Goal: Task Accomplishment & Management: Use online tool/utility

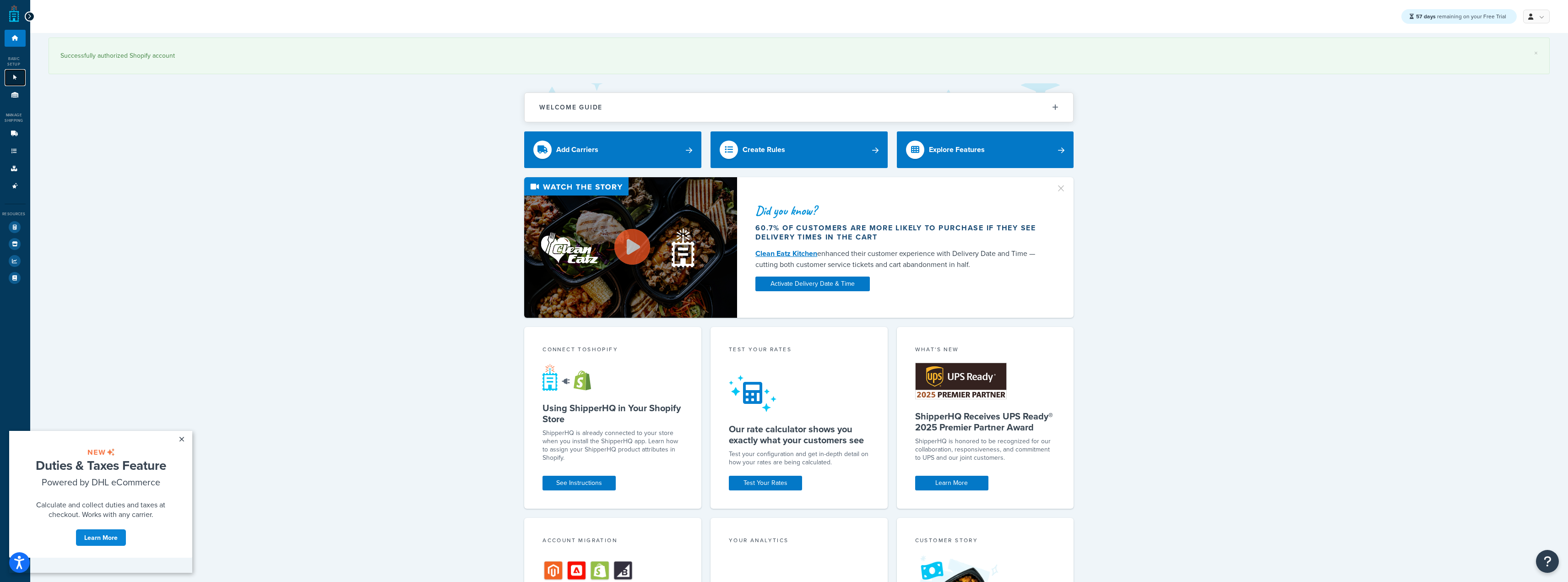
click at [17, 74] on link "Websites 1" at bounding box center [15, 77] width 21 height 17
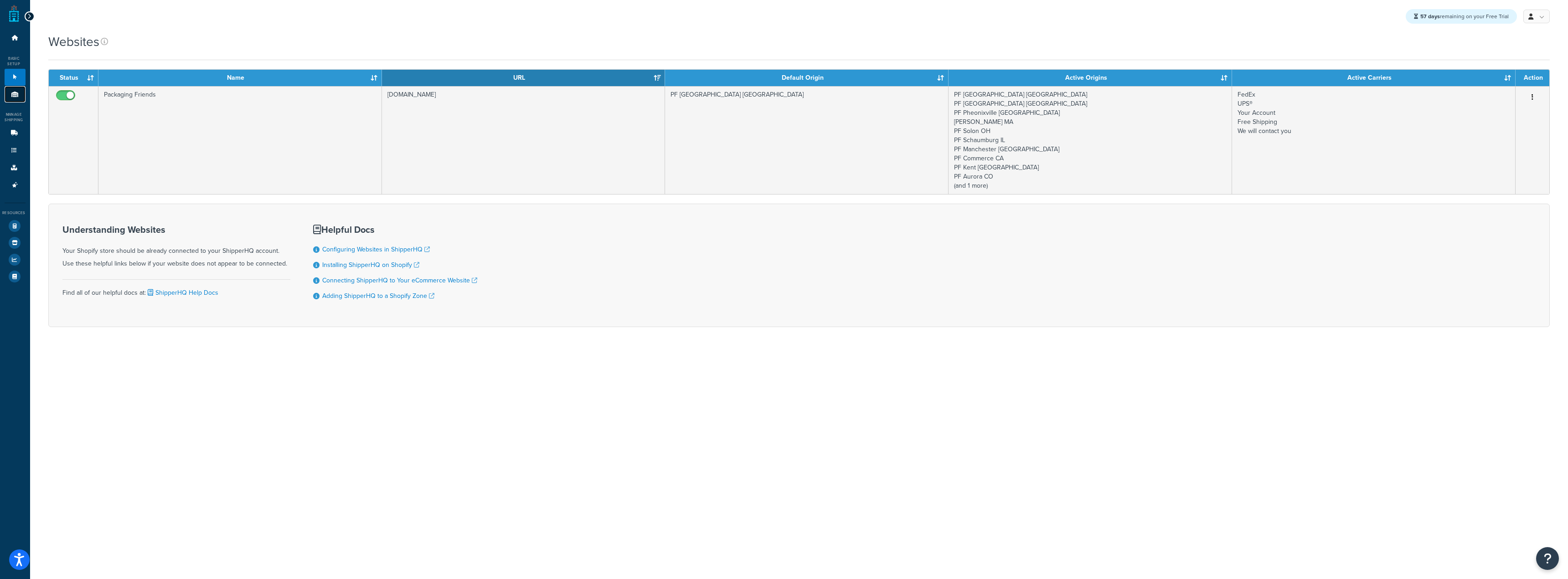
click at [20, 95] on link "Origins 11" at bounding box center [14, 95] width 21 height 17
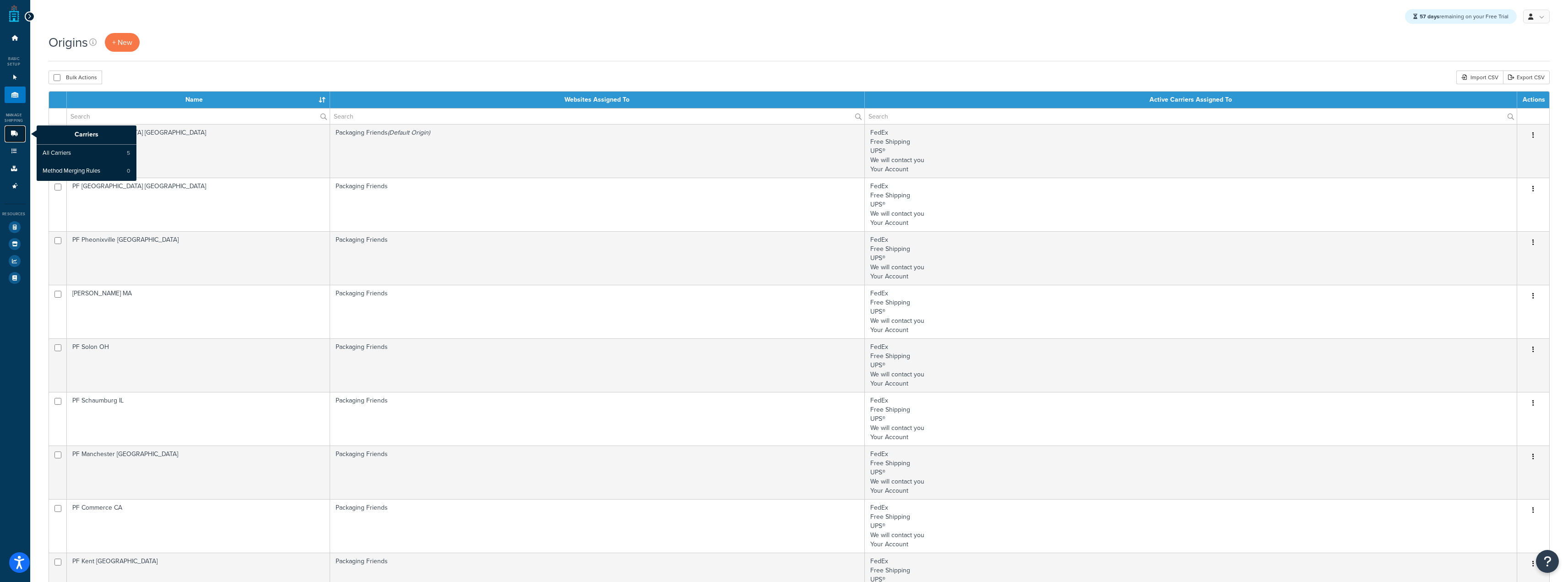
click at [11, 137] on link "Carriers" at bounding box center [15, 134] width 21 height 17
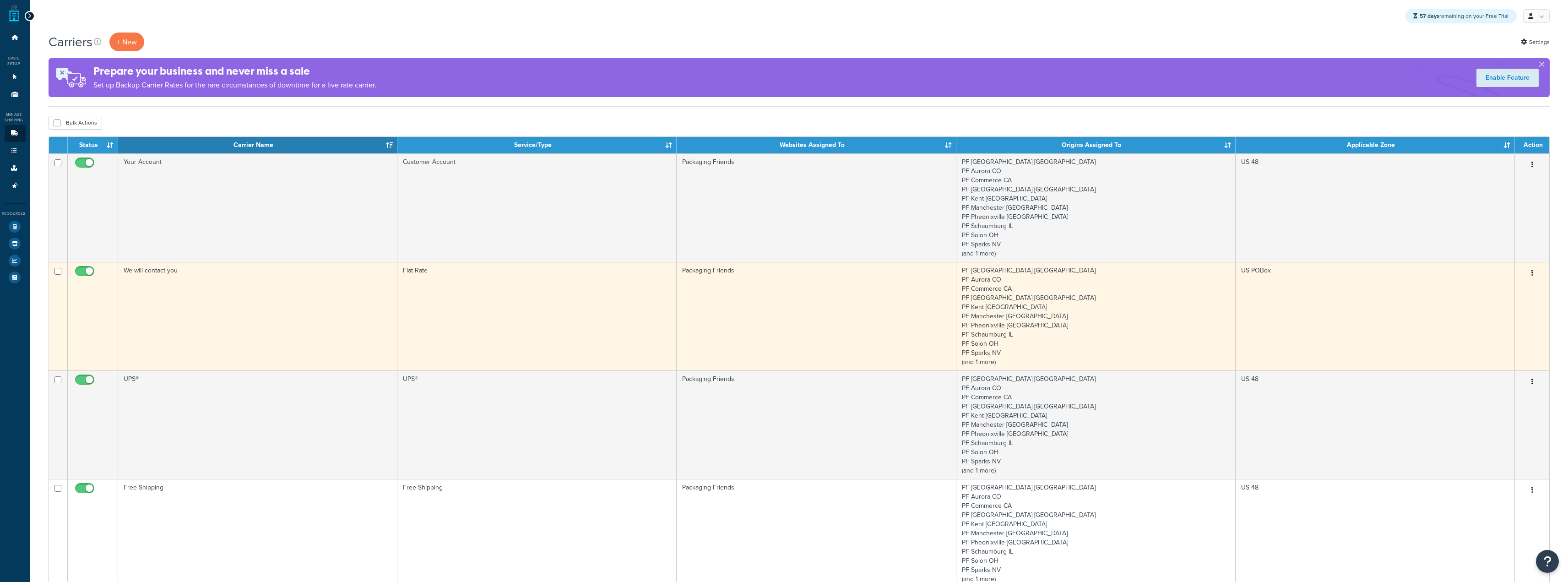
scroll to position [183, 0]
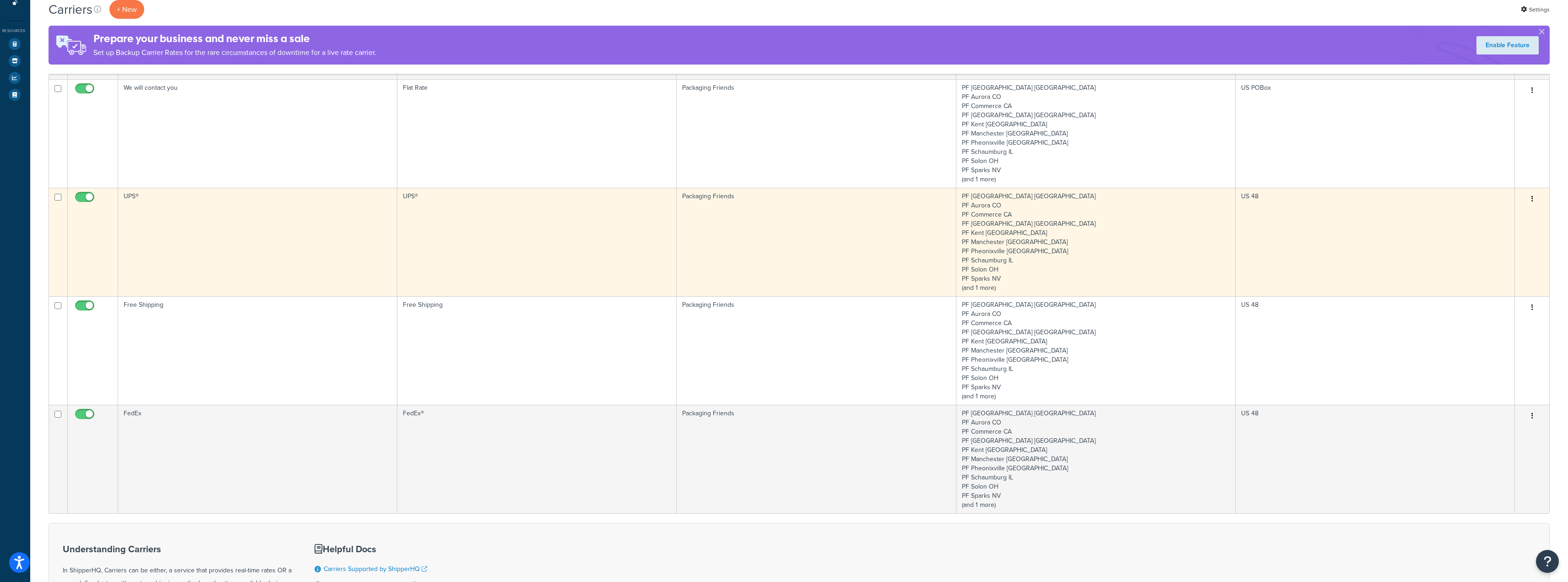
click at [243, 246] on td "UPS®" at bounding box center [258, 242] width 279 height 109
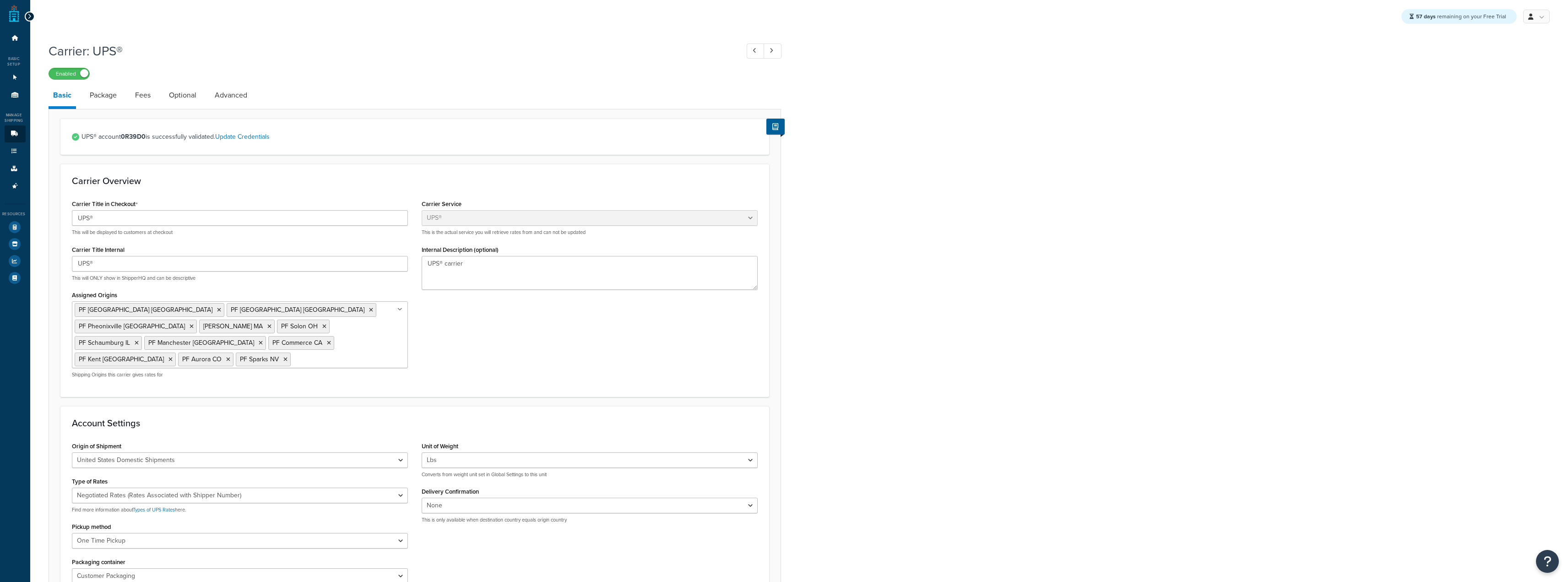
select select "ups"
select select "06"
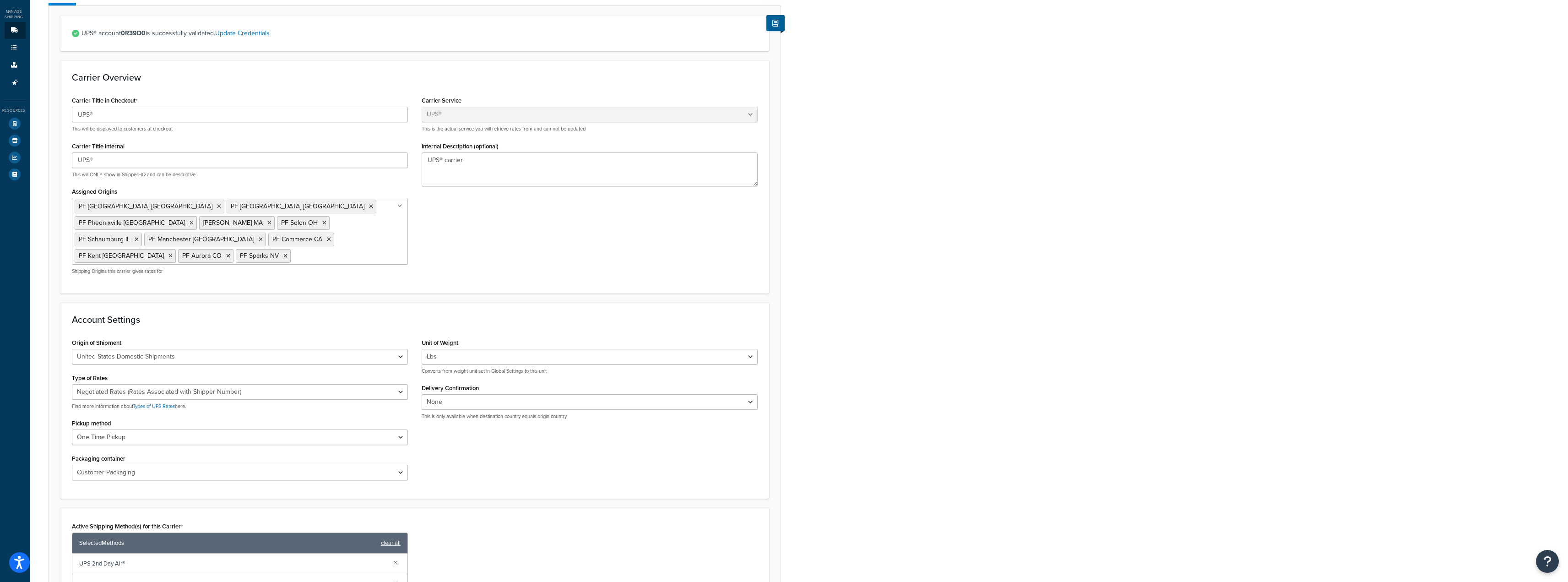
scroll to position [92, 0]
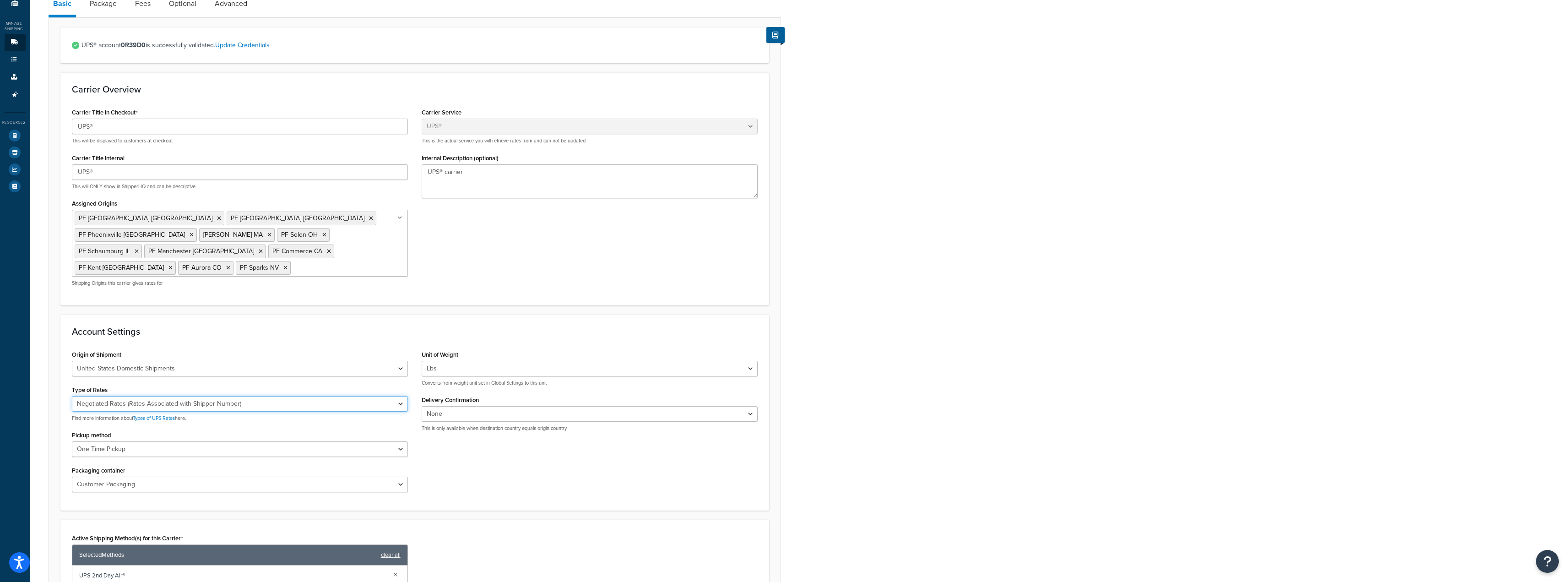
click at [285, 396] on select "Negotiated Rates (Rates Associated with Shipper Number) Daily Rates Retail Rate…" at bounding box center [240, 404] width 336 height 15
click at [1035, 295] on div "Carrier: UPS® Enabled Basic Package Fees Optional Advanced UPS® account 0R39D0 …" at bounding box center [799, 390] width 1538 height 888
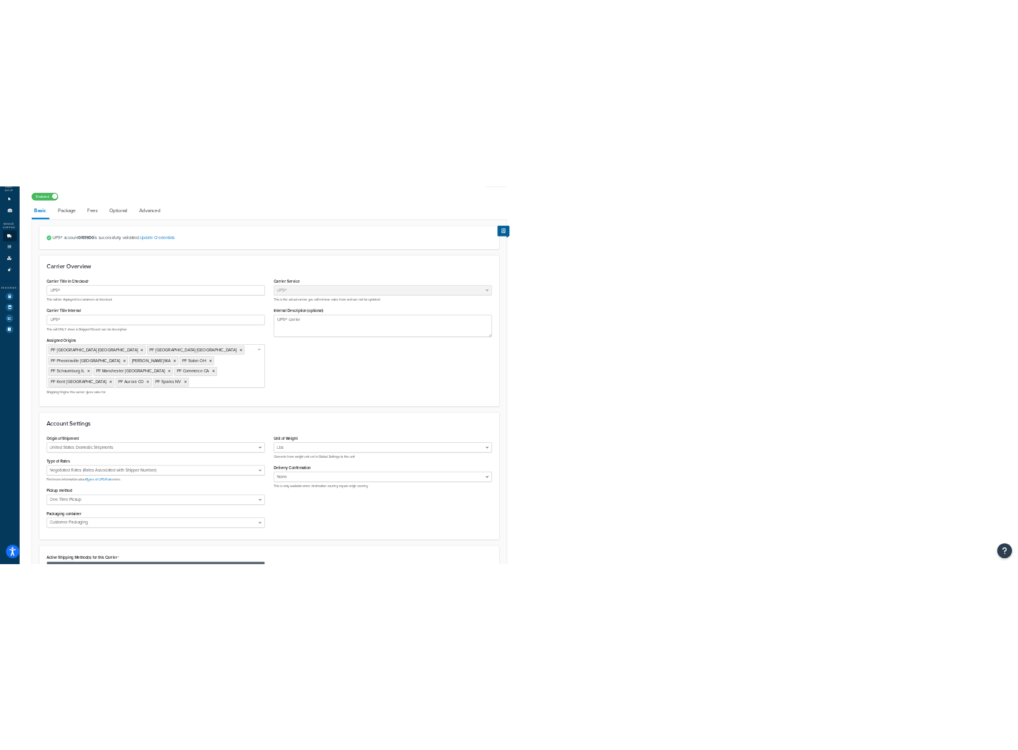
scroll to position [0, 0]
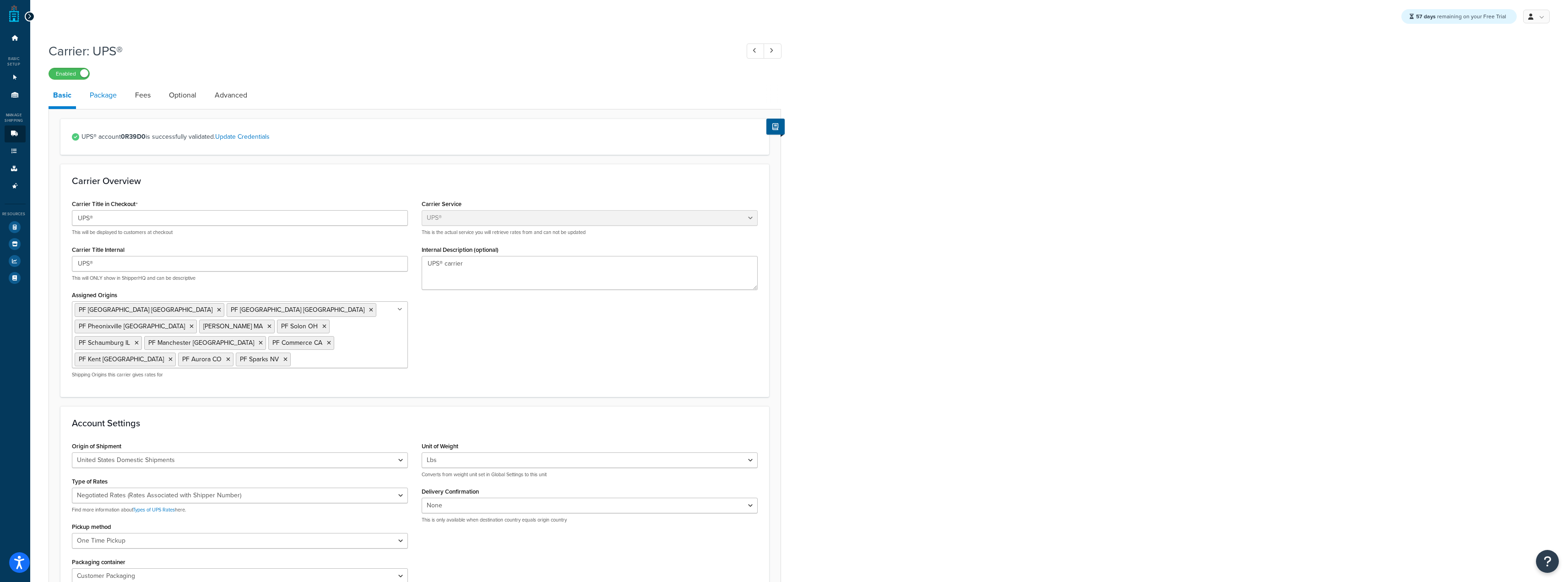
click at [102, 106] on link "Package" at bounding box center [103, 95] width 36 height 22
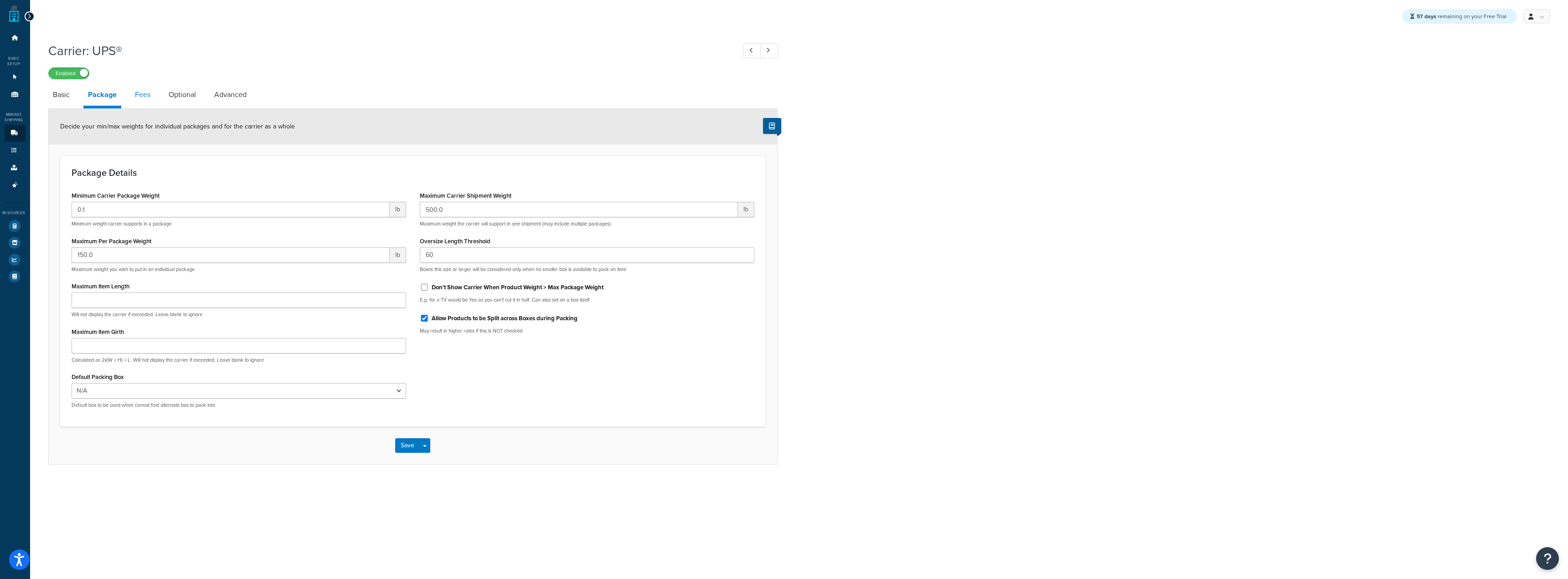
click at [141, 95] on link "Fees" at bounding box center [143, 95] width 24 height 22
select select "AFTER"
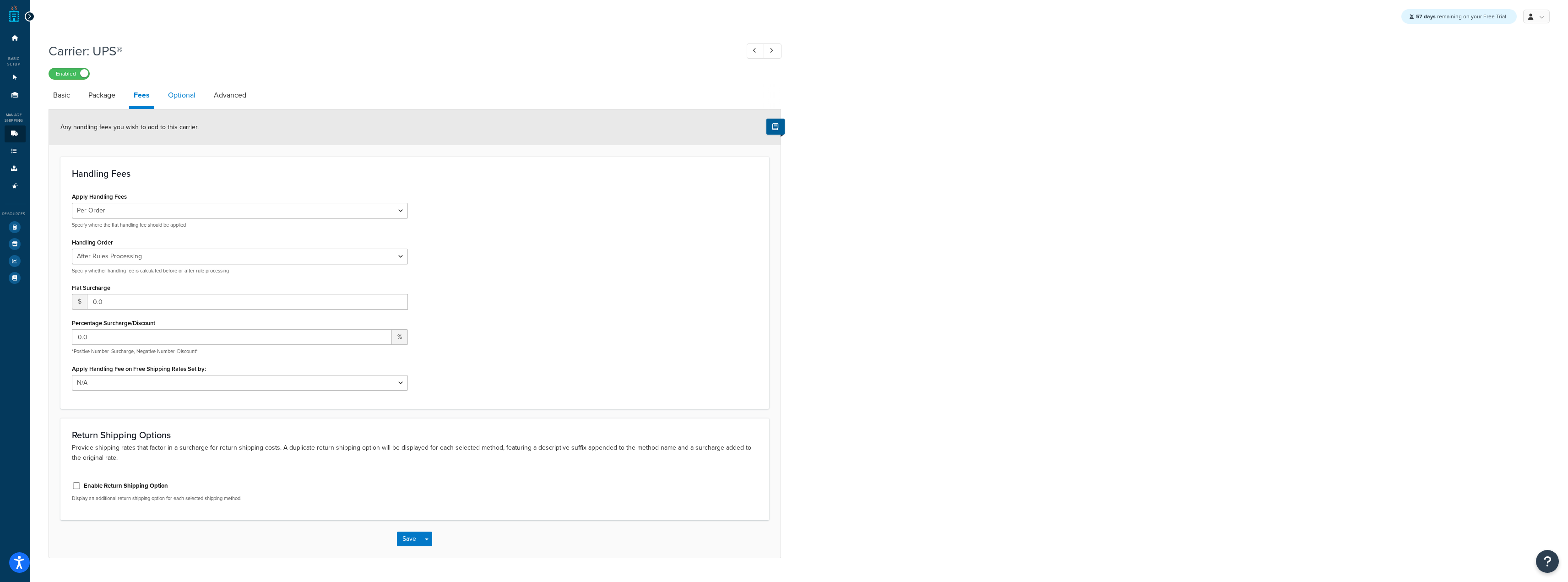
click at [173, 96] on link "Optional" at bounding box center [182, 95] width 37 height 22
select select "business"
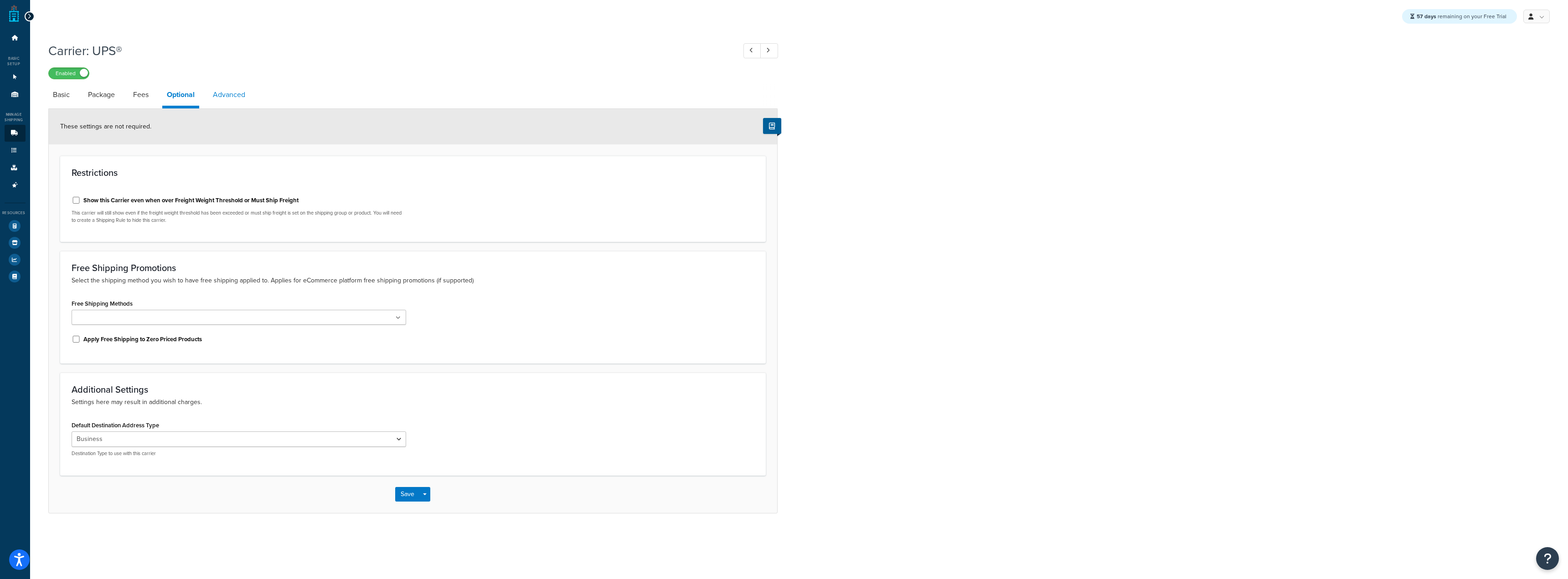
click at [217, 98] on link "Advanced" at bounding box center [229, 95] width 41 height 22
select select "false"
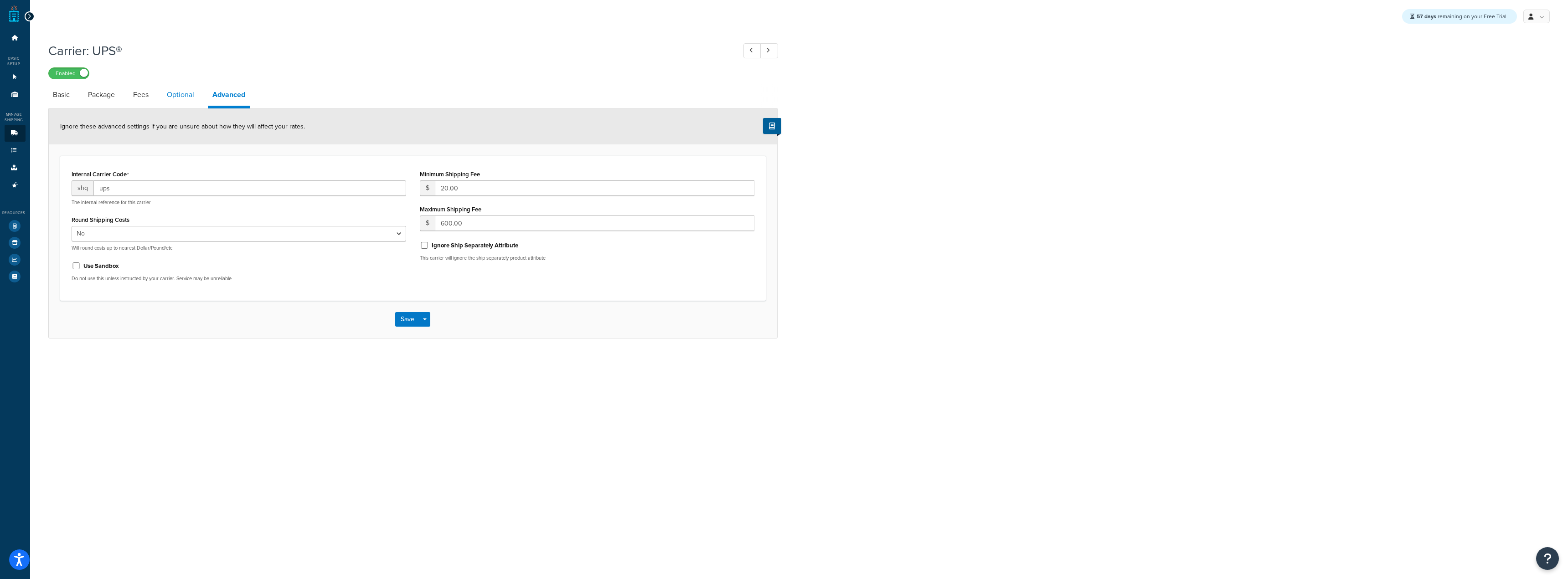
click at [186, 98] on link "Optional" at bounding box center [181, 95] width 37 height 22
select select "business"
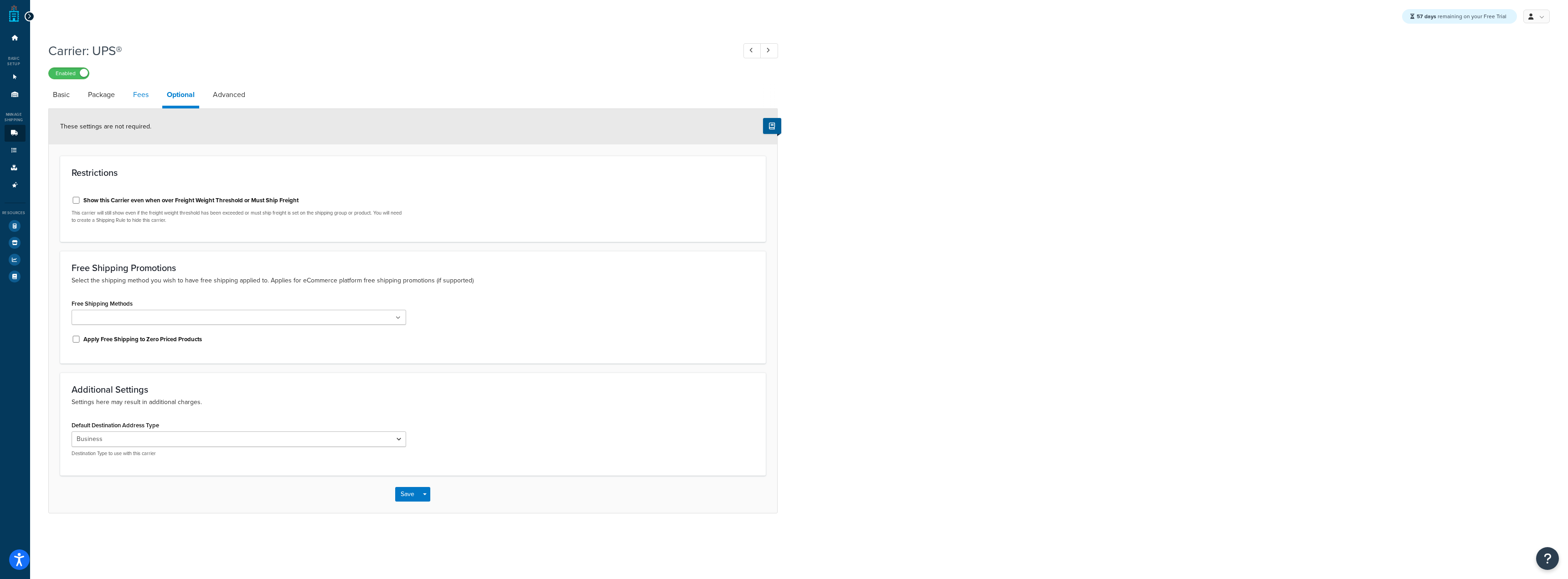
click at [128, 88] on link "Fees" at bounding box center [140, 95] width 24 height 22
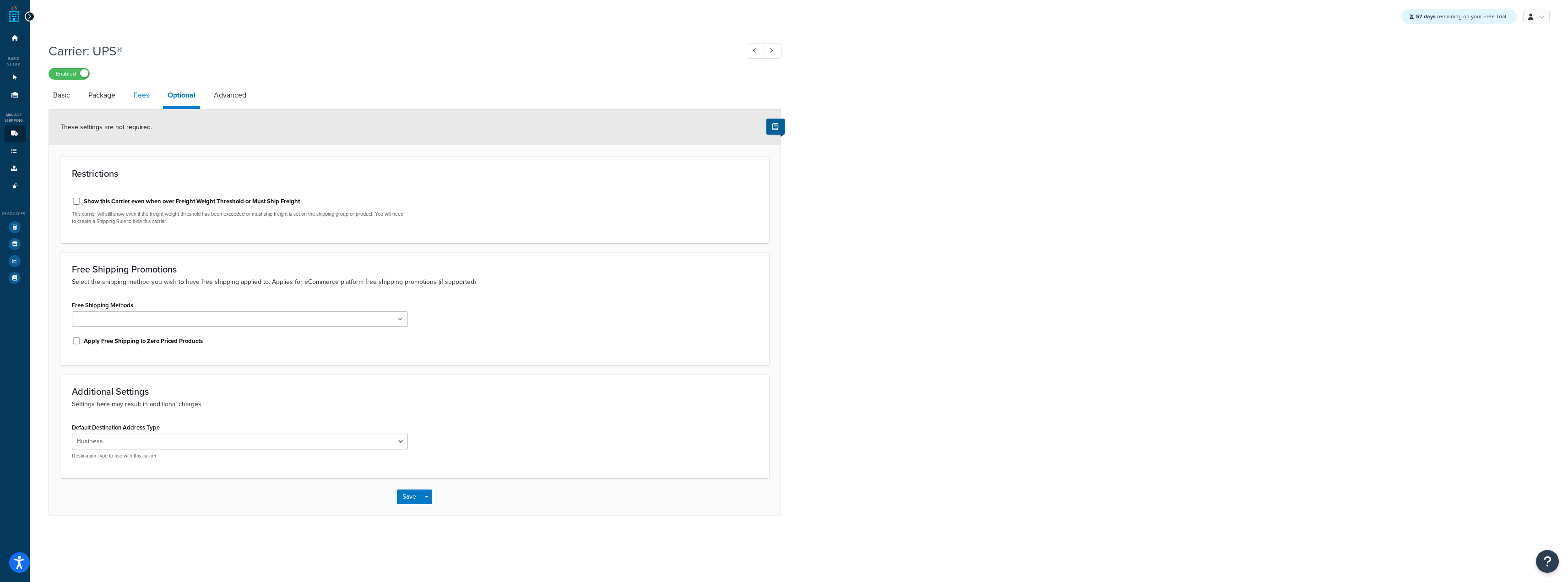
select select "AFTER"
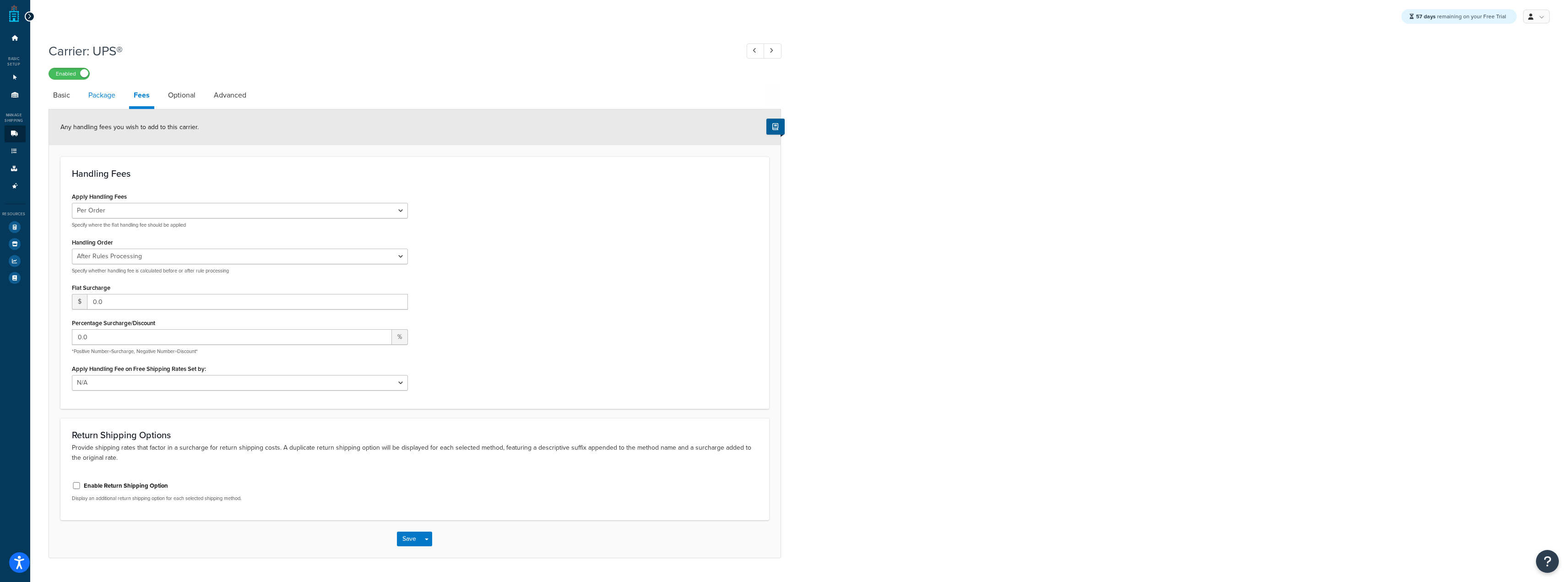
click at [103, 96] on link "Package" at bounding box center [101, 95] width 36 height 22
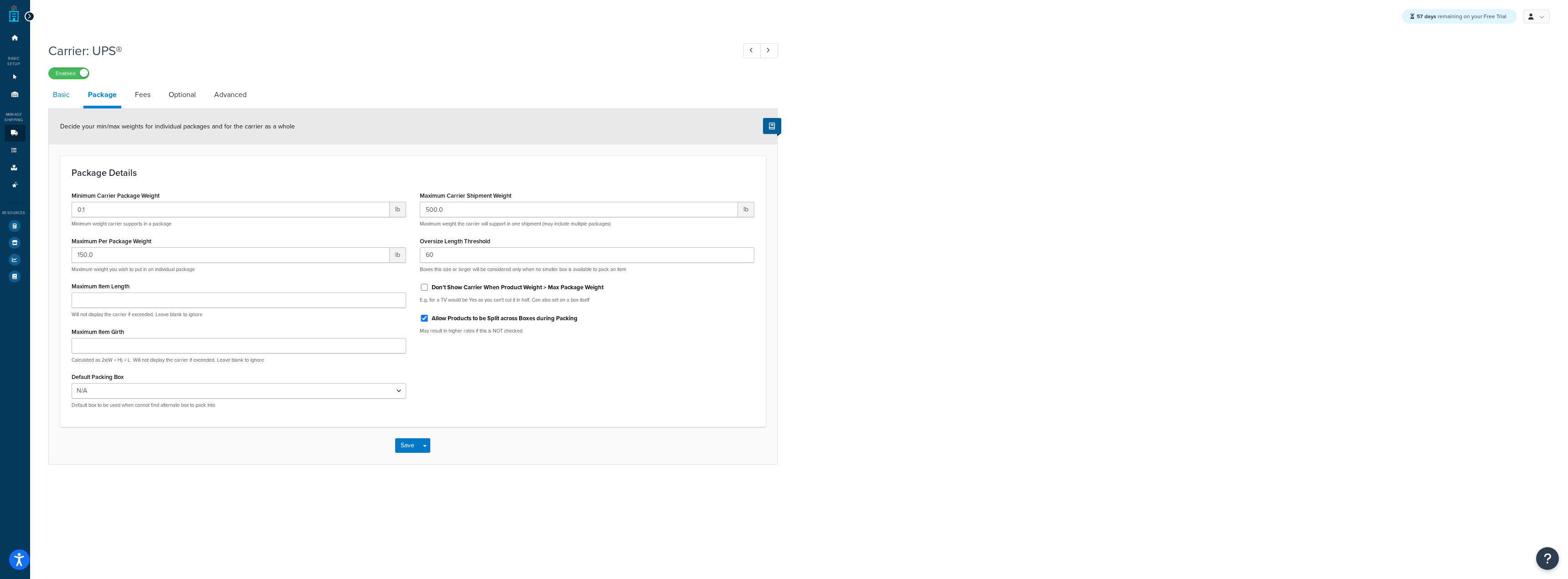
click at [58, 97] on link "Basic" at bounding box center [61, 95] width 26 height 22
select select "ups"
select select "06"
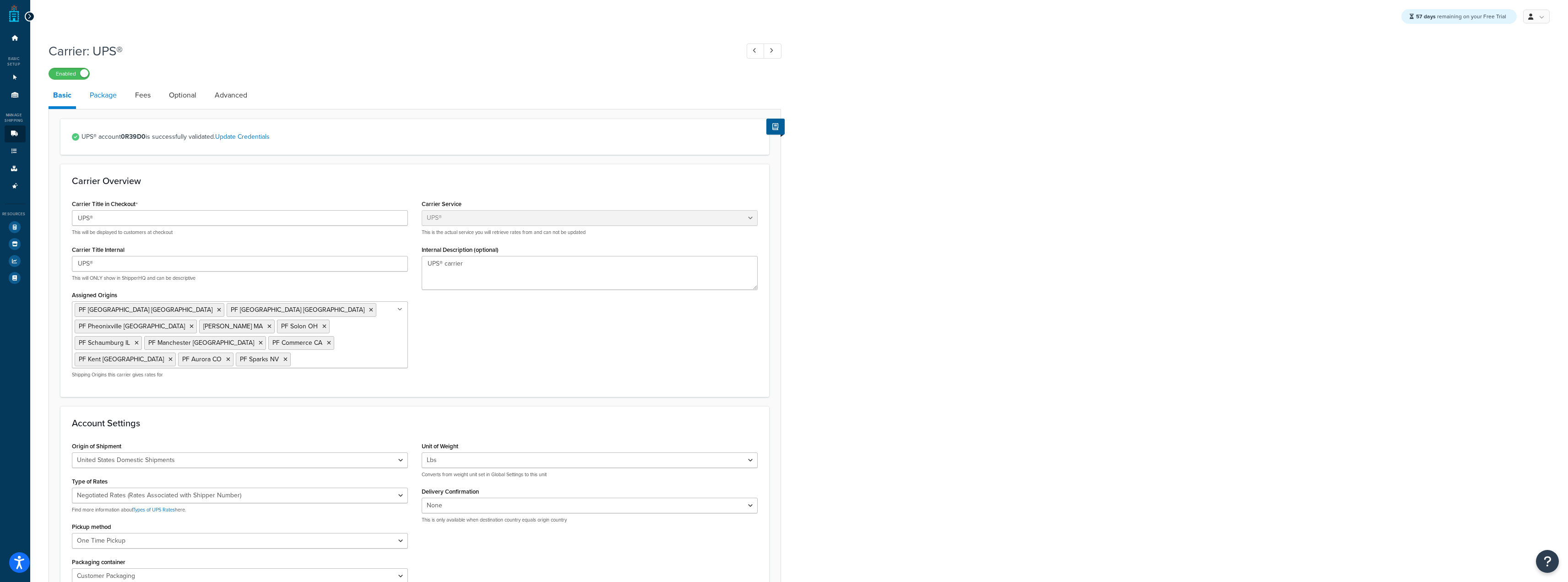
click at [107, 97] on link "Package" at bounding box center [103, 95] width 36 height 22
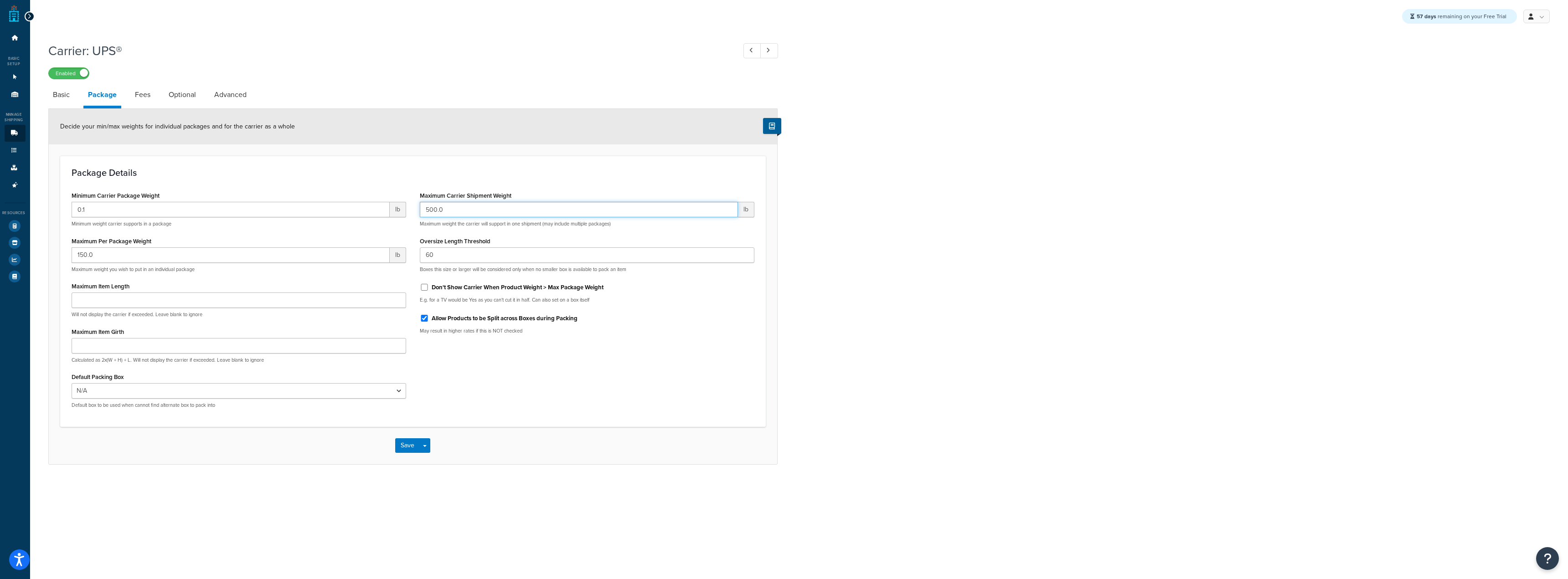
drag, startPoint x: 488, startPoint y: 209, endPoint x: 286, endPoint y: 200, distance: 202.2
click at [293, 200] on div "Minimum Carrier Package Weight 0.1 lb Minimum weight carrier supports in a pack…" at bounding box center [413, 302] width 697 height 227
type input "1000"
click at [797, 289] on div "Carrier: UPS® Enabled Basic Package Fees Optional Advanced Decide your min/max …" at bounding box center [799, 262] width 1538 height 450
drag, startPoint x: 132, startPoint y: 211, endPoint x: 13, endPoint y: 209, distance: 119.0
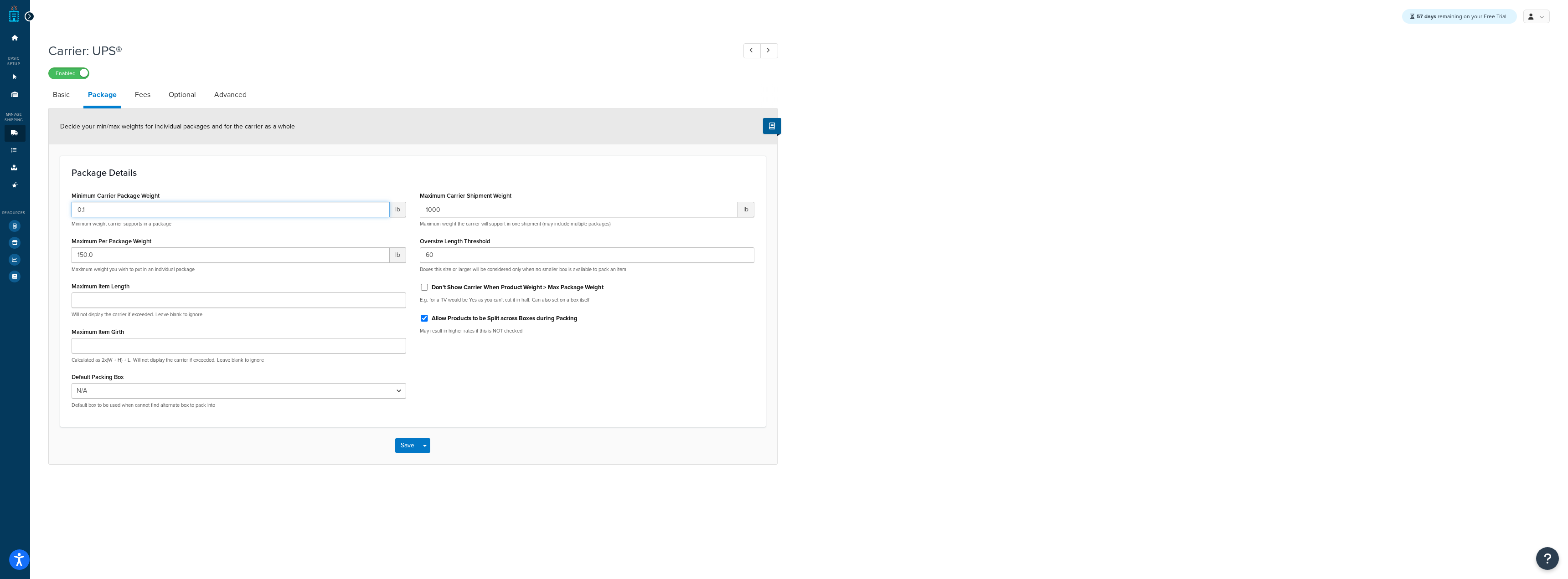
click at [56, 208] on form "Decide your min/max weights for individual packages and for the carrier as a wh…" at bounding box center [413, 287] width 729 height 355
click at [13, 209] on div "Resources Test Your Rates Marketplace Analytics Help Docs" at bounding box center [14, 244] width 21 height 82
drag, startPoint x: 132, startPoint y: 209, endPoint x: 56, endPoint y: 204, distance: 76.2
click at [56, 204] on form "Decide your min/max weights for individual packages and for the carrier as a wh…" at bounding box center [413, 287] width 729 height 355
type input "0.01"
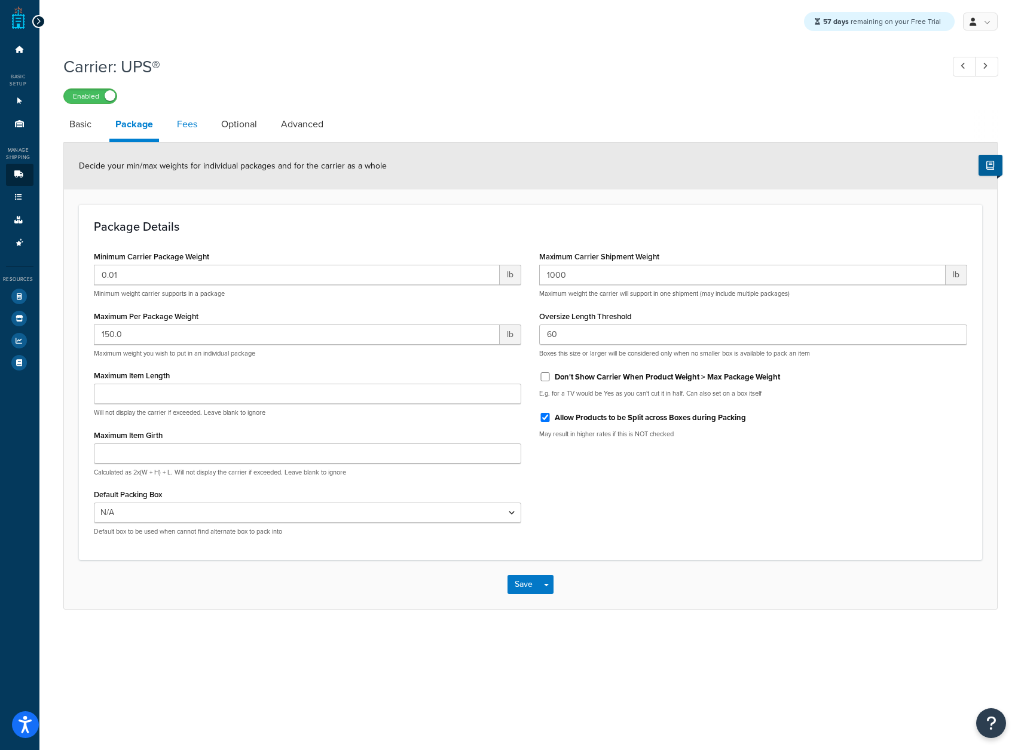
click at [185, 124] on link "Fees" at bounding box center [187, 124] width 32 height 29
select select "AFTER"
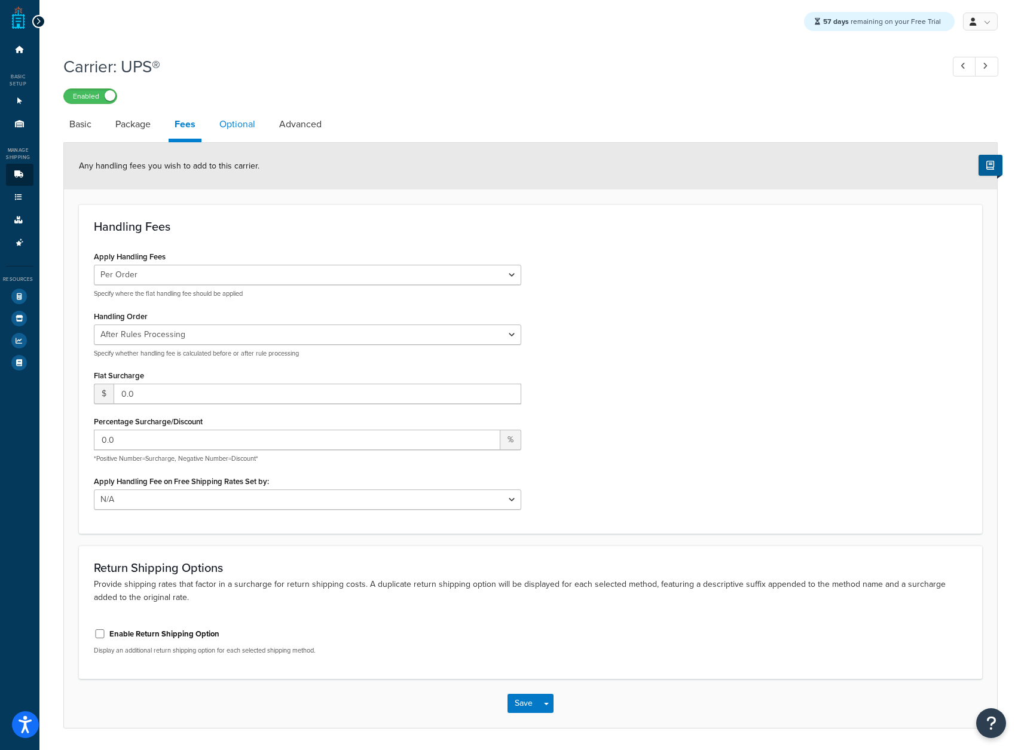
click at [245, 130] on link "Optional" at bounding box center [237, 124] width 48 height 29
select select "business"
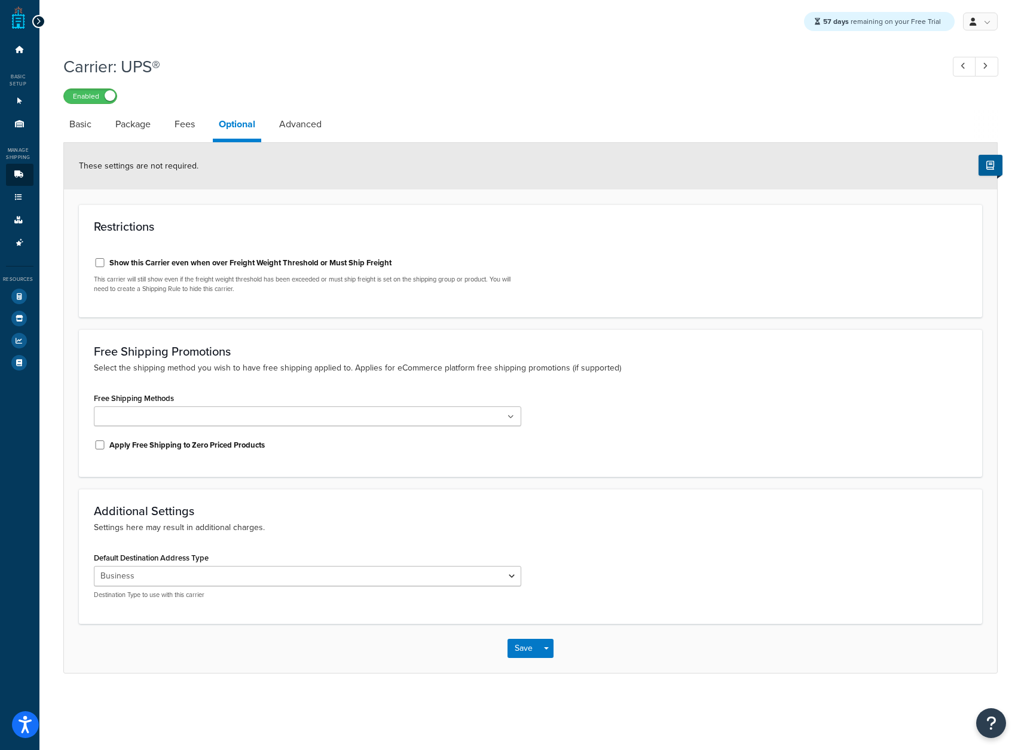
click at [132, 265] on label "Show this Carrier even when over Freight Weight Threshold or Must Ship Freight" at bounding box center [250, 263] width 282 height 11
click at [106, 265] on input "Show this Carrier even when over Freight Weight Threshold or Must Ship Freight" at bounding box center [100, 262] width 12 height 9
checkbox input "true"
click at [88, 117] on link "Basic" at bounding box center [80, 124] width 34 height 29
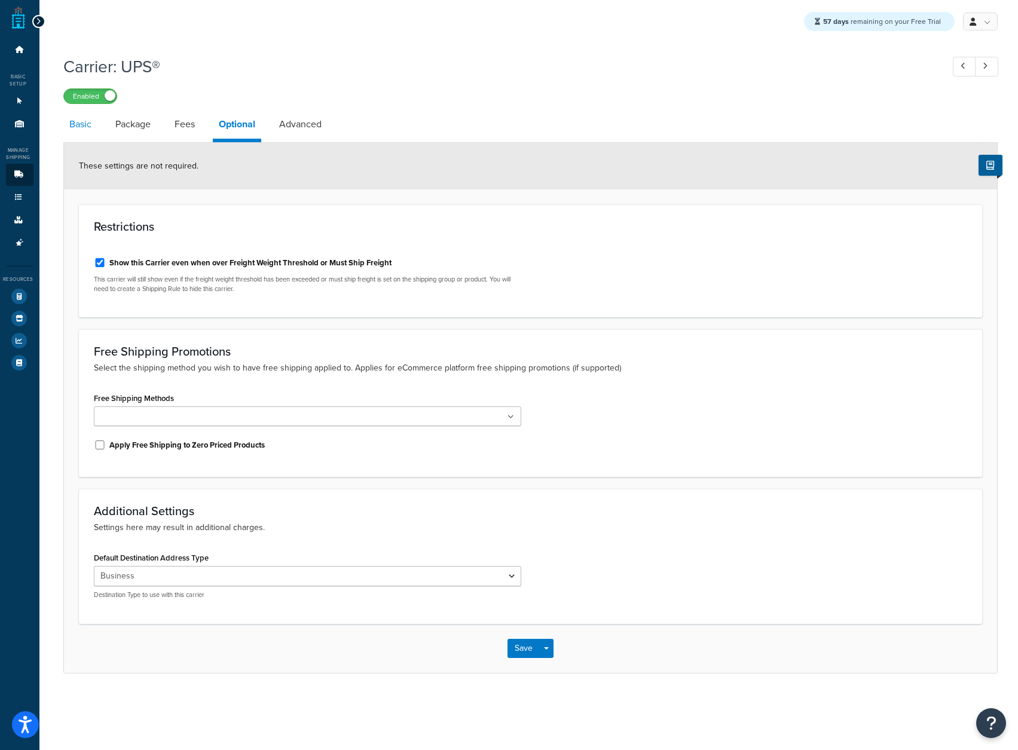
select select "ups"
select select "06"
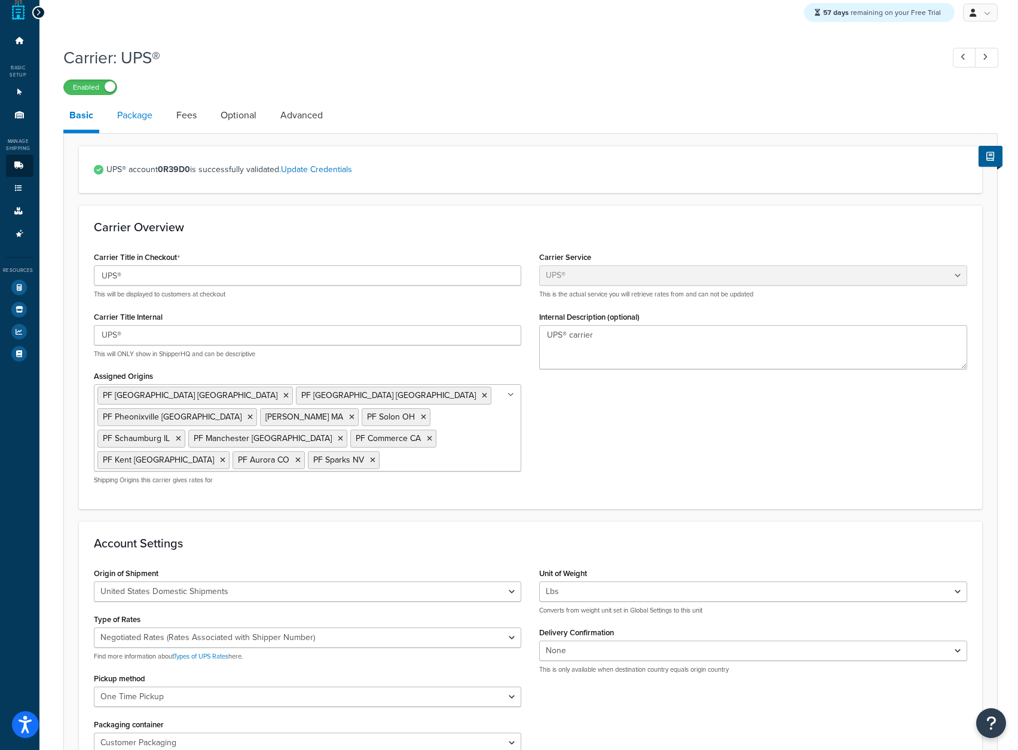
click at [111, 117] on link "Package" at bounding box center [134, 115] width 47 height 29
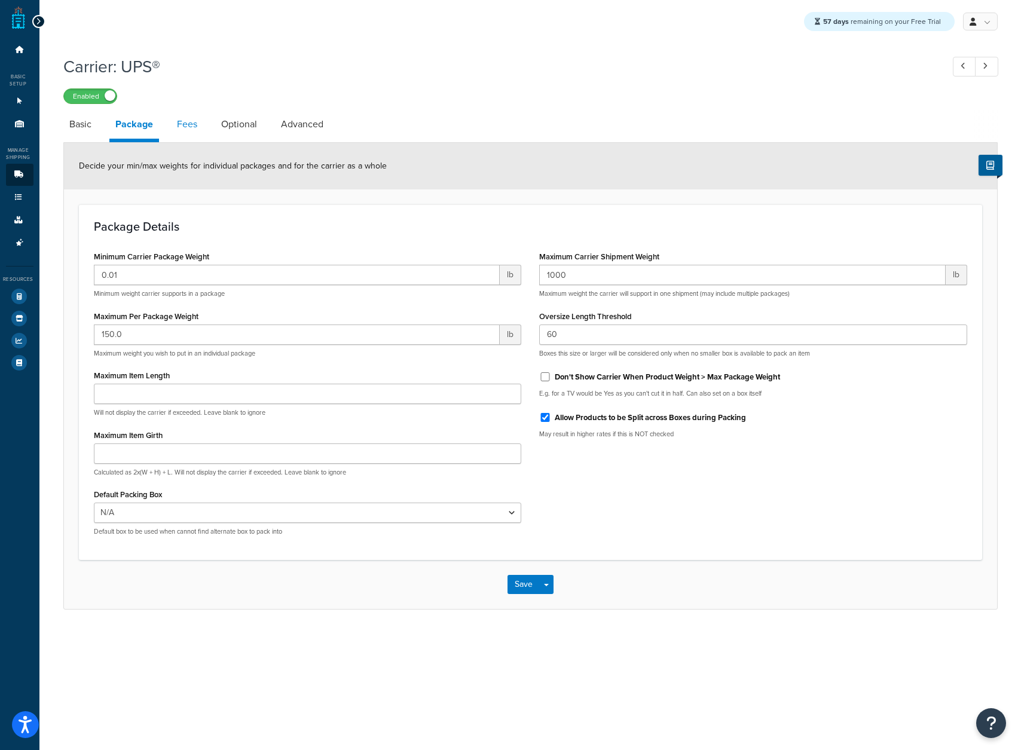
click at [186, 116] on link "Fees" at bounding box center [187, 124] width 32 height 29
select select "AFTER"
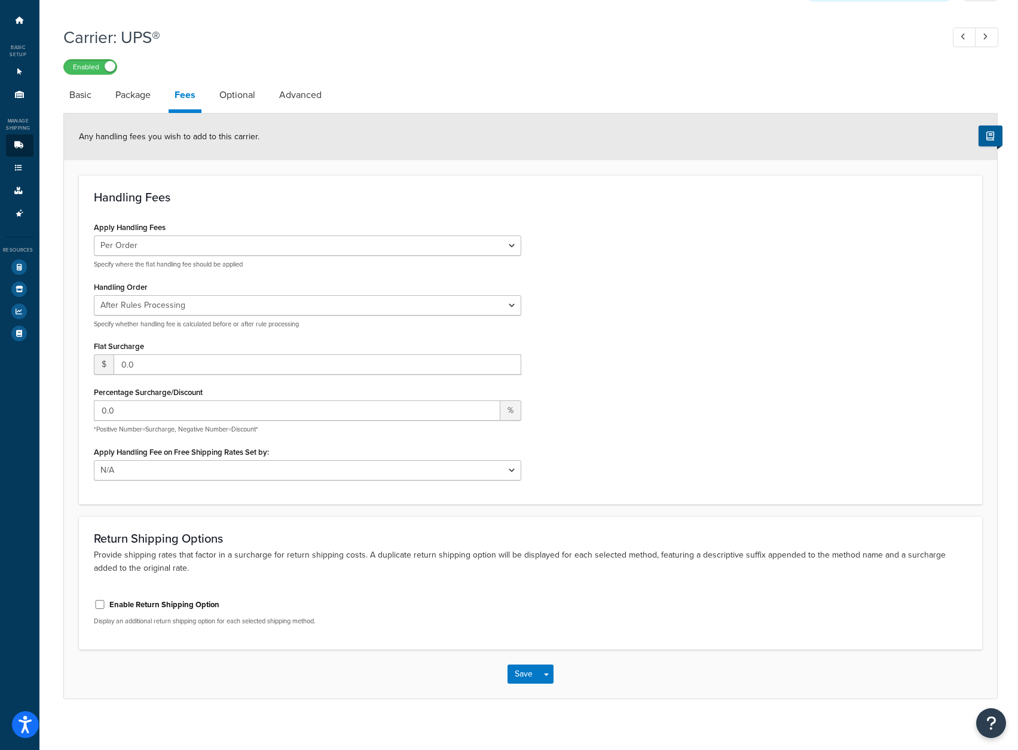
scroll to position [39, 0]
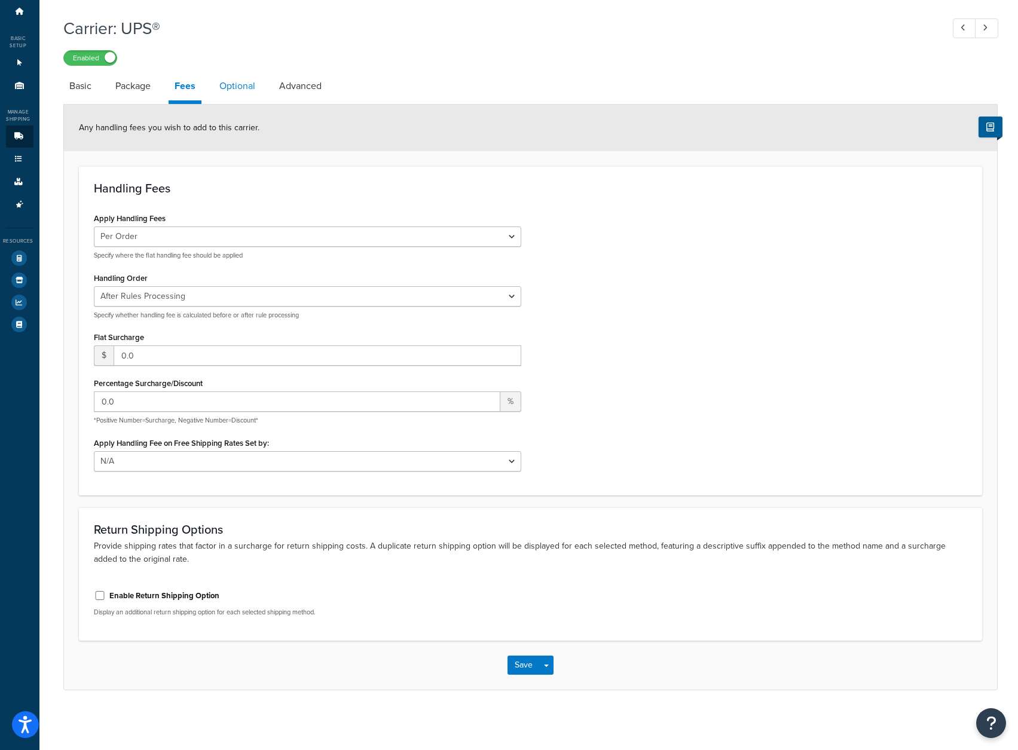
click at [250, 83] on link "Optional" at bounding box center [237, 86] width 48 height 29
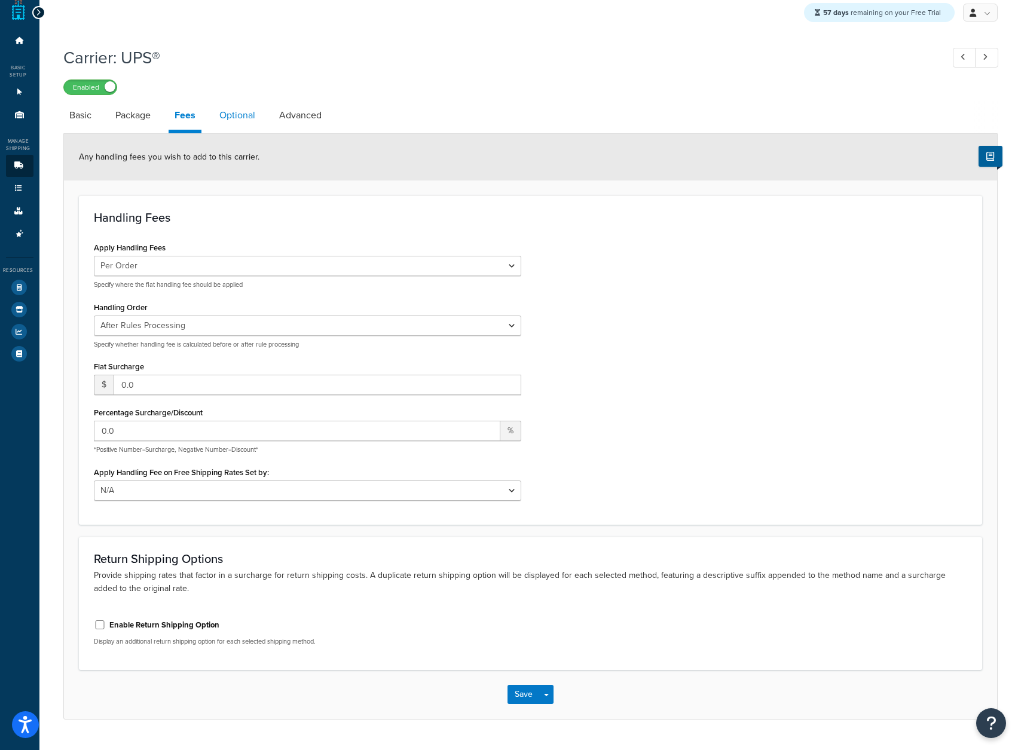
select select "business"
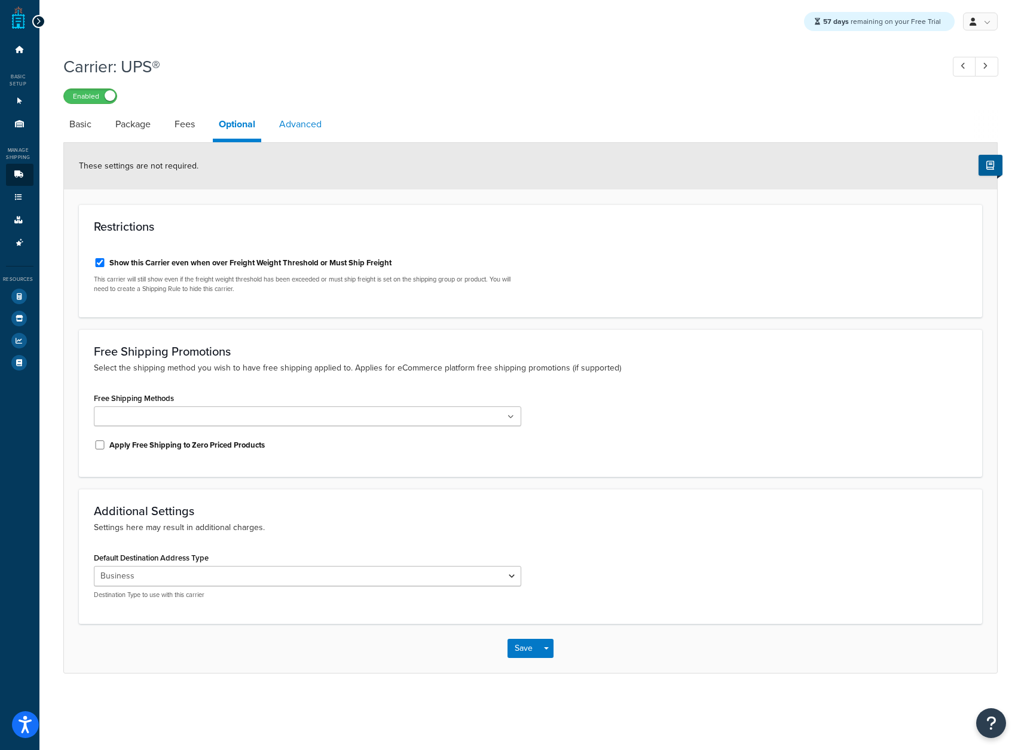
click at [314, 125] on link "Advanced" at bounding box center [300, 124] width 54 height 29
select select "false"
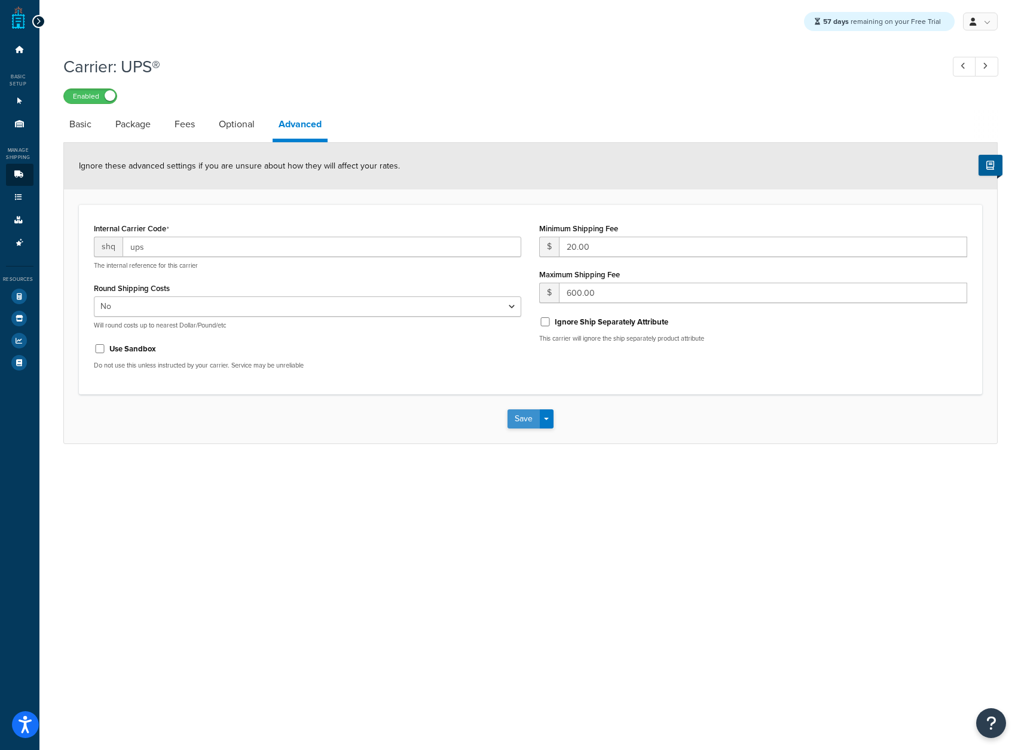
click at [520, 409] on button "Save" at bounding box center [523, 418] width 32 height 19
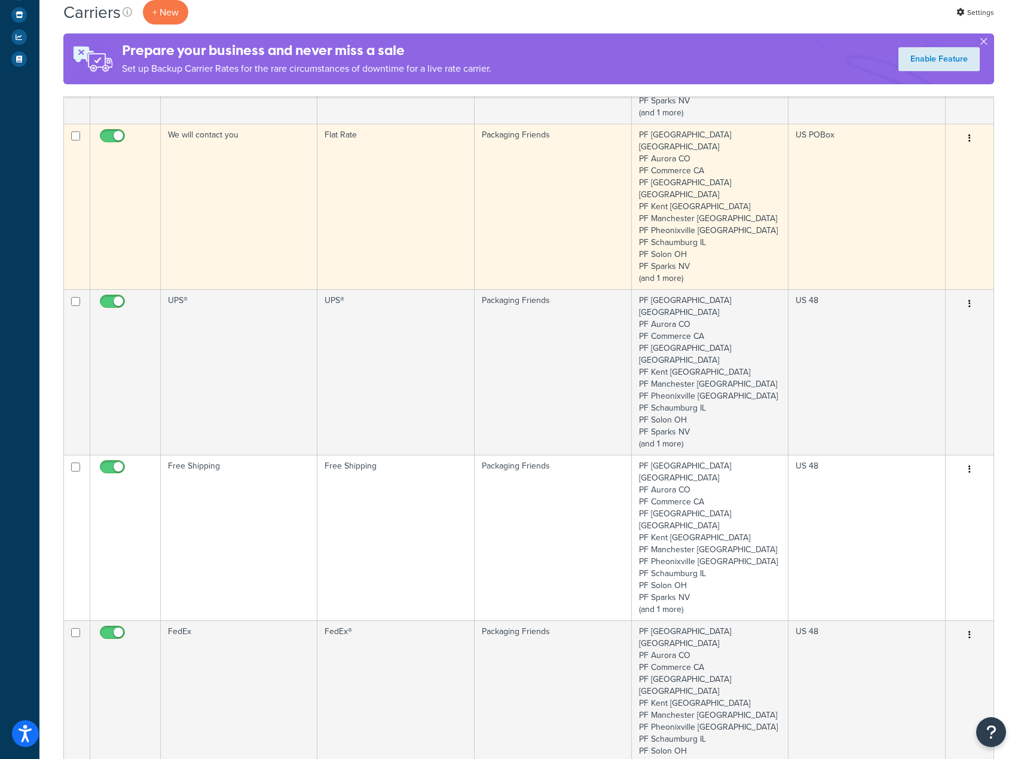
scroll to position [359, 0]
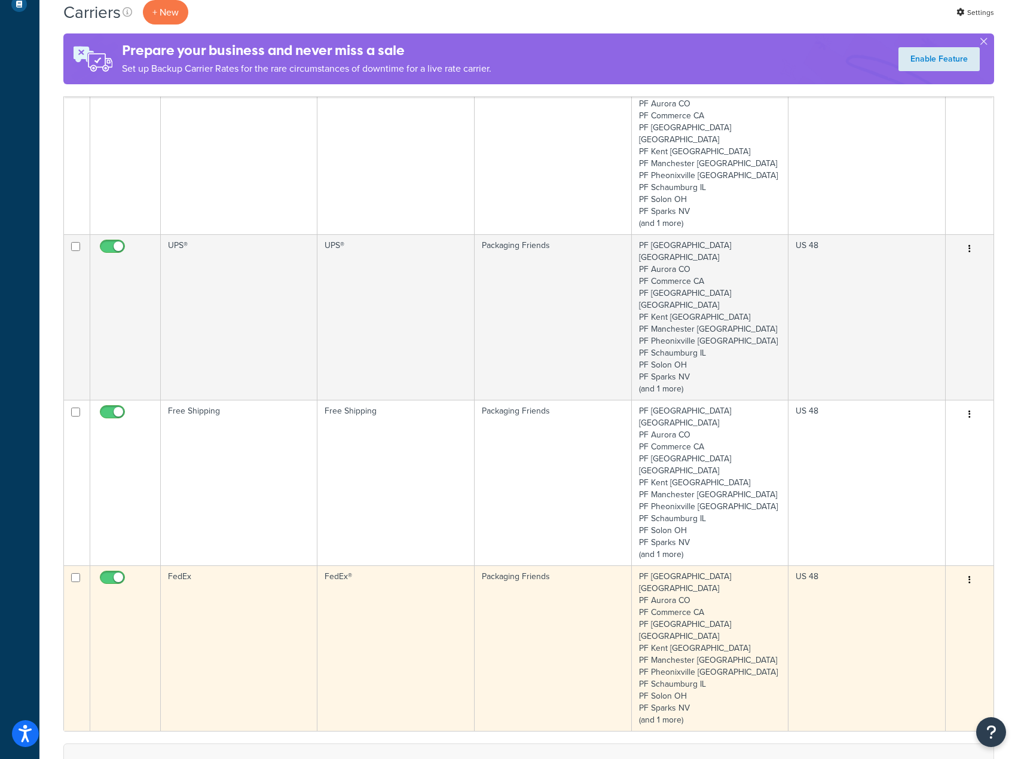
click at [163, 565] on td "FedEx" at bounding box center [239, 648] width 157 height 166
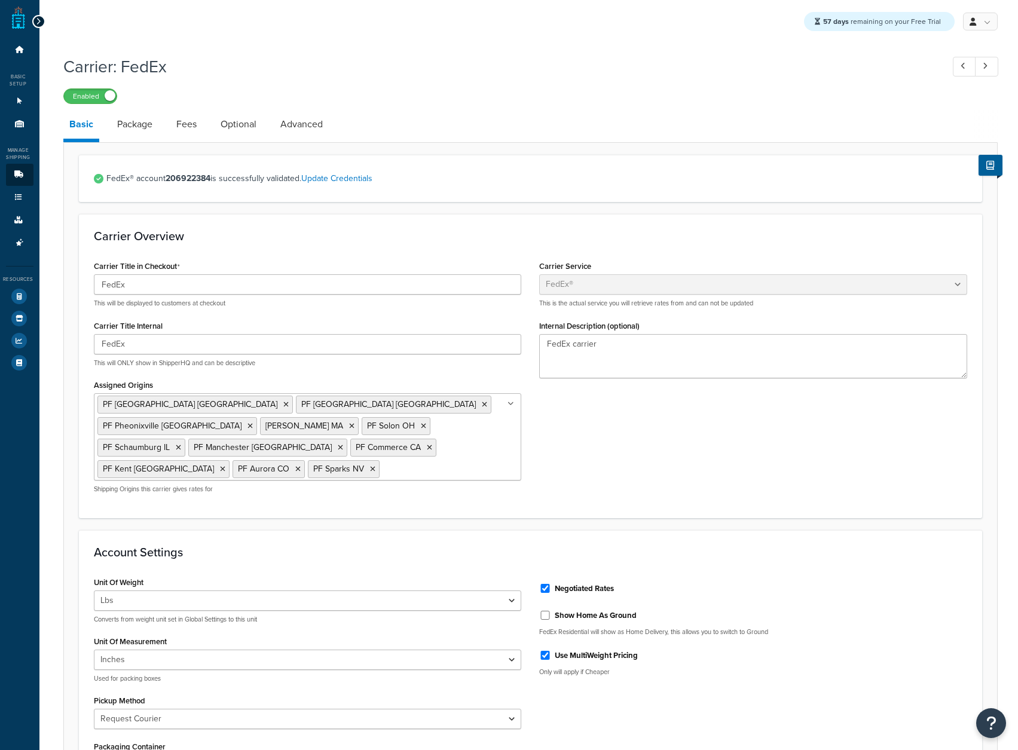
select select "fedEx"
select select "REQUEST_COURIER"
select select "YOUR_PACKAGING"
click at [140, 139] on link "Package" at bounding box center [134, 124] width 47 height 29
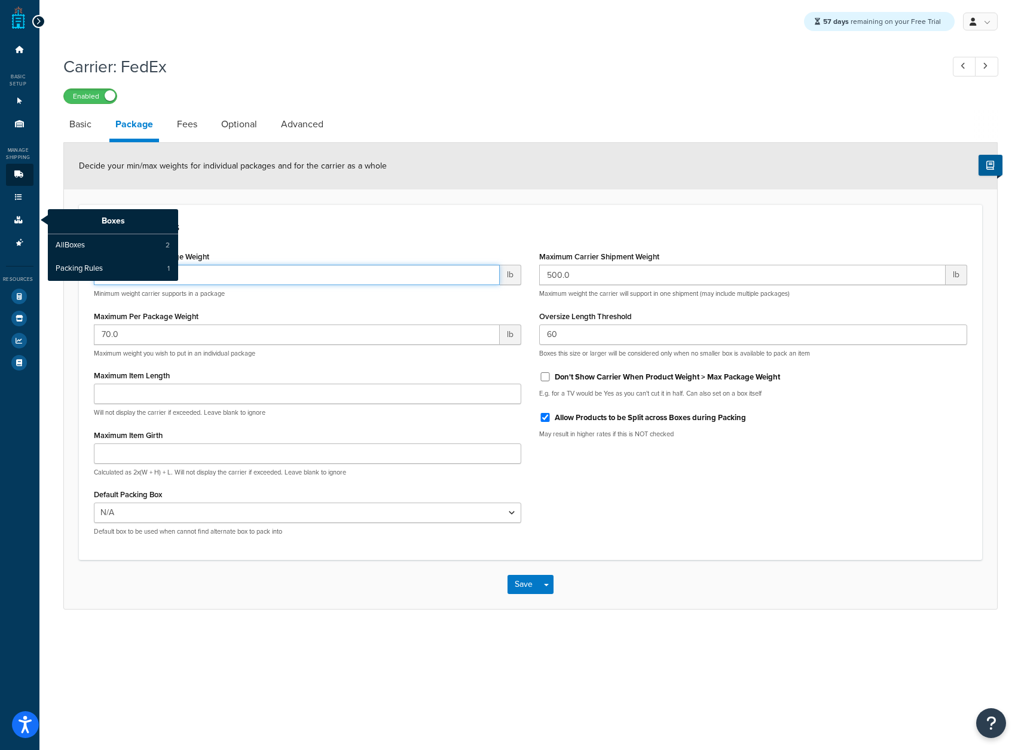
drag, startPoint x: 206, startPoint y: 277, endPoint x: 41, endPoint y: 249, distance: 167.3
click at [47, 249] on div "Dashboard Basic Setup Websites 1 Origins 11 Manage Shipping Carriers Carriers A…" at bounding box center [509, 375] width 1018 height 750
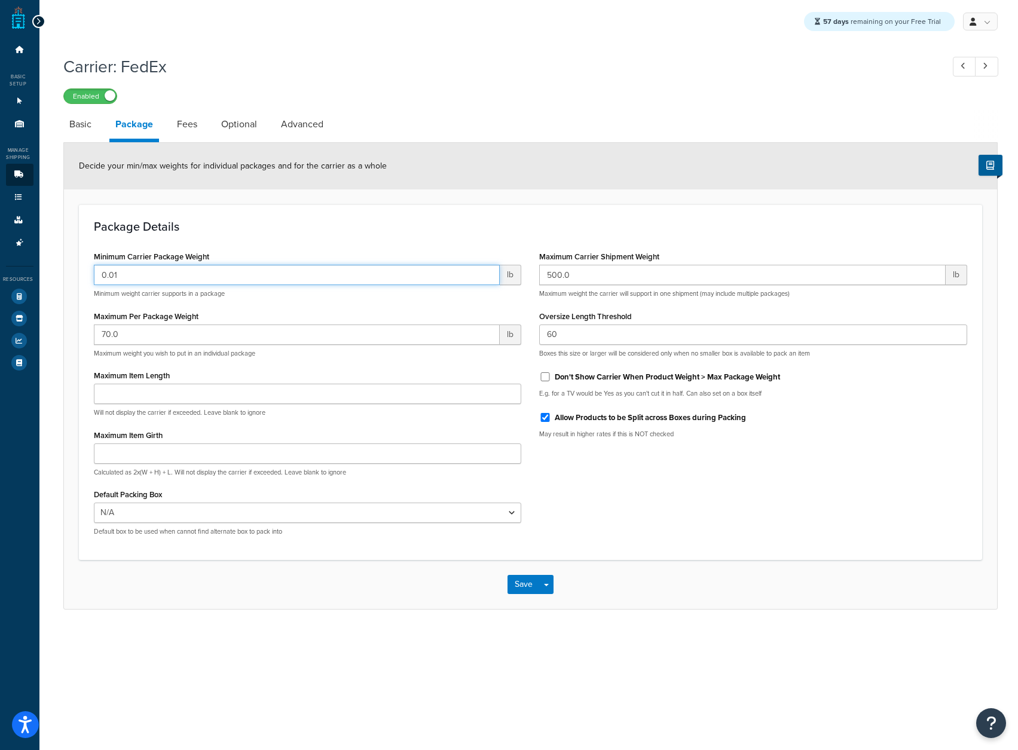
type input "0.01"
click at [559, 237] on div "Package Details Minimum Carrier Package Weight 0.01 lb Minimum weight carrier s…" at bounding box center [530, 382] width 903 height 356
drag, startPoint x: 351, startPoint y: 335, endPoint x: 26, endPoint y: 301, distance: 326.9
click at [26, 301] on div "Dashboard Basic Setup Websites 1 Origins 11 Manage Shipping Carriers Carriers A…" at bounding box center [509, 375] width 1018 height 750
type input "150"
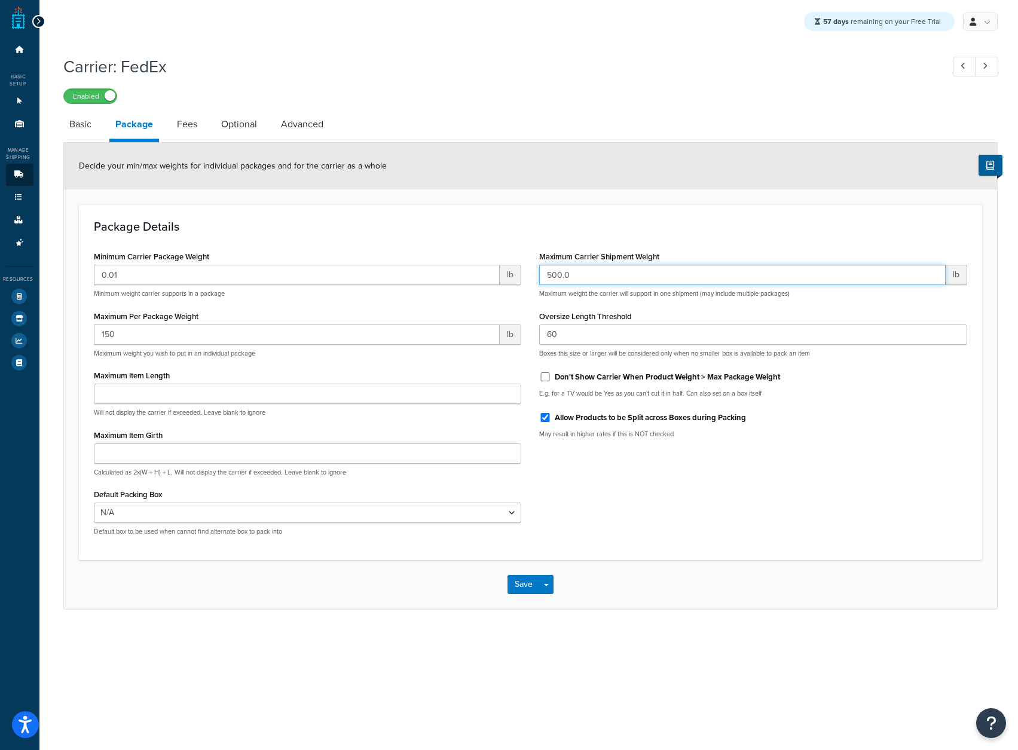
drag, startPoint x: 622, startPoint y: 278, endPoint x: 482, endPoint y: 257, distance: 142.1
click at [492, 259] on div "Minimum Carrier Package Weight 0.01 lb Minimum weight carrier supports in a pac…" at bounding box center [530, 396] width 891 height 297
type input "1000"
click at [774, 574] on div "Save Save Dropdown Save and Edit" at bounding box center [530, 584] width 933 height 49
click at [644, 246] on div "Package Details Minimum Carrier Package Weight 0.01 lb Minimum weight carrier s…" at bounding box center [530, 382] width 903 height 356
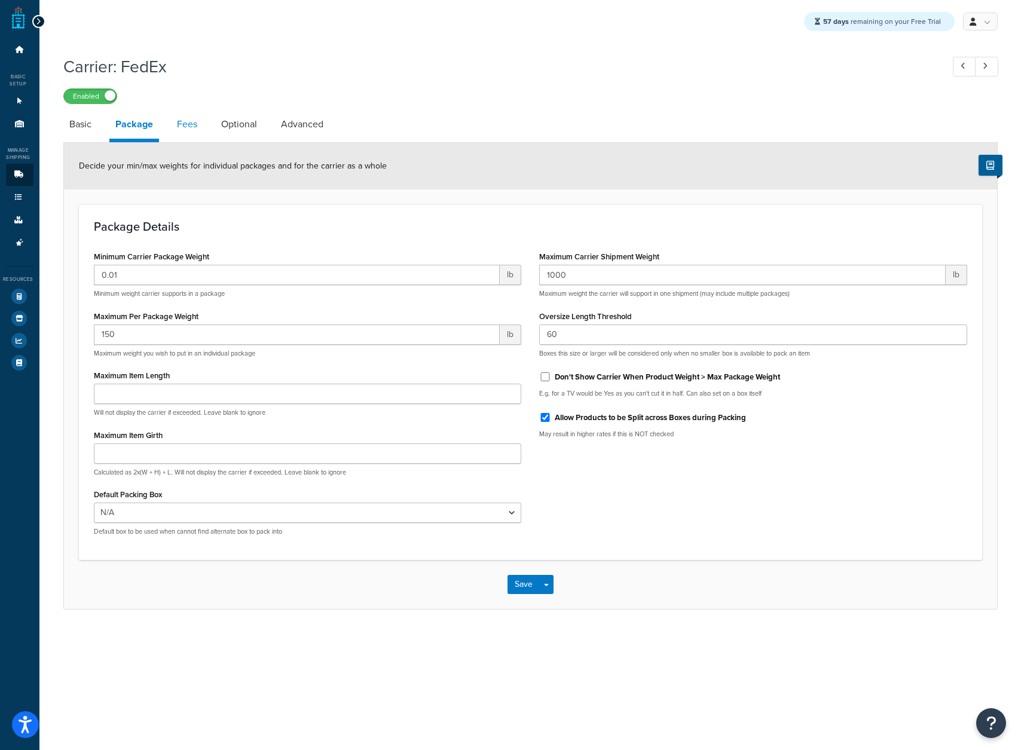
click at [182, 136] on link "Fees" at bounding box center [187, 124] width 32 height 29
select select "AFTER"
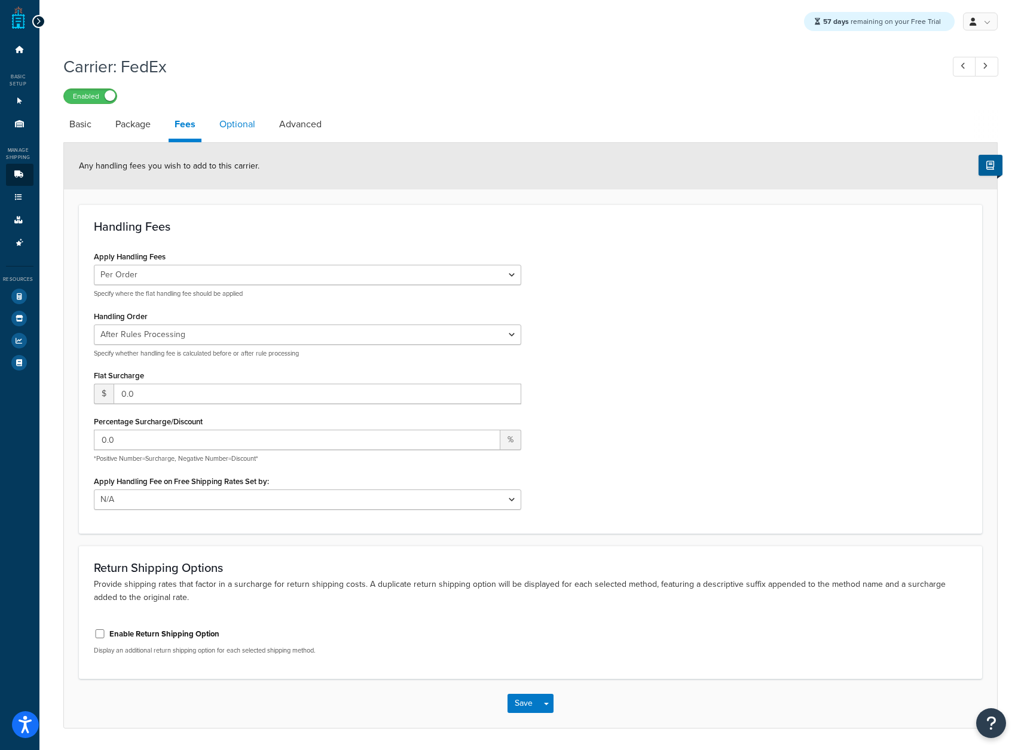
click at [223, 128] on link "Optional" at bounding box center [237, 124] width 48 height 29
select select "business"
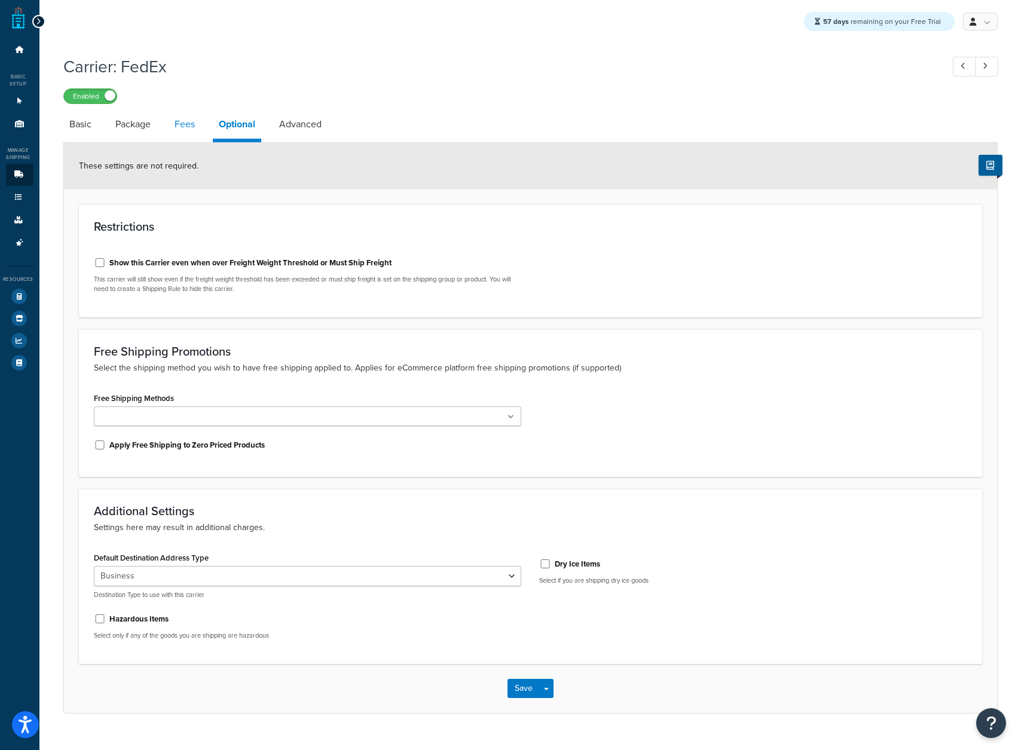
click at [174, 127] on link "Fees" at bounding box center [184, 124] width 32 height 29
select select "AFTER"
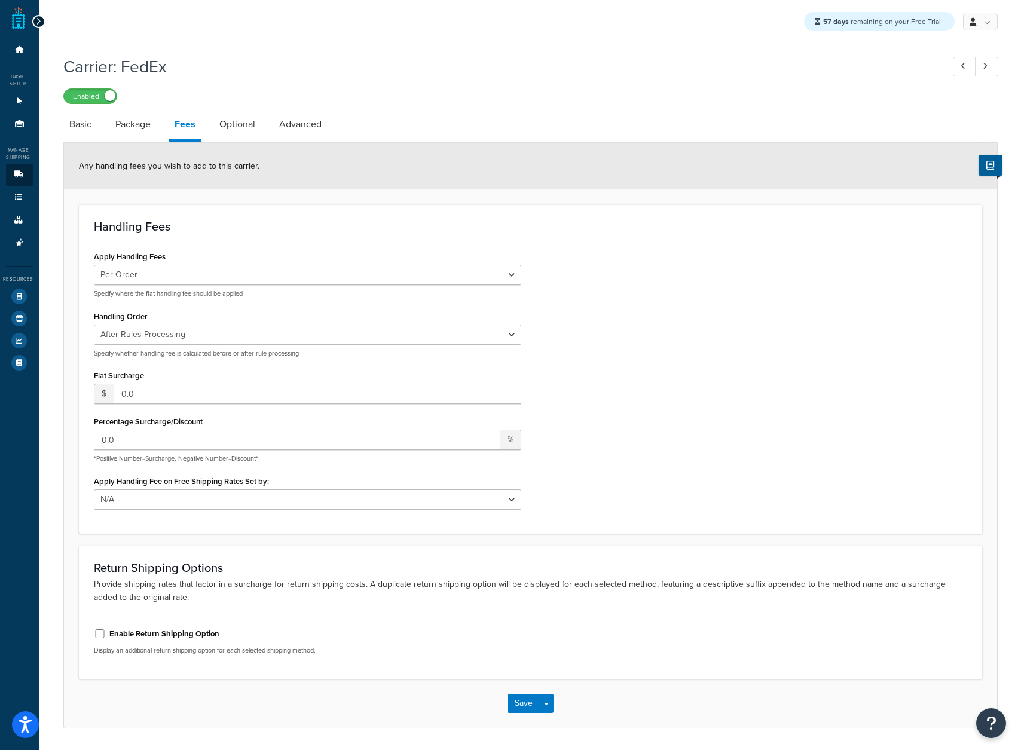
click at [229, 148] on div "Any handling fees you wish to add to this carrier." at bounding box center [530, 166] width 933 height 47
click at [228, 136] on link "Optional" at bounding box center [237, 124] width 48 height 29
select select "business"
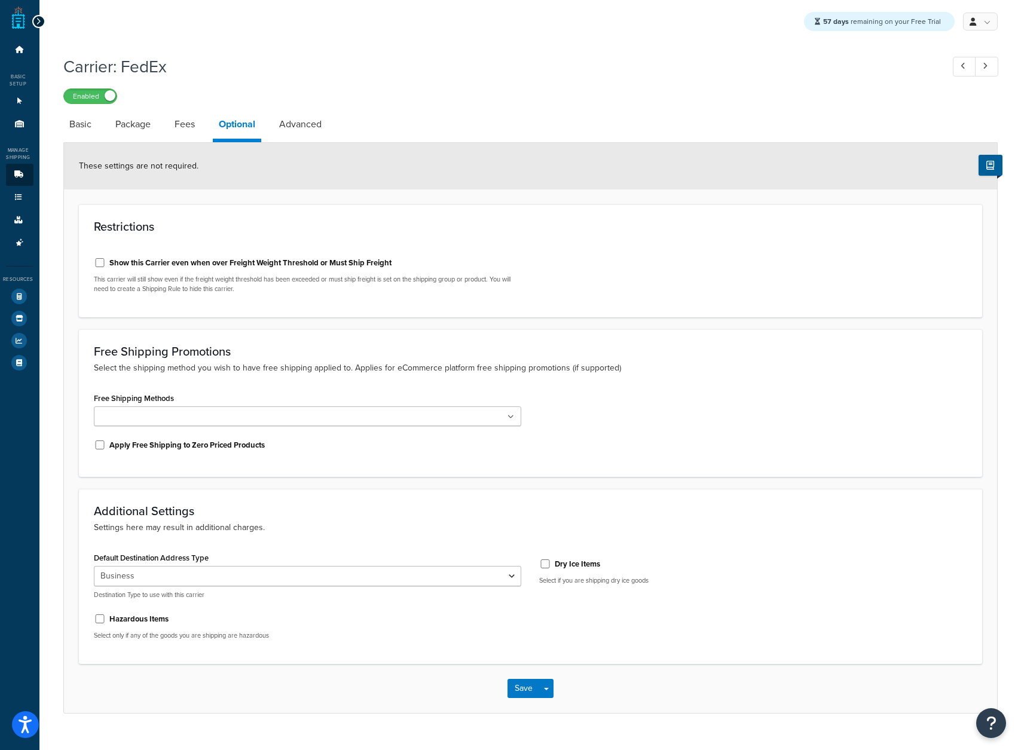
click at [192, 267] on label "Show this Carrier even when over Freight Weight Threshold or Must Ship Freight" at bounding box center [250, 263] width 282 height 11
click at [106, 267] on input "Show this Carrier even when over Freight Weight Threshold or Must Ship Freight" at bounding box center [100, 262] width 12 height 9
checkbox input "true"
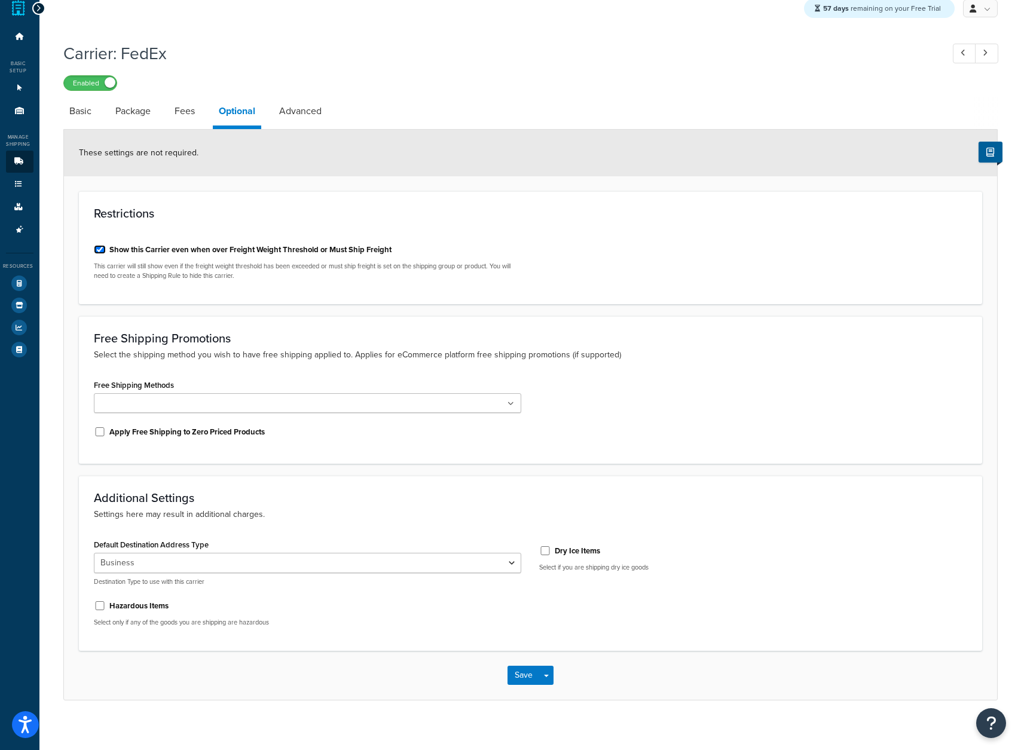
scroll to position [24, 0]
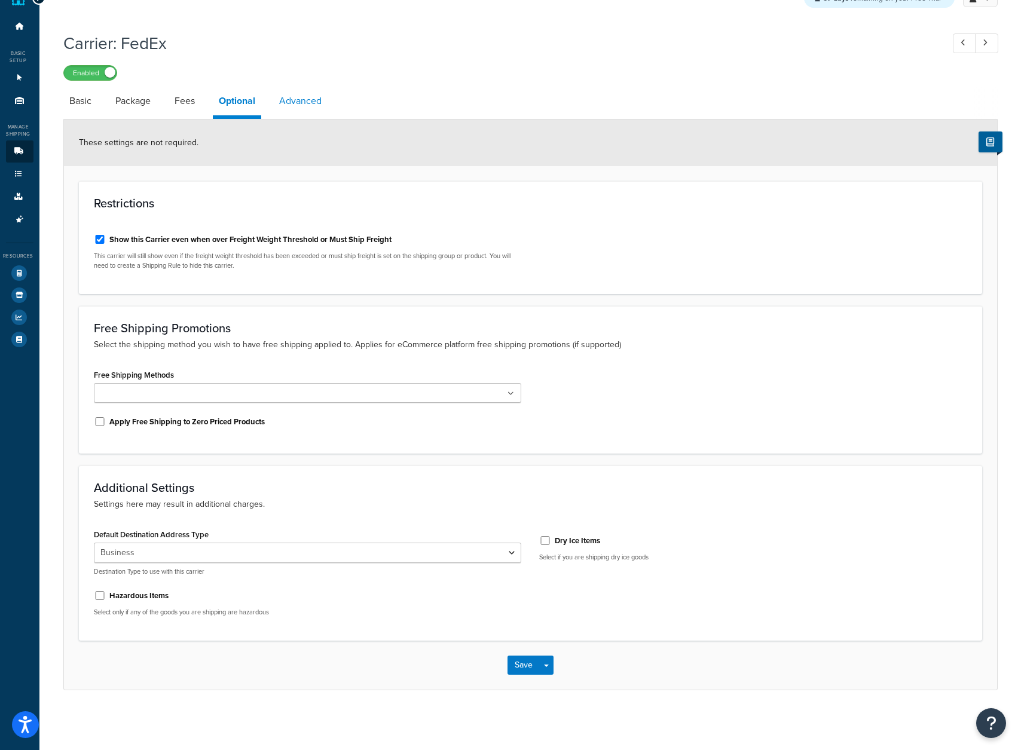
click at [302, 103] on link "Advanced" at bounding box center [300, 101] width 54 height 29
select select "false"
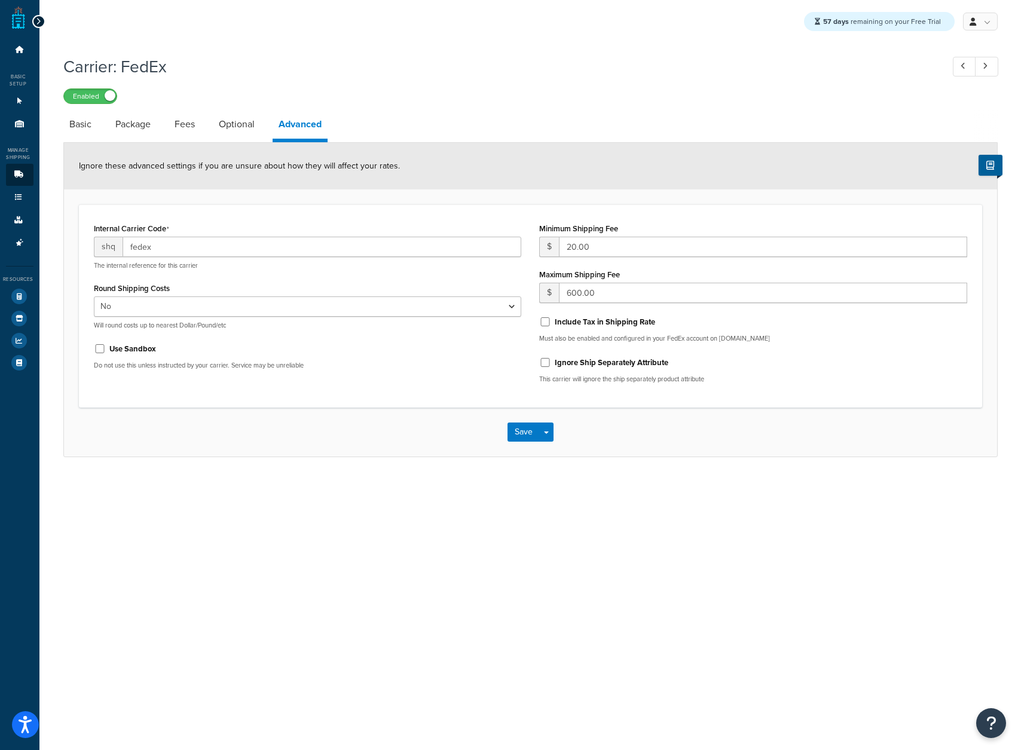
scroll to position [9, 0]
click at [75, 112] on link "Basic" at bounding box center [80, 124] width 34 height 29
select select "fedEx"
select select "REQUEST_COURIER"
select select "YOUR_PACKAGING"
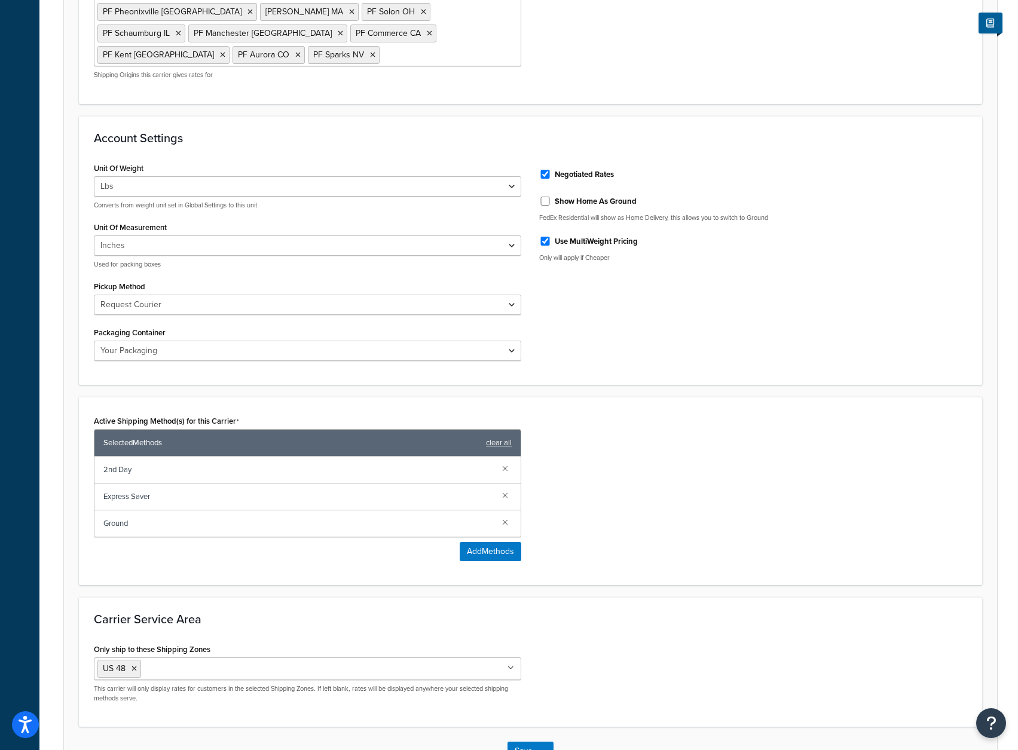
scroll to position [480, 0]
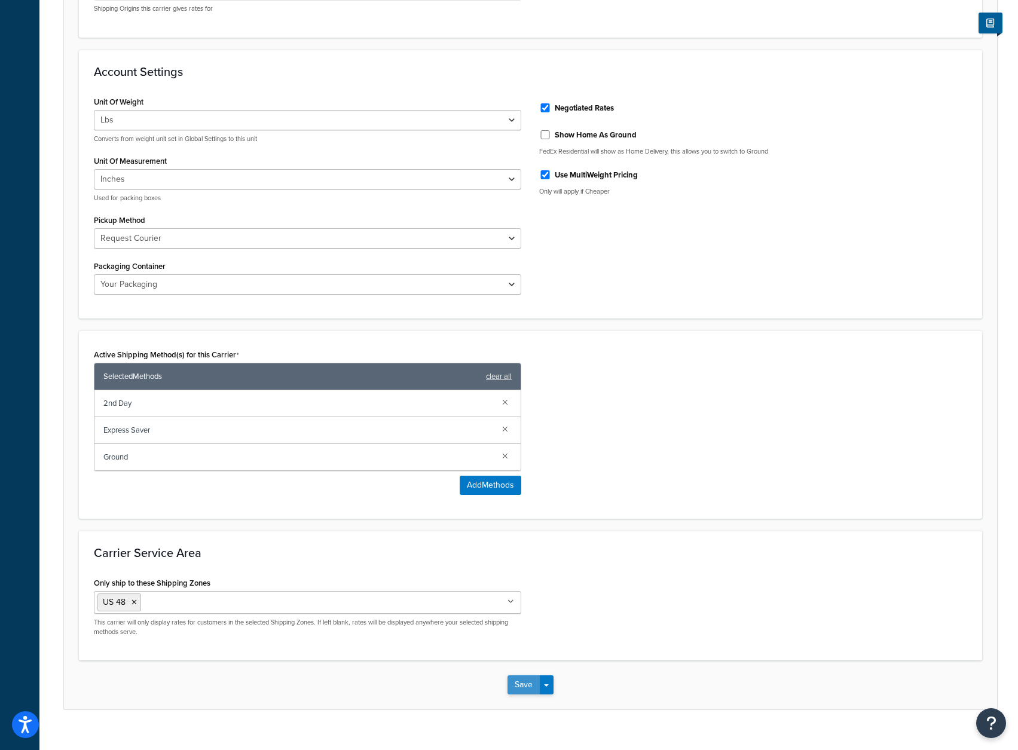
click at [522, 675] on button "Save" at bounding box center [523, 684] width 32 height 19
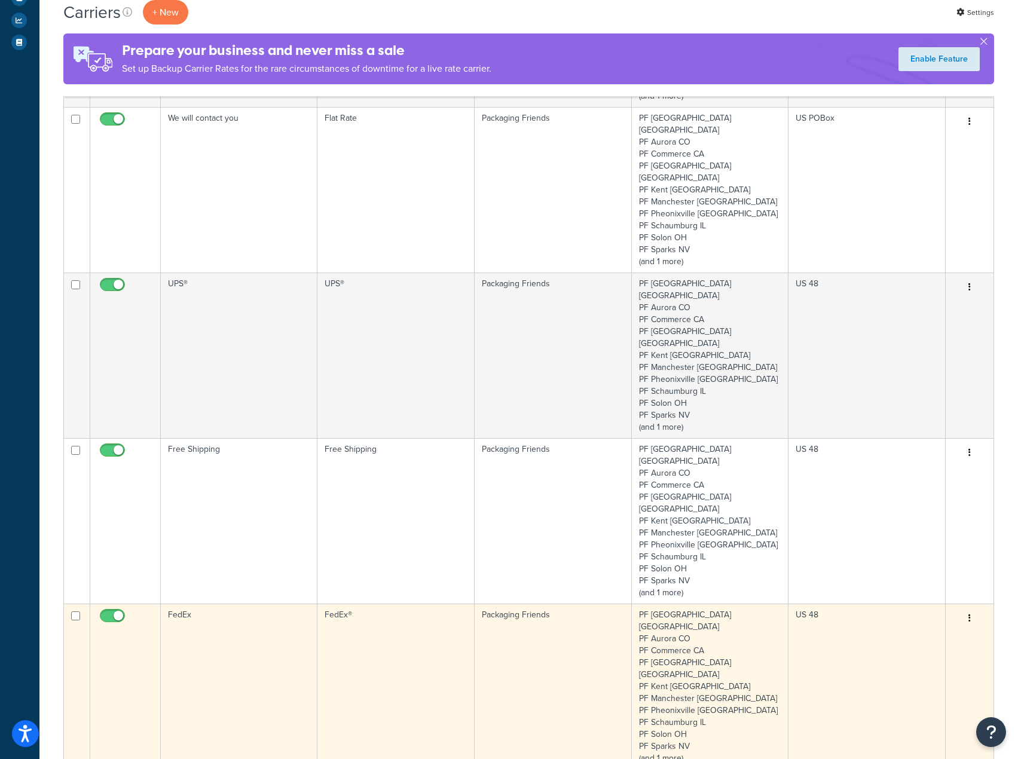
scroll to position [359, 0]
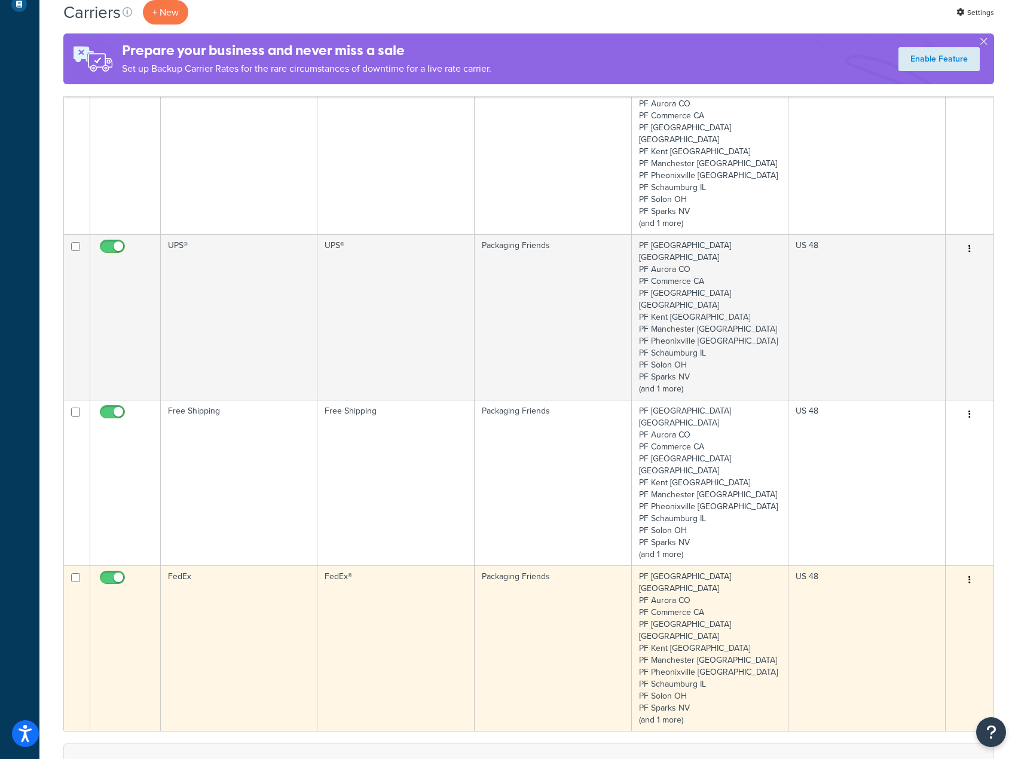
click at [314, 565] on td "FedEx" at bounding box center [239, 648] width 157 height 166
click at [290, 565] on td "FedEx" at bounding box center [239, 648] width 157 height 166
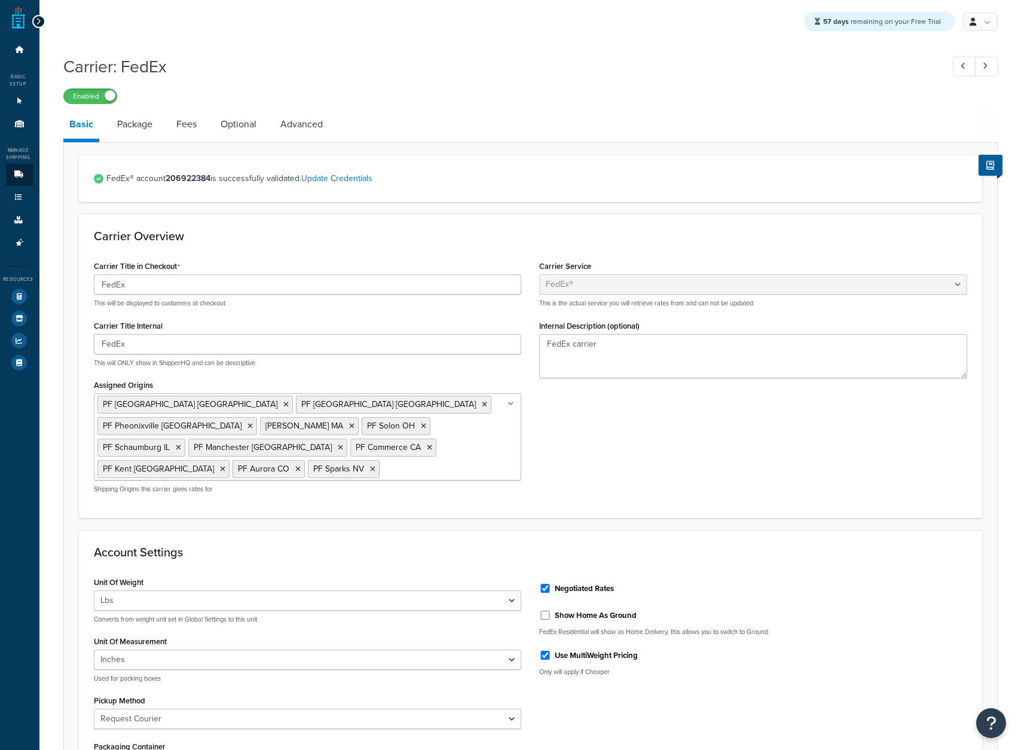
select select "fedEx"
select select "REQUEST_COURIER"
select select "YOUR_PACKAGING"
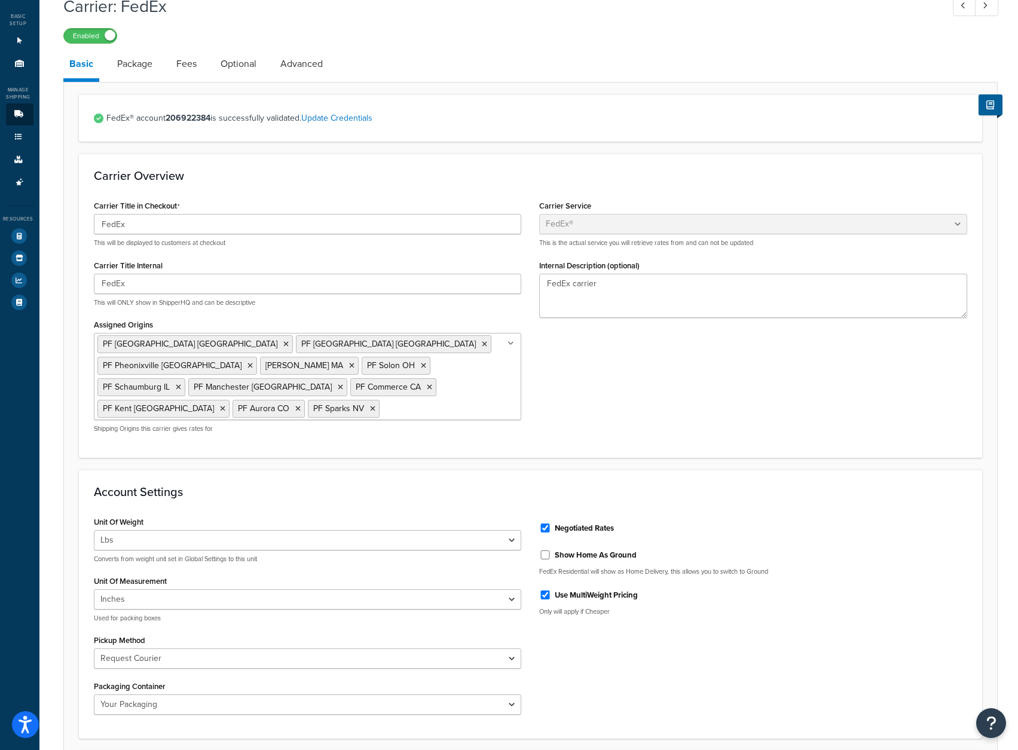
scroll to position [60, 0]
click at [133, 64] on link "Package" at bounding box center [134, 64] width 47 height 29
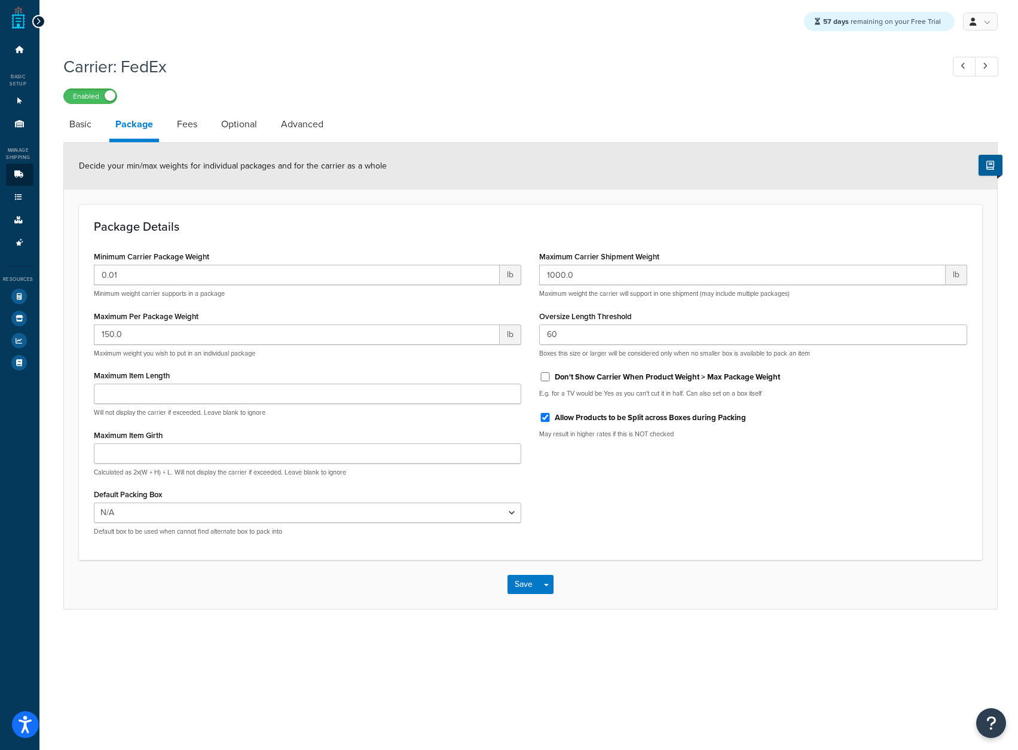
scroll to position [9, 0]
click at [196, 114] on link "Fees" at bounding box center [187, 124] width 32 height 29
select select "AFTER"
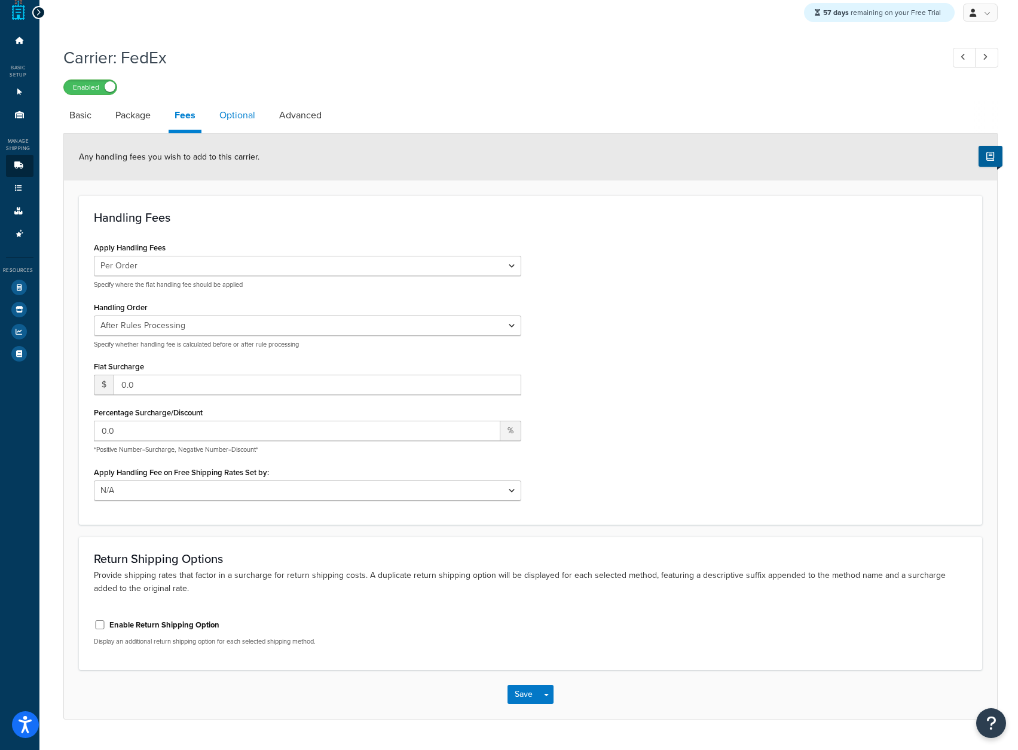
click at [230, 114] on link "Optional" at bounding box center [237, 115] width 48 height 29
select select "business"
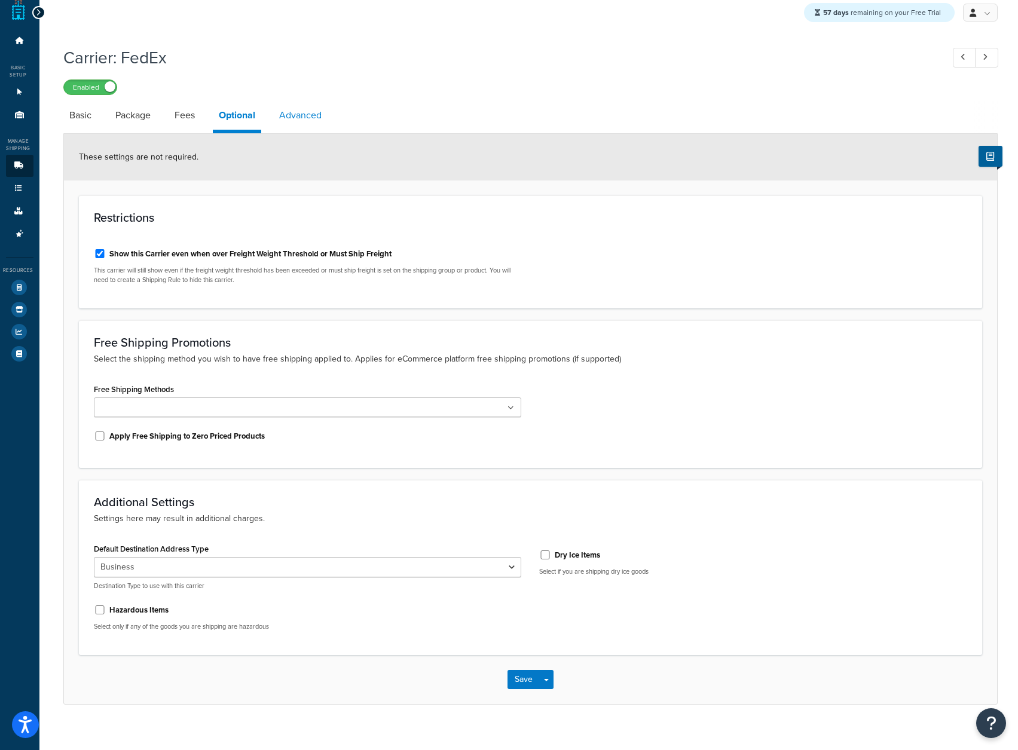
click at [287, 121] on link "Advanced" at bounding box center [300, 115] width 54 height 29
select select "false"
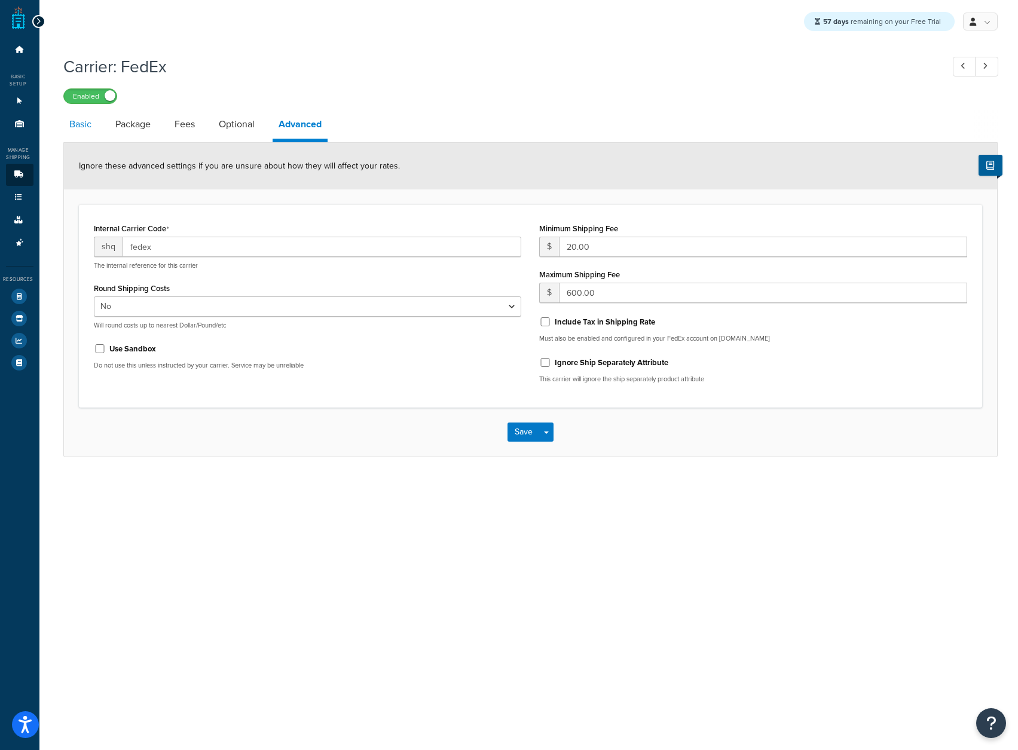
click at [81, 120] on link "Basic" at bounding box center [80, 124] width 34 height 29
select select "fedEx"
select select "REQUEST_COURIER"
select select "YOUR_PACKAGING"
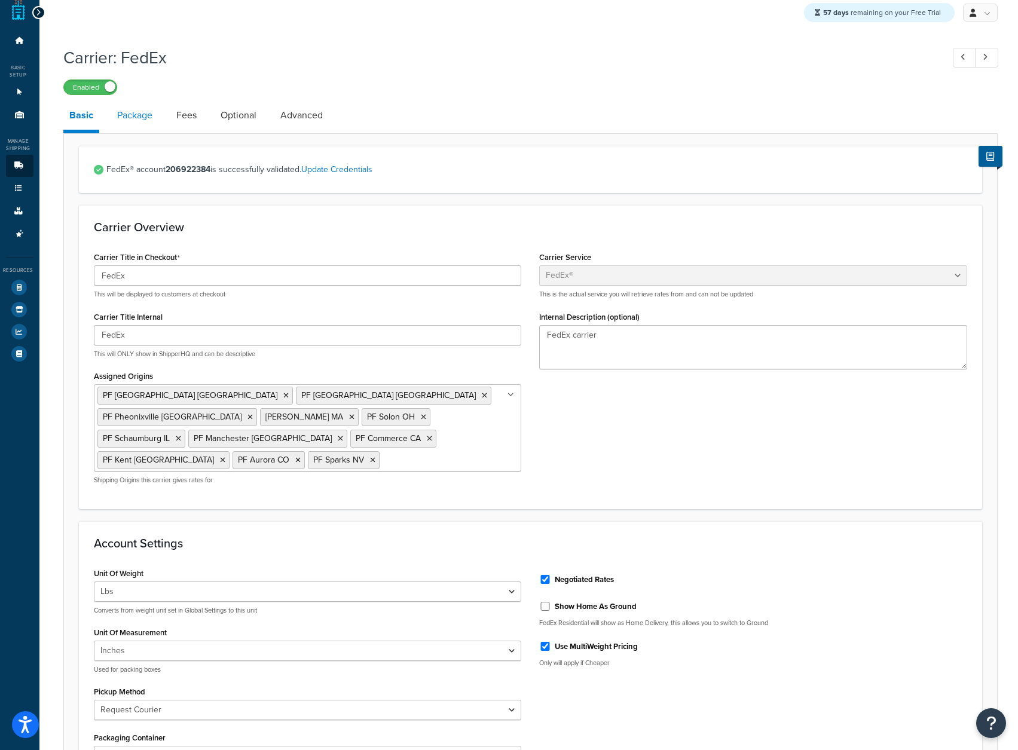
click at [140, 112] on link "Package" at bounding box center [134, 115] width 47 height 29
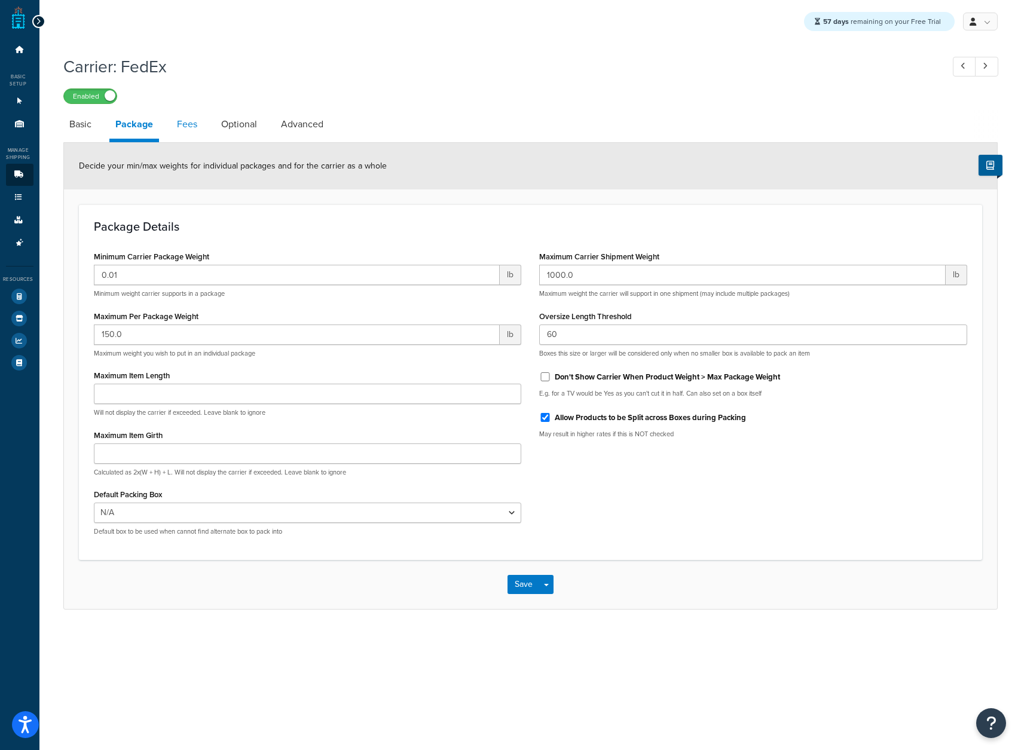
click at [171, 115] on link "Fees" at bounding box center [187, 124] width 32 height 29
select select "AFTER"
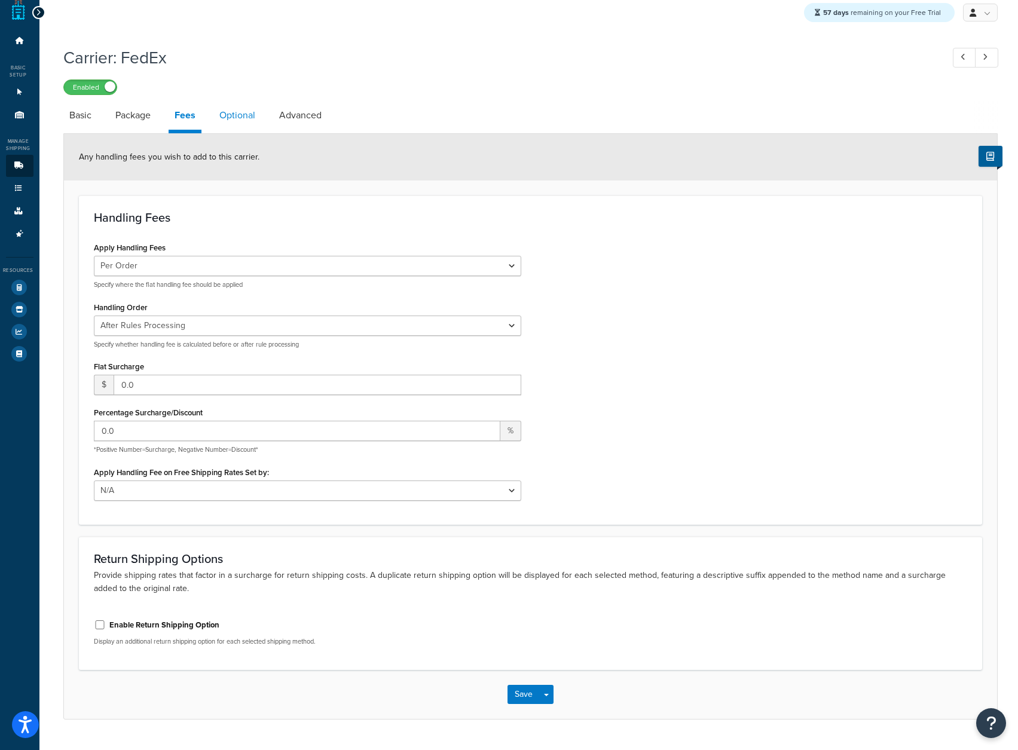
click at [223, 120] on link "Optional" at bounding box center [237, 115] width 48 height 29
select select "business"
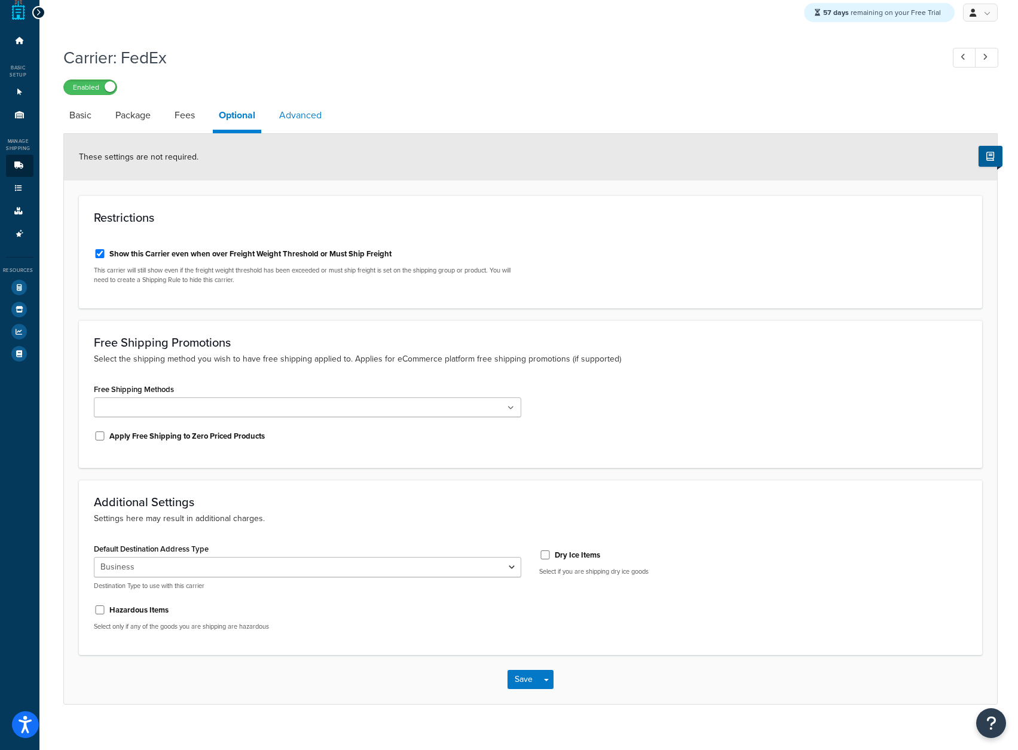
click at [286, 126] on link "Advanced" at bounding box center [300, 115] width 54 height 29
select select "false"
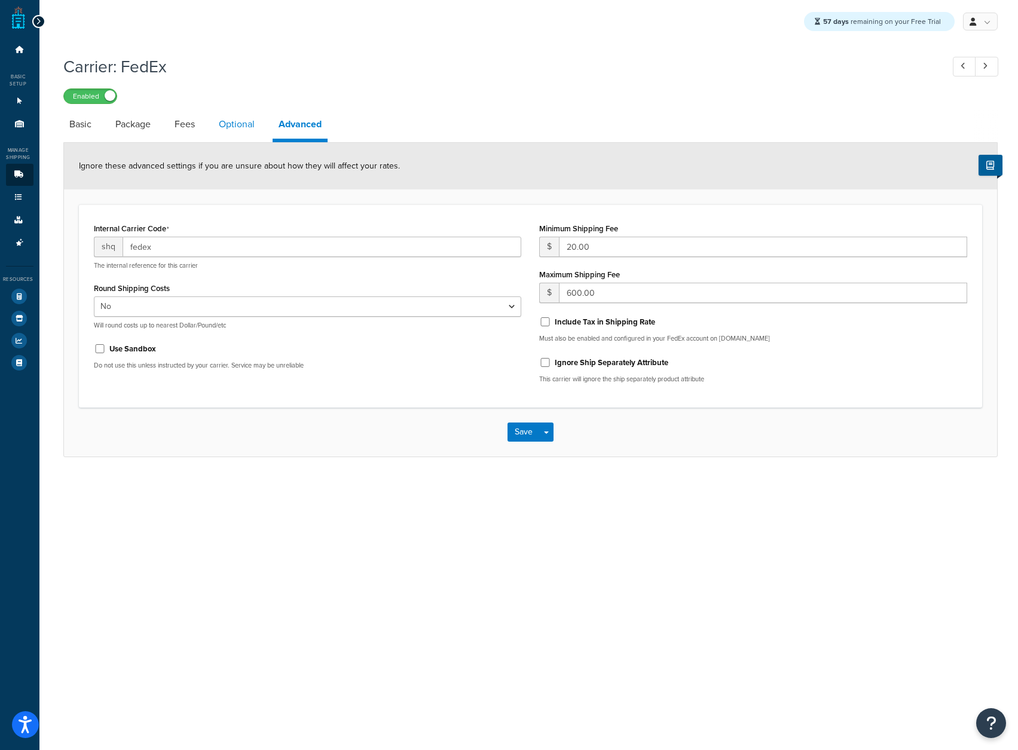
click at [226, 125] on link "Optional" at bounding box center [237, 124] width 48 height 29
select select "business"
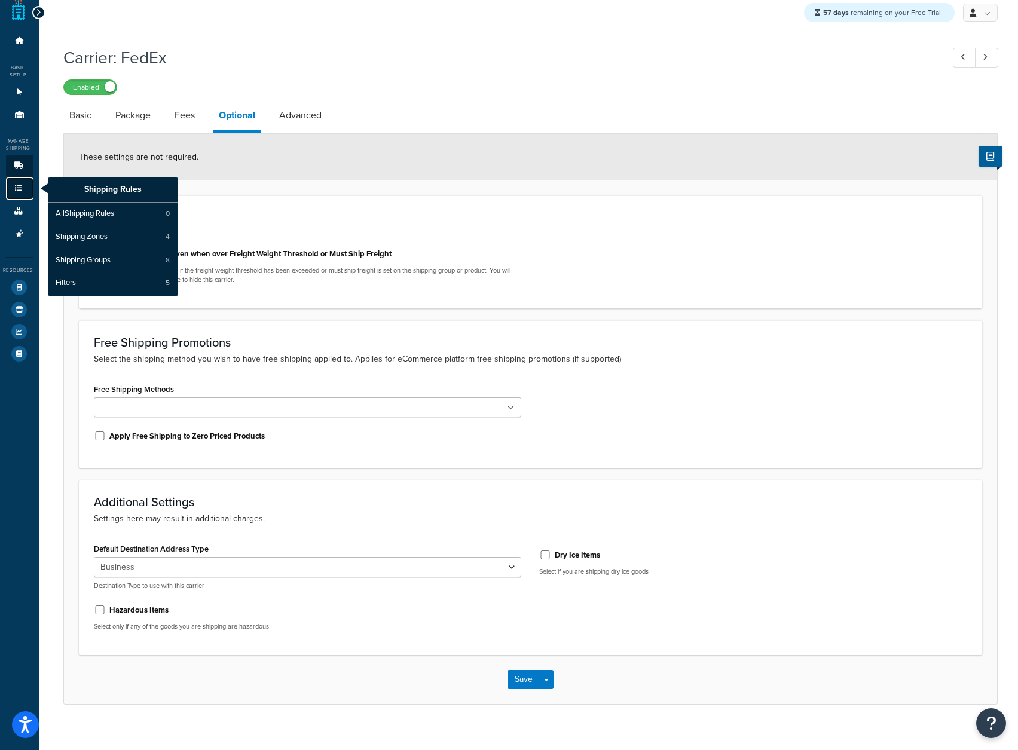
click at [17, 188] on icon at bounding box center [19, 188] width 12 height 7
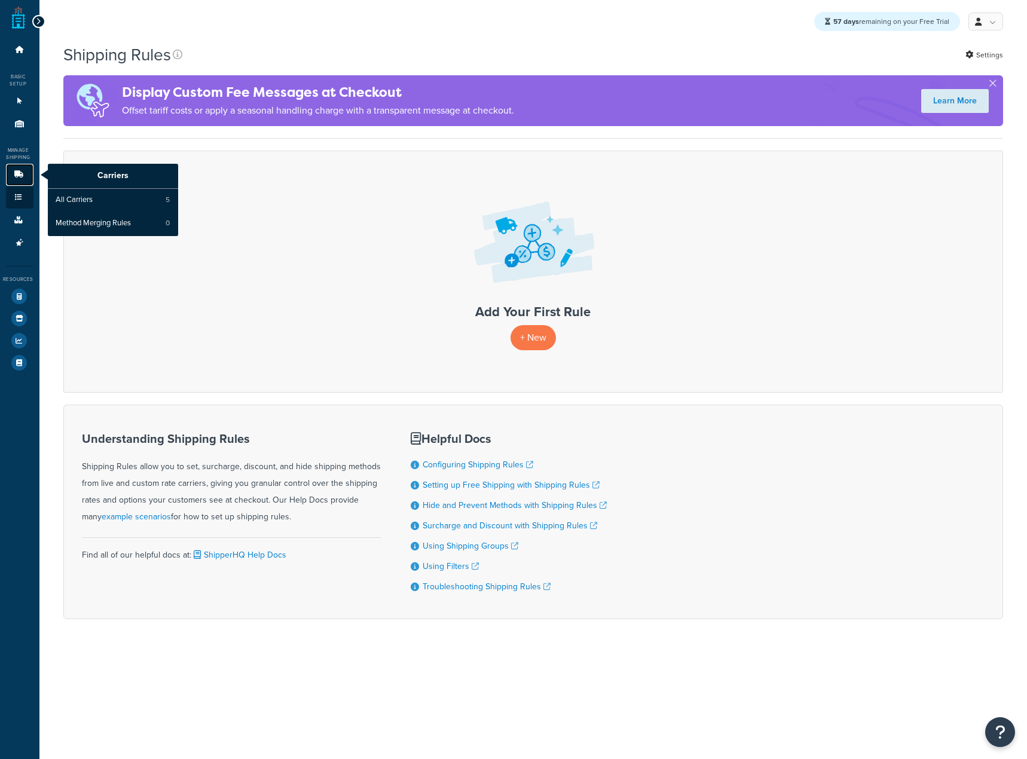
click at [23, 173] on icon at bounding box center [19, 174] width 12 height 7
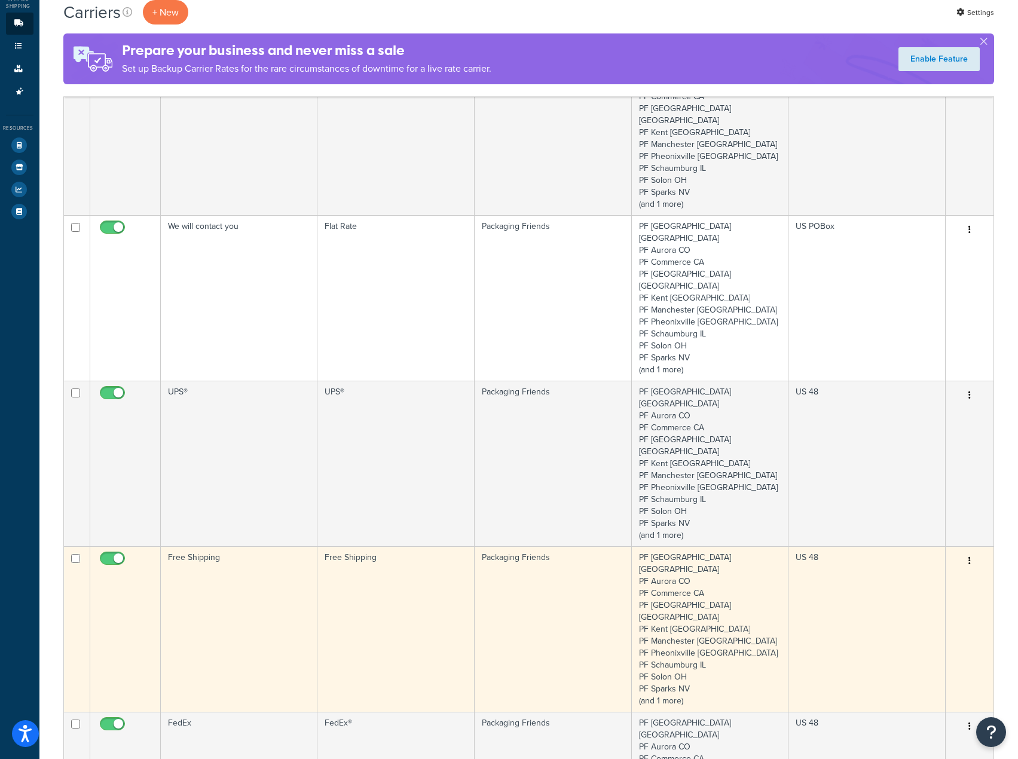
scroll to position [179, 0]
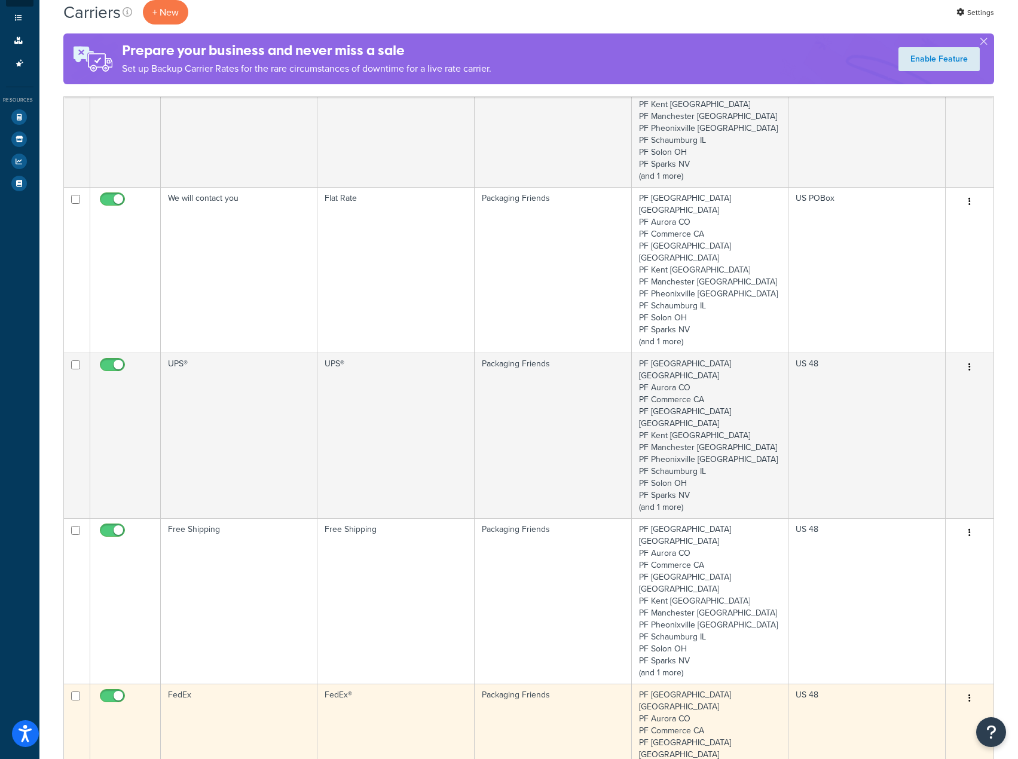
click at [215, 684] on td "FedEx" at bounding box center [239, 767] width 157 height 166
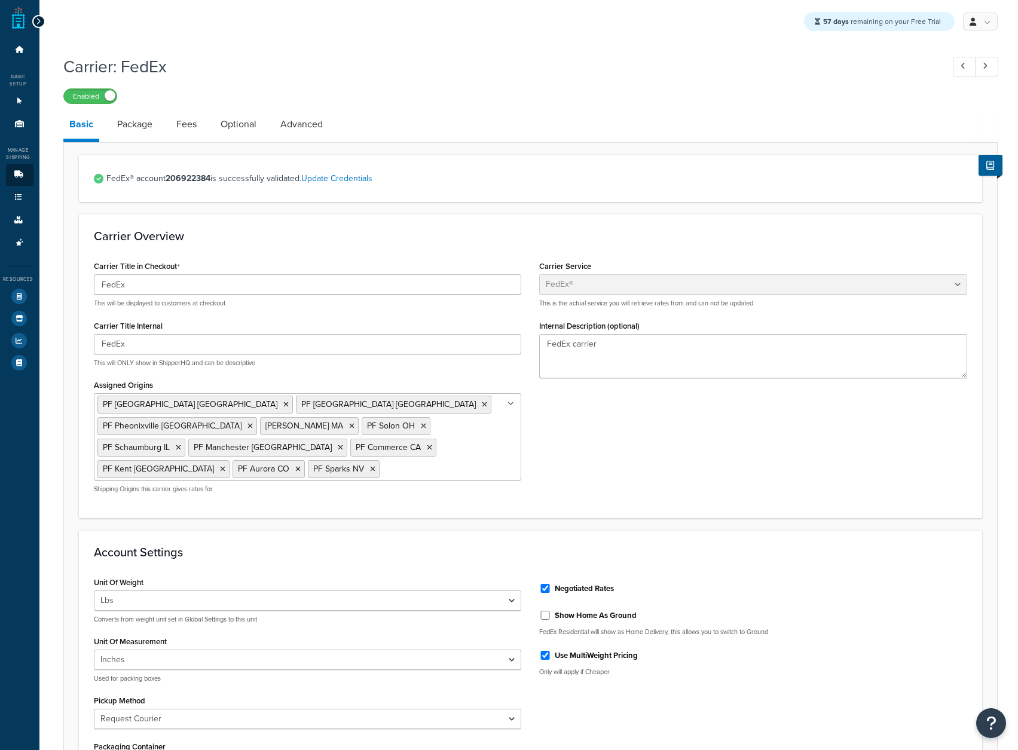
select select "fedEx"
select select "REQUEST_COURIER"
select select "YOUR_PACKAGING"
click at [133, 117] on link "Package" at bounding box center [134, 124] width 47 height 29
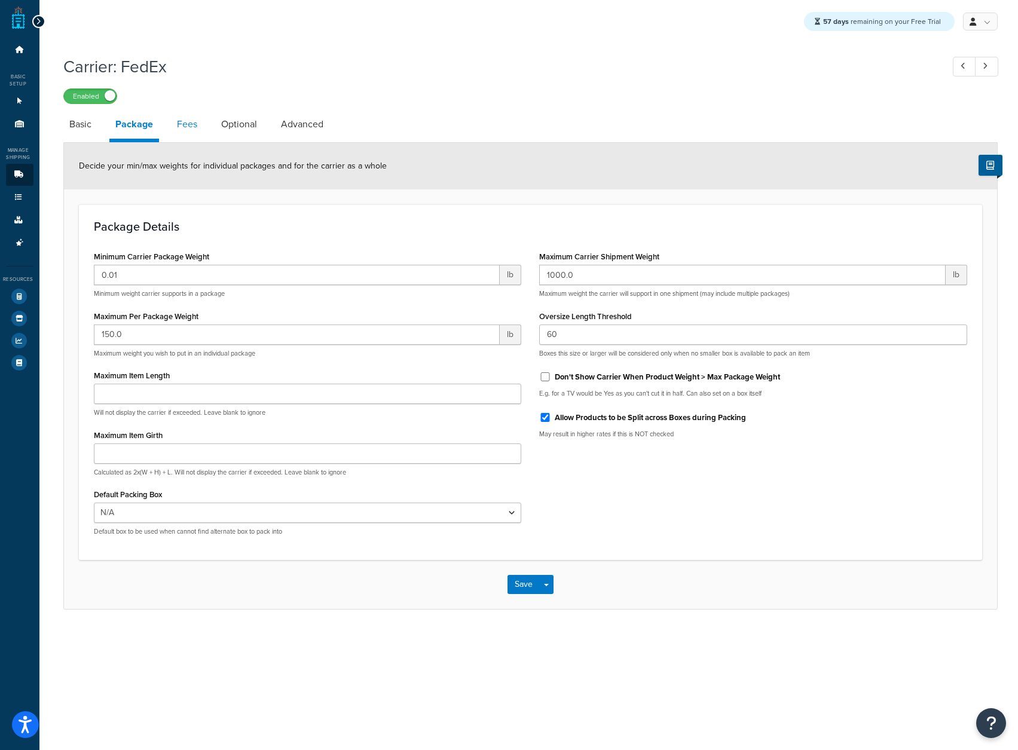
click at [189, 125] on link "Fees" at bounding box center [187, 124] width 32 height 29
select select "AFTER"
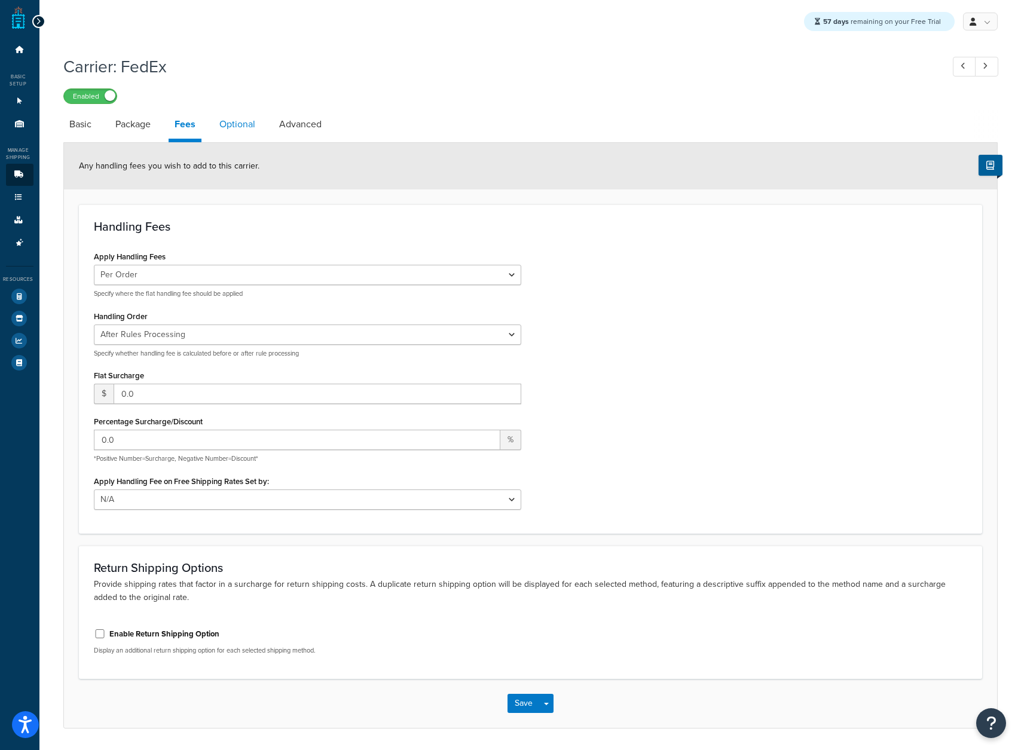
click at [240, 131] on link "Optional" at bounding box center [237, 124] width 48 height 29
select select "business"
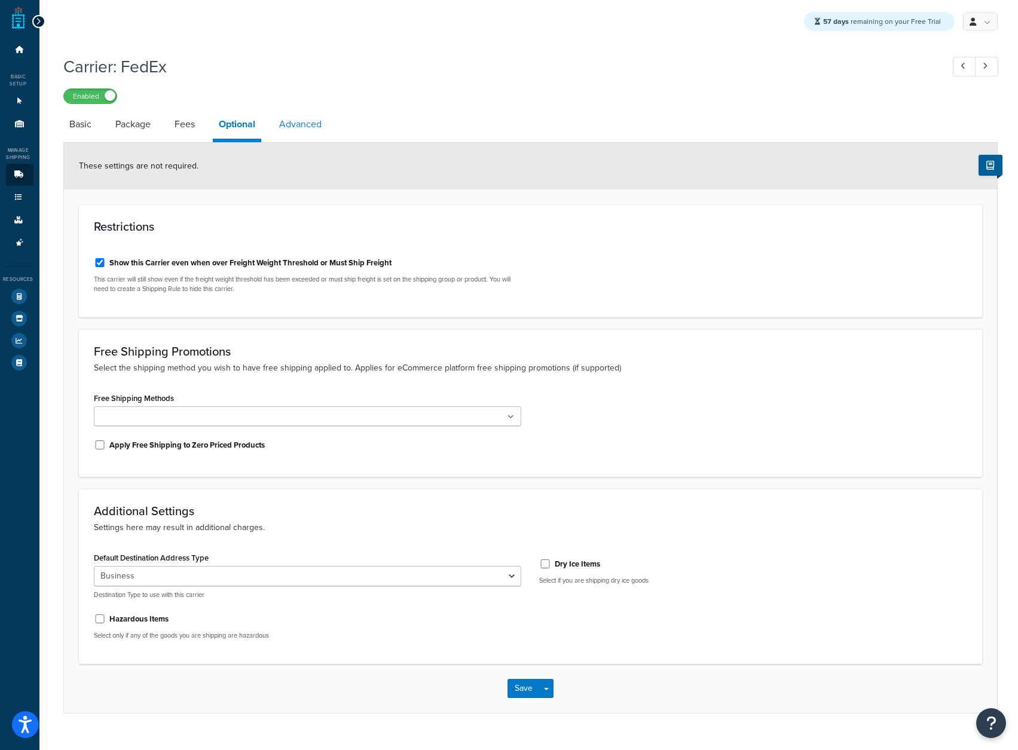
click at [296, 121] on link "Advanced" at bounding box center [300, 124] width 54 height 29
select select "false"
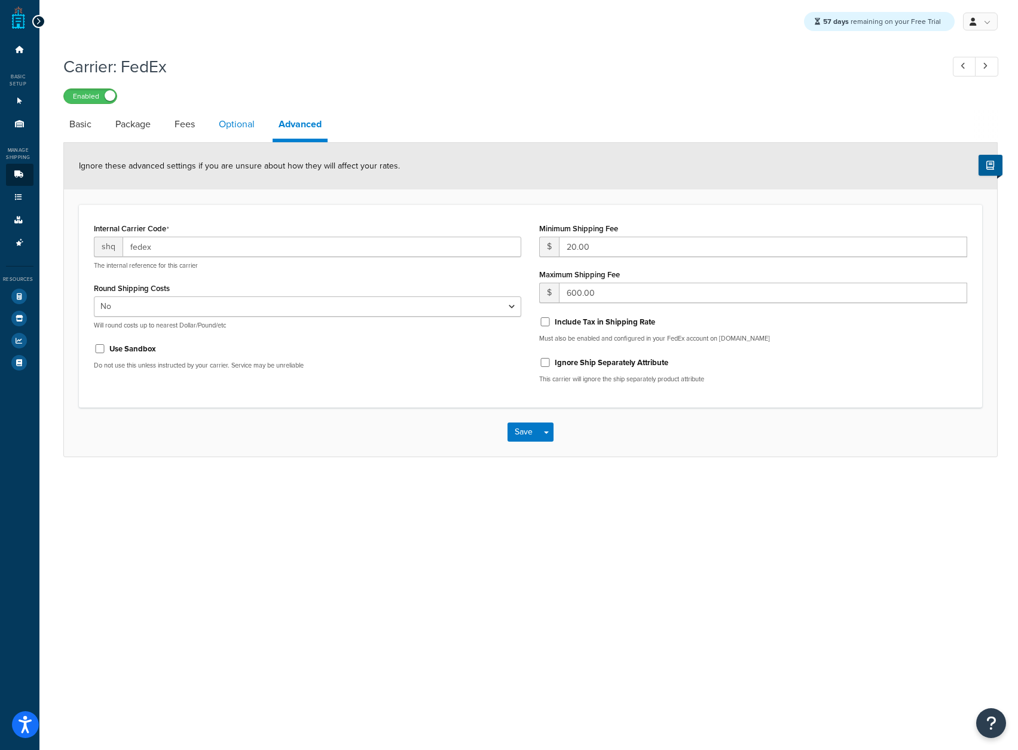
click at [250, 133] on link "Optional" at bounding box center [237, 124] width 48 height 29
select select "business"
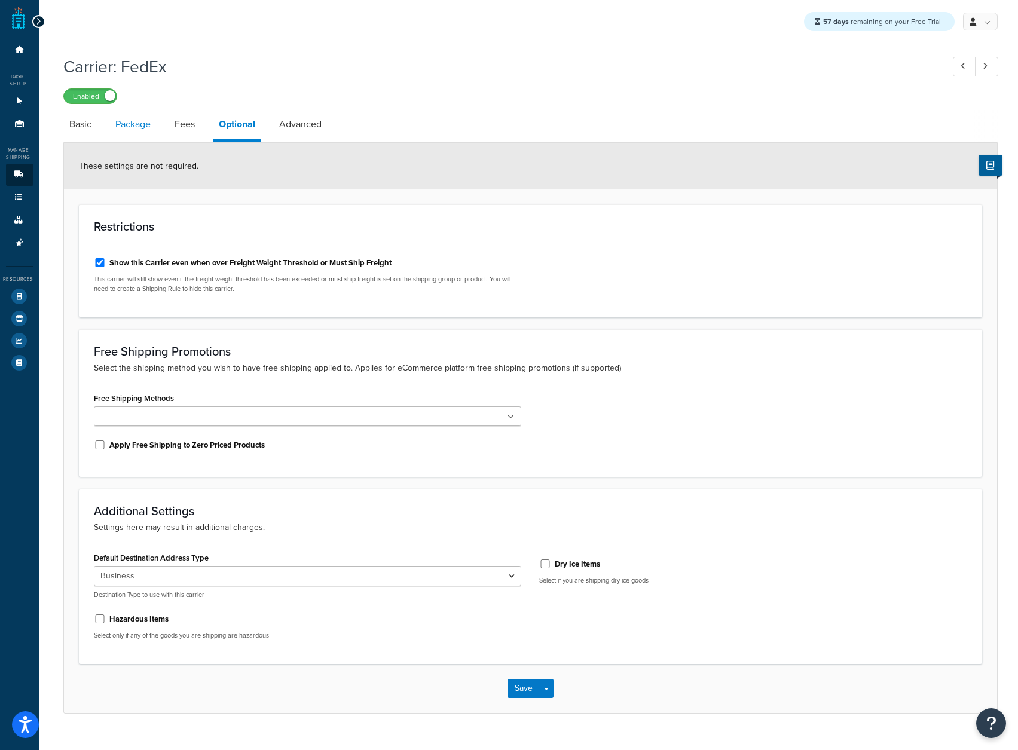
click at [154, 129] on link "Package" at bounding box center [132, 124] width 47 height 29
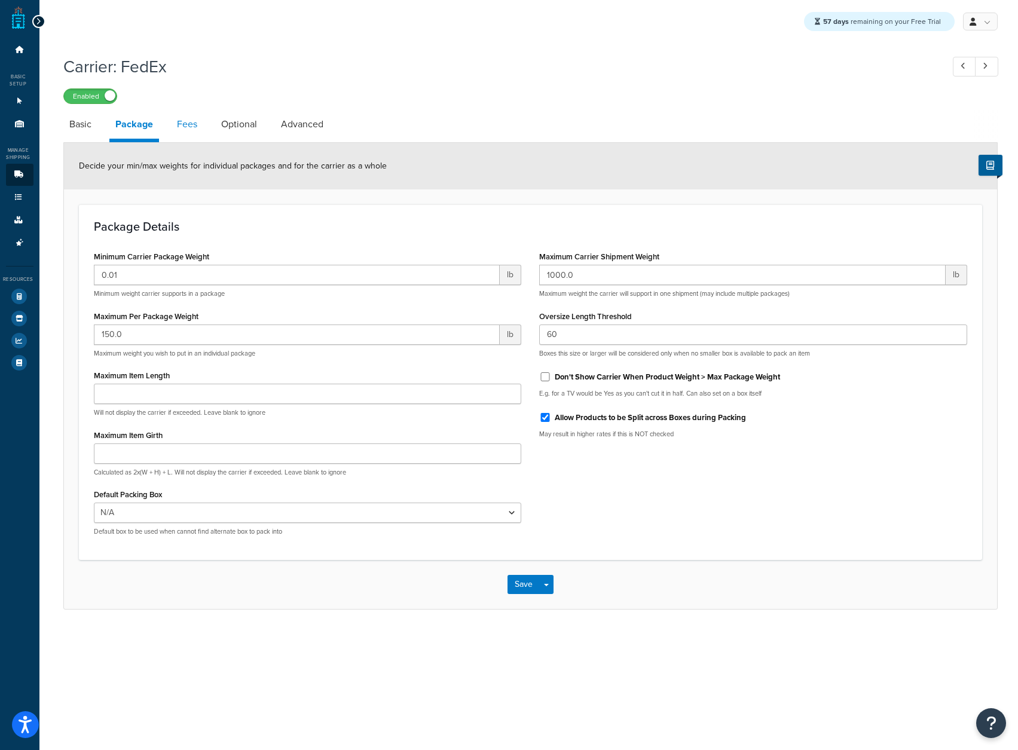
click at [192, 129] on link "Fees" at bounding box center [187, 124] width 32 height 29
select select "AFTER"
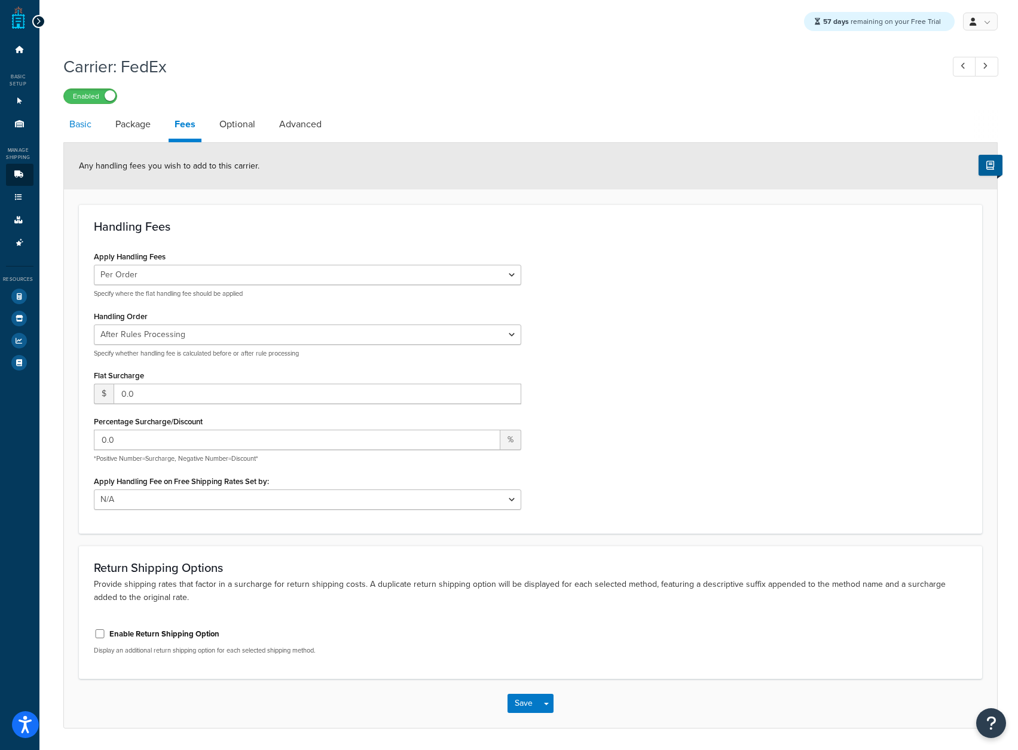
click at [70, 115] on link "Basic" at bounding box center [80, 124] width 34 height 29
select select "fedEx"
select select "REQUEST_COURIER"
select select "YOUR_PACKAGING"
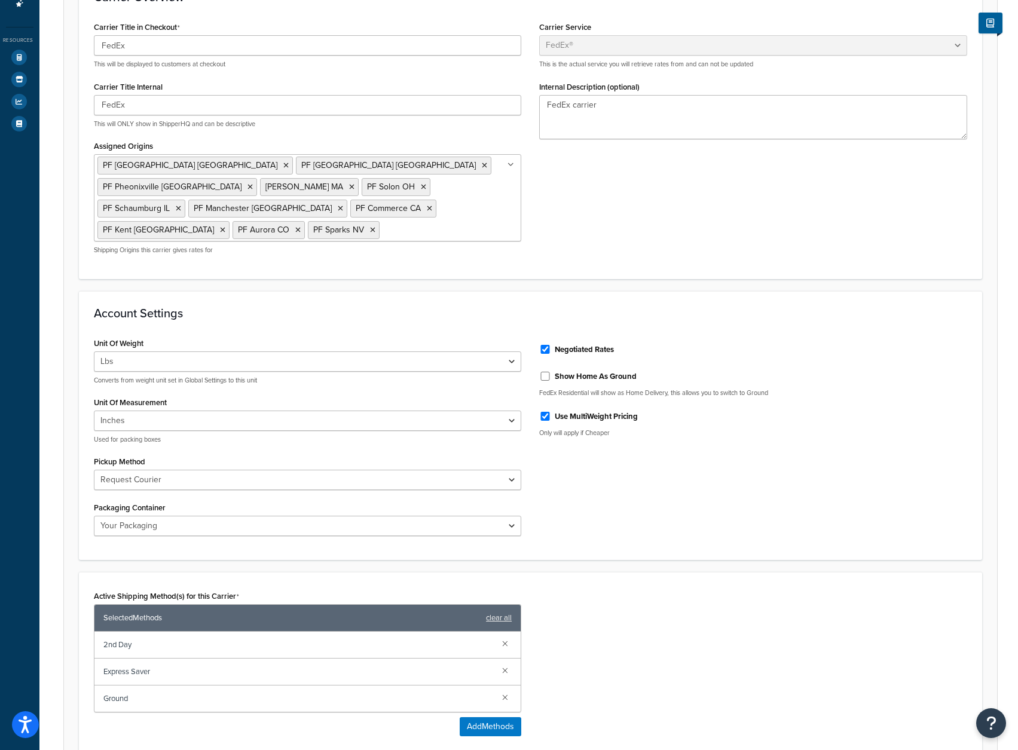
scroll to position [60, 0]
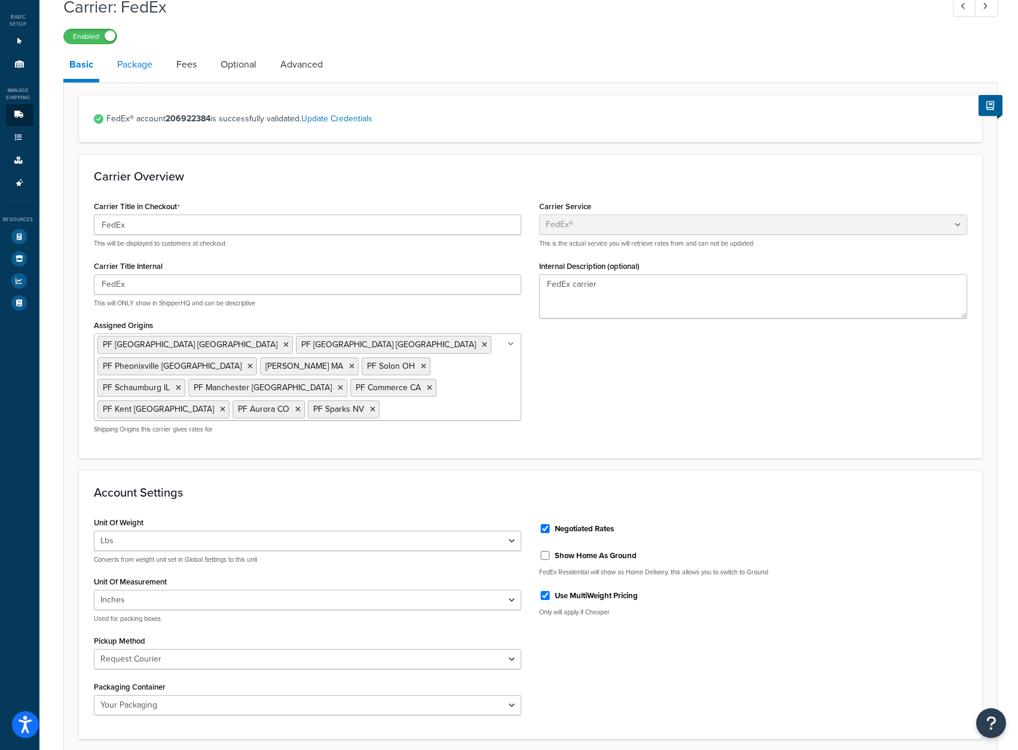
click at [142, 73] on link "Package" at bounding box center [134, 64] width 47 height 29
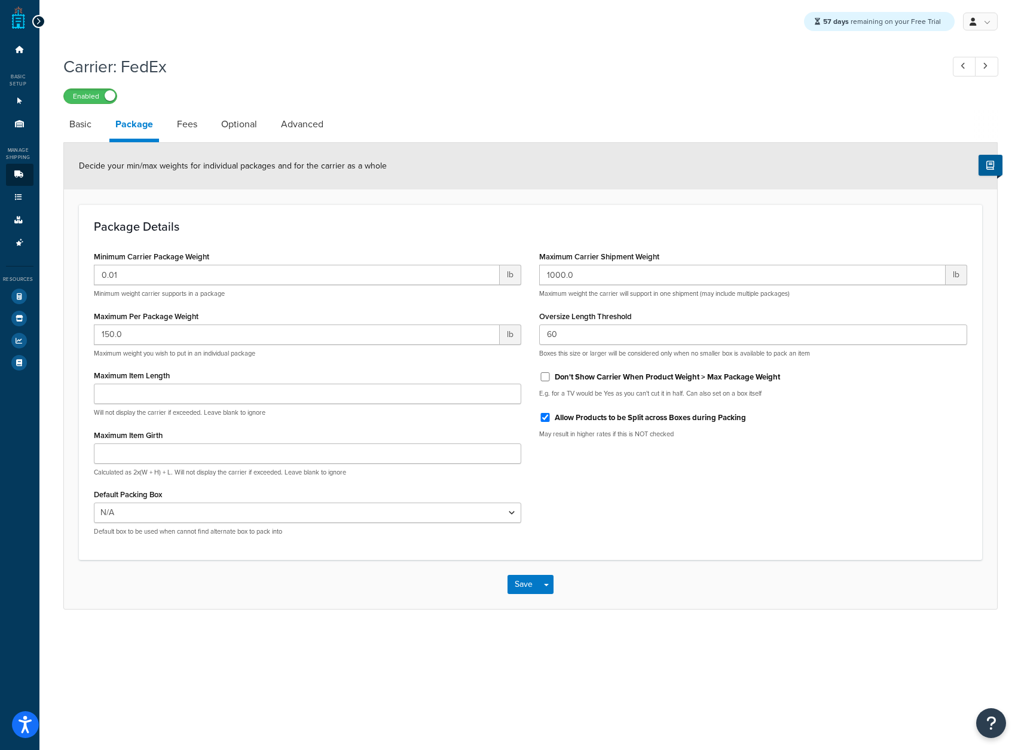
scroll to position [9, 0]
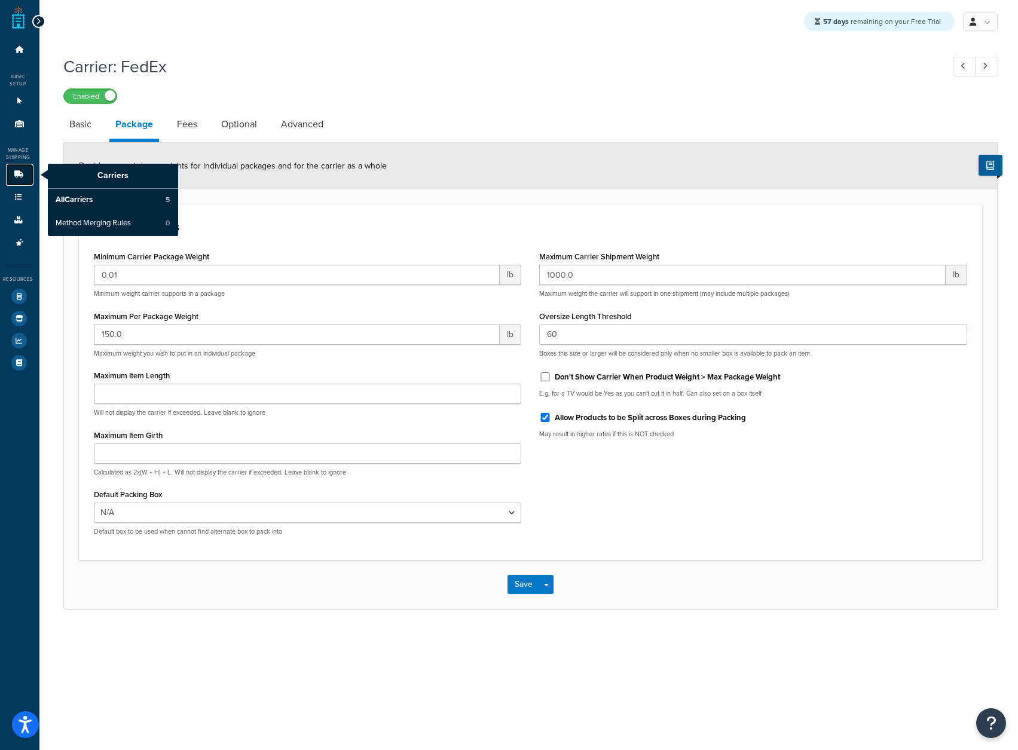
click at [25, 166] on link "Carriers" at bounding box center [19, 175] width 27 height 22
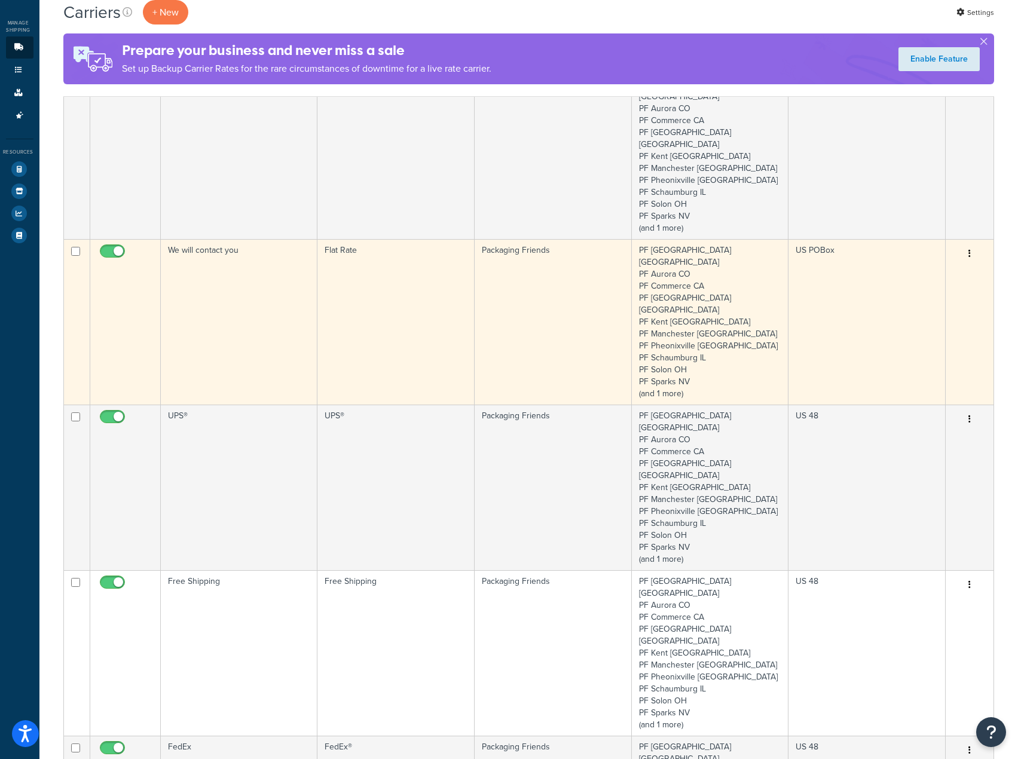
scroll to position [239, 0]
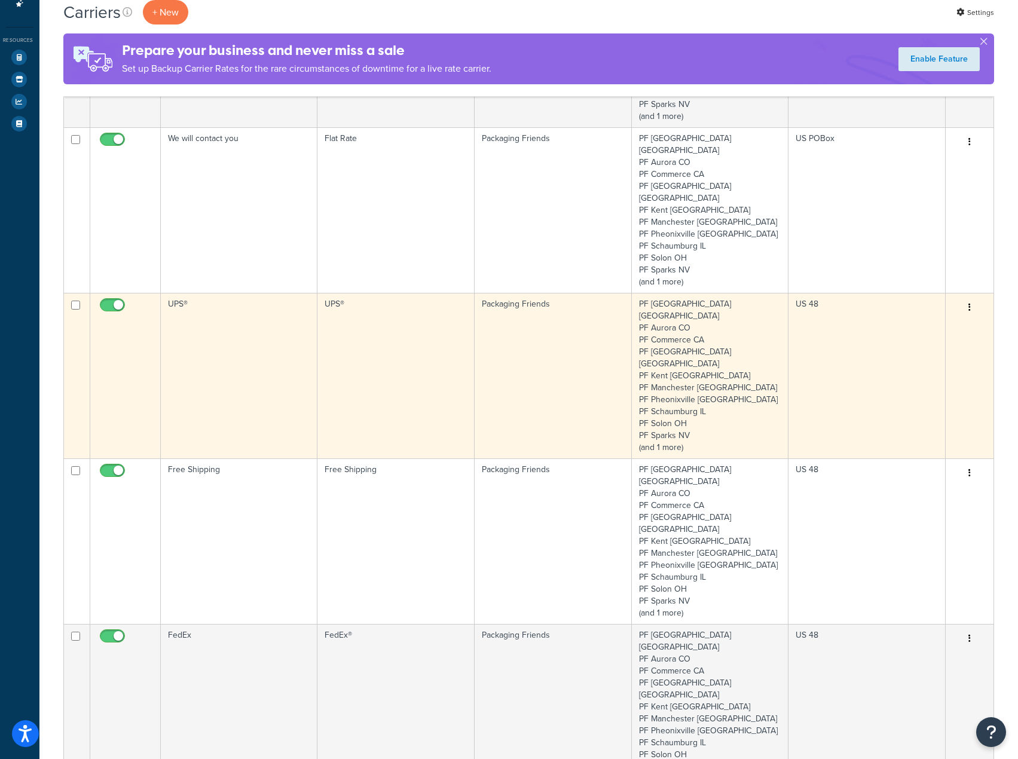
click at [238, 318] on td "UPS®" at bounding box center [239, 376] width 157 height 166
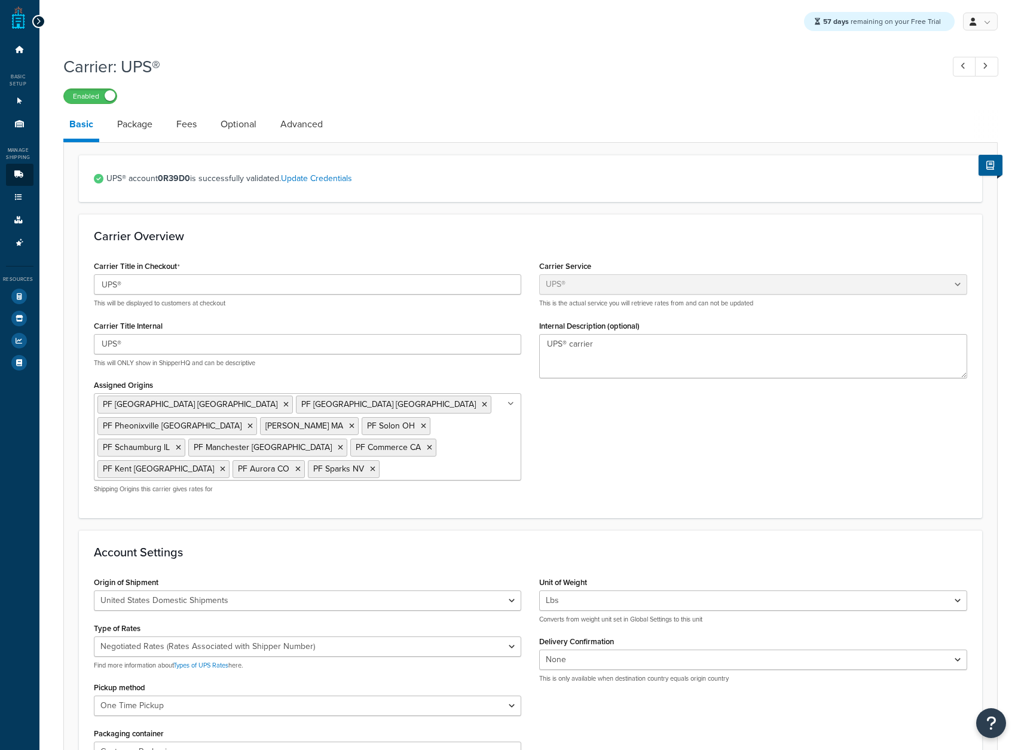
select select "ups"
select select "06"
drag, startPoint x: 229, startPoint y: 292, endPoint x: 117, endPoint y: 290, distance: 112.3
click at [117, 290] on input "UPS®" at bounding box center [308, 284] width 428 height 20
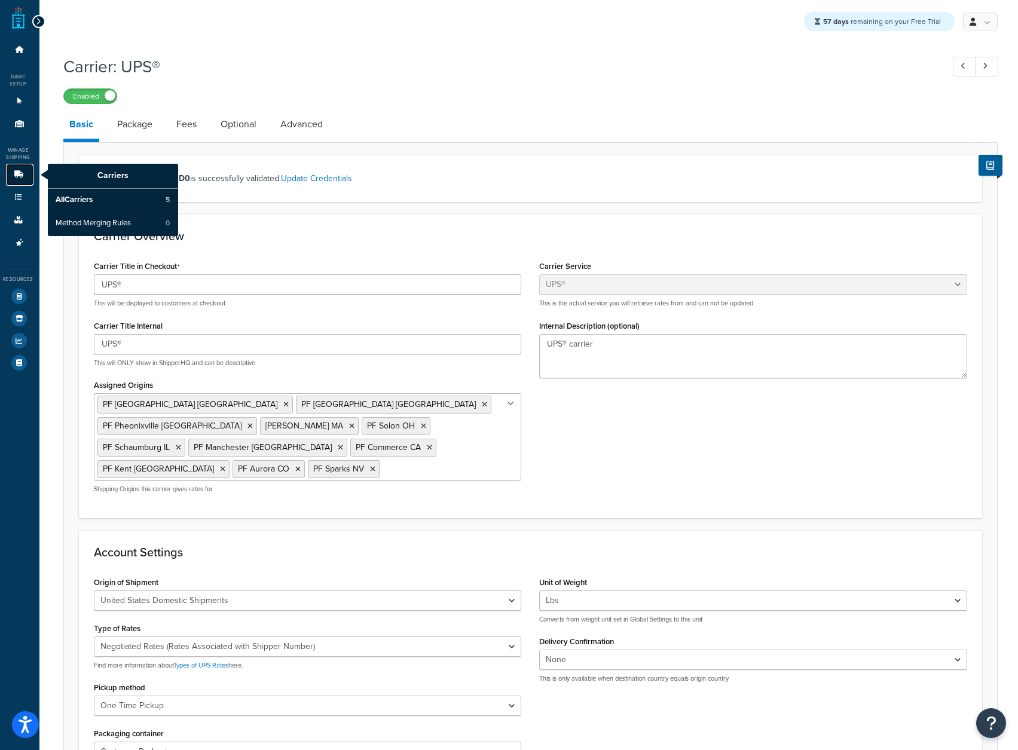
click at [10, 173] on link "Carriers" at bounding box center [19, 175] width 27 height 22
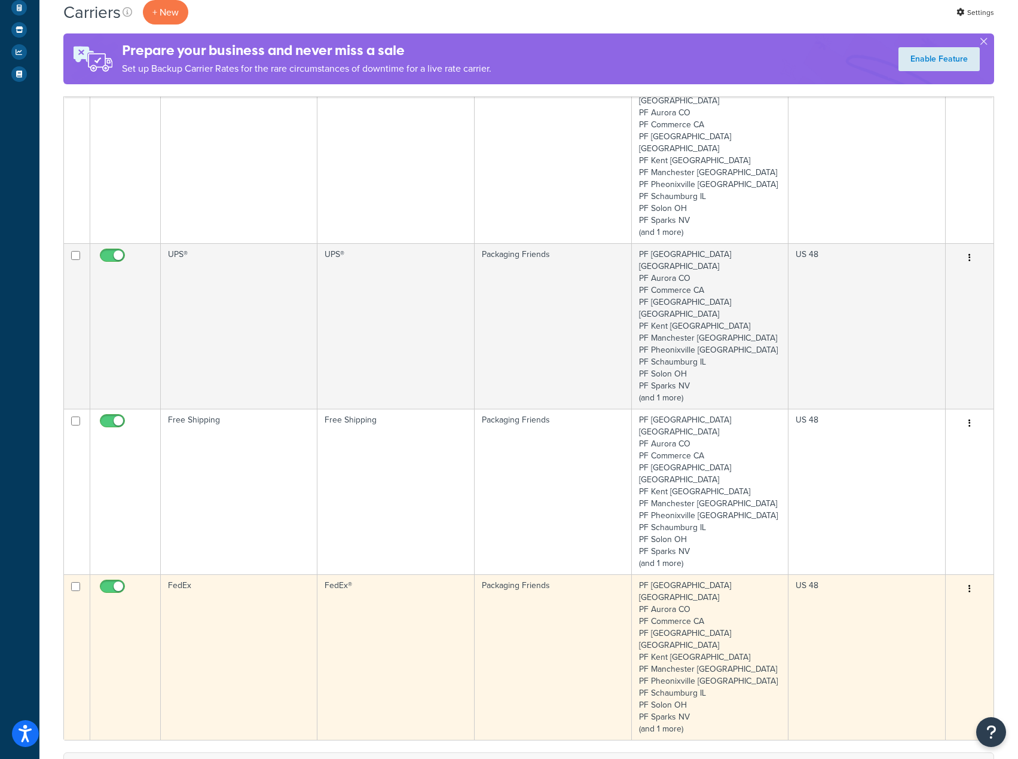
scroll to position [299, 0]
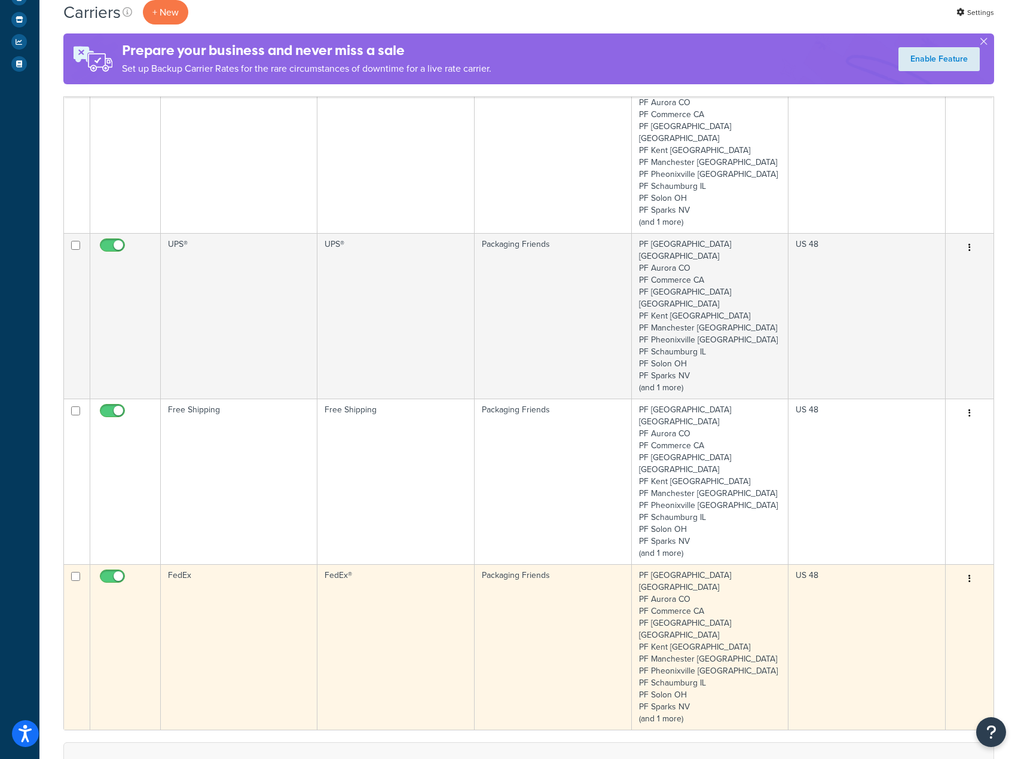
click at [203, 564] on td "FedEx" at bounding box center [239, 647] width 157 height 166
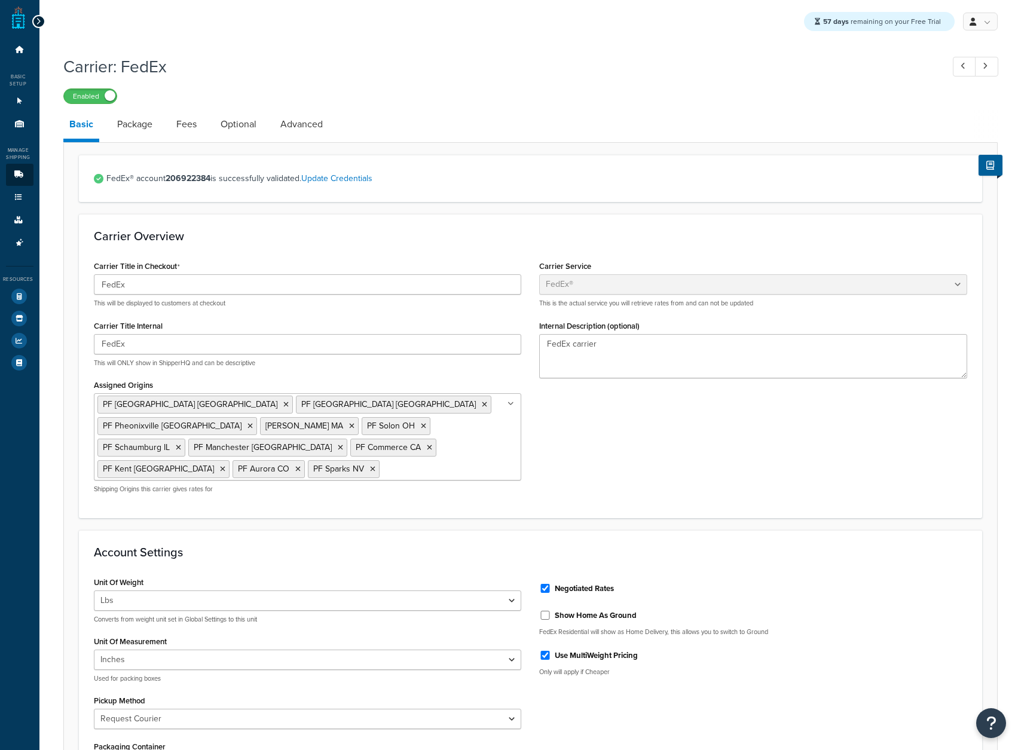
select select "fedEx"
select select "REQUEST_COURIER"
select select "YOUR_PACKAGING"
click at [221, 292] on input "FedEx" at bounding box center [308, 284] width 428 height 20
paste input "®"
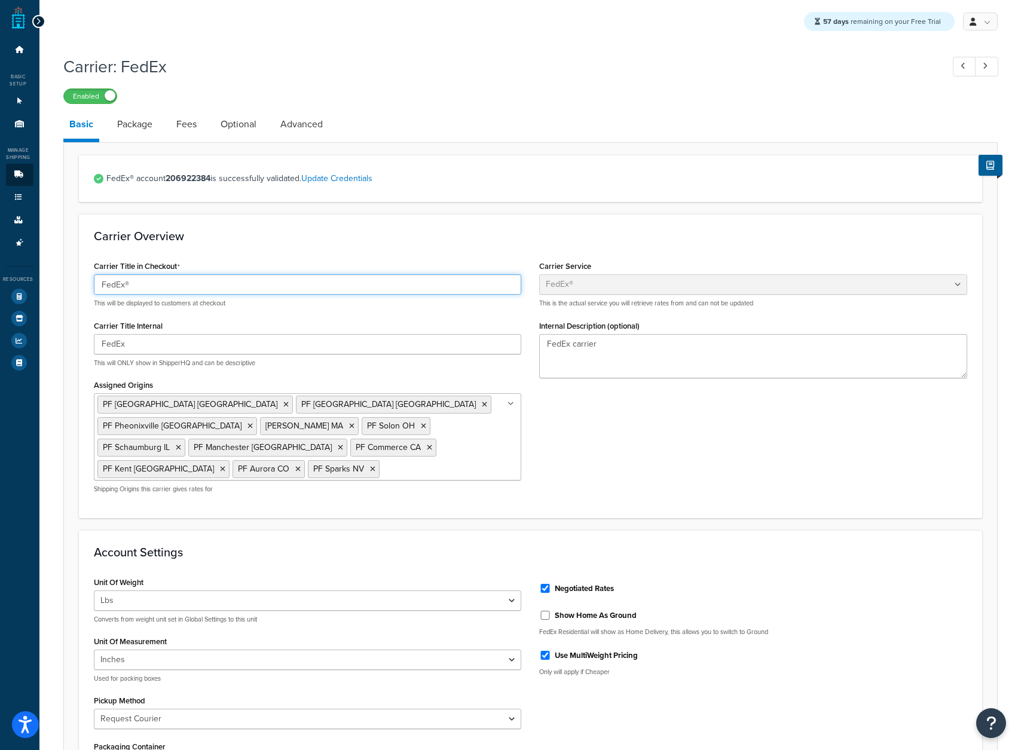
type input "FedEx®"
click at [215, 347] on input "FedEx" at bounding box center [308, 344] width 428 height 20
paste input "®"
type input "FedEx®"
click at [413, 238] on h3 "Carrier Overview" at bounding box center [530, 235] width 873 height 13
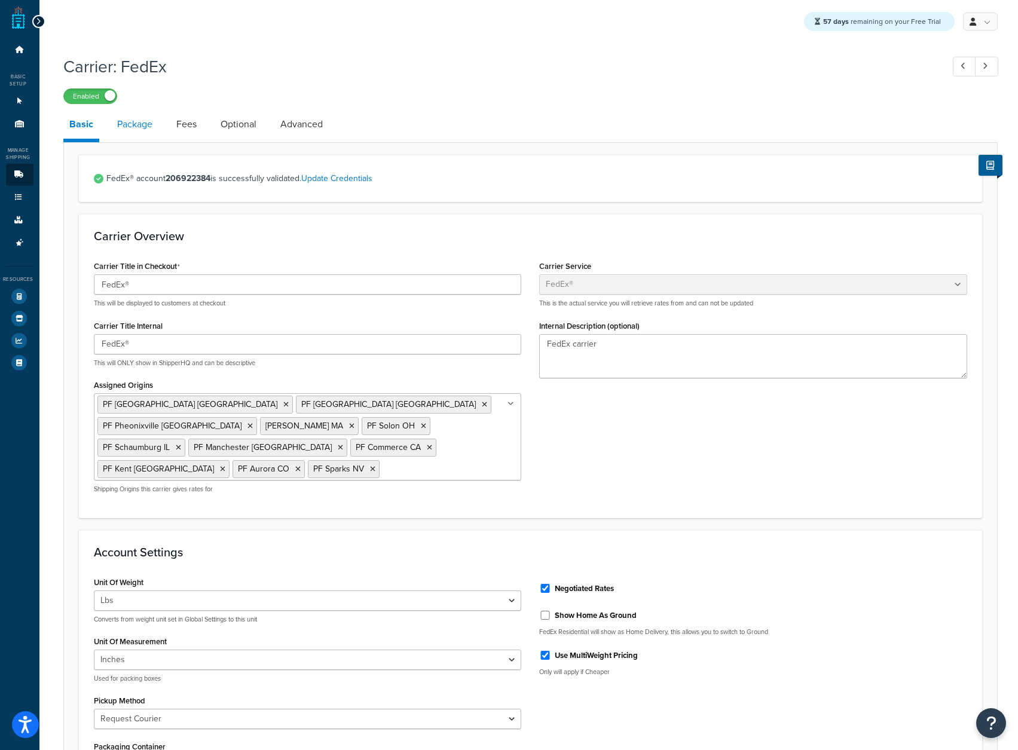
click at [128, 124] on link "Package" at bounding box center [134, 124] width 47 height 29
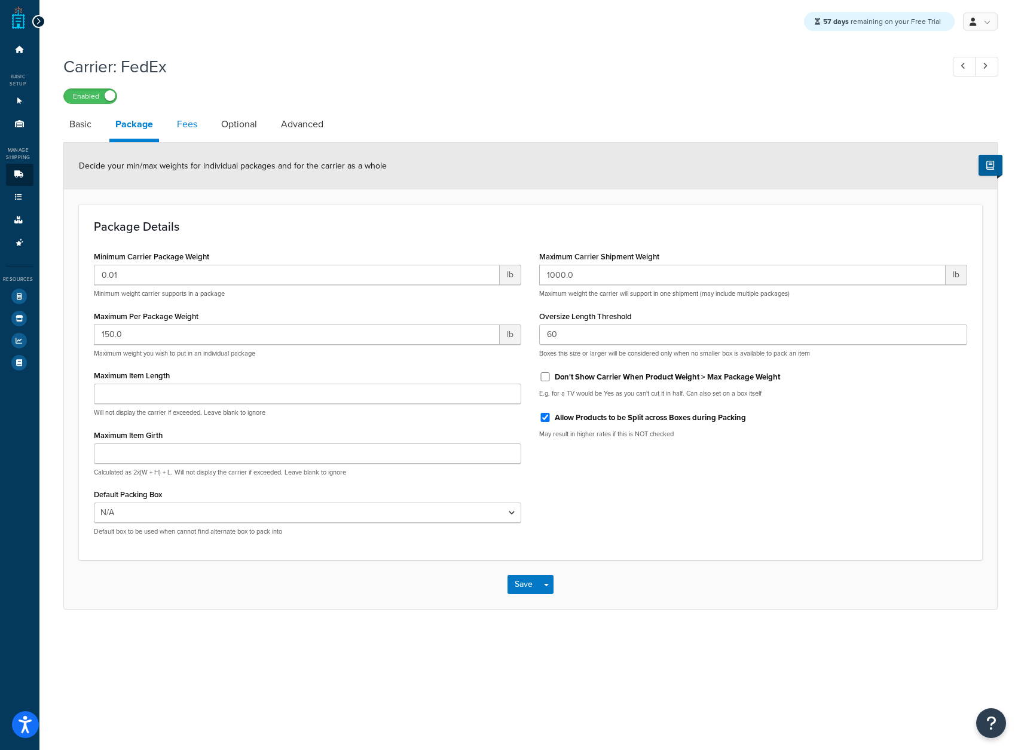
click at [181, 134] on link "Fees" at bounding box center [187, 124] width 32 height 29
select select "AFTER"
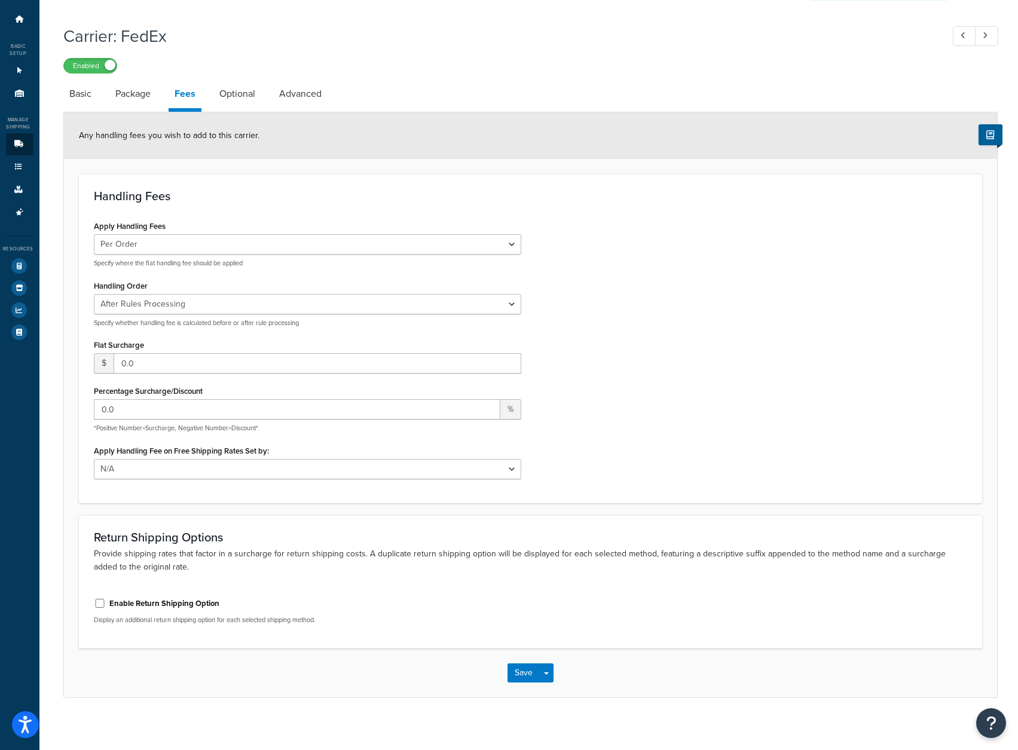
scroll to position [39, 0]
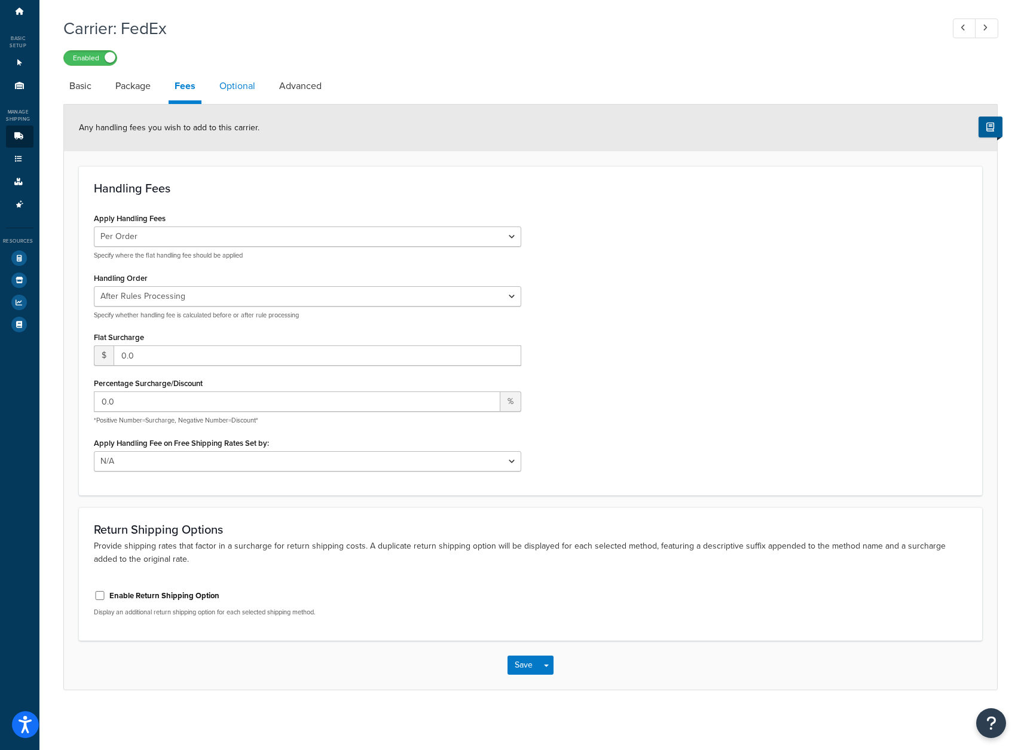
click at [243, 83] on link "Optional" at bounding box center [237, 86] width 48 height 29
select select "business"
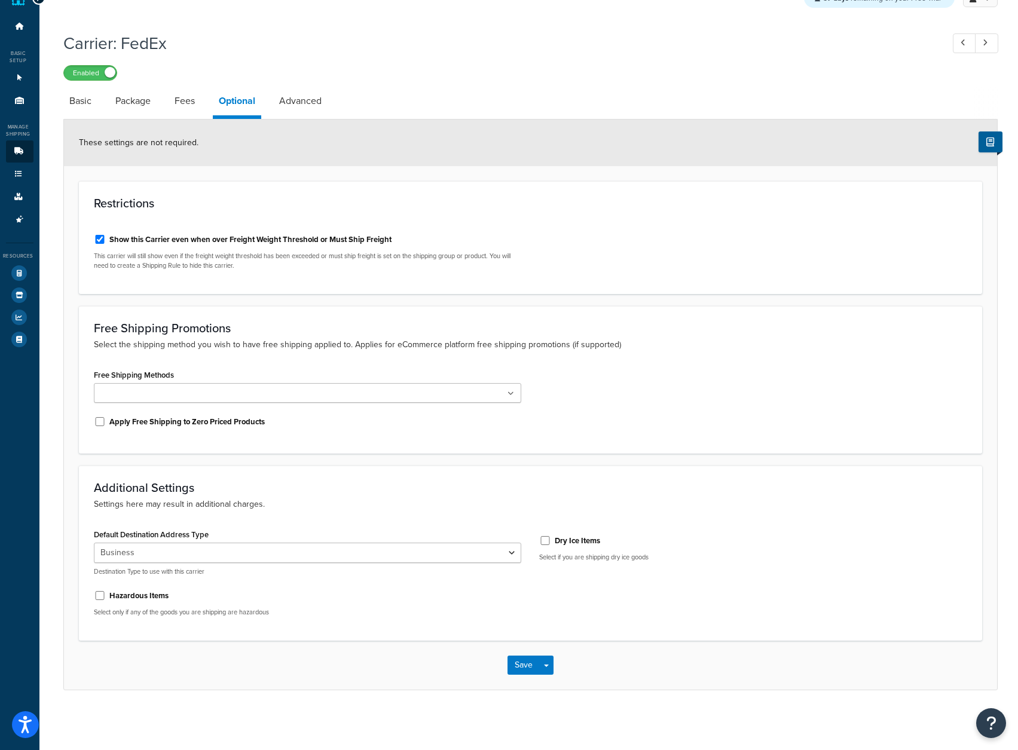
scroll to position [24, 0]
click at [287, 404] on div "Free Shipping Methods 2nd Day Express Saver Ground Apply Free Shipping to Zero …" at bounding box center [308, 402] width 446 height 72
click at [280, 394] on ul at bounding box center [308, 393] width 428 height 20
click at [286, 345] on p "Select the shipping method you wish to have free shipping applied to. Applies f…" at bounding box center [530, 344] width 873 height 13
click at [287, 115] on link "Advanced" at bounding box center [300, 101] width 54 height 29
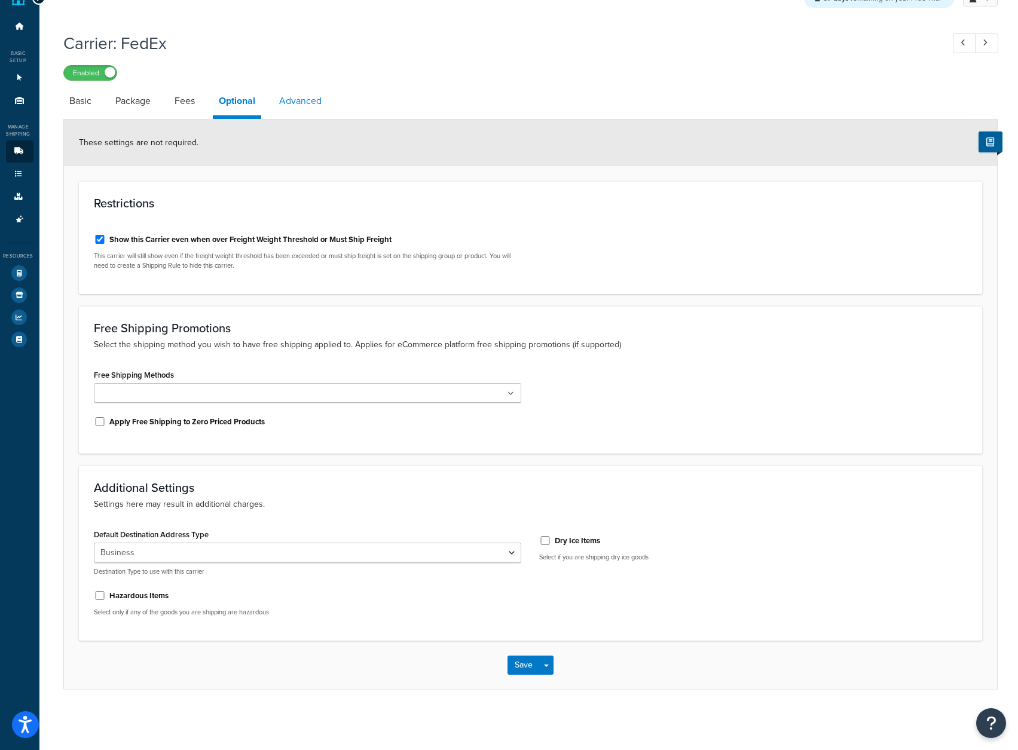
scroll to position [9, 0]
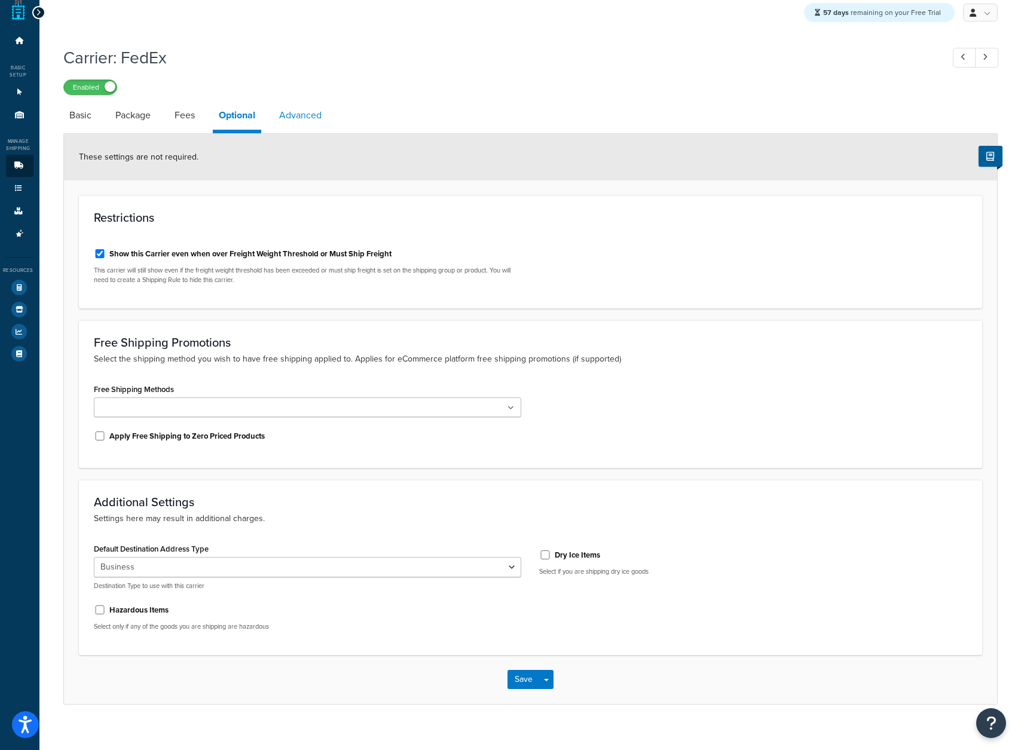
select select "false"
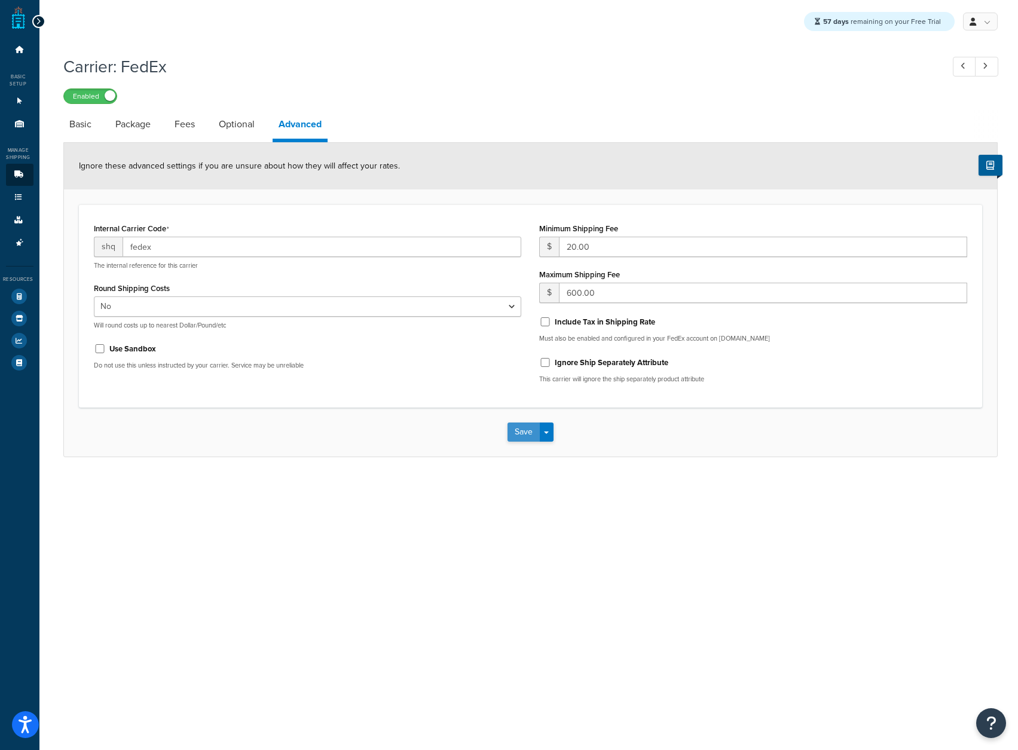
click at [514, 425] on button "Save" at bounding box center [523, 431] width 32 height 19
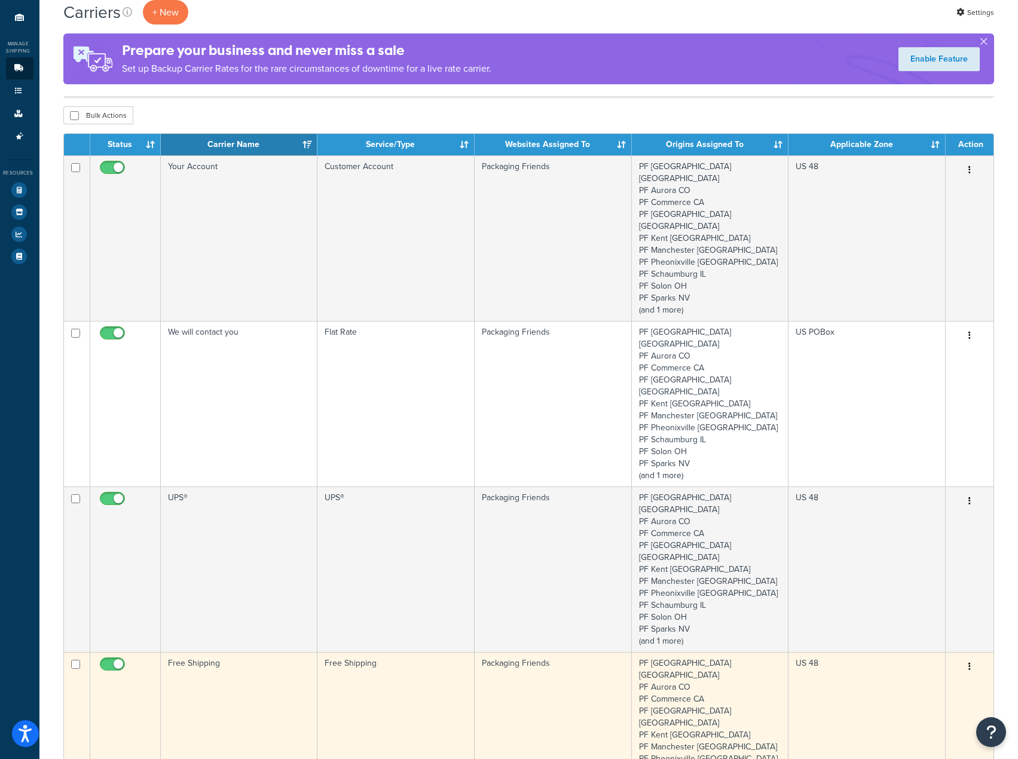
scroll to position [239, 0]
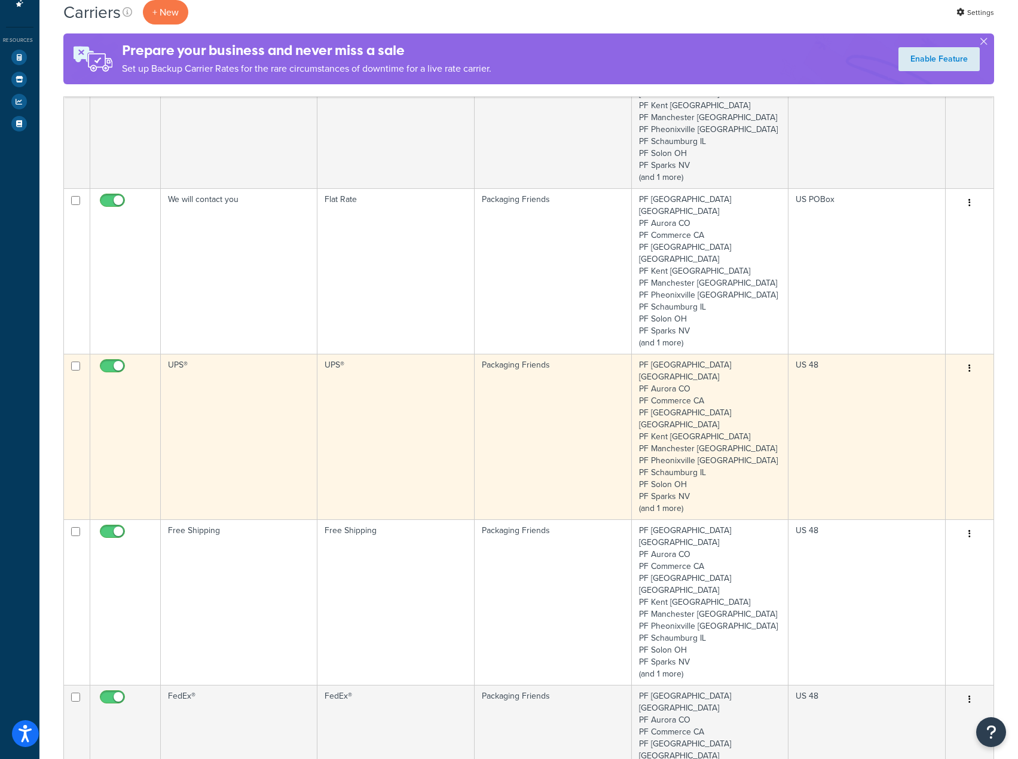
click at [162, 360] on td "UPS®" at bounding box center [239, 437] width 157 height 166
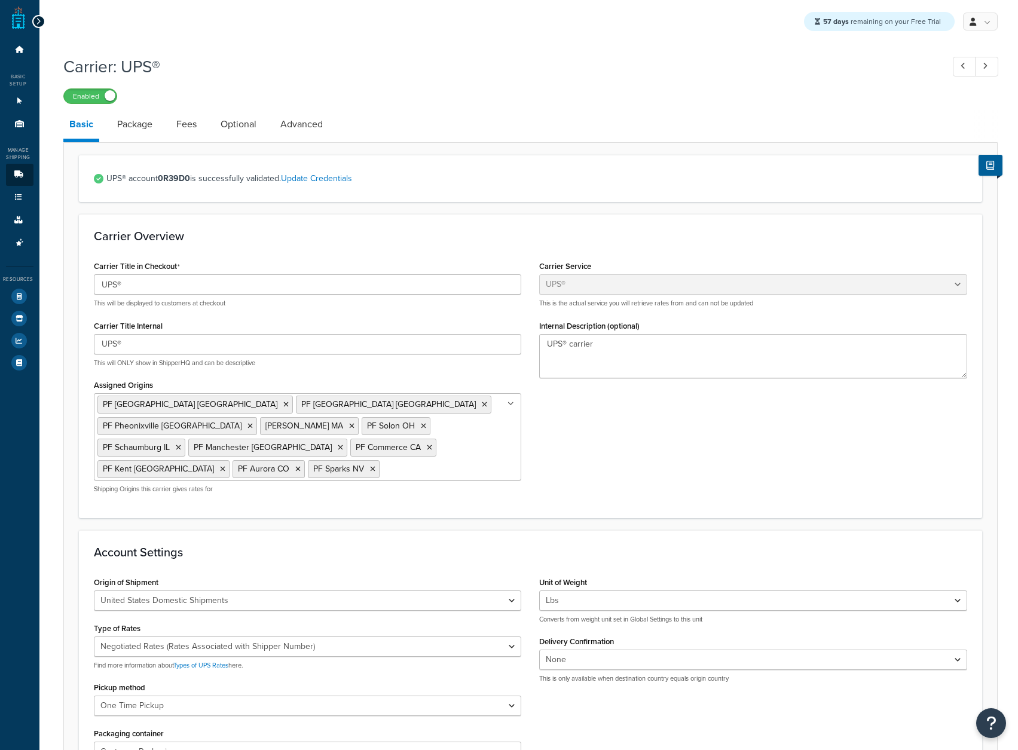
select select "ups"
select select "06"
click at [134, 130] on link "Package" at bounding box center [134, 124] width 47 height 29
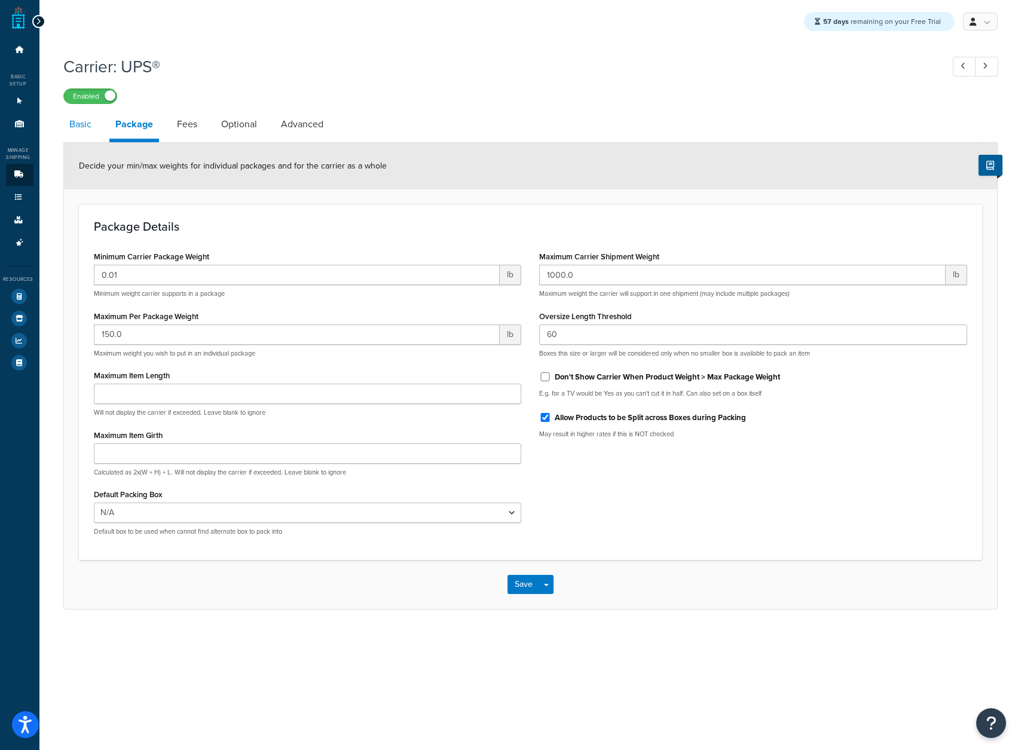
click at [81, 132] on link "Basic" at bounding box center [80, 124] width 34 height 29
select select "ups"
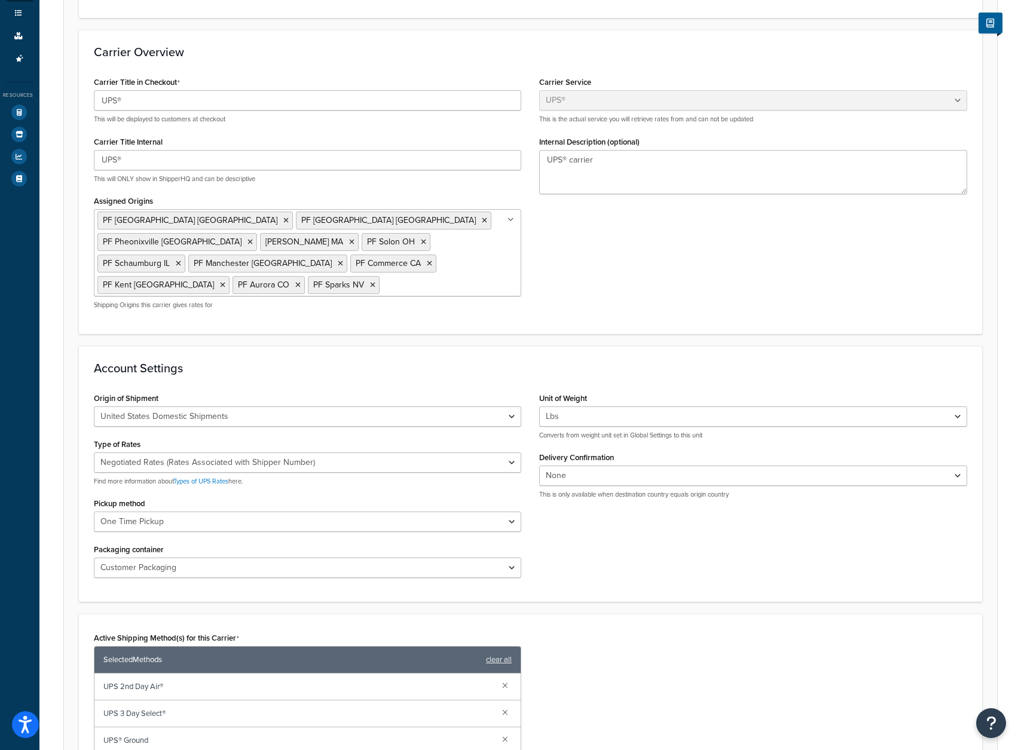
scroll to position [179, 0]
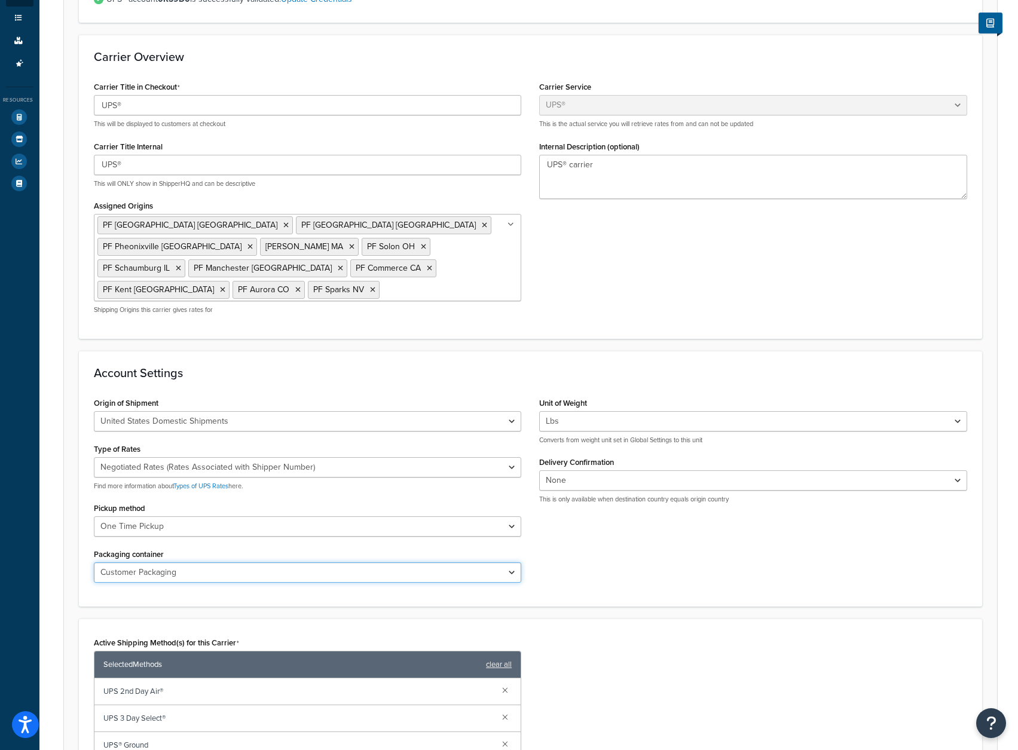
click at [283, 562] on select "Customer Packaging UPS Letter Envelope Customer Supplied Package UPS Tube UPS P…" at bounding box center [308, 572] width 428 height 20
click at [301, 516] on select "Regular Daily Pickup Customer Counter One Time Pickup On Call Air Letter Center…" at bounding box center [308, 526] width 428 height 20
select select "20"
click at [94, 516] on select "Regular Daily Pickup Customer Counter One Time Pickup On Call Air Letter Center…" at bounding box center [308, 526] width 428 height 20
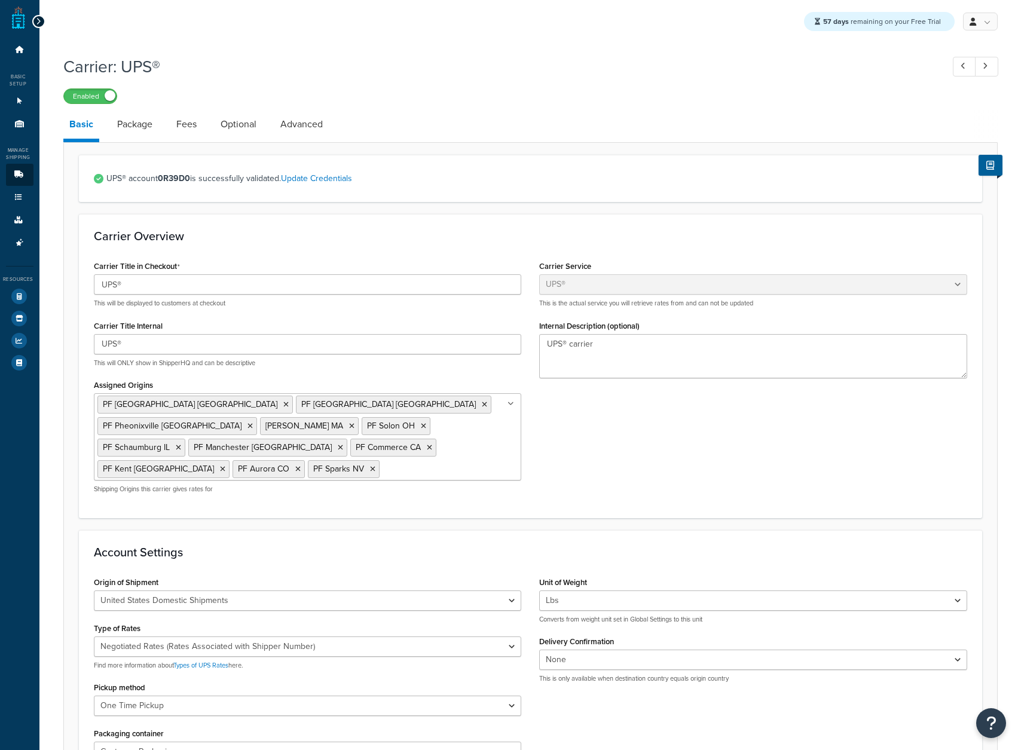
select select "ups"
select select "06"
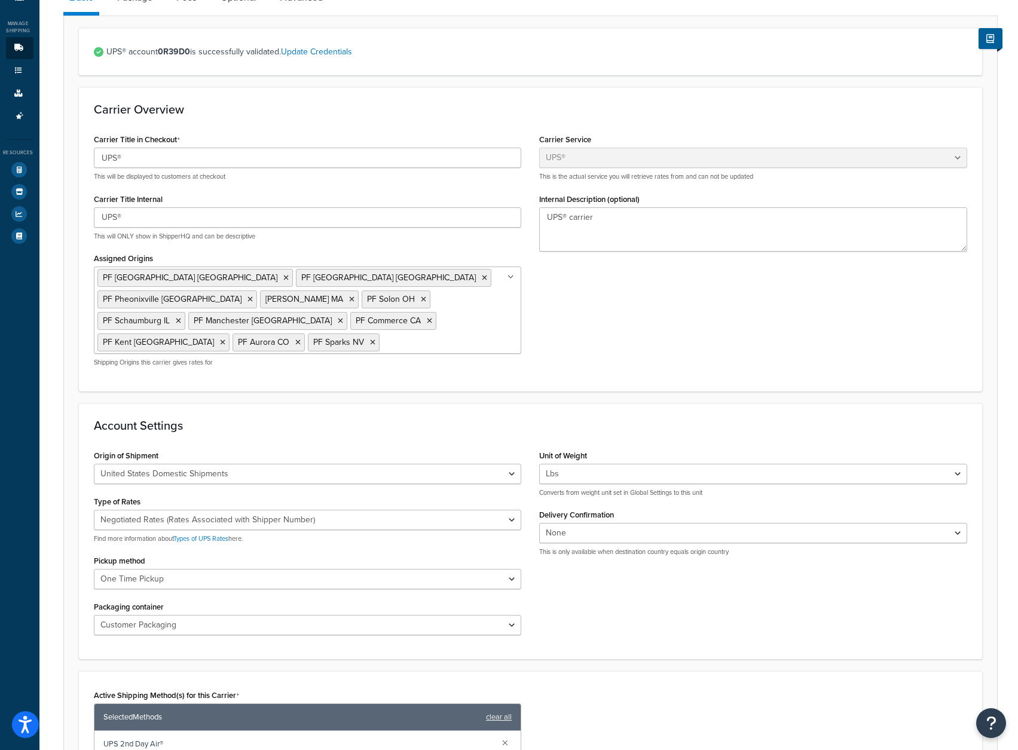
scroll to position [239, 0]
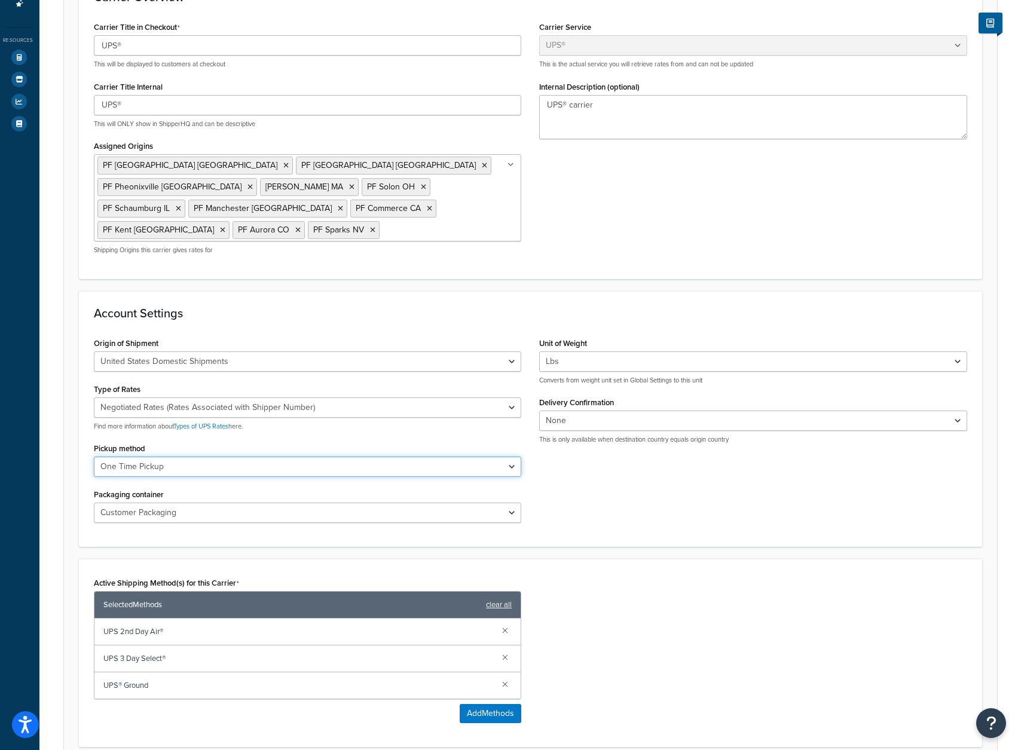
click at [487, 456] on select "Regular Daily Pickup Customer Counter One Time Pickup On Call Air Letter Center…" at bounding box center [308, 466] width 428 height 20
click at [485, 415] on div "Origin of Shipment United States Domestic Shipments Shipments Originating in Un…" at bounding box center [308, 433] width 446 height 197
click at [468, 381] on div "Type of Rates Negotiated Rates (Rates Associated with Shipper Number) Daily Rat…" at bounding box center [308, 406] width 428 height 50
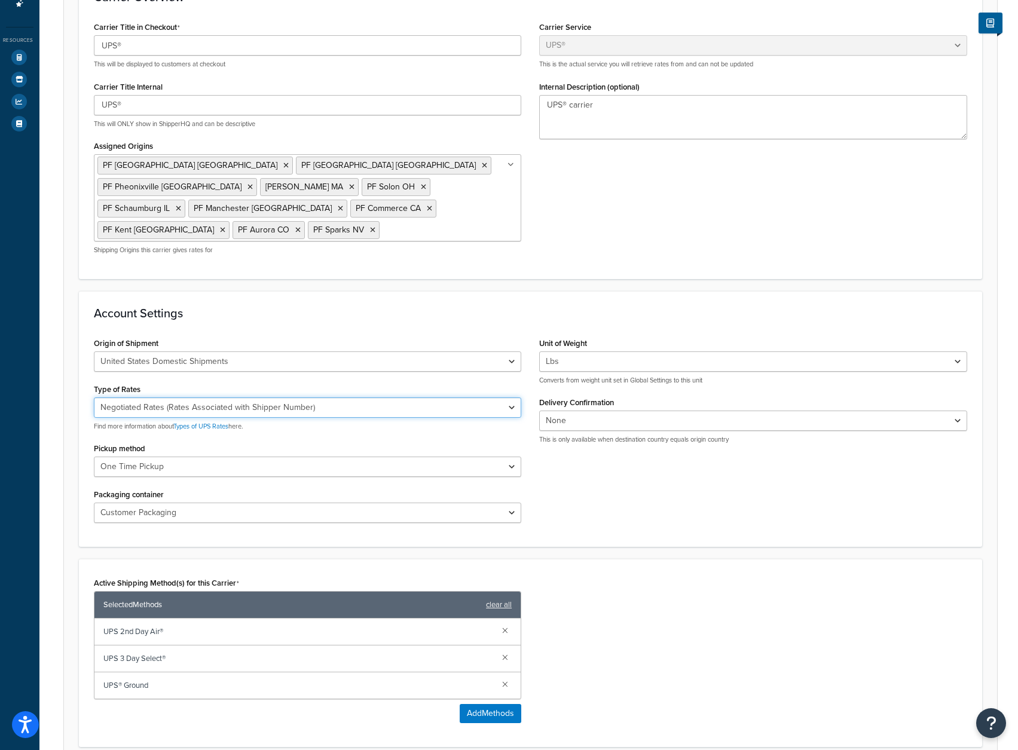
click at [473, 397] on select "Negotiated Rates (Rates Associated with Shipper Number) Daily Rates Retail Rate…" at bounding box center [308, 407] width 428 height 20
select select "53"
click at [94, 397] on select "Negotiated Rates (Rates Associated with Shipper Number) Daily Rates Retail Rate…" at bounding box center [308, 407] width 428 height 20
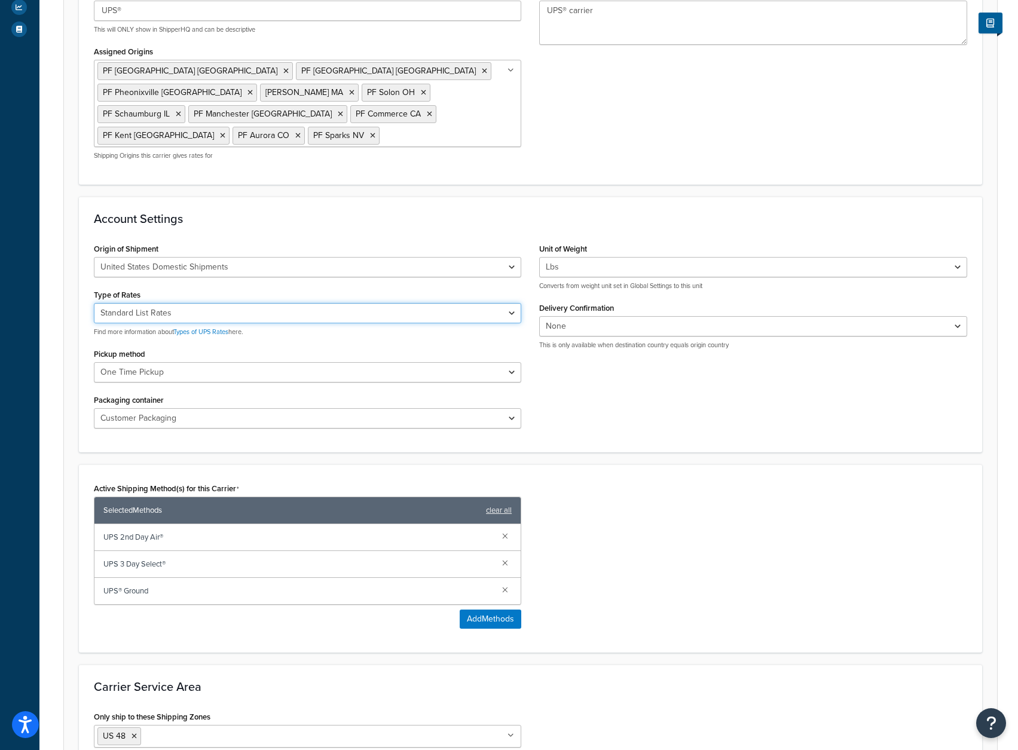
scroll to position [467, 0]
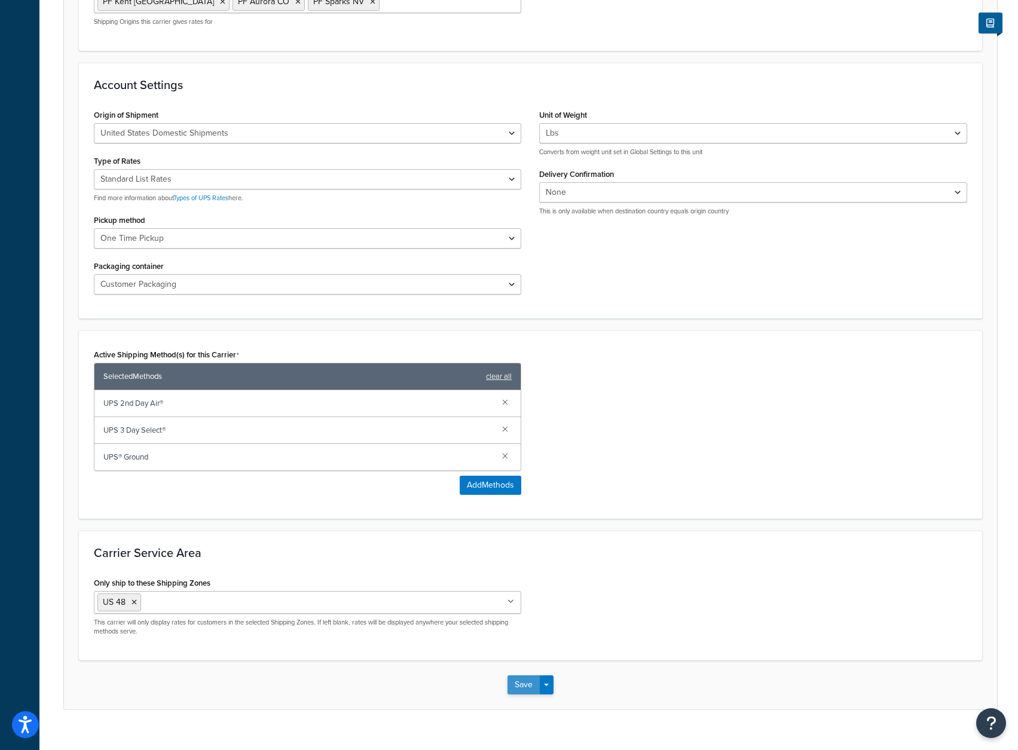
click at [520, 675] on button "Save" at bounding box center [523, 684] width 32 height 19
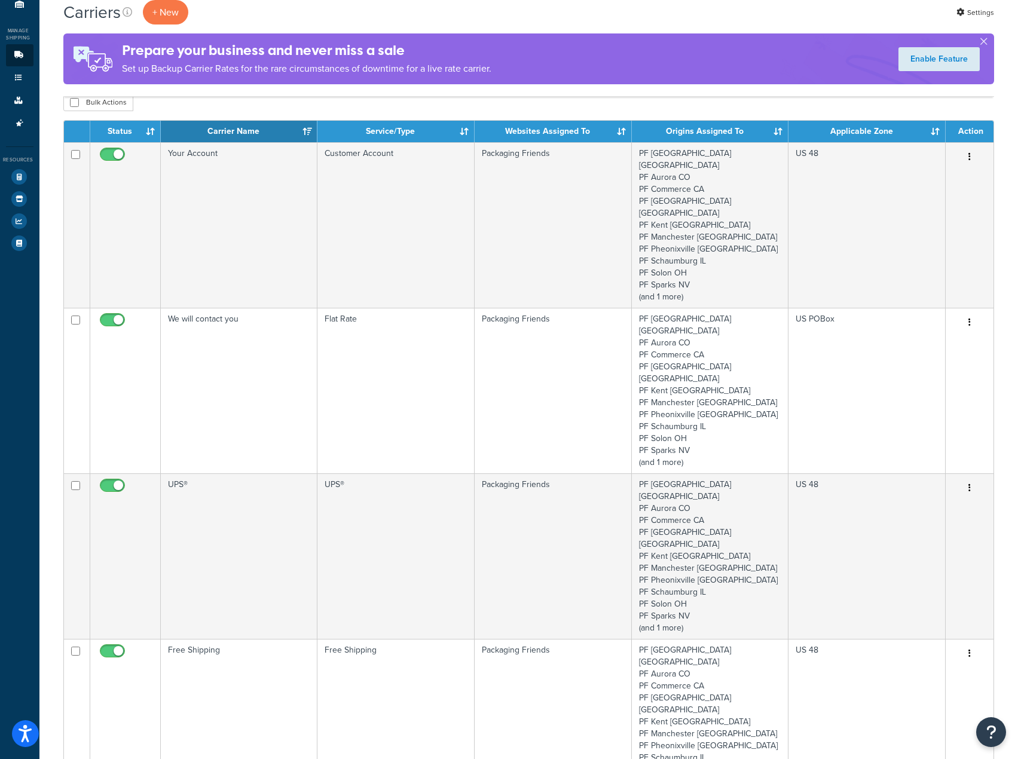
scroll to position [299, 0]
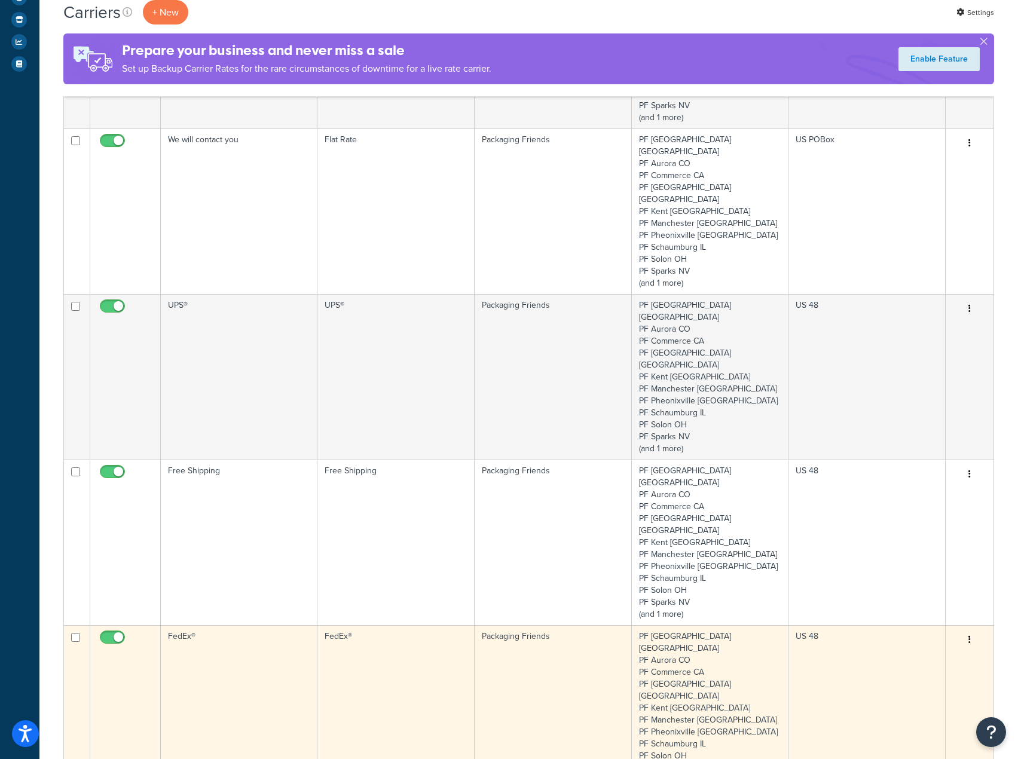
click at [304, 625] on td "FedEx®" at bounding box center [239, 708] width 157 height 166
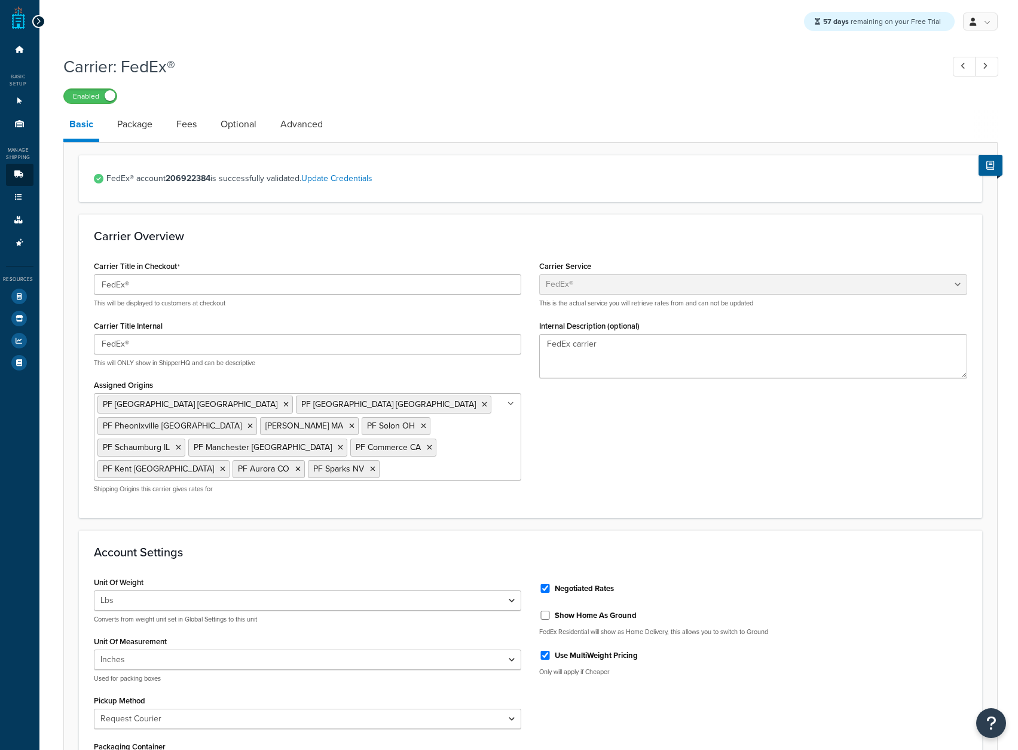
select select "fedEx"
select select "REQUEST_COURIER"
select select "YOUR_PACKAGING"
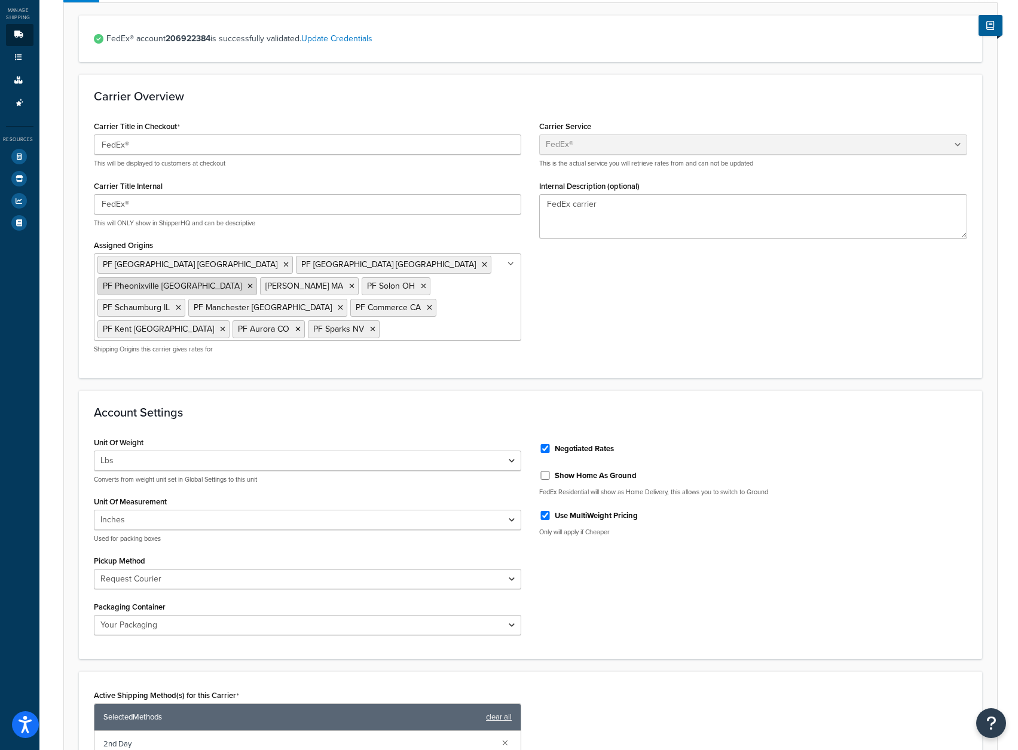
scroll to position [60, 0]
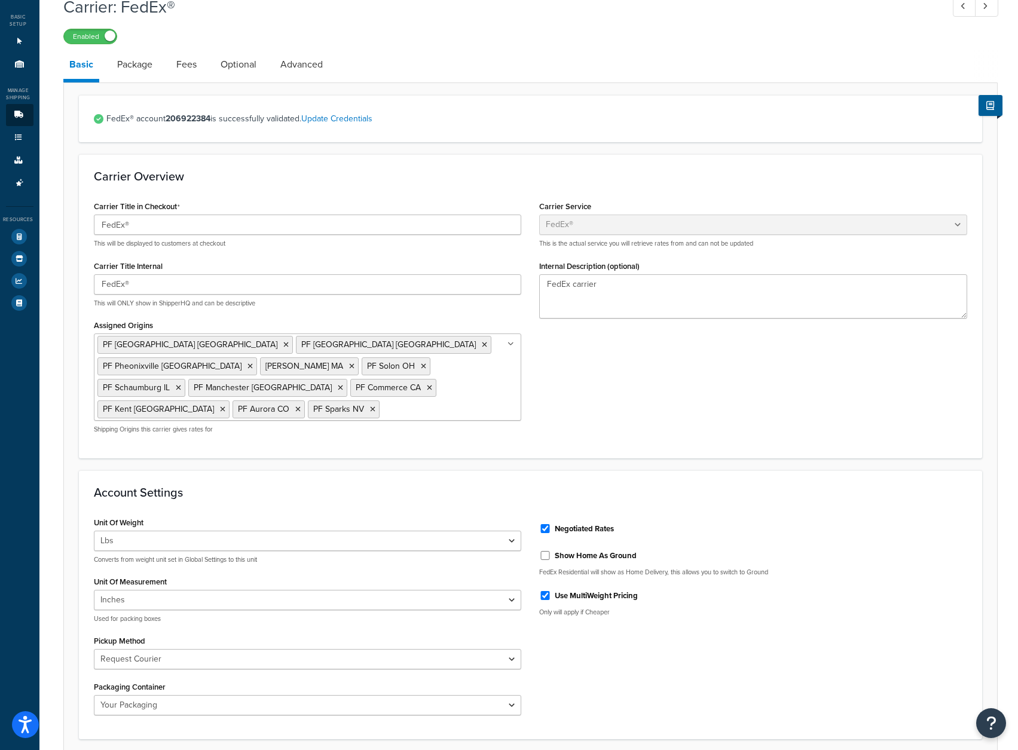
click at [593, 523] on label "Negotiated Rates" at bounding box center [583, 528] width 59 height 11
click at [551, 524] on input "Negotiated Rates" at bounding box center [545, 528] width 12 height 9
checkbox input "false"
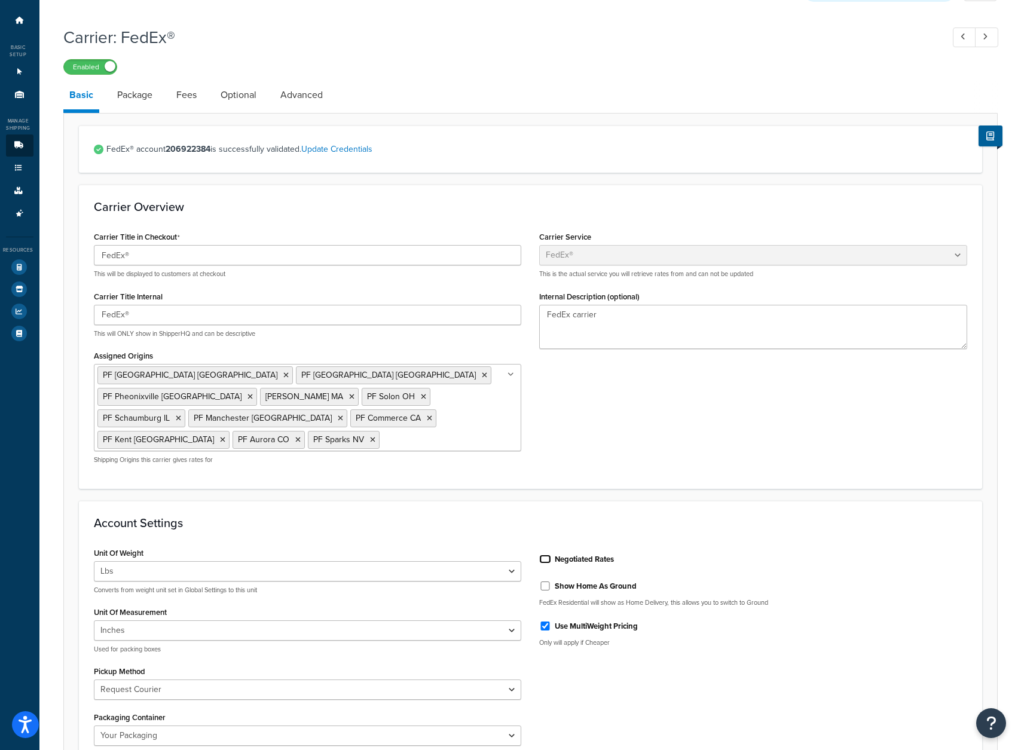
scroll to position [0, 0]
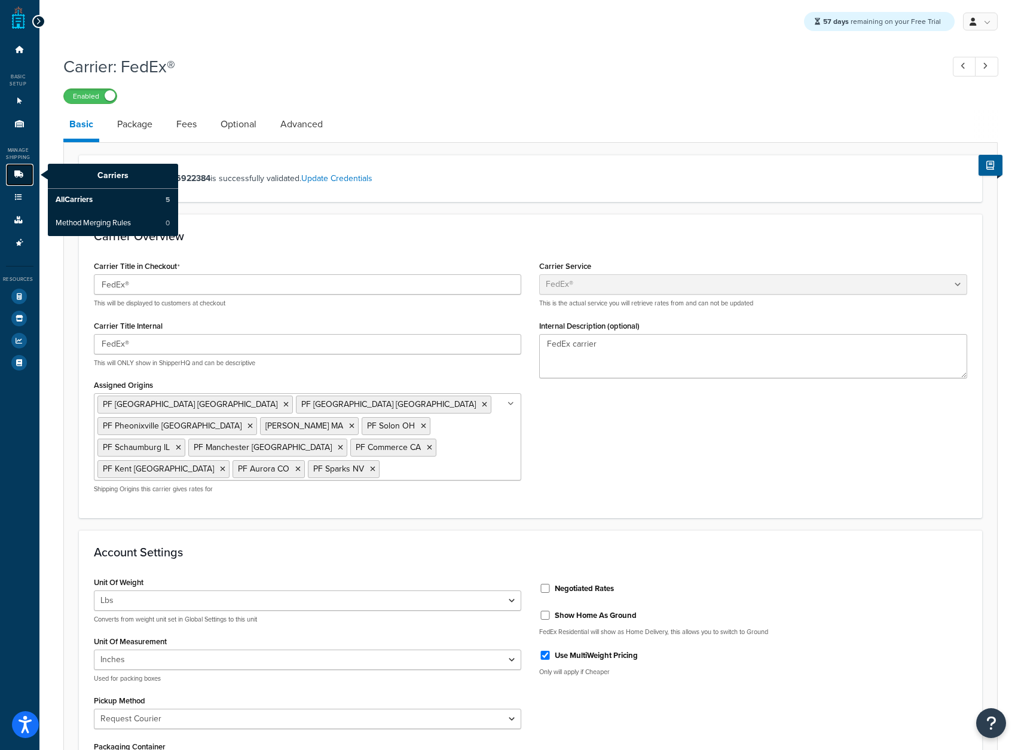
click at [21, 182] on link "Carriers" at bounding box center [19, 175] width 27 height 22
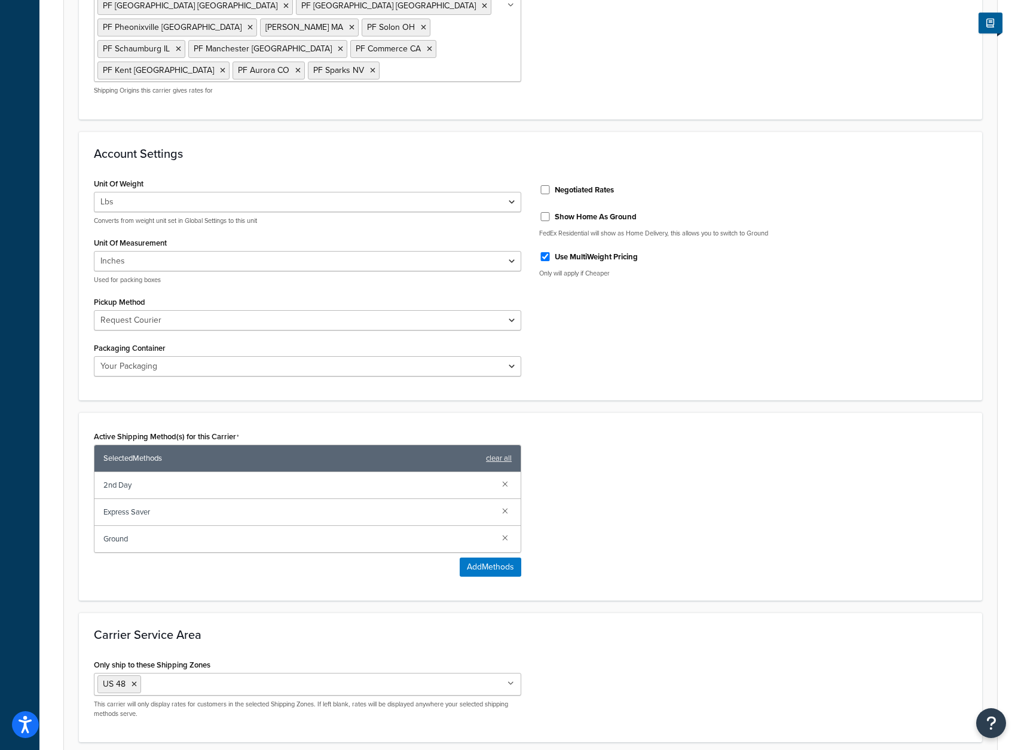
scroll to position [480, 0]
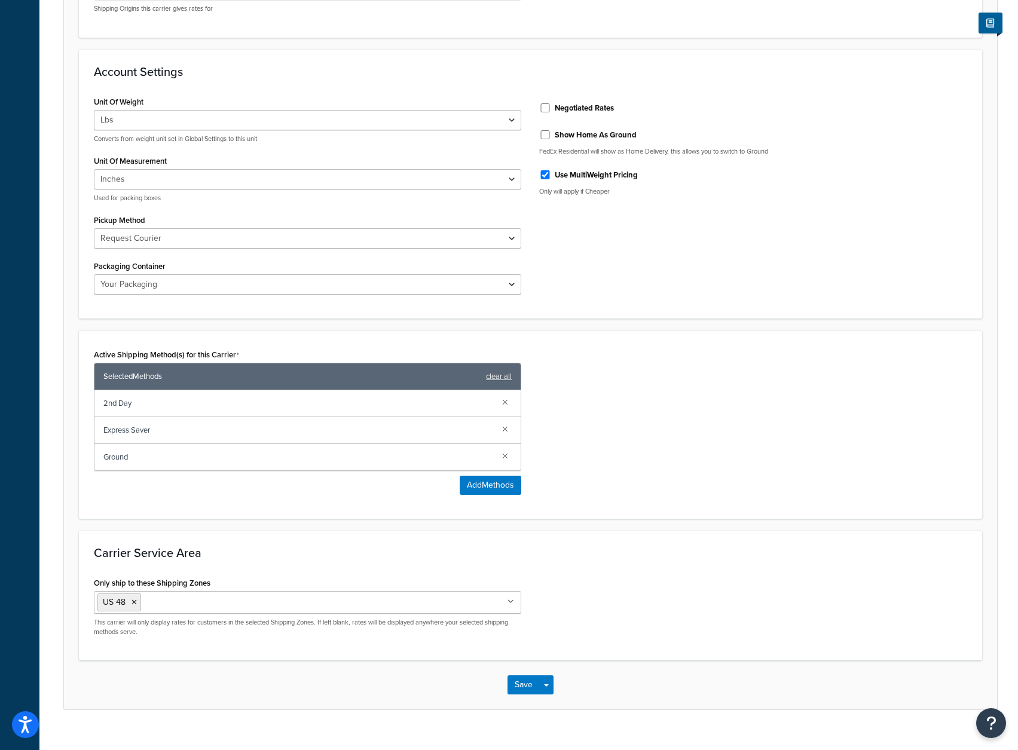
click at [513, 660] on div "Save Save Dropdown Save and Edit" at bounding box center [530, 684] width 933 height 49
click at [522, 675] on button "Save" at bounding box center [523, 684] width 32 height 19
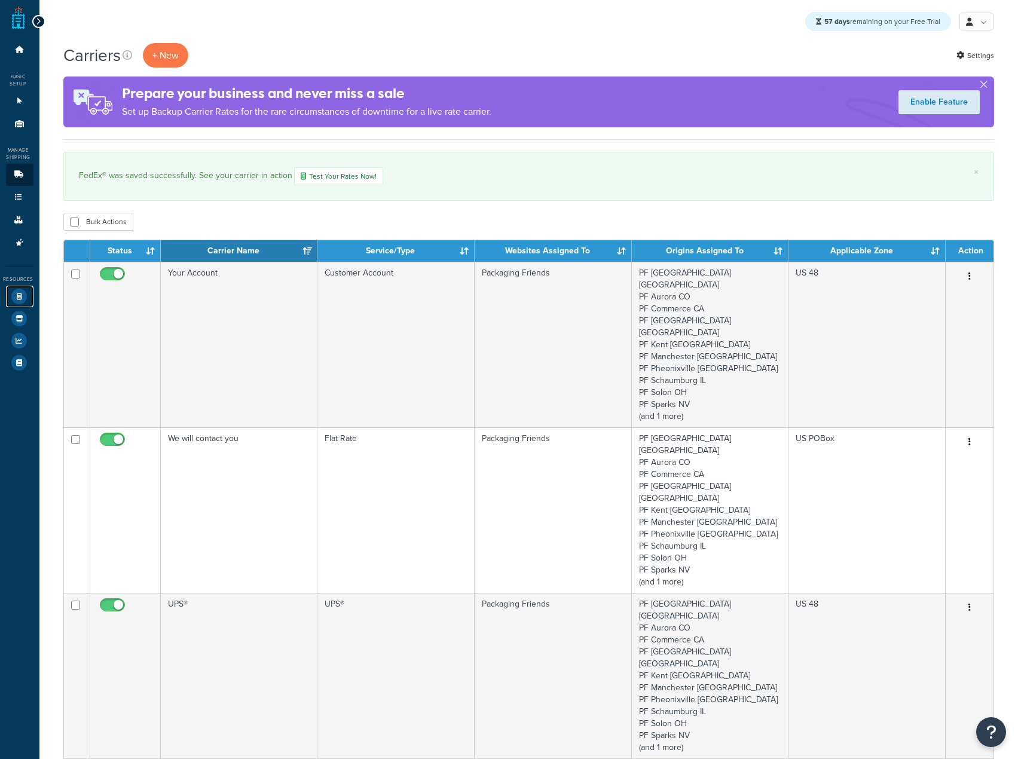
click at [18, 294] on icon at bounding box center [19, 297] width 16 height 16
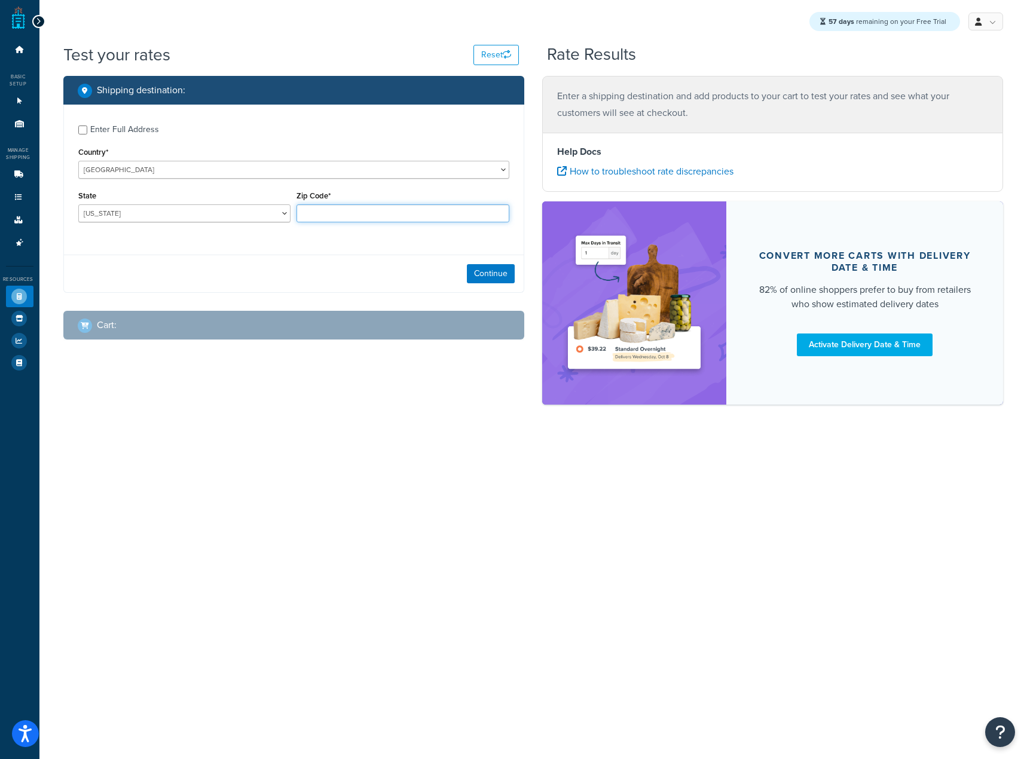
click at [385, 218] on input "Zip Code*" at bounding box center [402, 213] width 213 height 18
type input "60193"
select select "IL"
click at [84, 131] on input "Enter Full Address" at bounding box center [82, 129] width 9 height 9
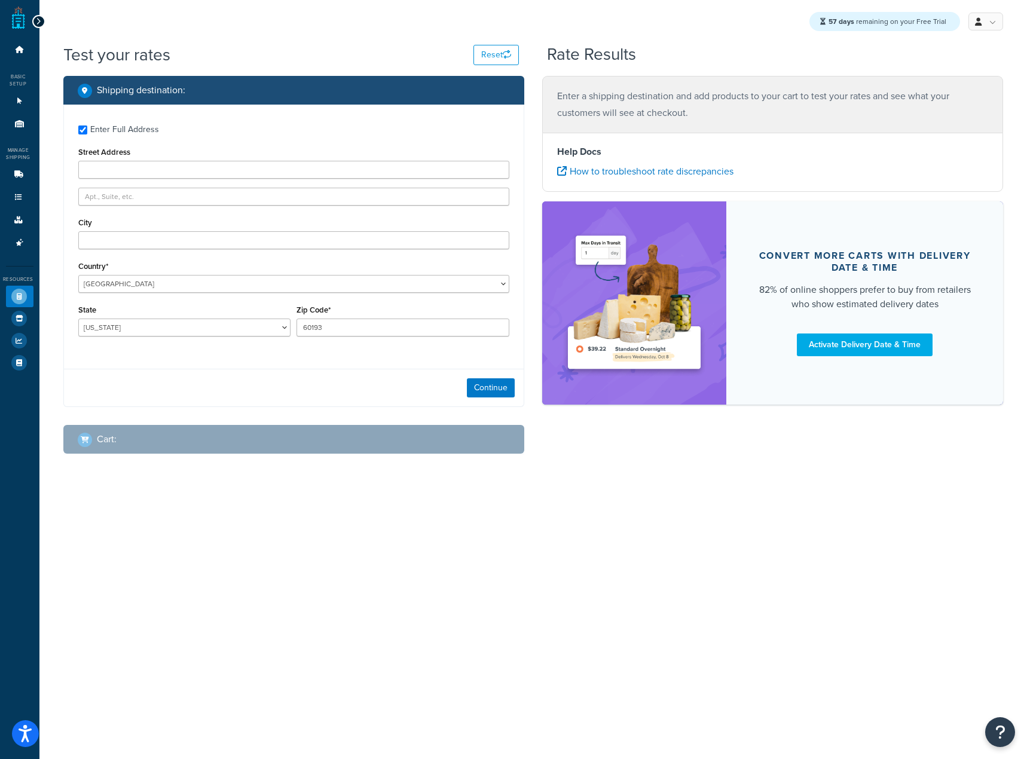
click at [87, 136] on div "Enter Full Address" at bounding box center [293, 128] width 431 height 19
click at [84, 131] on input "Enter Full Address" at bounding box center [82, 129] width 9 height 9
checkbox input "false"
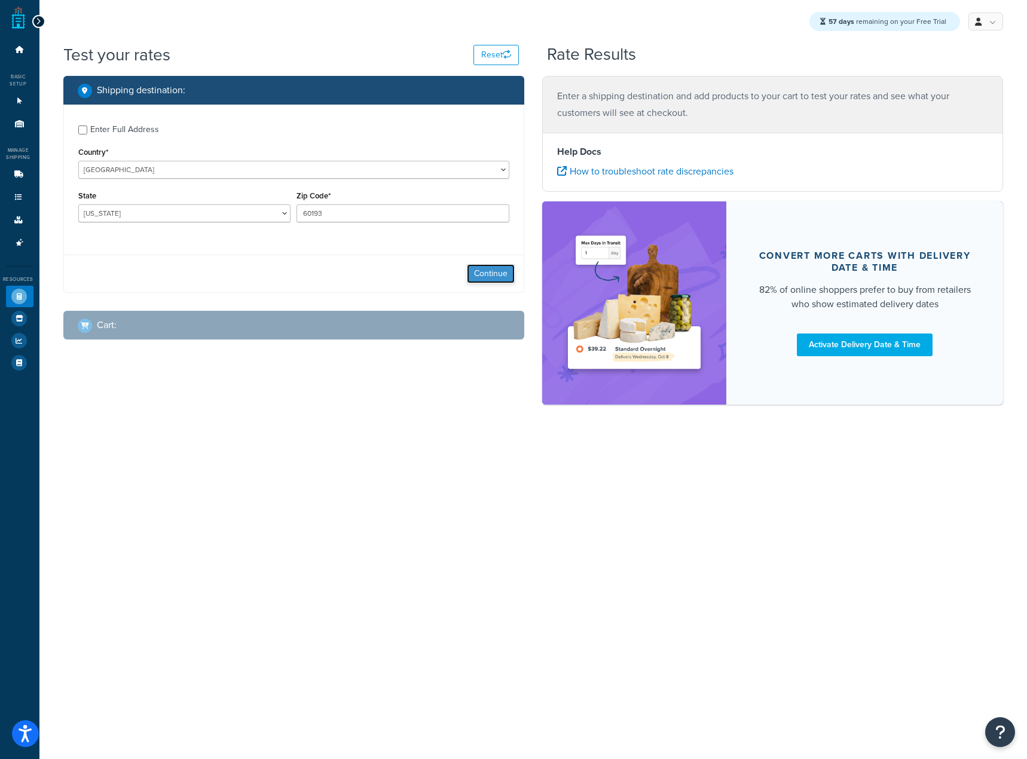
click at [480, 283] on button "Continue" at bounding box center [491, 273] width 48 height 19
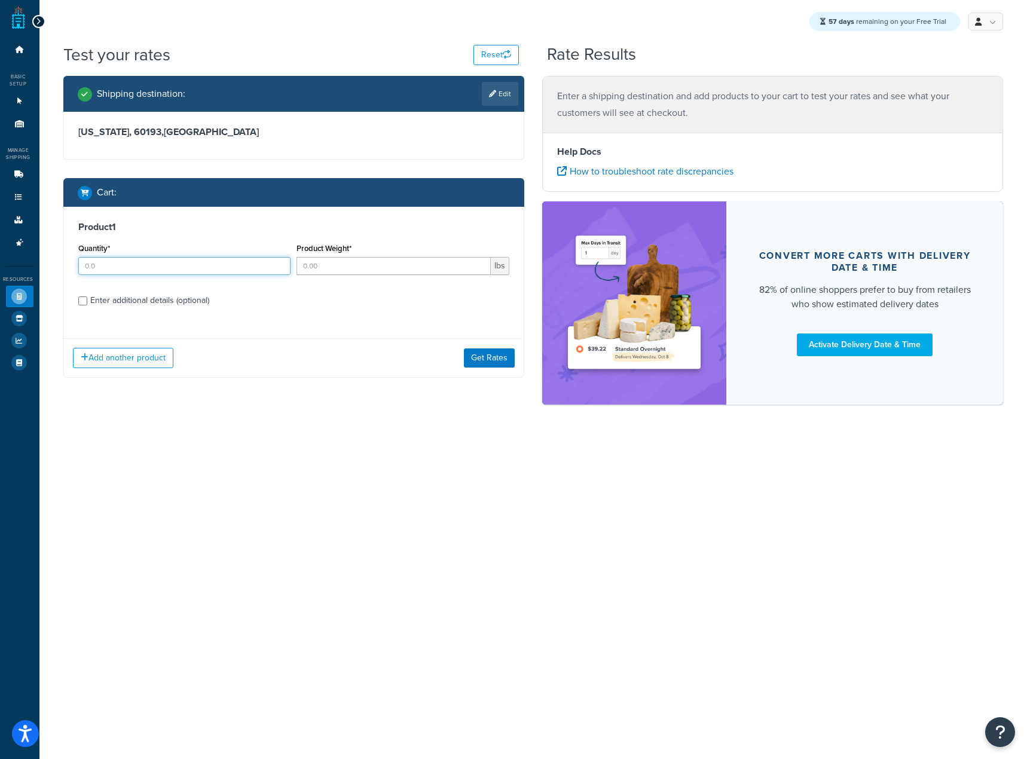
click at [209, 266] on input "Quantity*" at bounding box center [184, 266] width 213 height 18
type input "5"
click at [407, 266] on input "Product Weight*" at bounding box center [393, 266] width 194 height 18
type input "11"
click at [491, 357] on button "Get Rates" at bounding box center [489, 357] width 51 height 19
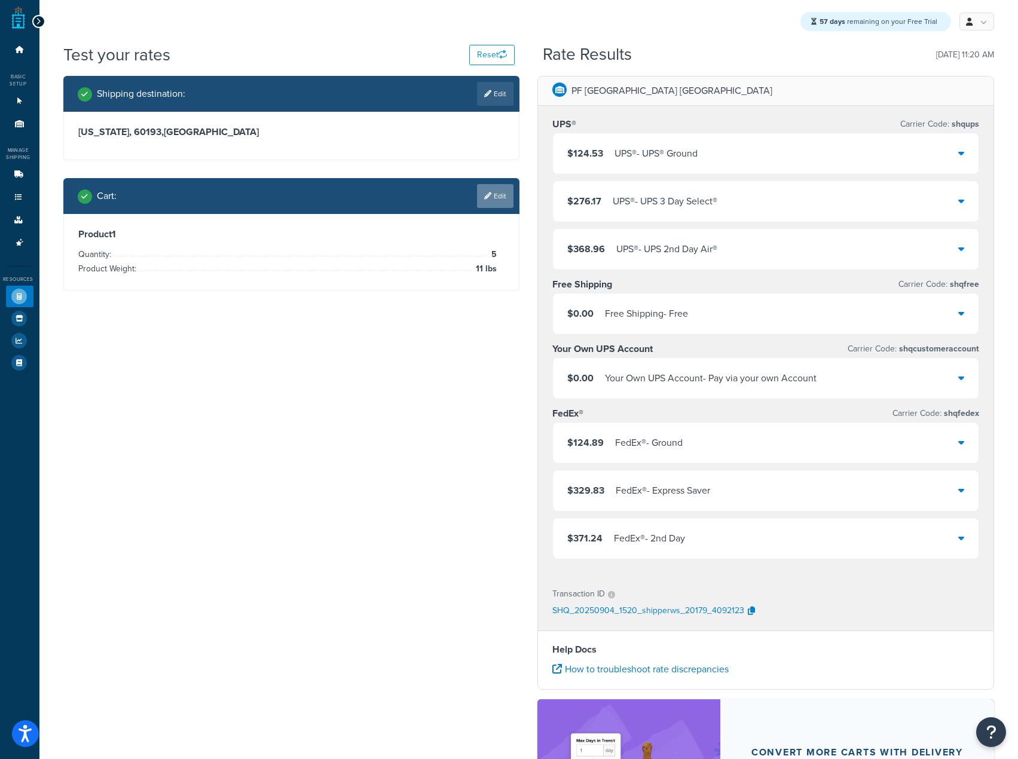
click at [512, 196] on link "Edit" at bounding box center [495, 196] width 36 height 24
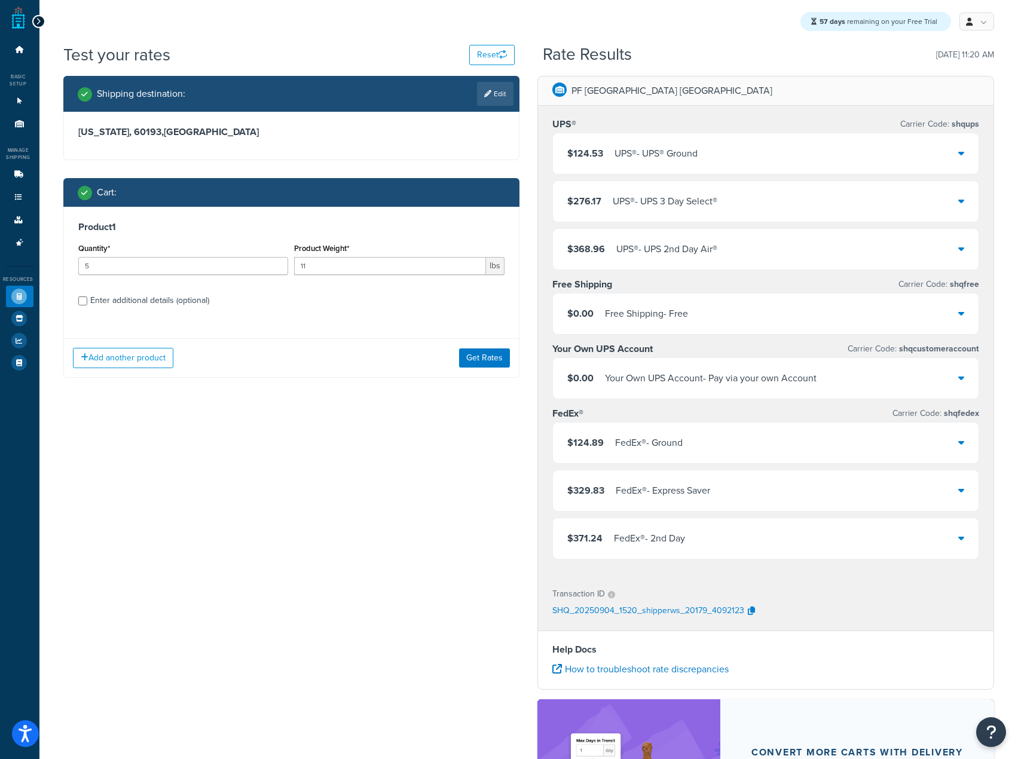
click at [152, 369] on div "Add another product Get Rates" at bounding box center [291, 357] width 455 height 39
click at [152, 362] on button "Add another product" at bounding box center [123, 358] width 100 height 20
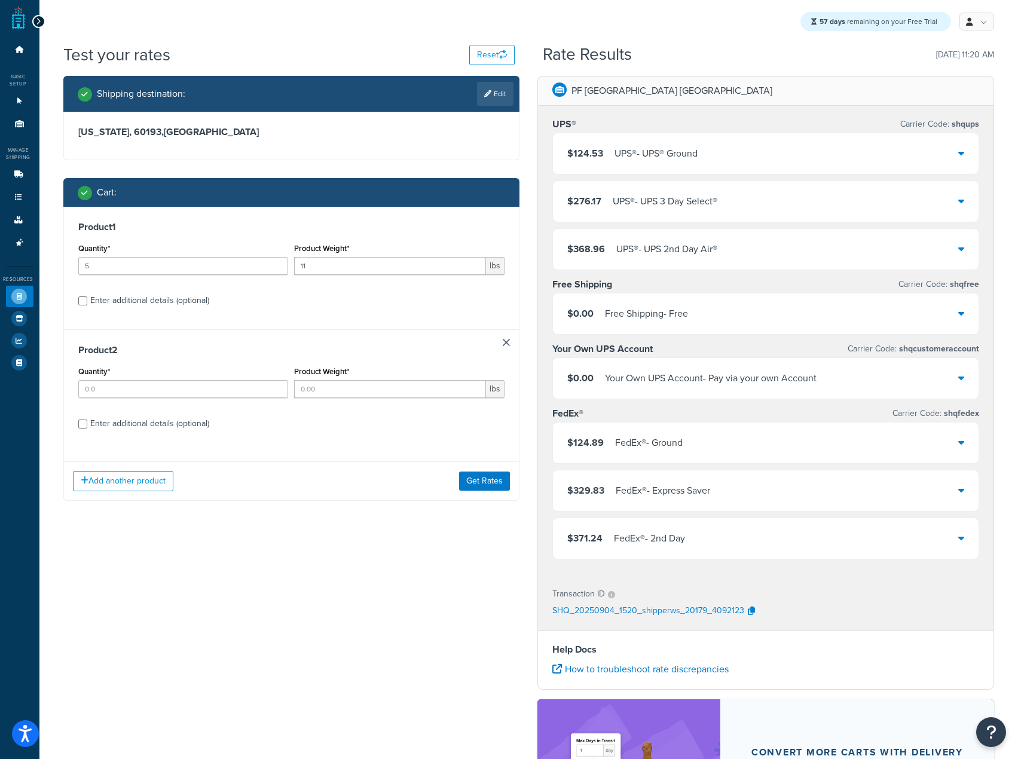
click at [505, 344] on link at bounding box center [506, 342] width 7 height 7
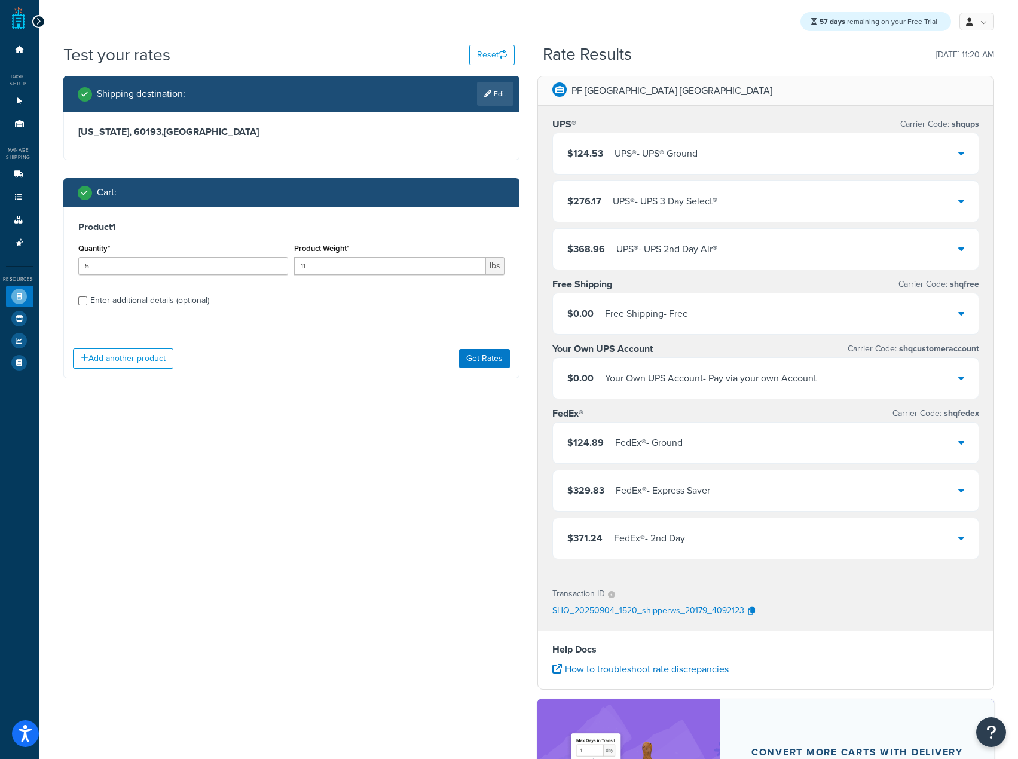
click at [111, 309] on div "Enter additional details (optional)" at bounding box center [149, 300] width 119 height 17
click at [87, 305] on input "Enter additional details (optional)" at bounding box center [82, 300] width 9 height 9
checkbox input "true"
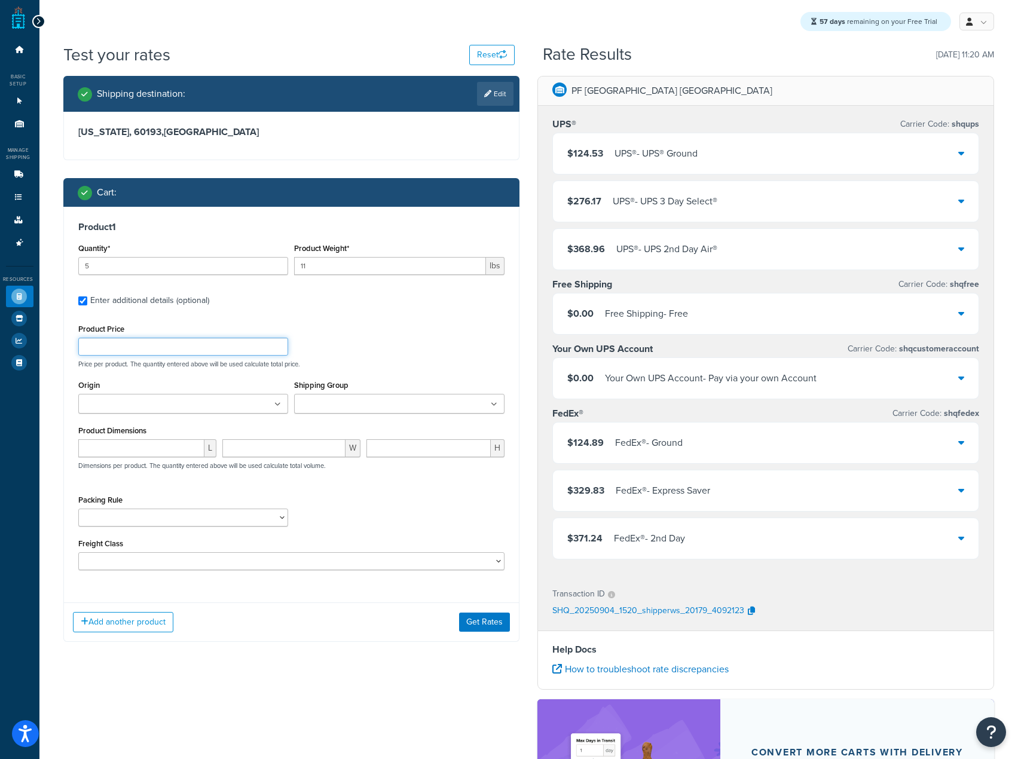
click at [191, 342] on input "Product Price" at bounding box center [183, 347] width 210 height 18
click at [229, 413] on ul at bounding box center [183, 404] width 210 height 20
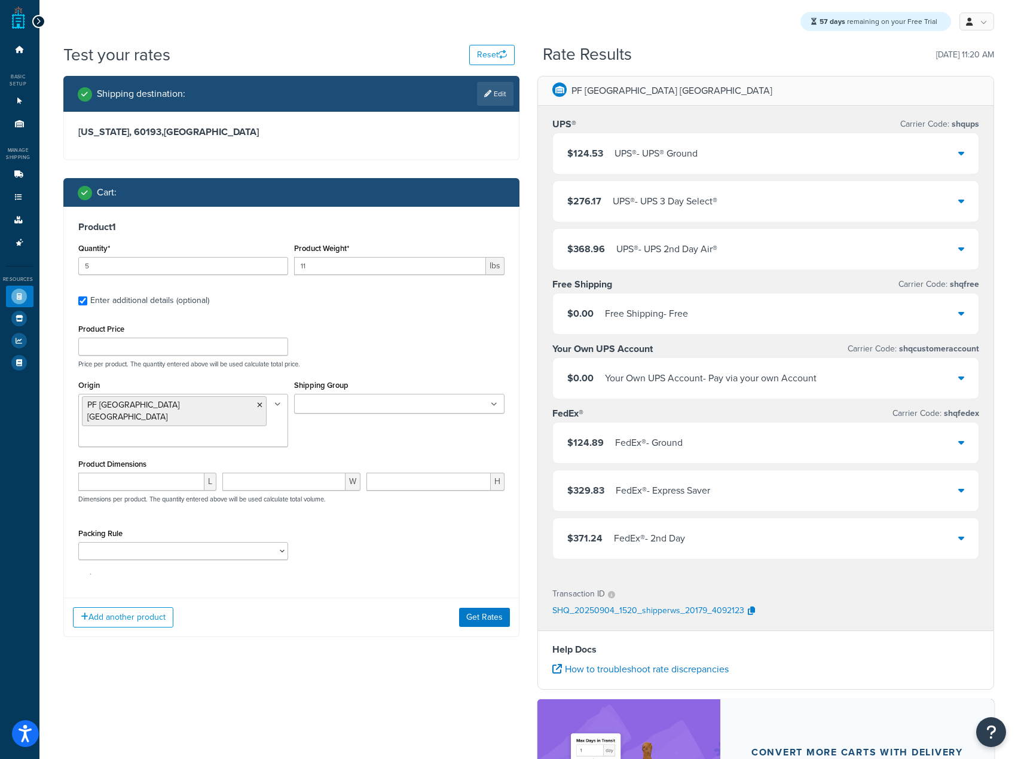
click at [340, 421] on div "Shipping Group BOXPARTNERS ELKAY LADDAWN PACKPLUS ROYALBAG SEALERSALES WRAPTITE" at bounding box center [399, 399] width 216 height 45
click at [474, 646] on button "Get Rates" at bounding box center [484, 655] width 51 height 19
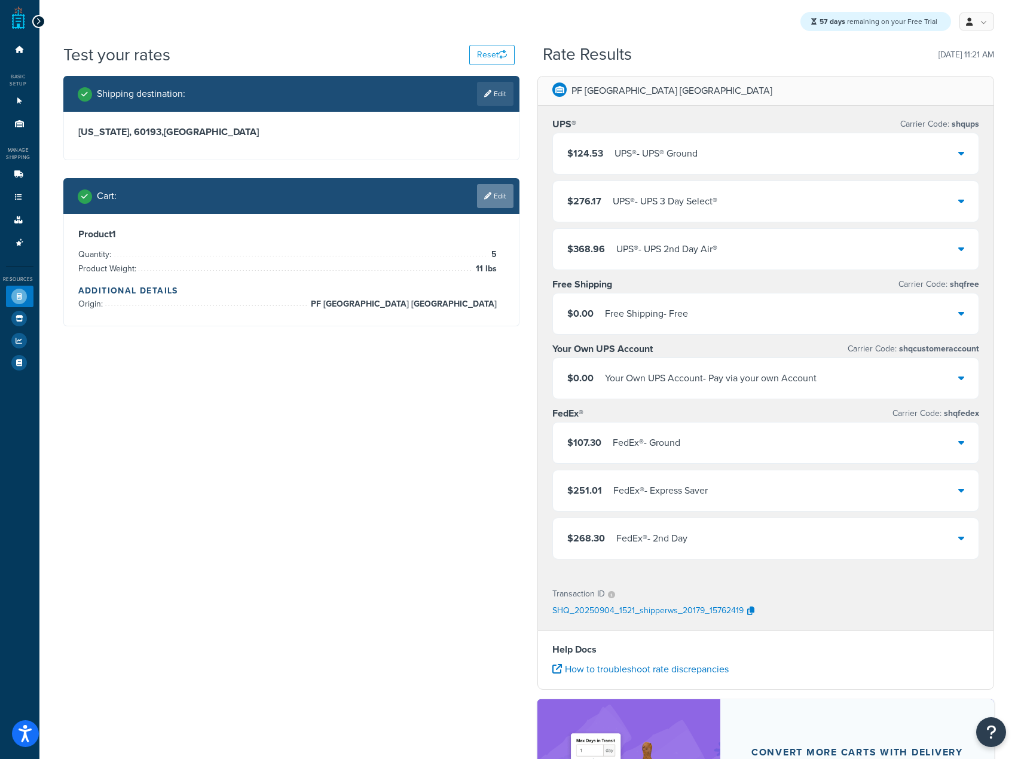
click at [503, 192] on link "Edit" at bounding box center [495, 196] width 36 height 24
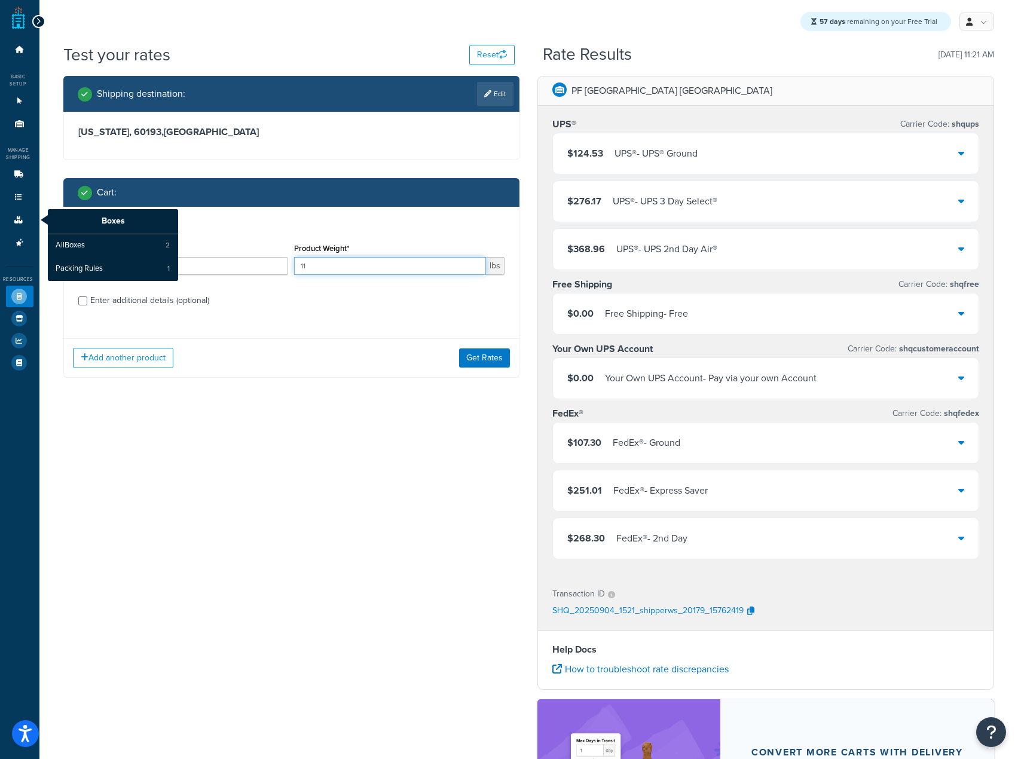
drag, startPoint x: 403, startPoint y: 262, endPoint x: 39, endPoint y: 256, distance: 363.3
click at [45, 257] on div "Test your rates Reset Rate Results 09/04/2025, 11:21 AM Shipping destination : …" at bounding box center [528, 492] width 978 height 899
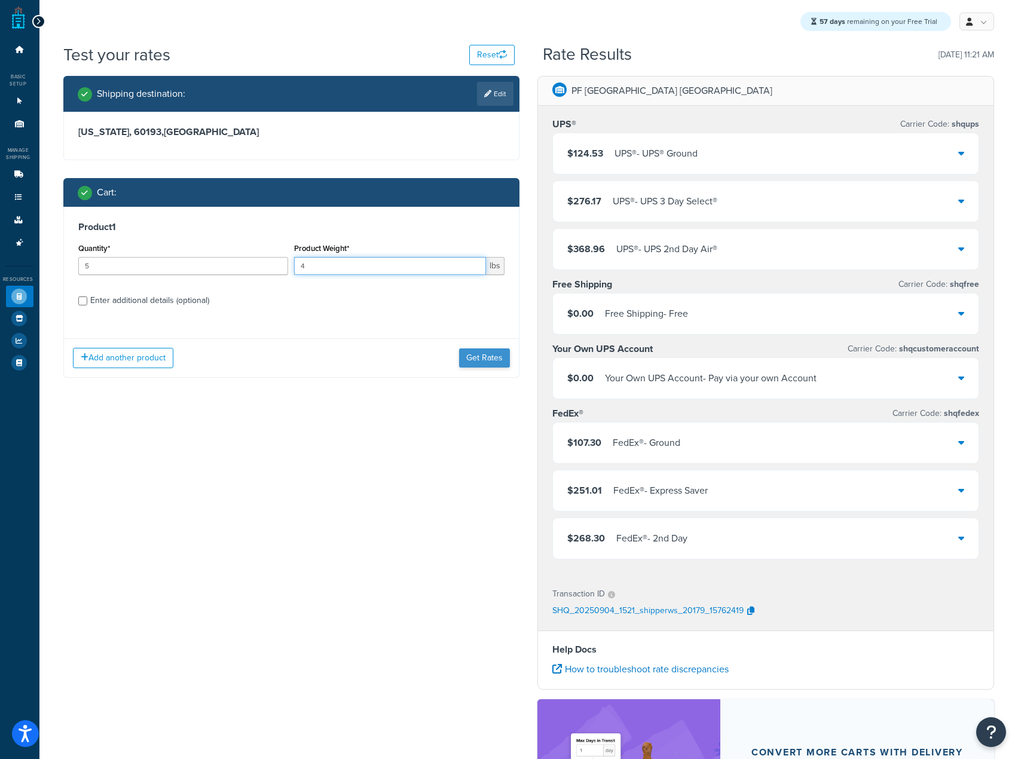
type input "4"
click at [494, 357] on button "Get Rates" at bounding box center [484, 357] width 51 height 19
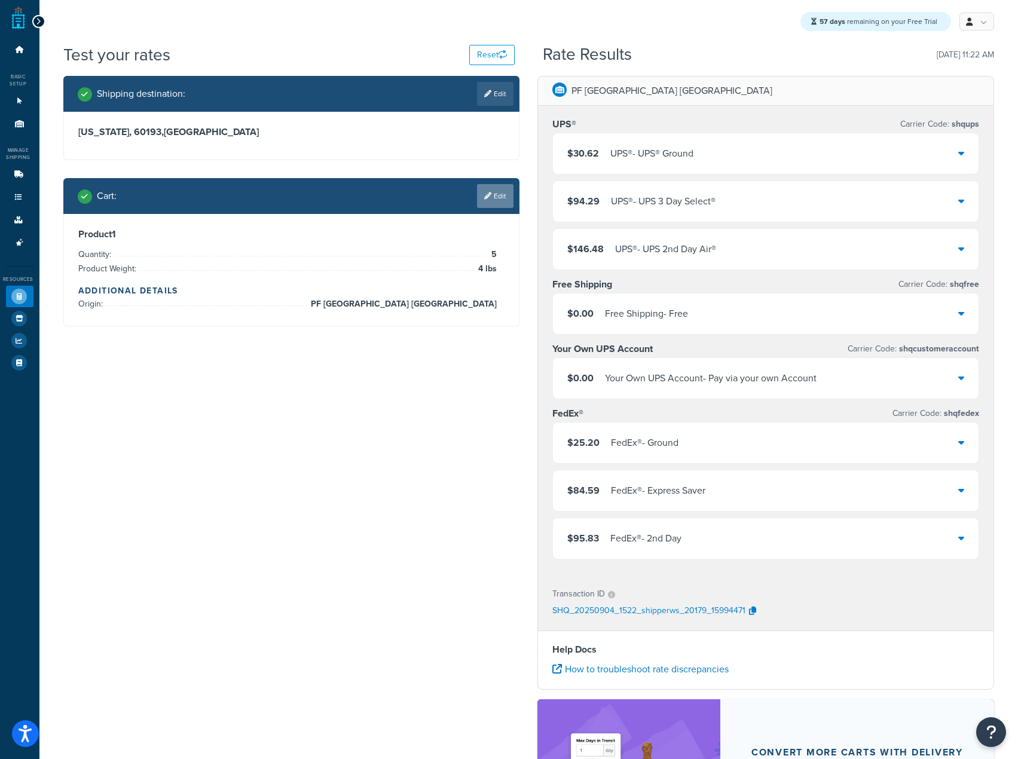
click at [491, 197] on link "Edit" at bounding box center [495, 196] width 36 height 24
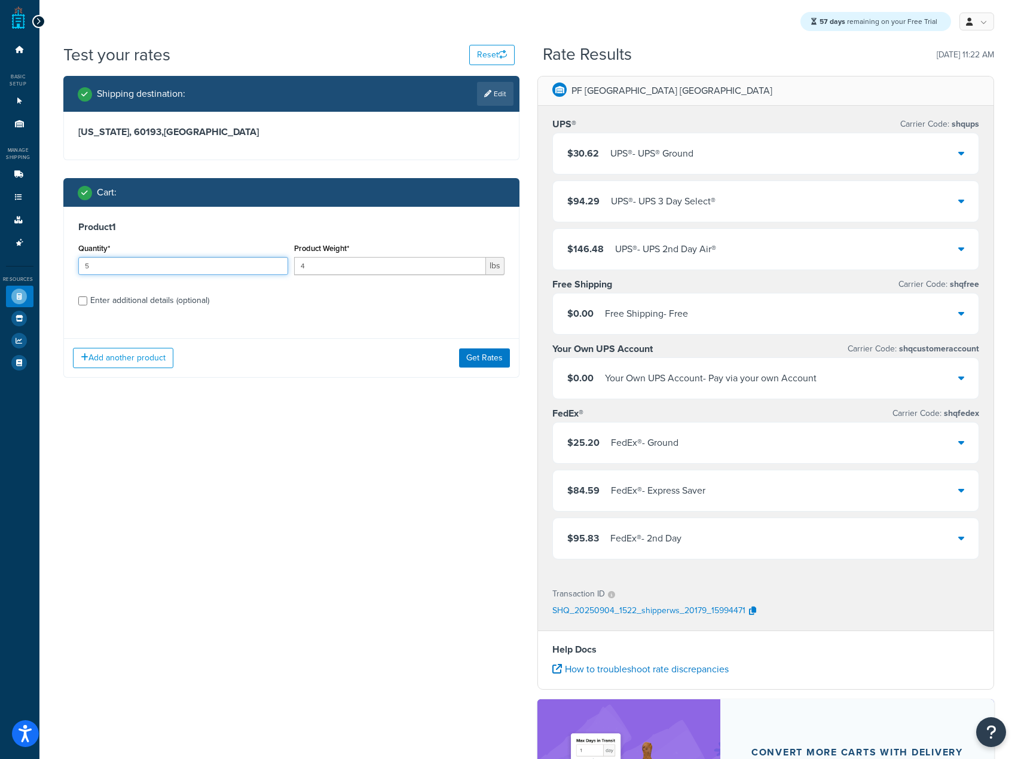
drag, startPoint x: 237, startPoint y: 268, endPoint x: -1, endPoint y: 257, distance: 238.1
click at [0, 257] on html "Accessibility Screen-Reader Guide, Feedback, and Issue Reporting | New window S…" at bounding box center [509, 486] width 1018 height 972
type input "1"
click at [488, 366] on button "Get Rates" at bounding box center [484, 357] width 51 height 19
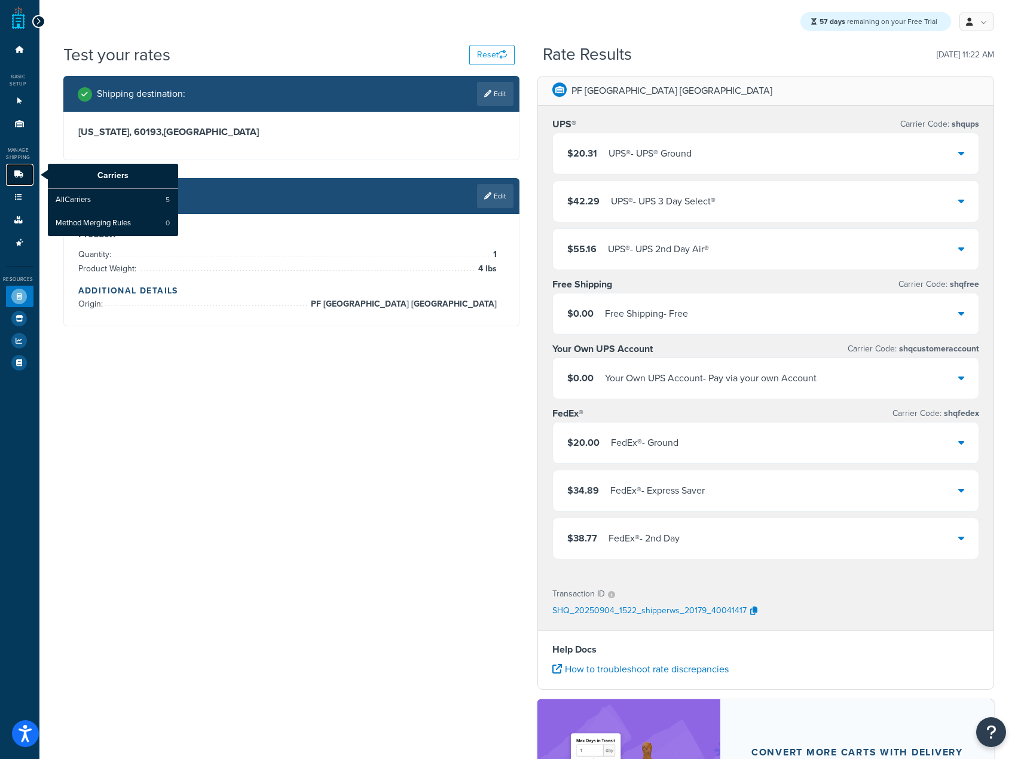
click at [11, 175] on link "Carriers" at bounding box center [19, 175] width 27 height 22
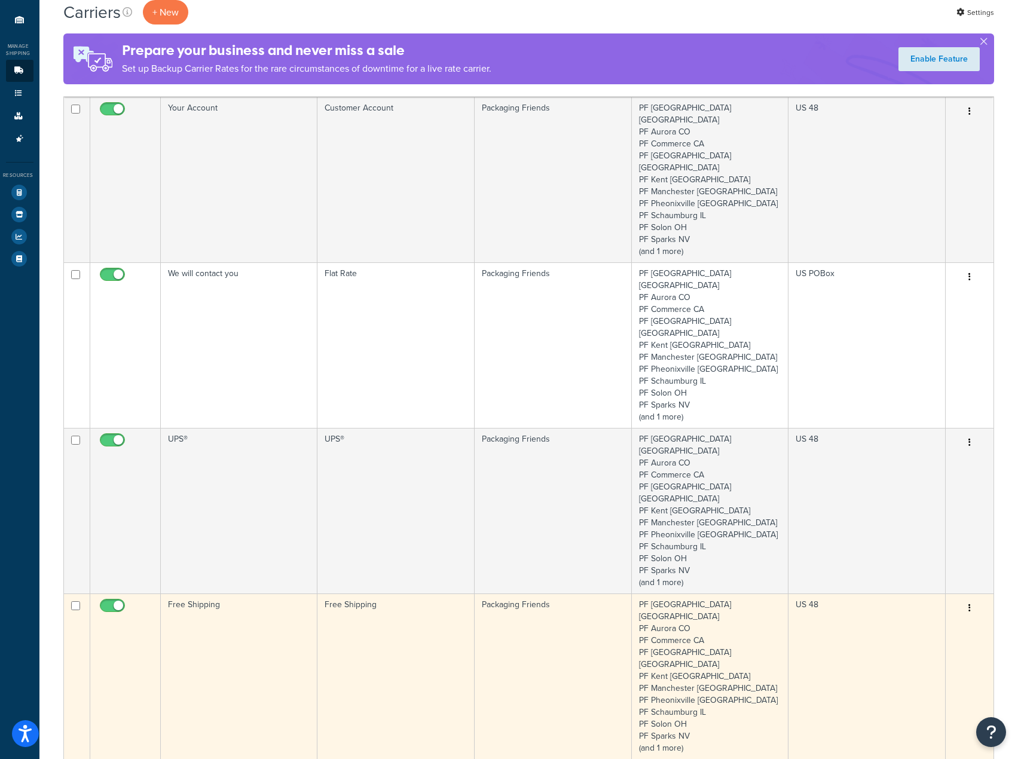
scroll to position [299, 0]
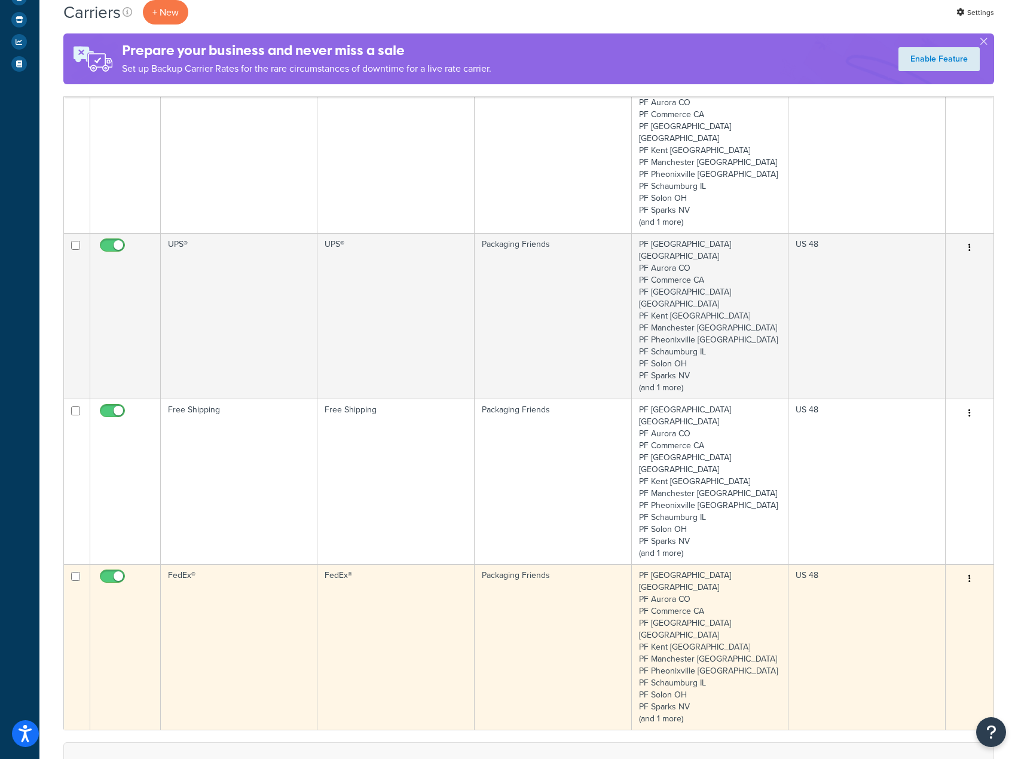
click at [245, 564] on td "FedEx®" at bounding box center [239, 647] width 157 height 166
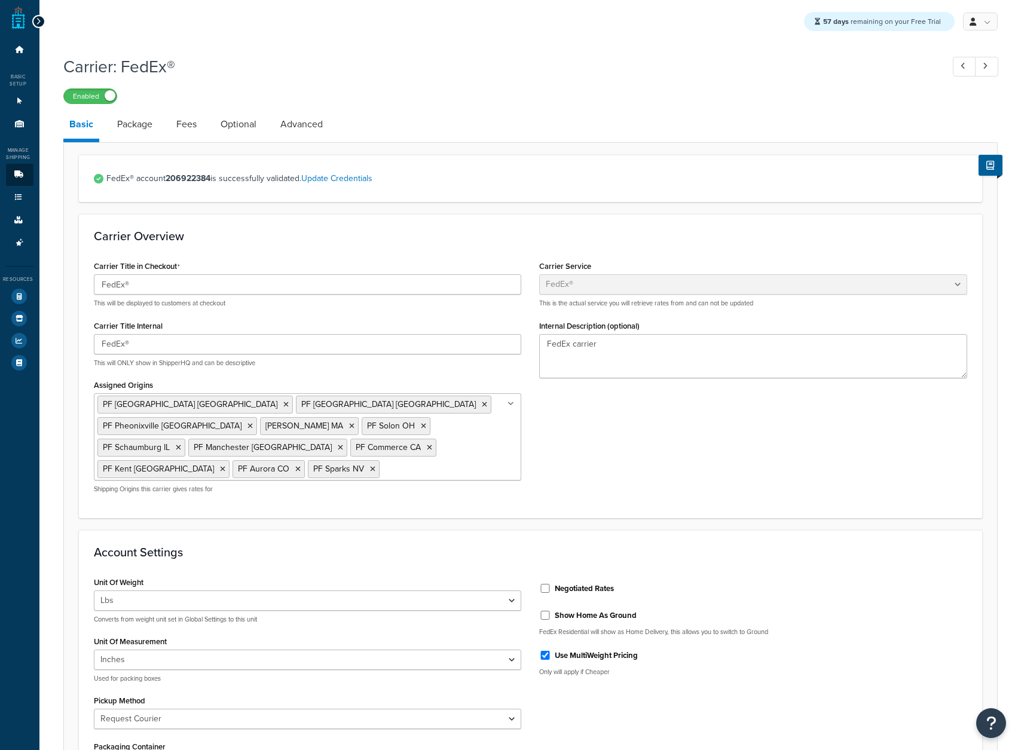
select select "fedEx"
select select "REQUEST_COURIER"
select select "YOUR_PACKAGING"
click at [577, 583] on label "Negotiated Rates" at bounding box center [583, 588] width 59 height 11
click at [551, 584] on input "Negotiated Rates" at bounding box center [545, 588] width 12 height 9
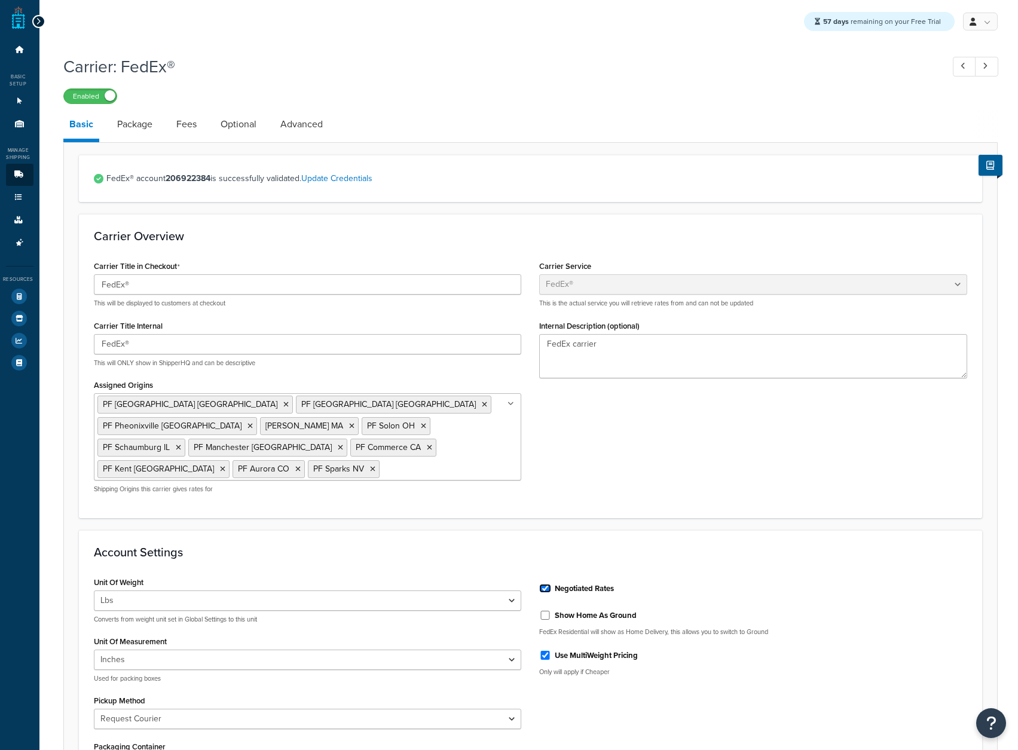
checkbox input "true"
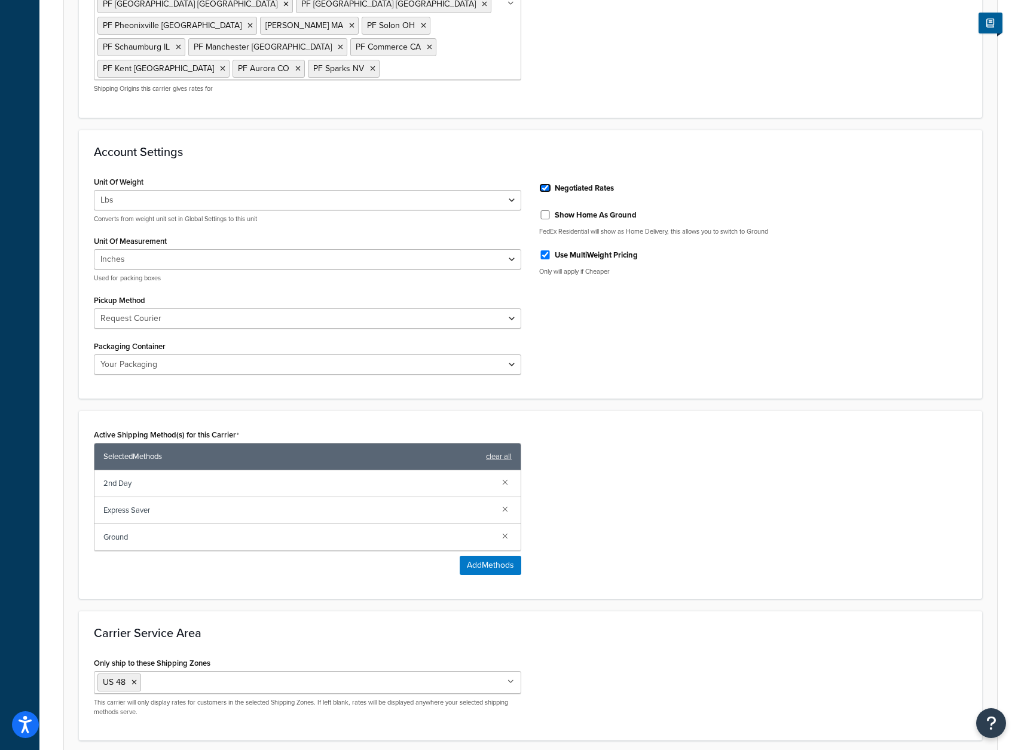
scroll to position [480, 0]
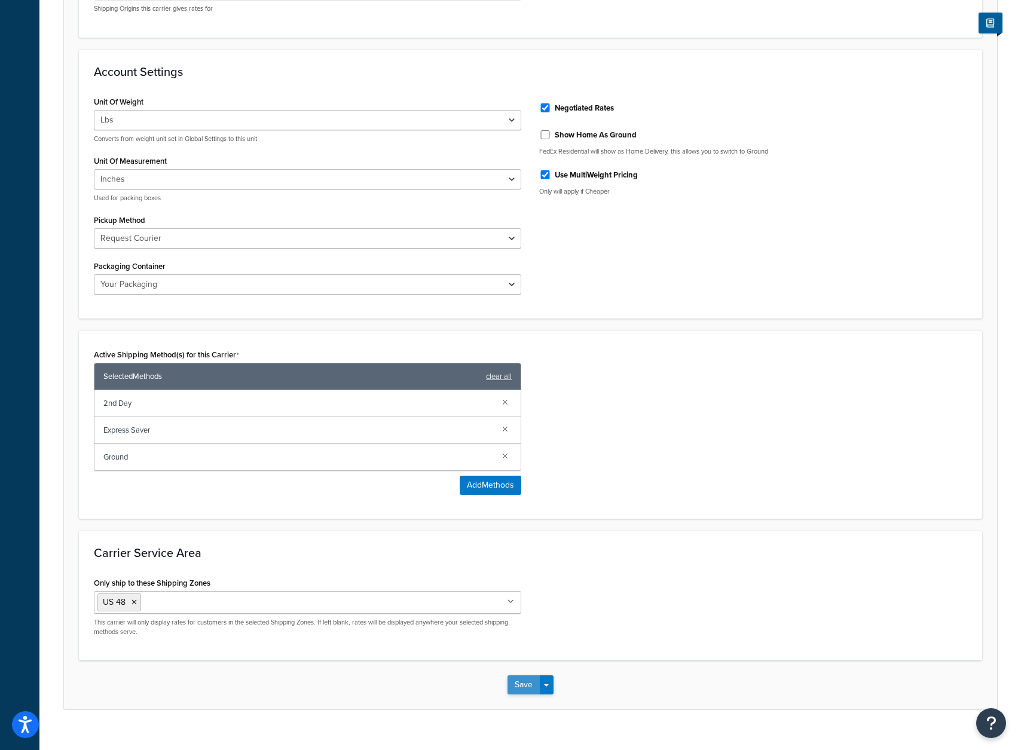
click at [531, 675] on button "Save" at bounding box center [523, 684] width 32 height 19
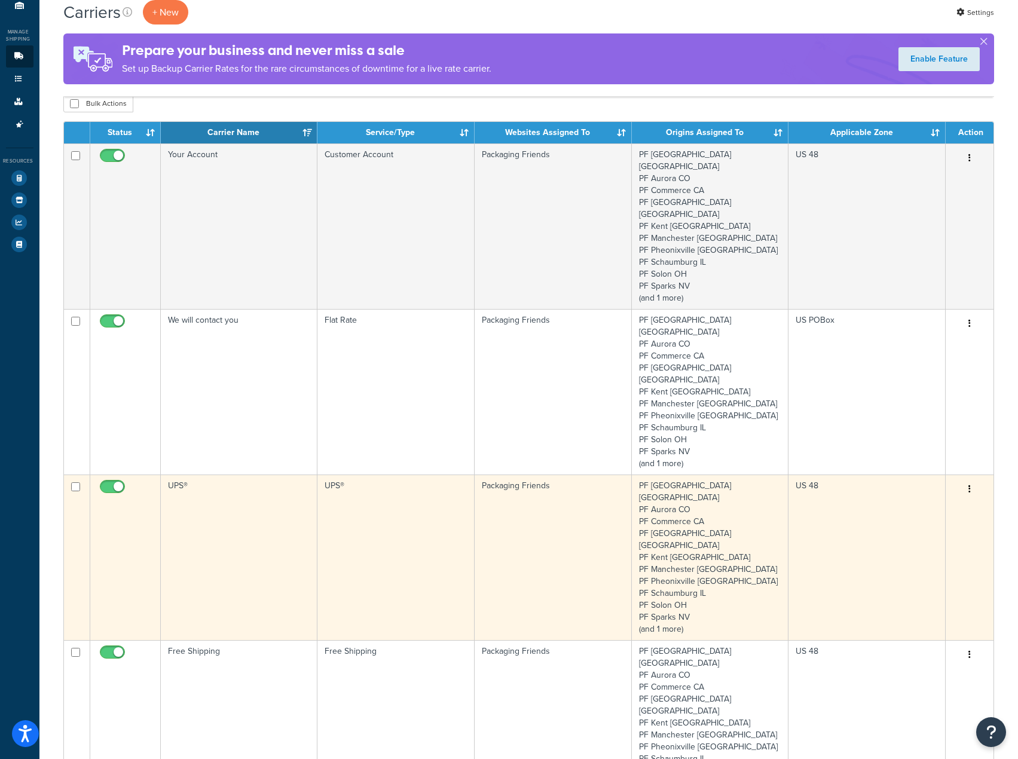
scroll to position [120, 0]
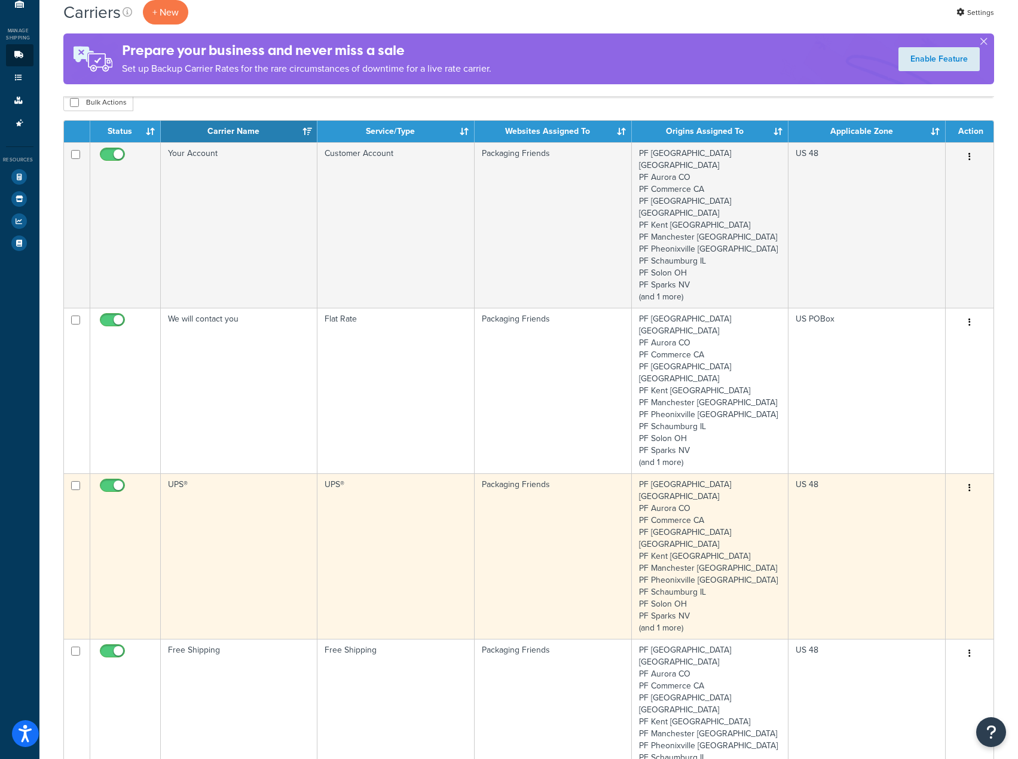
click at [253, 473] on td "UPS®" at bounding box center [239, 556] width 157 height 166
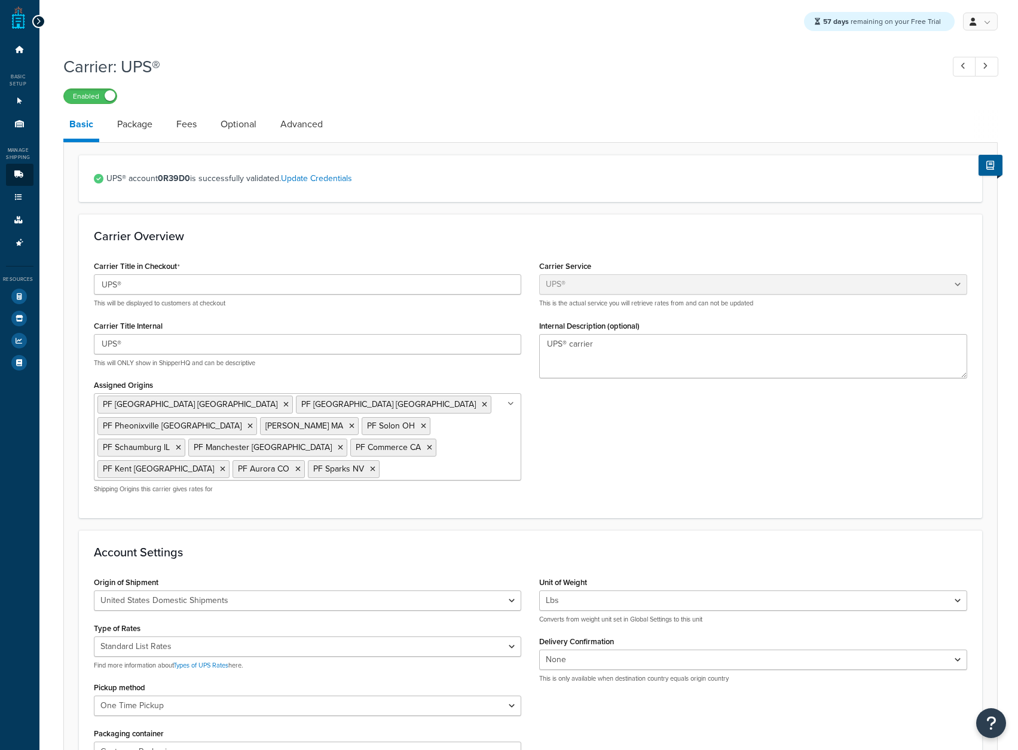
select select "ups"
select select "53"
select select "06"
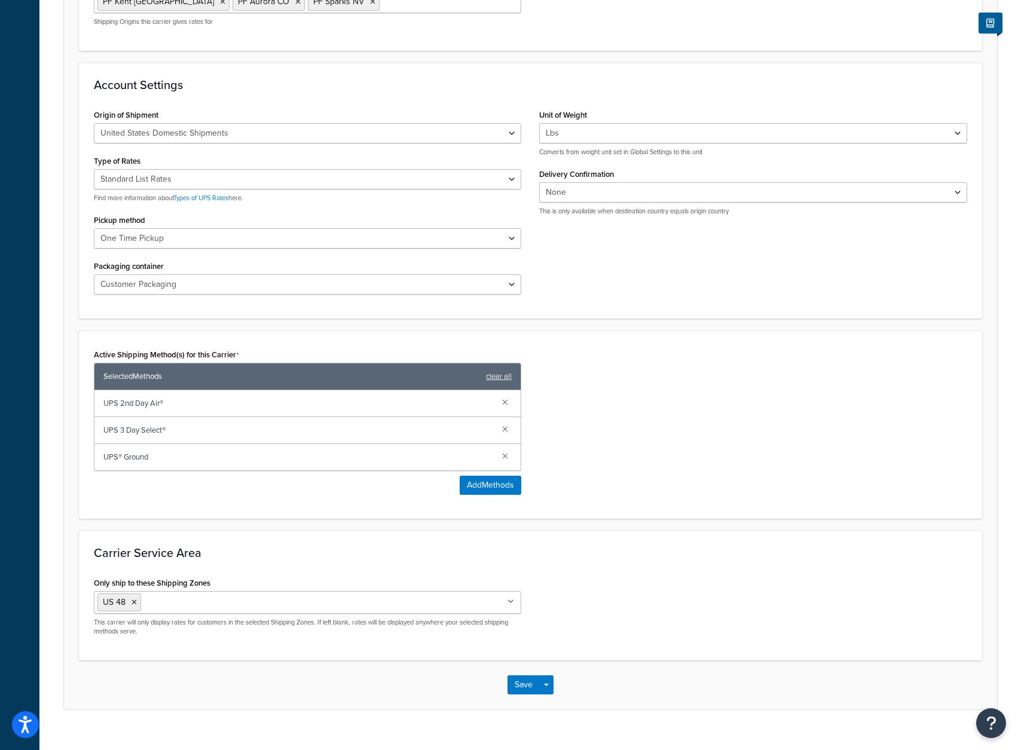
scroll to position [348, 0]
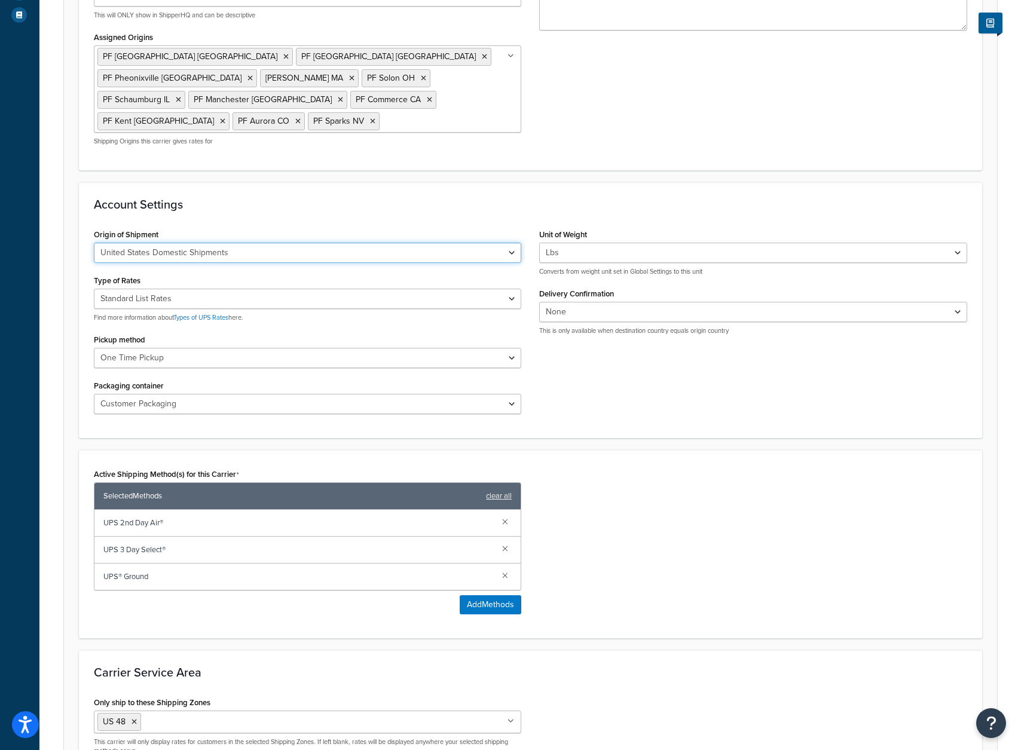
click at [400, 243] on select "United States Domestic Shipments Shipments Originating in [GEOGRAPHIC_DATA] Shi…" at bounding box center [308, 253] width 428 height 20
click at [432, 198] on h3 "Account Settings" at bounding box center [530, 204] width 873 height 13
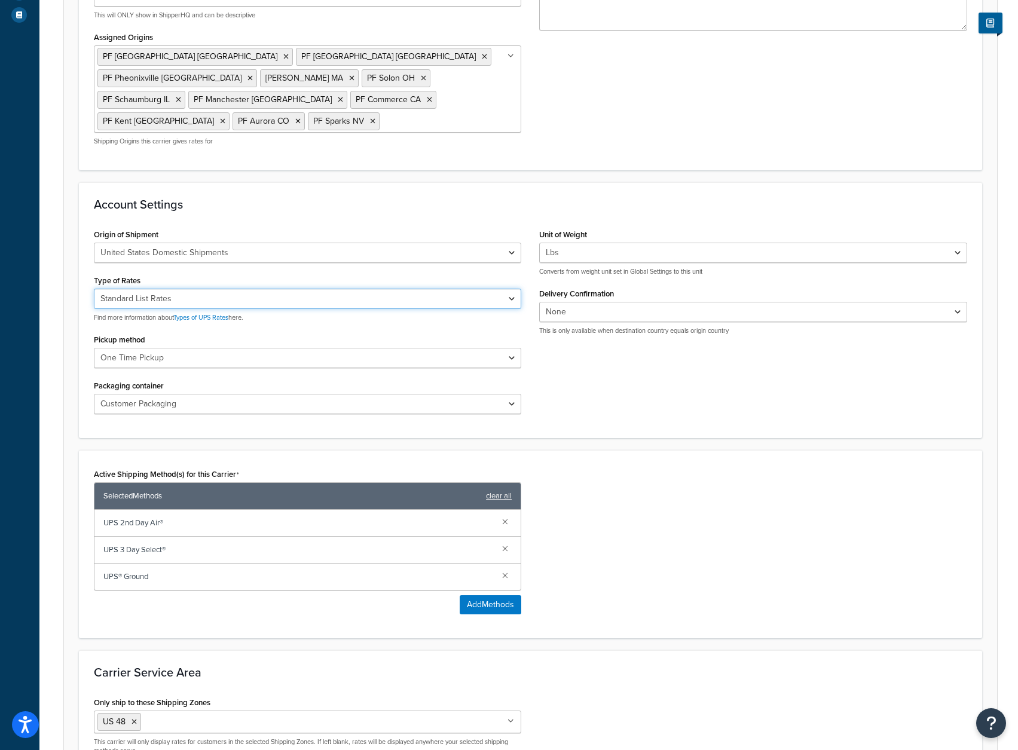
click at [329, 289] on select "Negotiated Rates (Rates Associated with Shipper Number) Daily Rates Retail Rate…" at bounding box center [308, 299] width 428 height 20
select select "00"
click at [94, 289] on select "Negotiated Rates (Rates Associated with Shipper Number) Daily Rates Retail Rate…" at bounding box center [308, 299] width 428 height 20
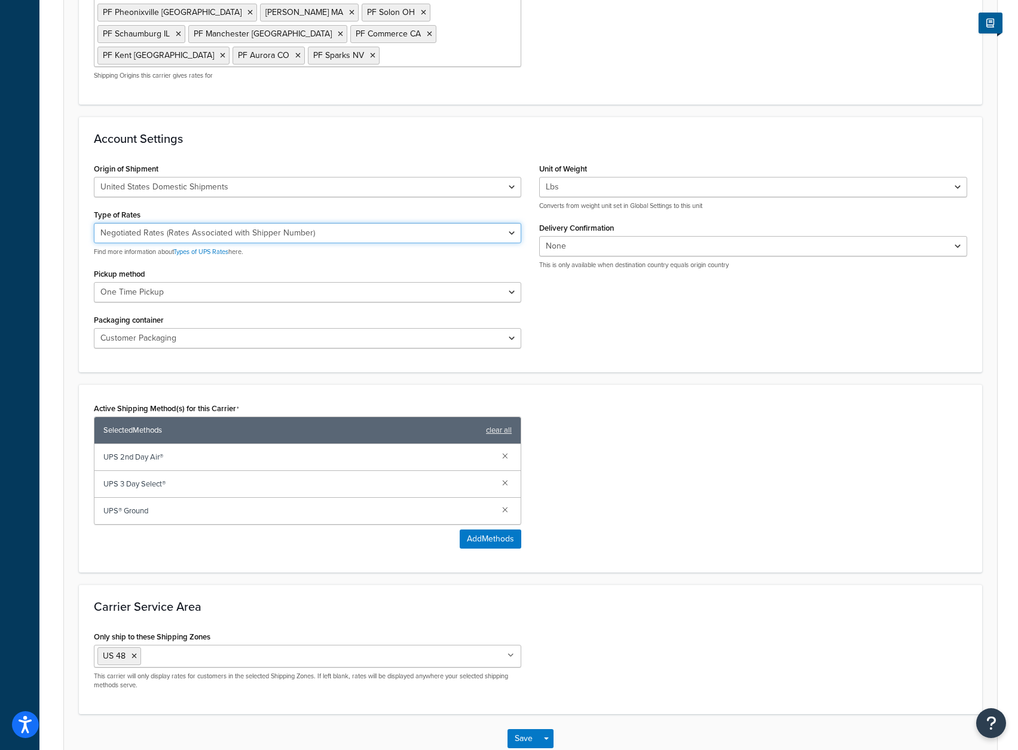
scroll to position [467, 0]
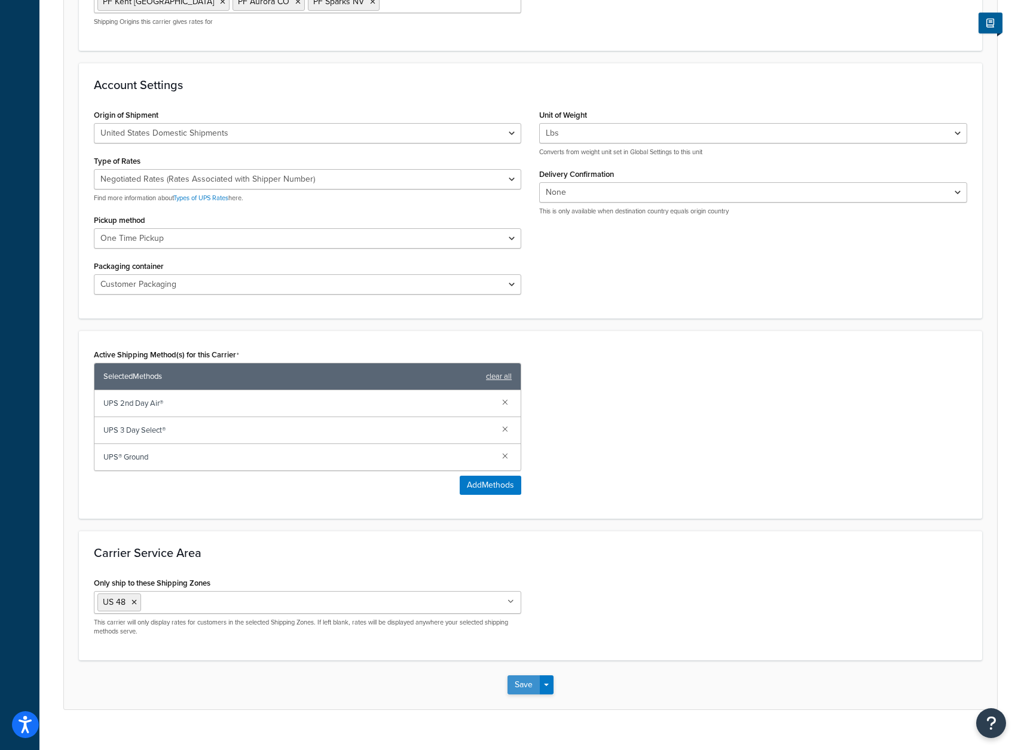
click at [521, 675] on button "Save" at bounding box center [523, 684] width 32 height 19
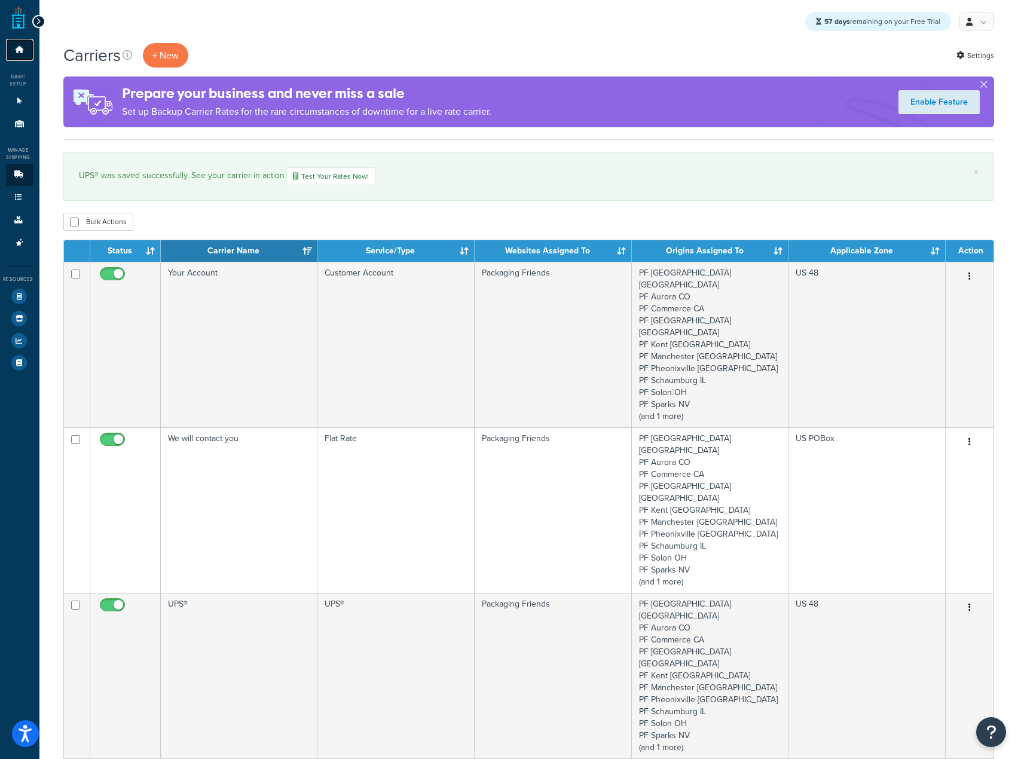
click at [15, 43] on link "Dashboard" at bounding box center [19, 50] width 27 height 22
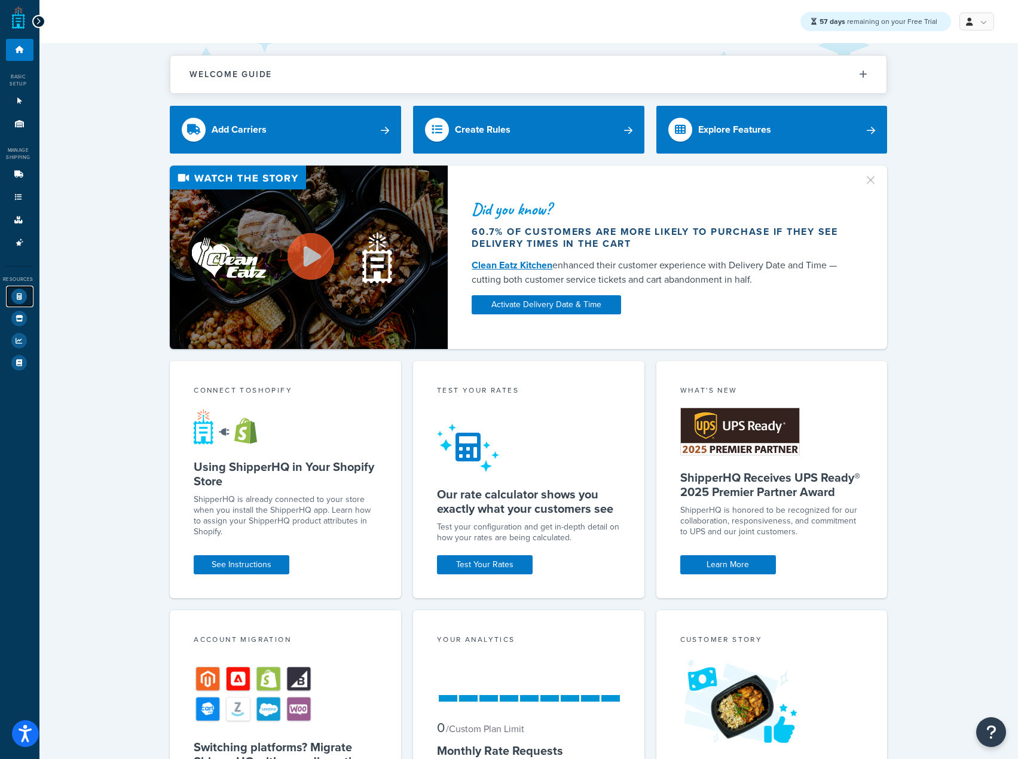
click at [22, 296] on icon at bounding box center [19, 297] width 16 height 16
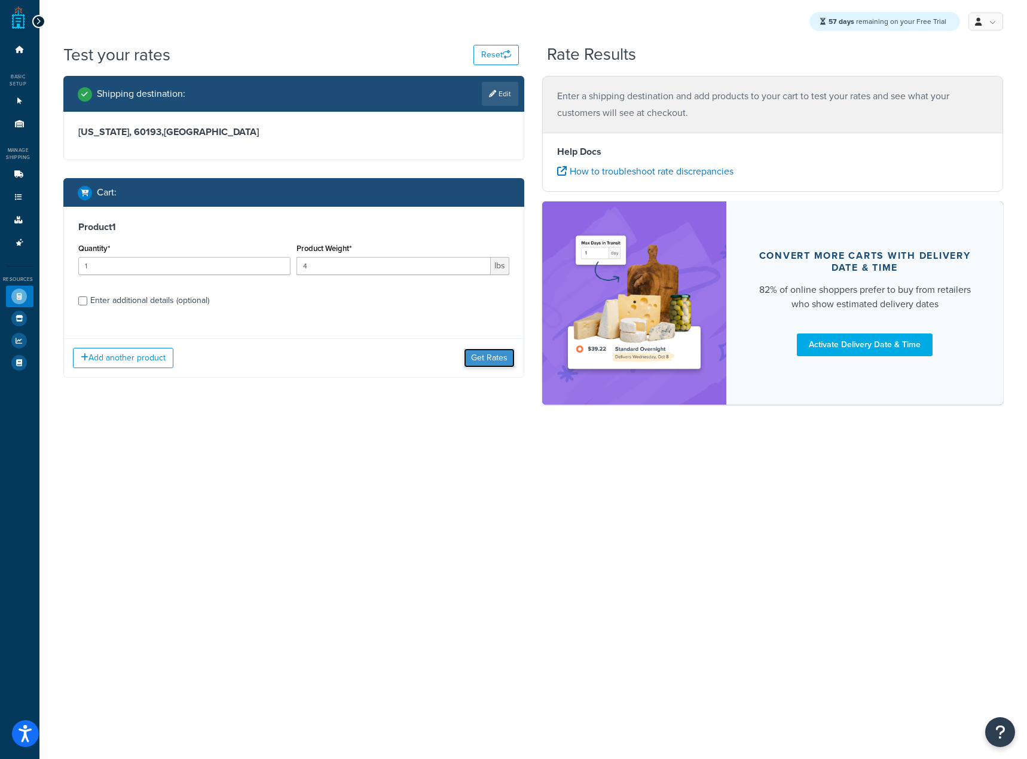
click at [485, 355] on button "Get Rates" at bounding box center [489, 357] width 51 height 19
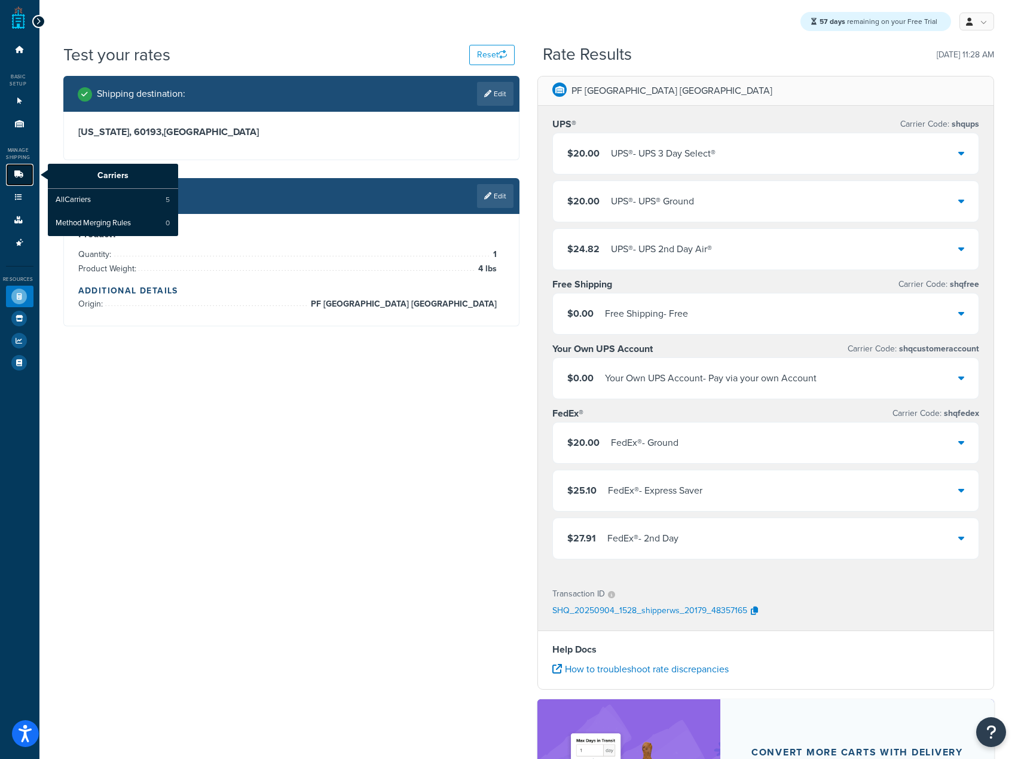
click at [20, 176] on icon at bounding box center [19, 174] width 12 height 7
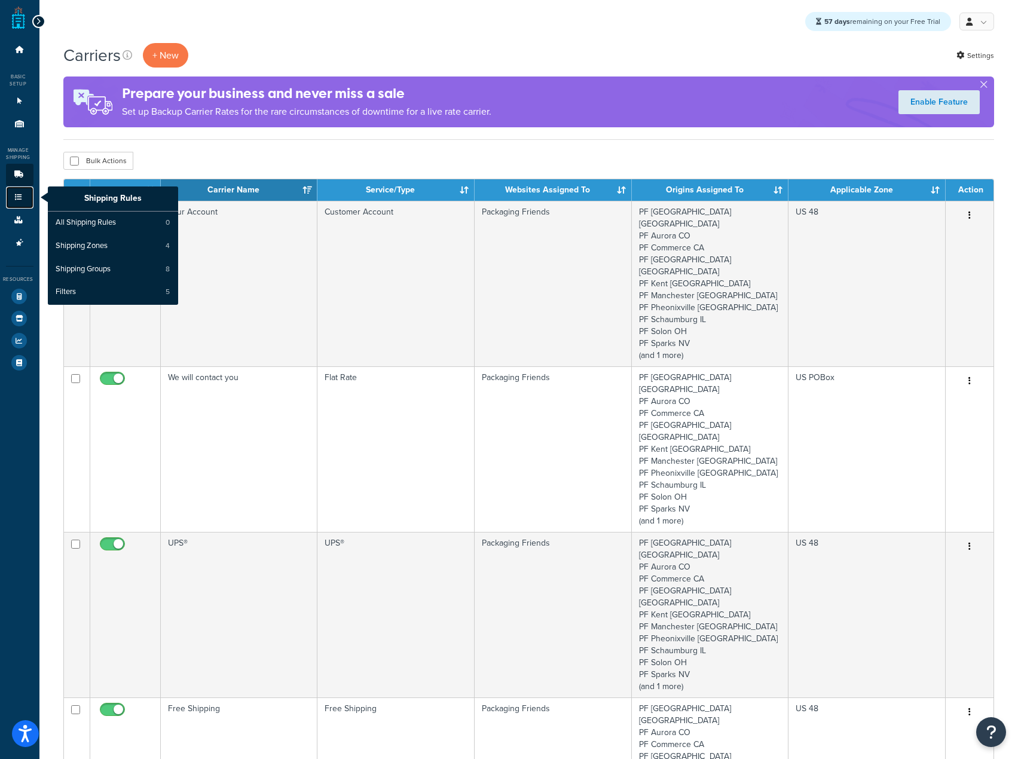
click at [18, 187] on link "Shipping Rules" at bounding box center [19, 197] width 27 height 22
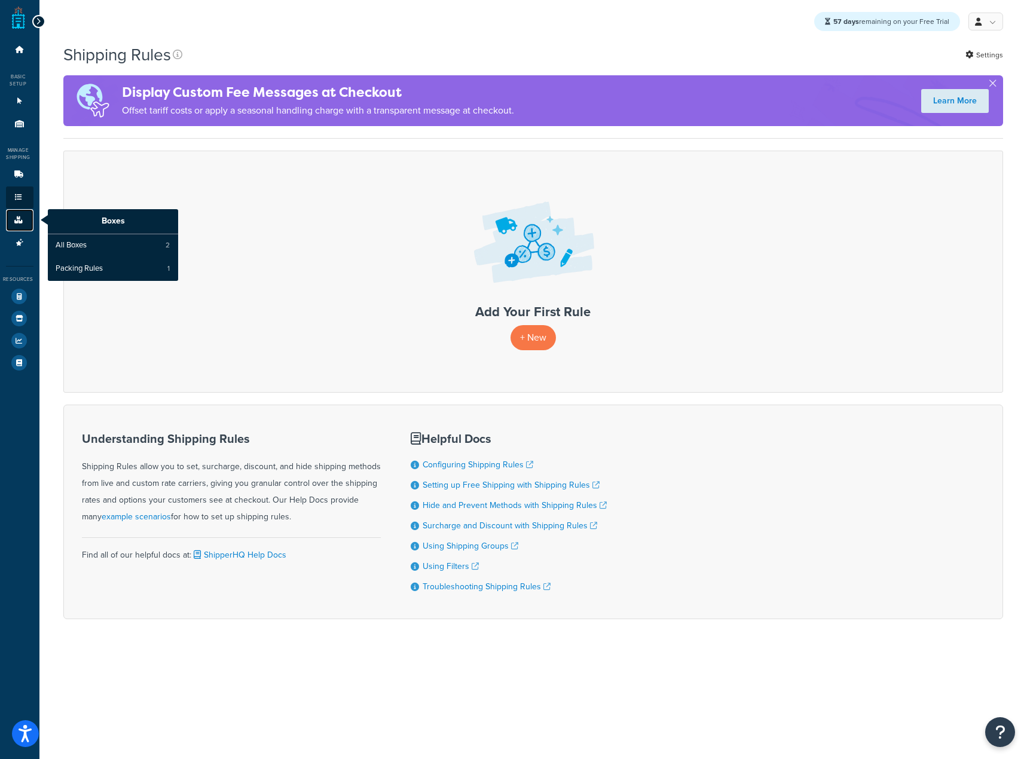
click at [24, 214] on link "Boxes" at bounding box center [19, 220] width 27 height 22
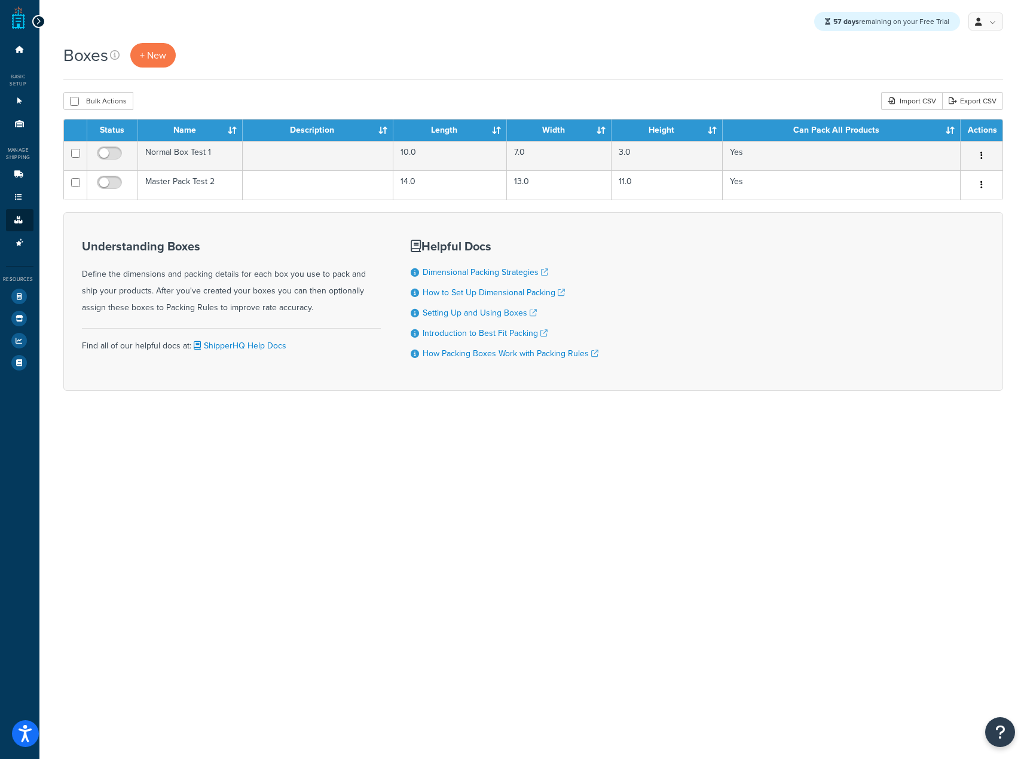
click at [847, 661] on div "57 days remaining on your Free Trial My Profile Billing Global Settings Contact…" at bounding box center [532, 379] width 987 height 759
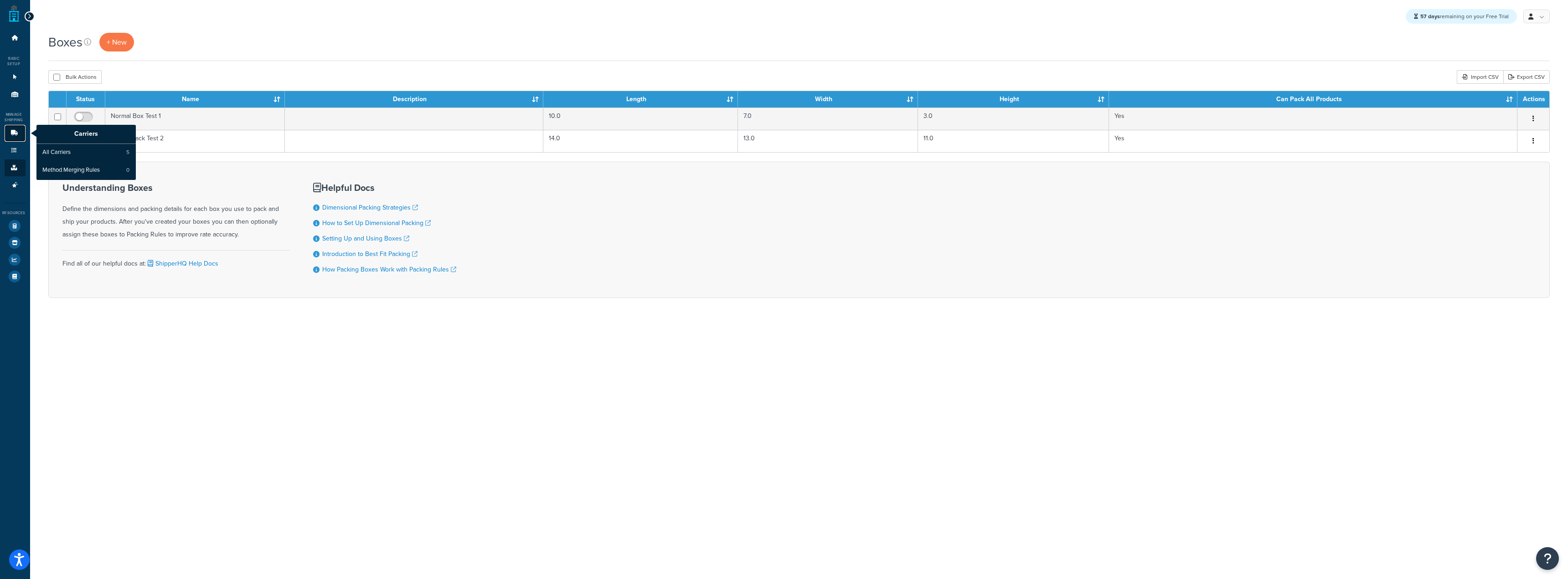
click at [6, 134] on link "Carriers" at bounding box center [14, 133] width 21 height 17
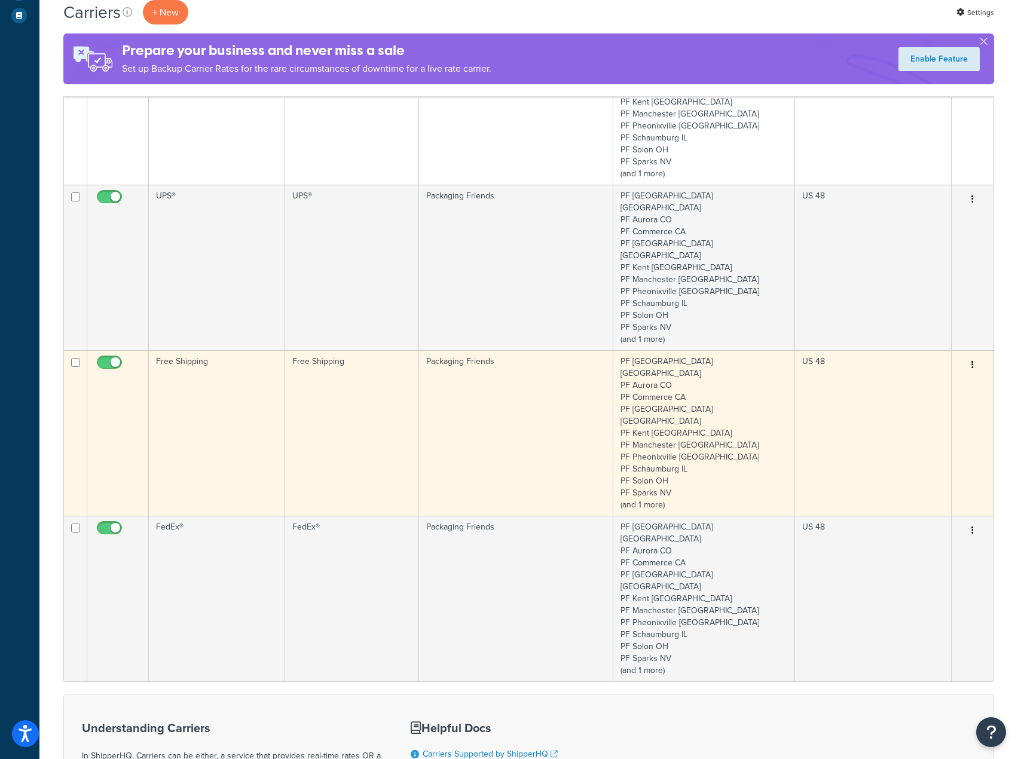
scroll to position [463, 0]
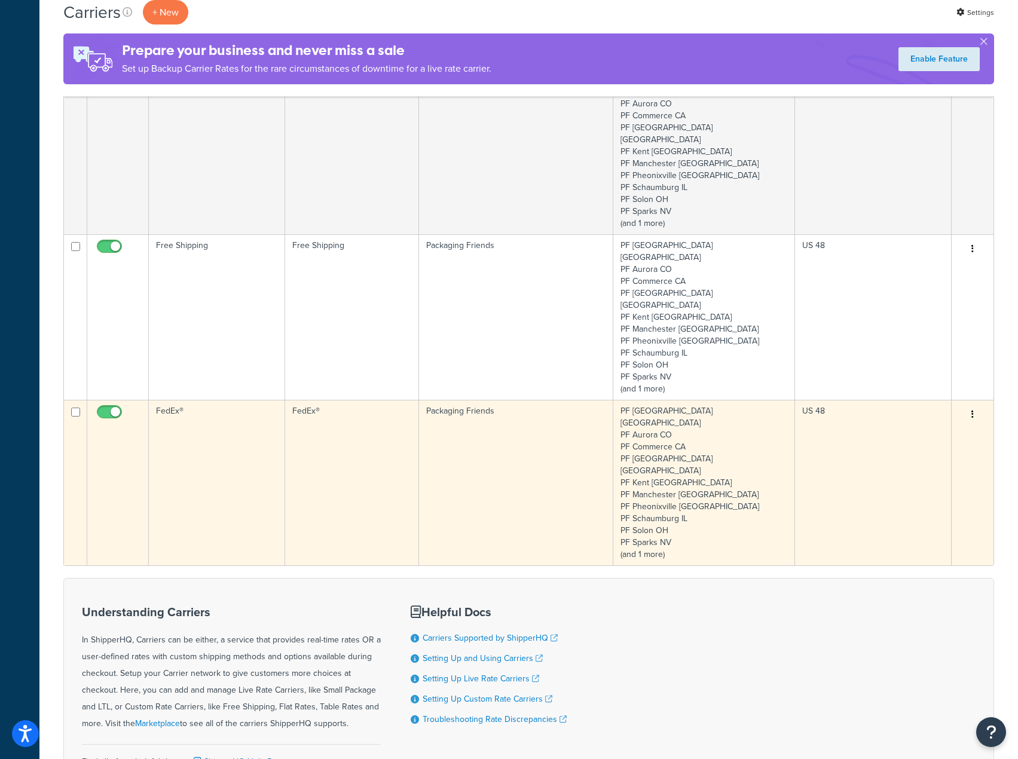
click at [279, 400] on td "FedEx®" at bounding box center [217, 483] width 137 height 166
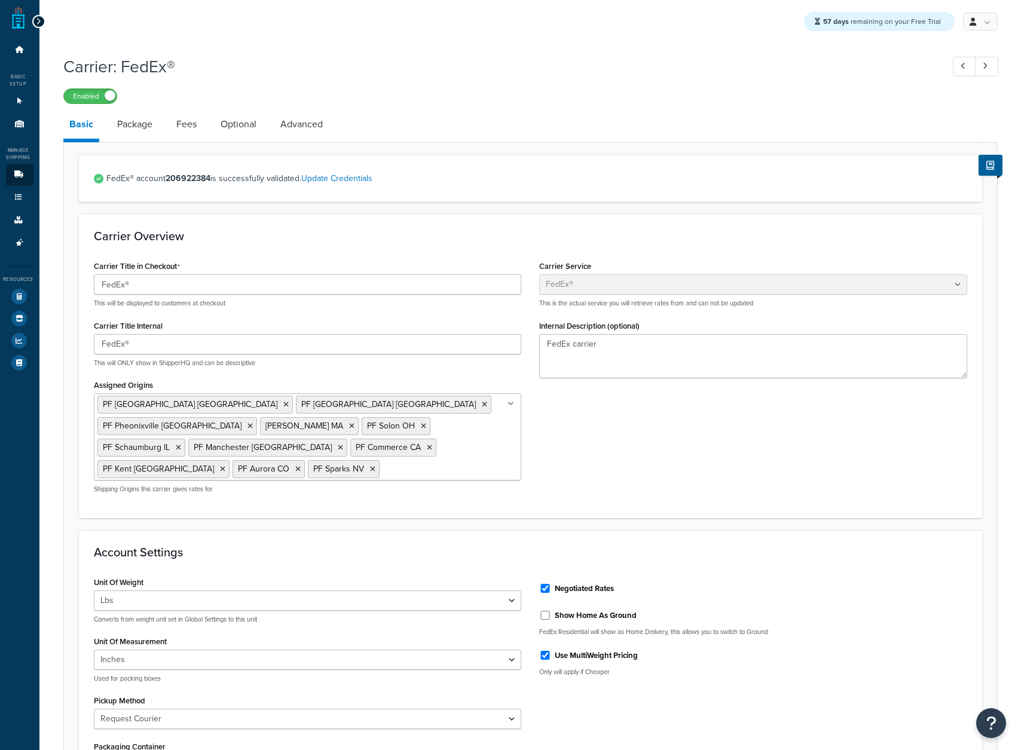
select select "fedEx"
select select "REQUEST_COURIER"
select select "YOUR_PACKAGING"
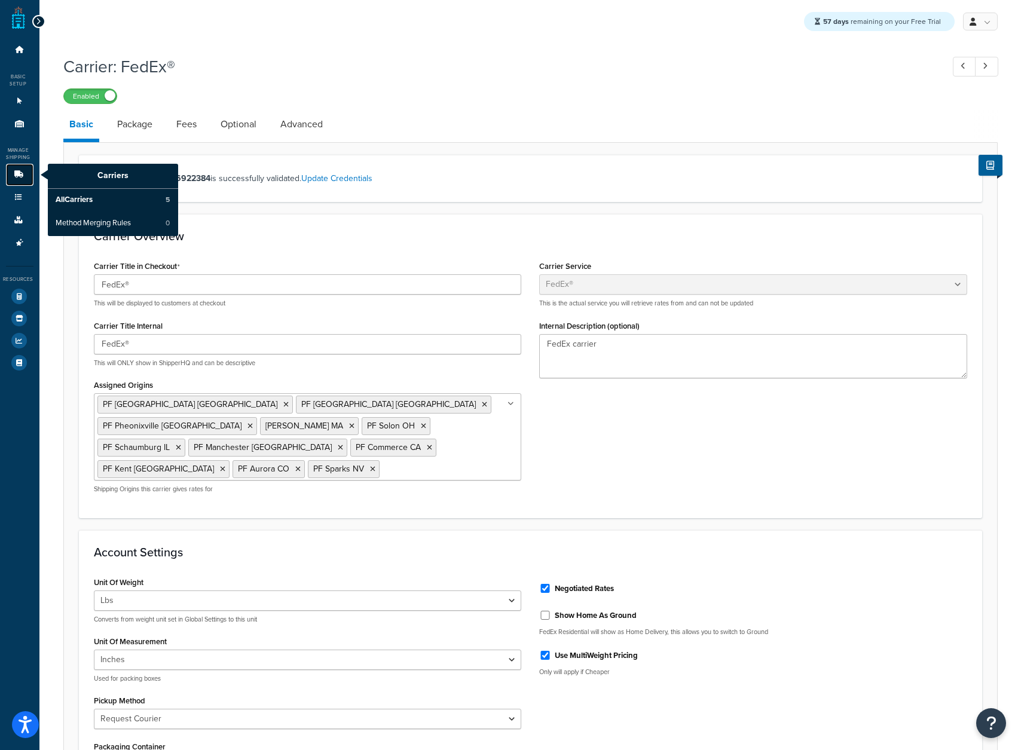
click at [19, 176] on icon at bounding box center [19, 174] width 12 height 7
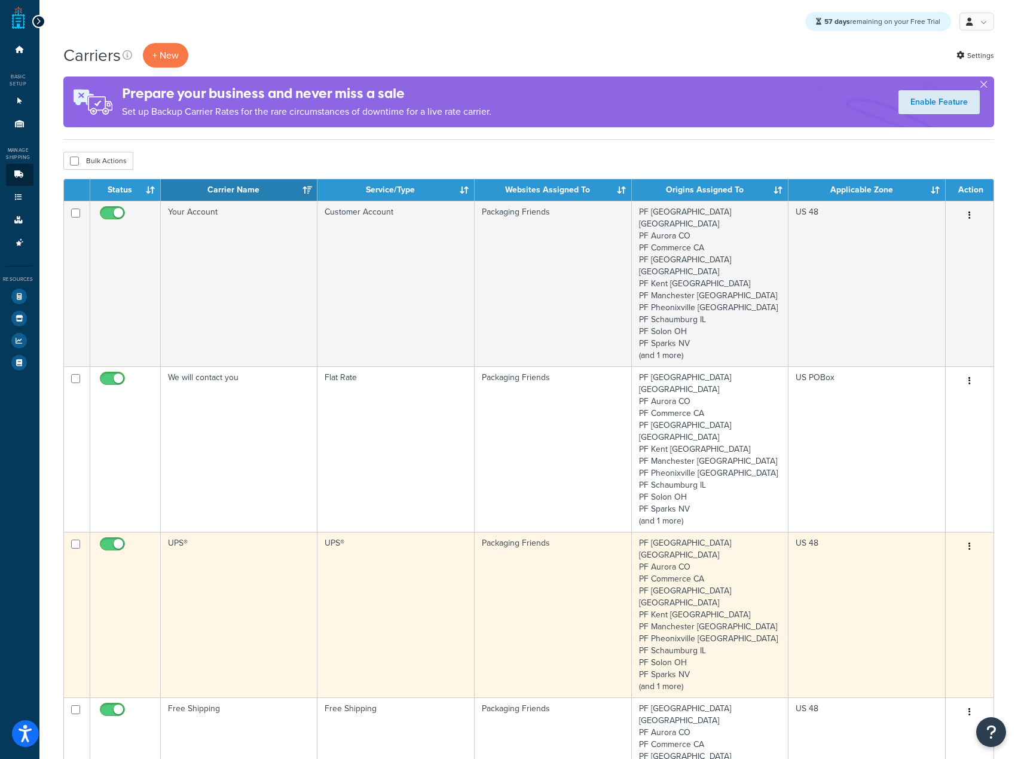
click at [272, 532] on td "UPS®" at bounding box center [239, 615] width 157 height 166
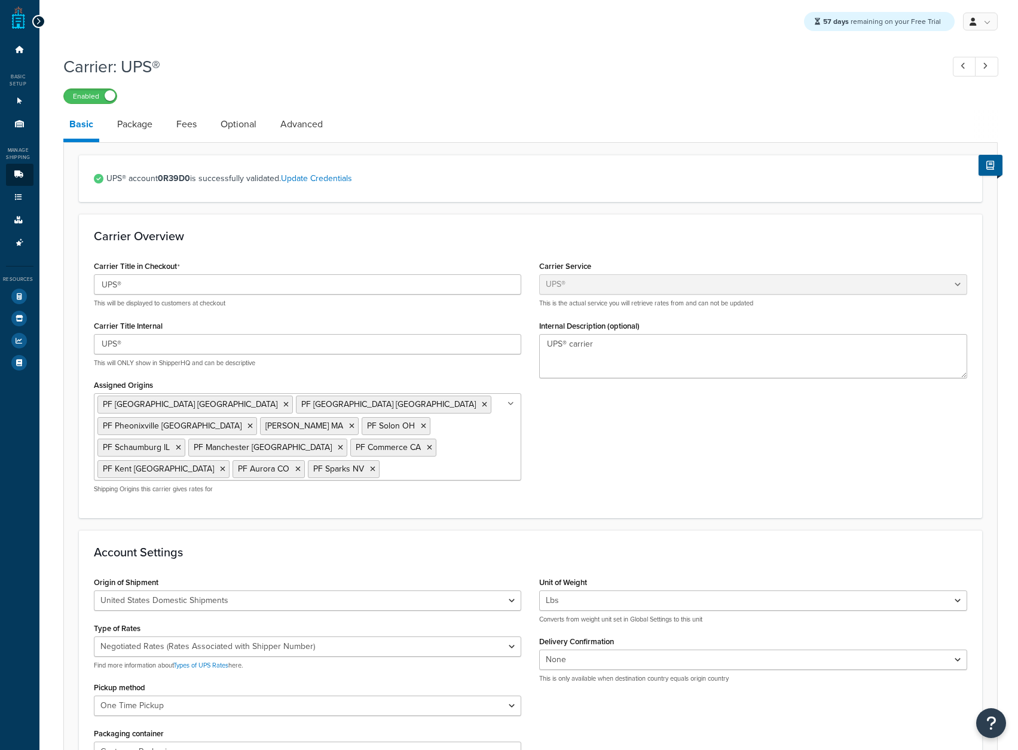
select select "ups"
select select "06"
click at [138, 124] on link "Package" at bounding box center [134, 124] width 47 height 29
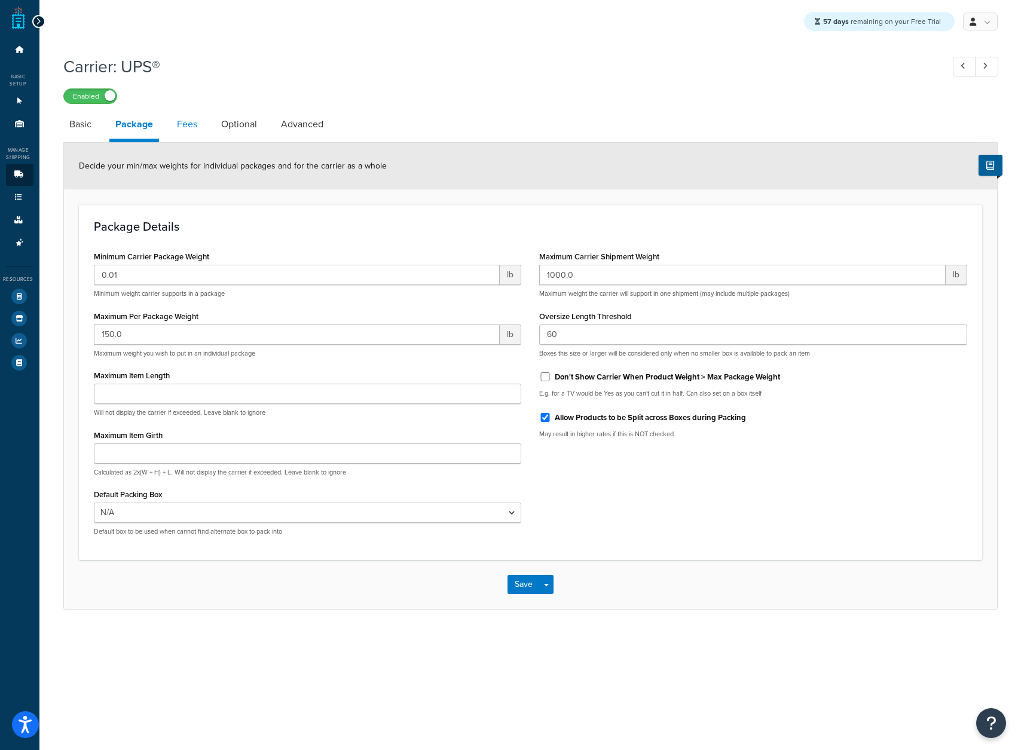
click at [189, 128] on link "Fees" at bounding box center [187, 124] width 32 height 29
select select "AFTER"
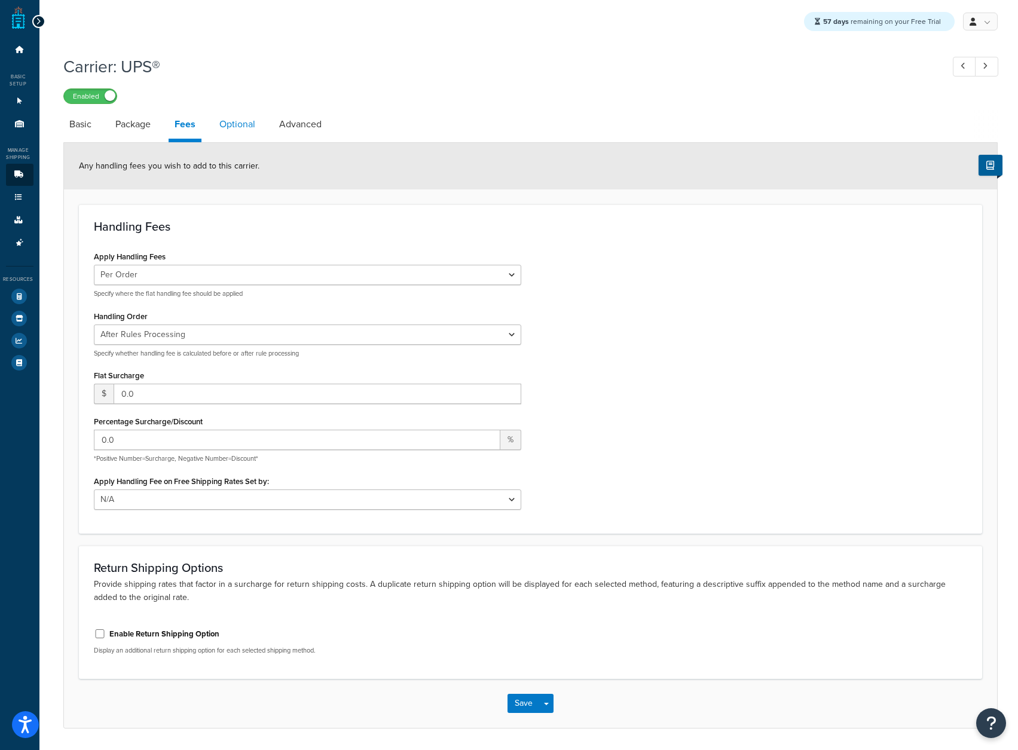
click at [243, 117] on link "Optional" at bounding box center [237, 124] width 48 height 29
select select "business"
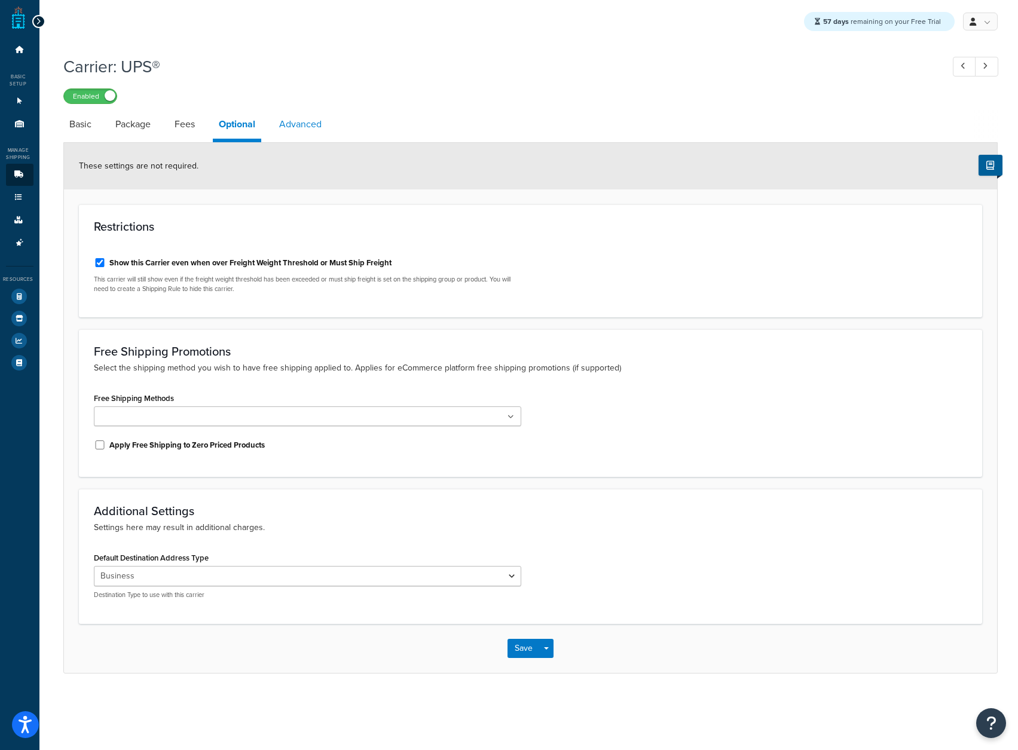
click at [318, 131] on link "Advanced" at bounding box center [300, 124] width 54 height 29
select select "false"
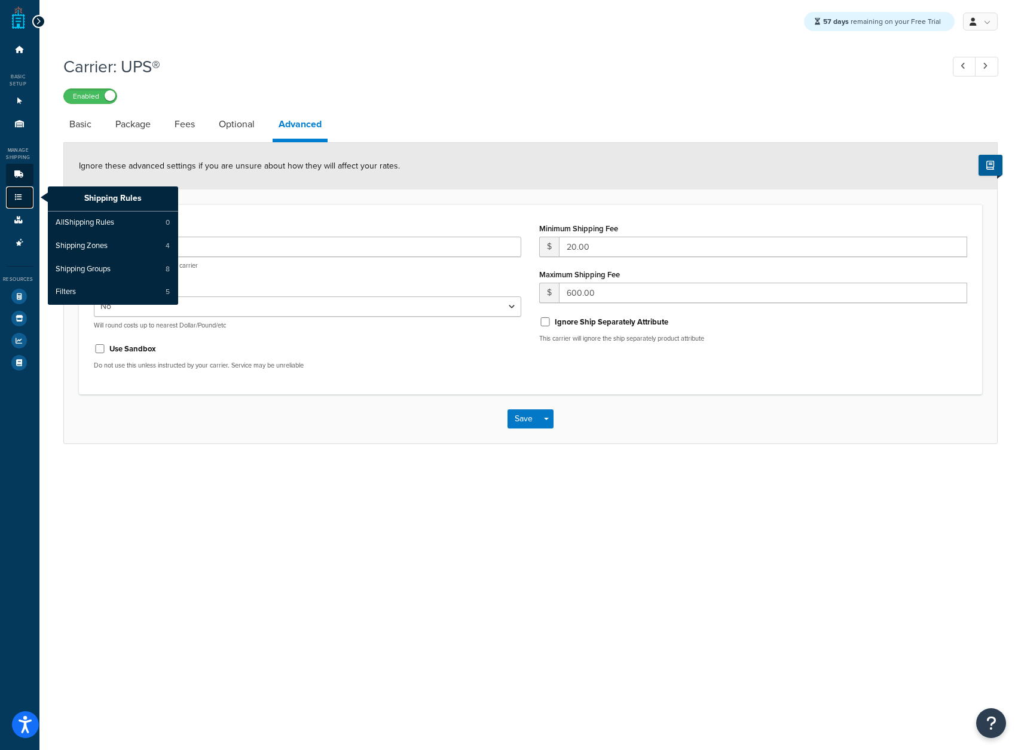
click at [20, 189] on link "Shipping Rules" at bounding box center [19, 197] width 27 height 22
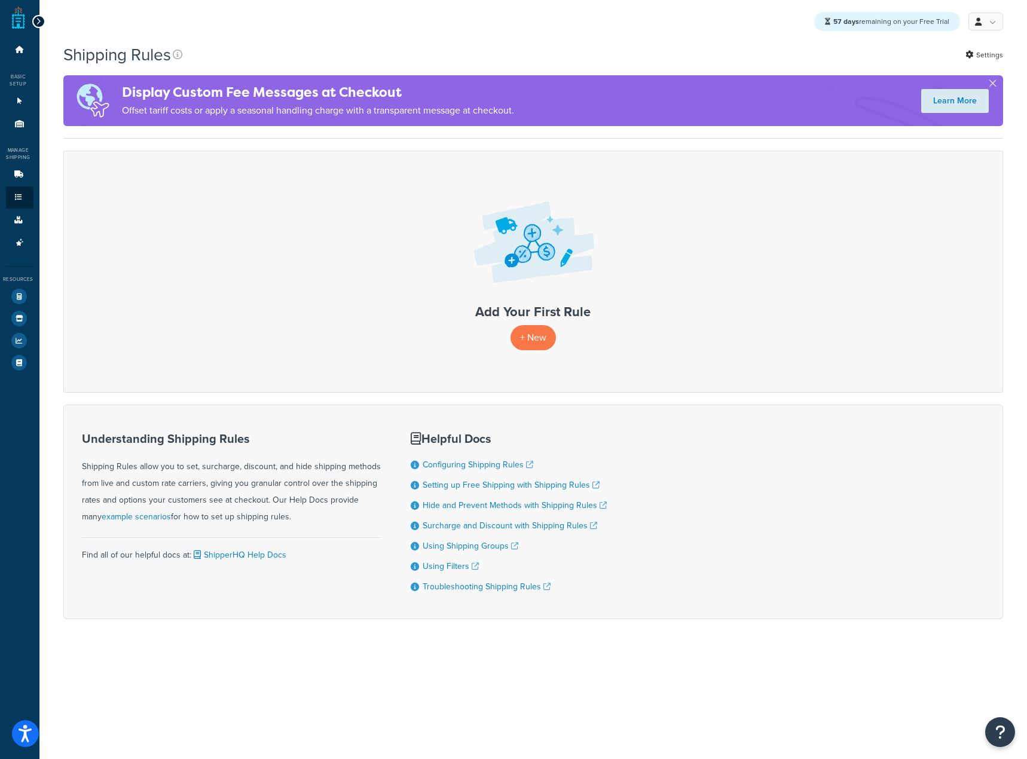
drag, startPoint x: 0, startPoint y: 0, endPoint x: 385, endPoint y: 656, distance: 760.9
click at [385, 656] on div "Shipping Rules Settings Display Custom Fee Messages at Checkout Offset tariff c…" at bounding box center [532, 352] width 987 height 618
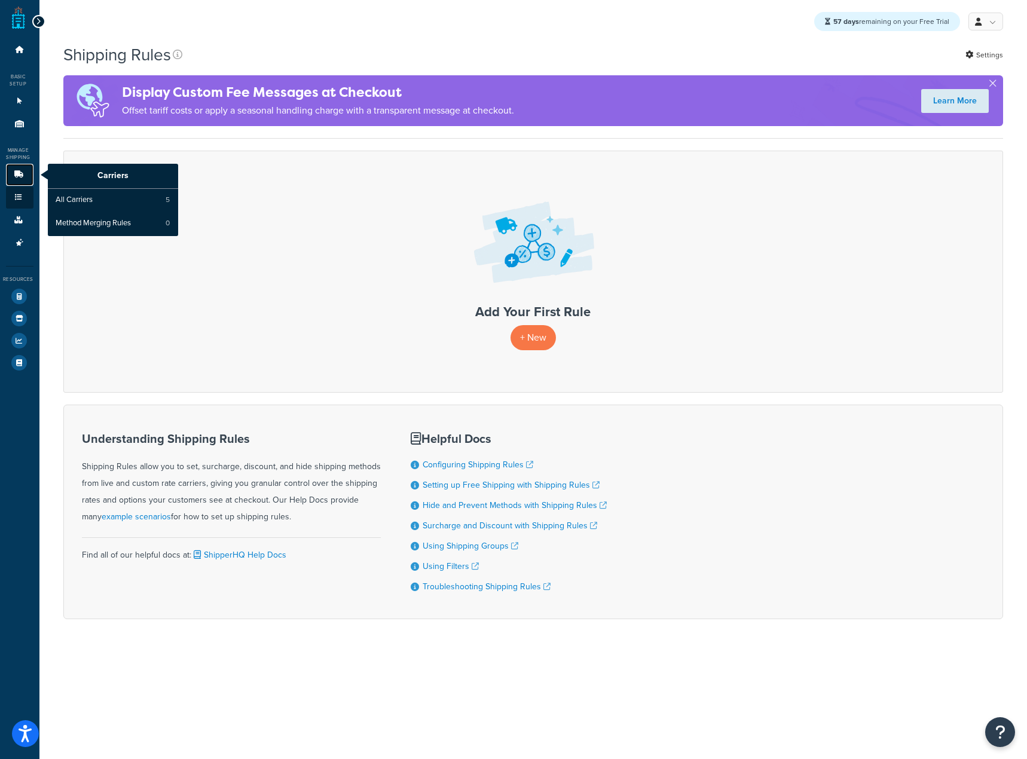
click at [24, 182] on link "Carriers" at bounding box center [19, 175] width 27 height 22
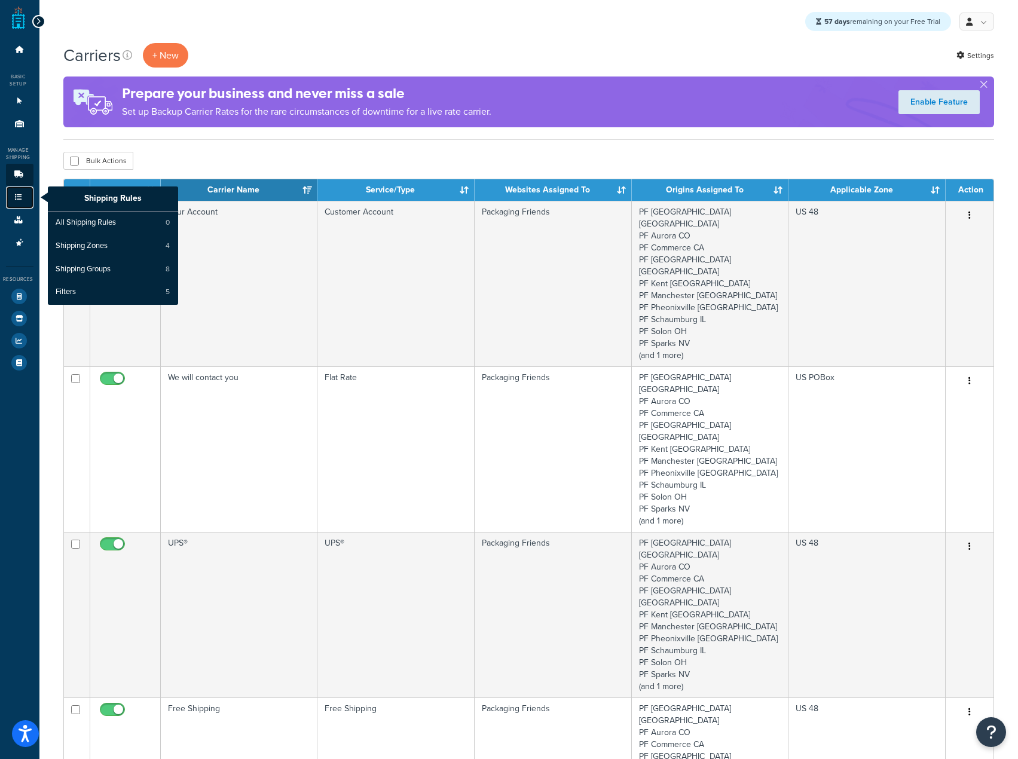
click at [19, 197] on icon at bounding box center [19, 197] width 12 height 7
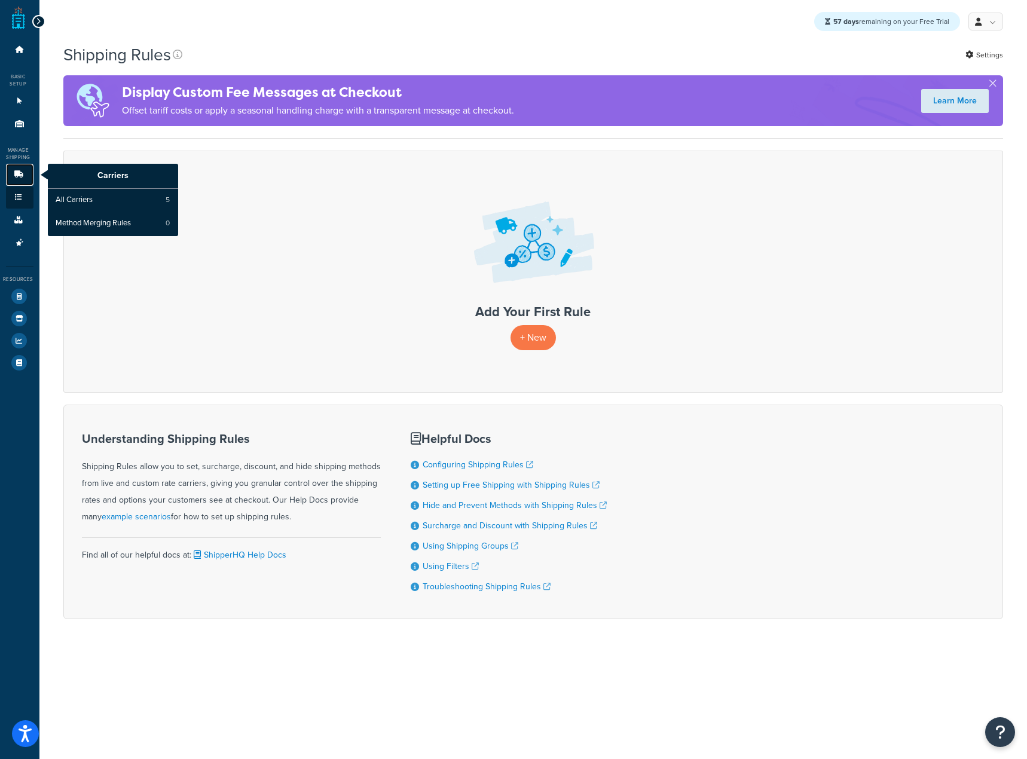
click at [11, 171] on link "Carriers" at bounding box center [19, 175] width 27 height 22
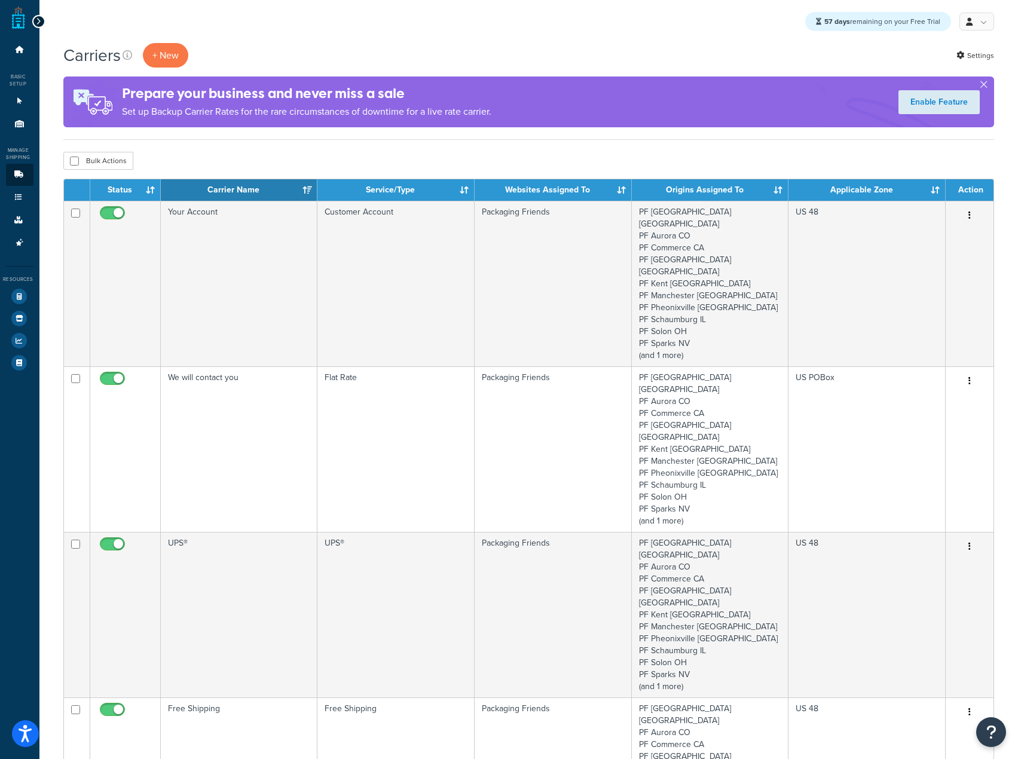
click at [4, 120] on div "Dashboard Basic Setup Websites 1 Origins 11 Manage Shipping Carriers Carriers A…" at bounding box center [19, 670] width 39 height 1341
click at [10, 120] on link "Origins 11" at bounding box center [19, 124] width 27 height 22
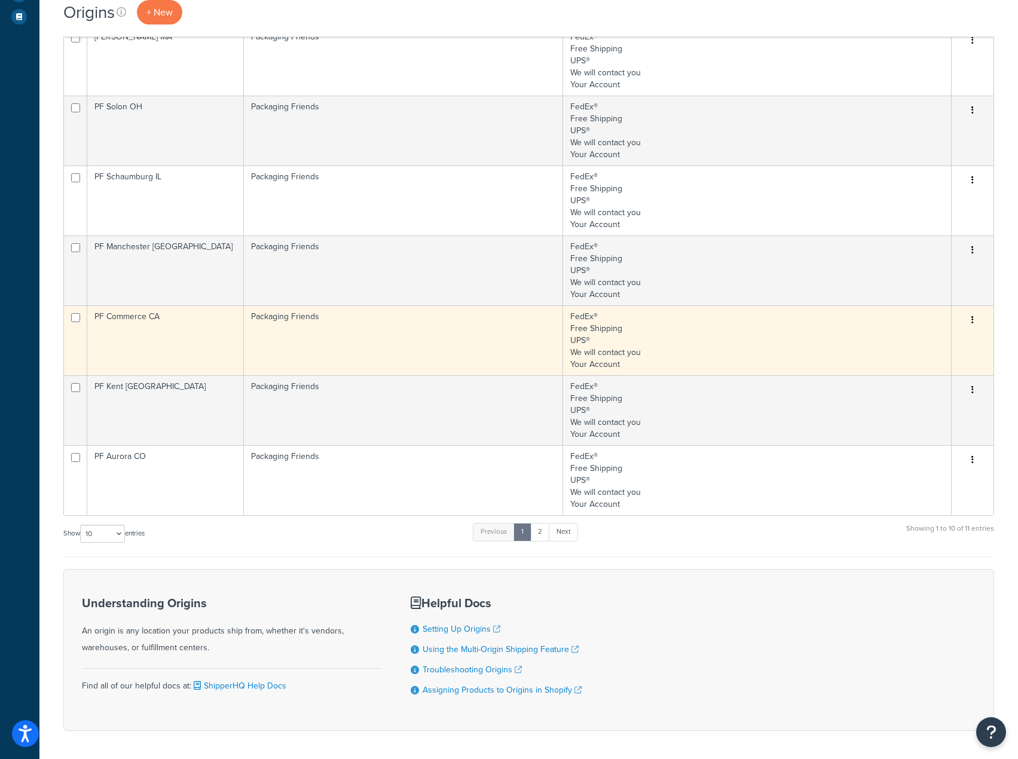
scroll to position [390, 0]
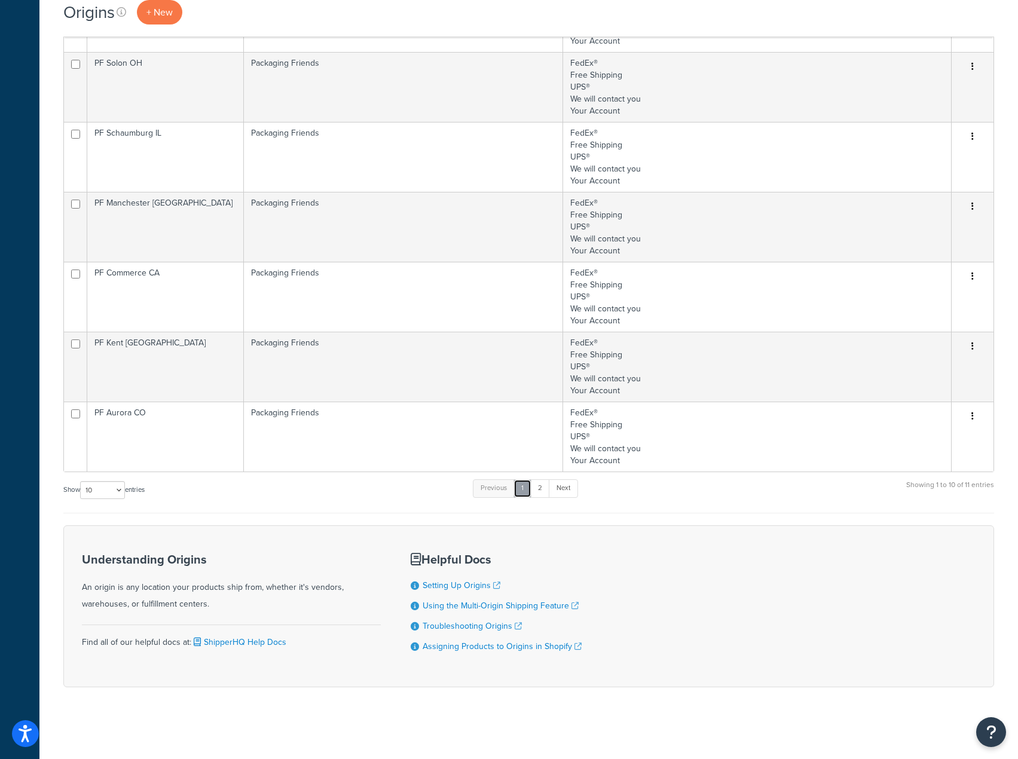
click at [531, 482] on link "1" at bounding box center [522, 488] width 18 height 18
click at [538, 486] on link "2" at bounding box center [540, 488] width 20 height 18
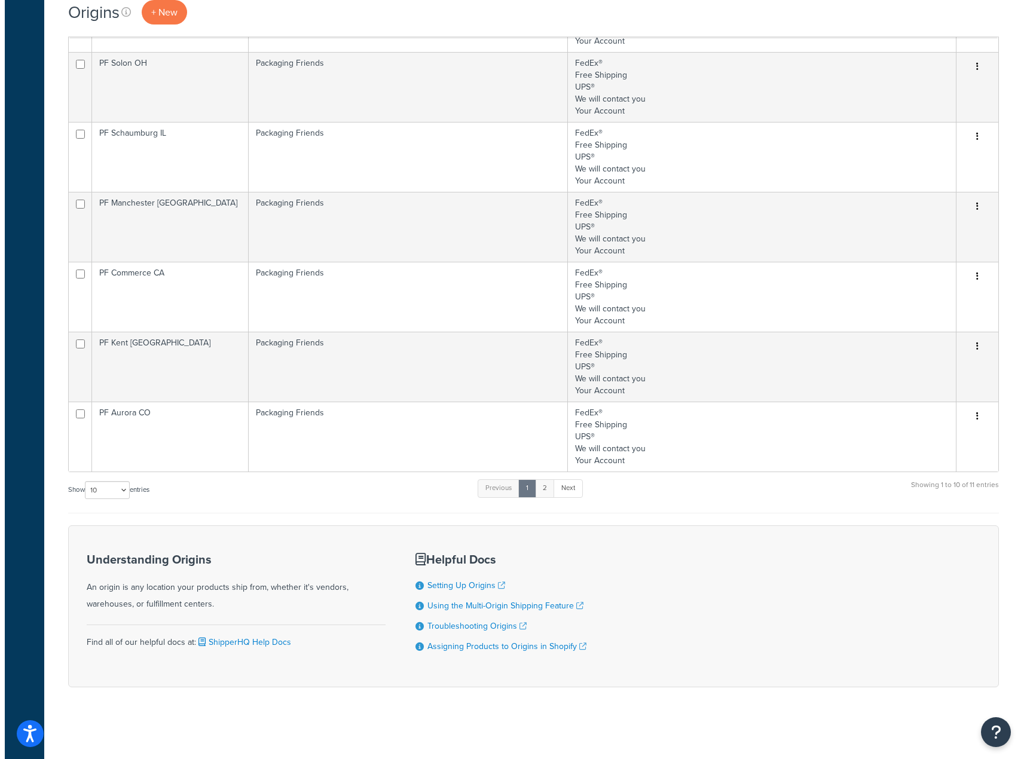
scroll to position [0, 0]
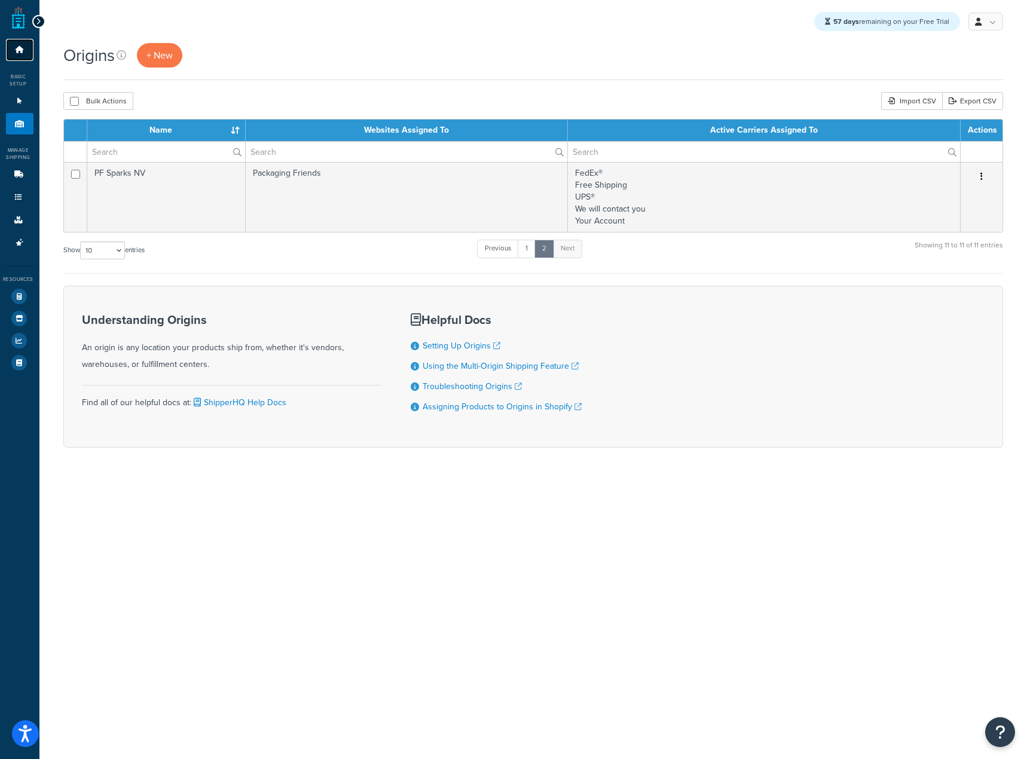
click at [17, 51] on icon at bounding box center [20, 49] width 12 height 7
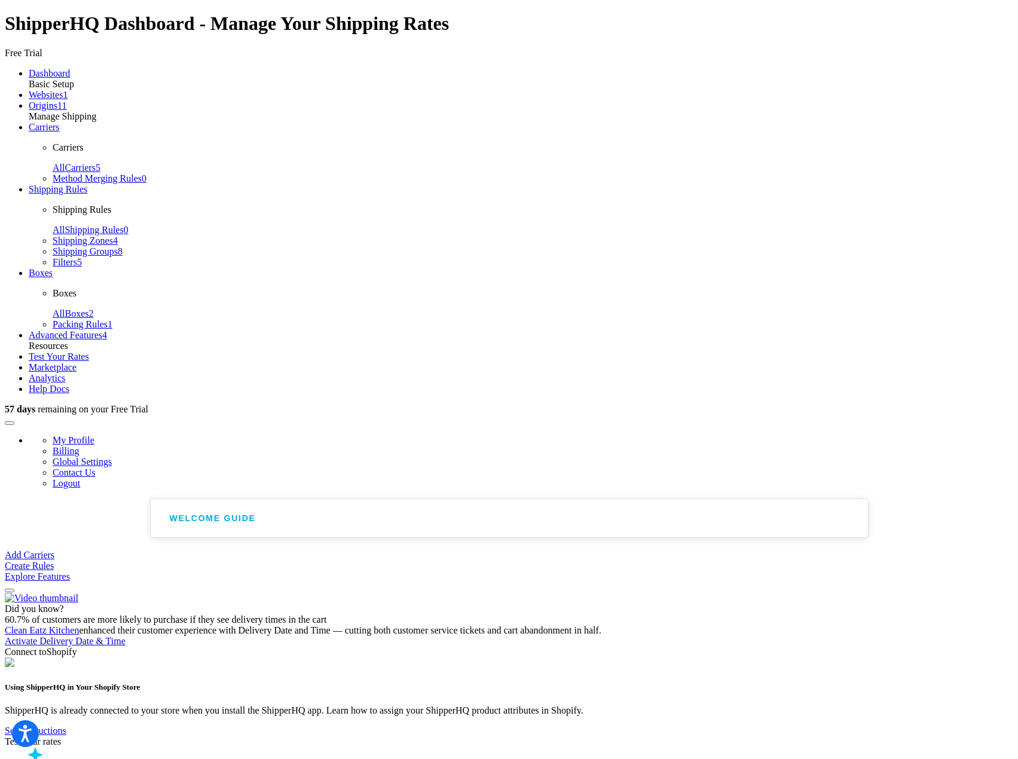
click at [29, 96] on link "Websites 1" at bounding box center [48, 95] width 39 height 10
click at [29, 79] on div "Basic Setup" at bounding box center [521, 84] width 984 height 11
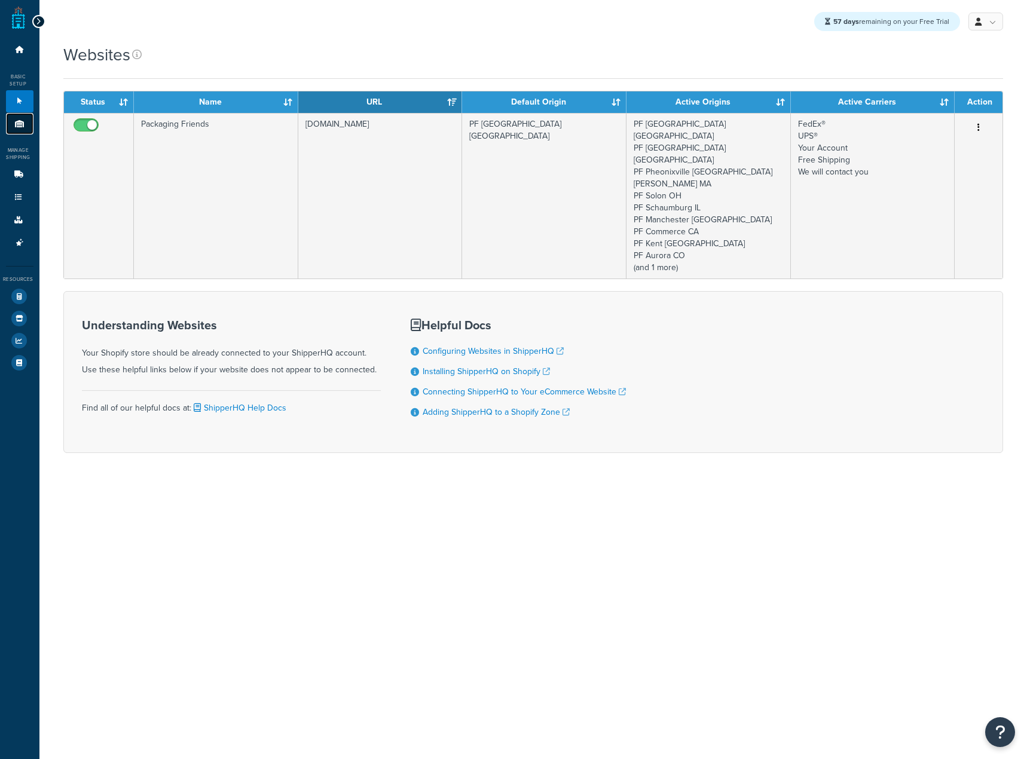
click at [22, 122] on icon at bounding box center [20, 123] width 12 height 7
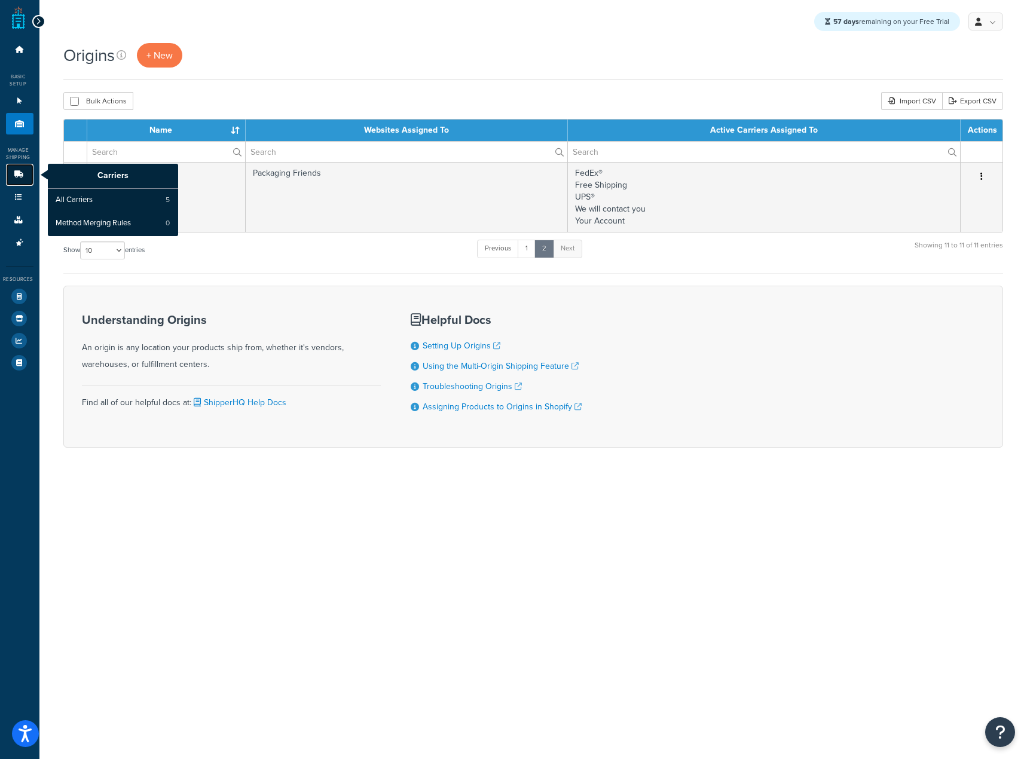
click at [16, 178] on icon at bounding box center [19, 174] width 12 height 7
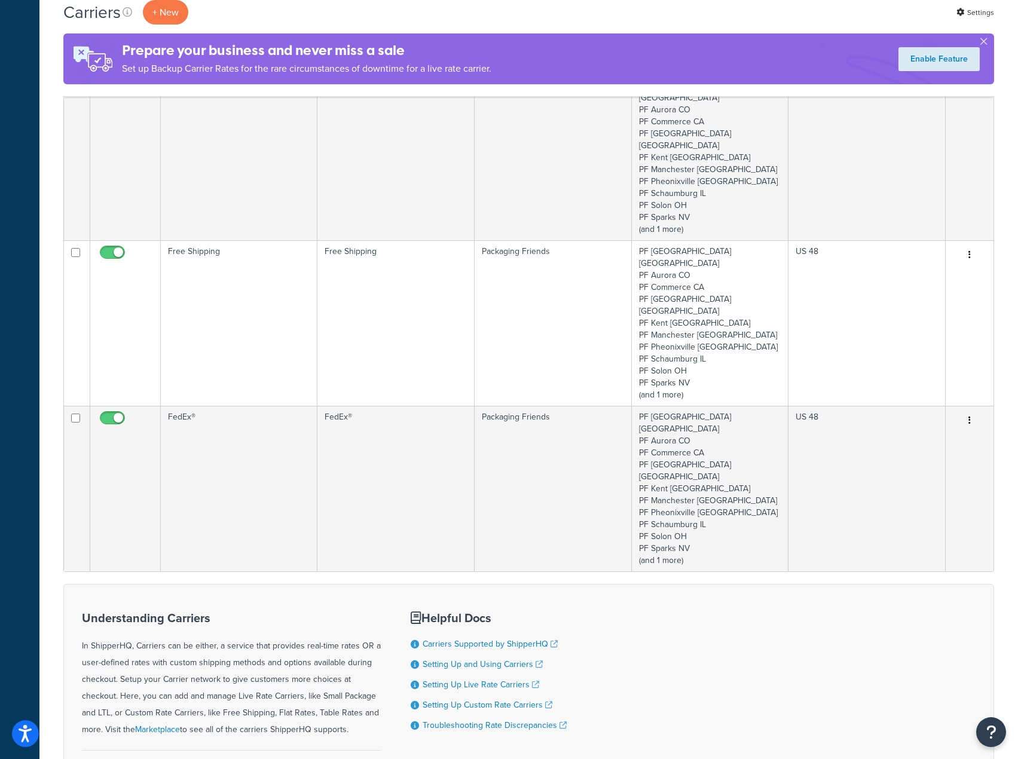
scroll to position [464, 0]
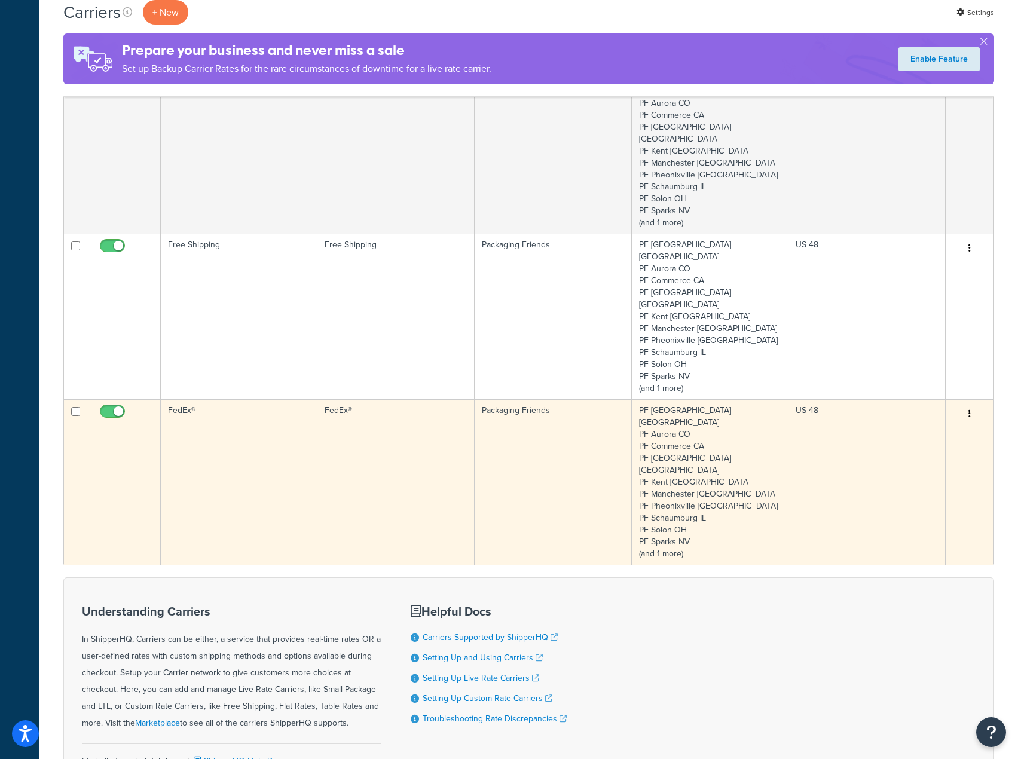
click at [269, 399] on td "FedEx®" at bounding box center [239, 482] width 157 height 166
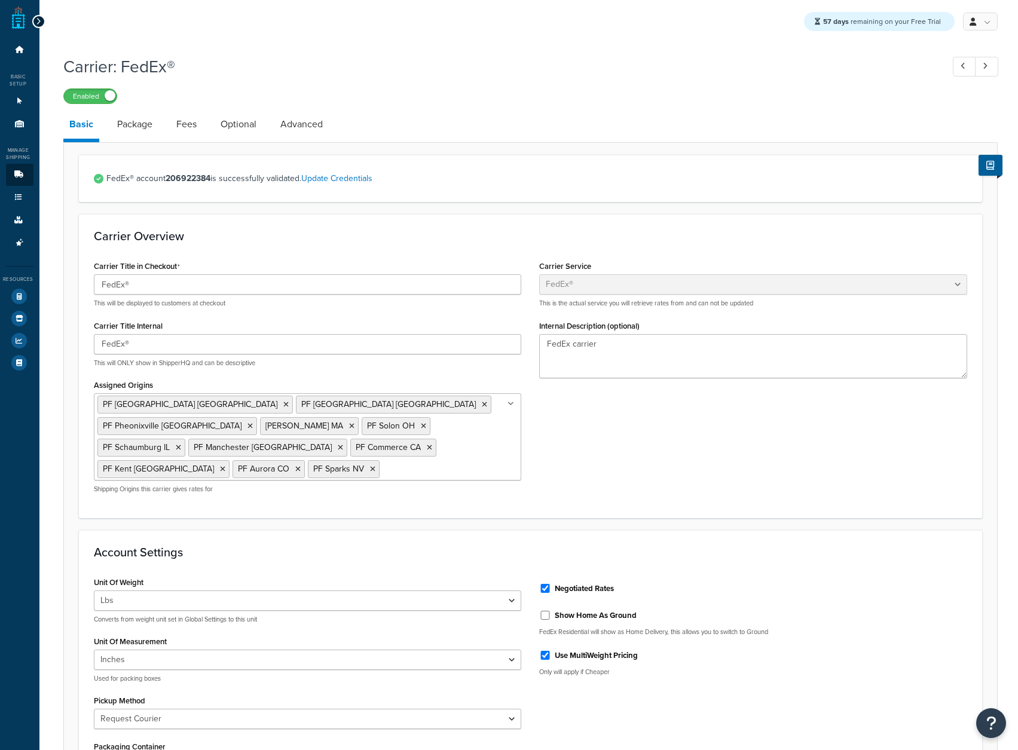
select select "fedEx"
select select "REQUEST_COURIER"
select select "YOUR_PACKAGING"
click at [116, 127] on link "Package" at bounding box center [134, 124] width 47 height 29
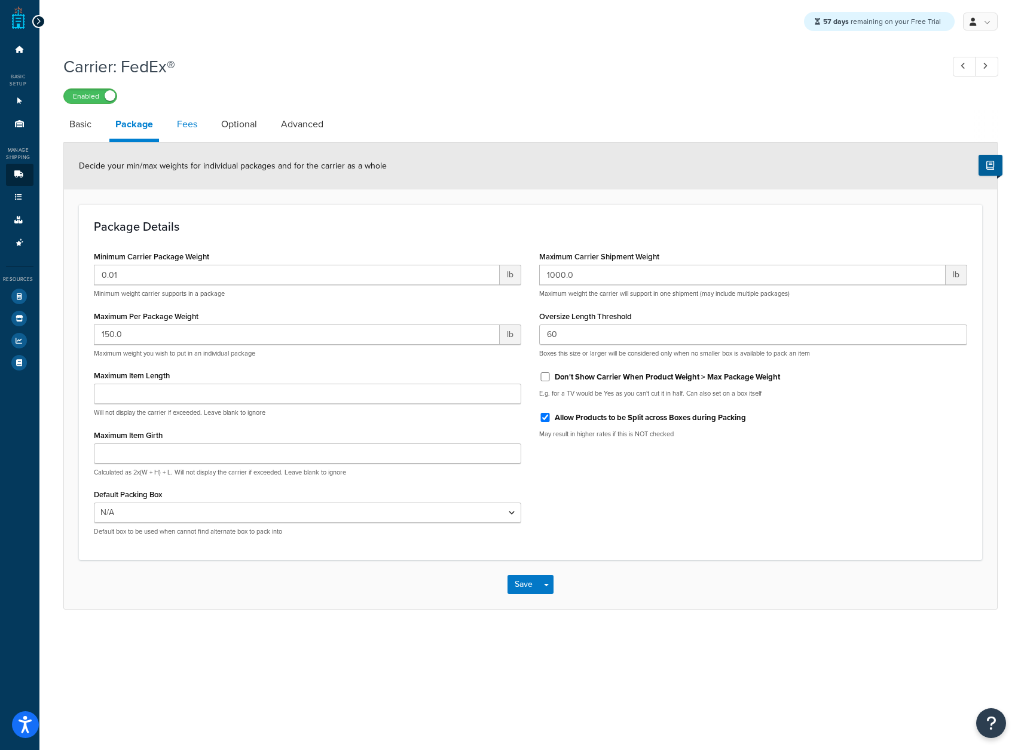
click at [182, 127] on link "Fees" at bounding box center [187, 124] width 32 height 29
select select "AFTER"
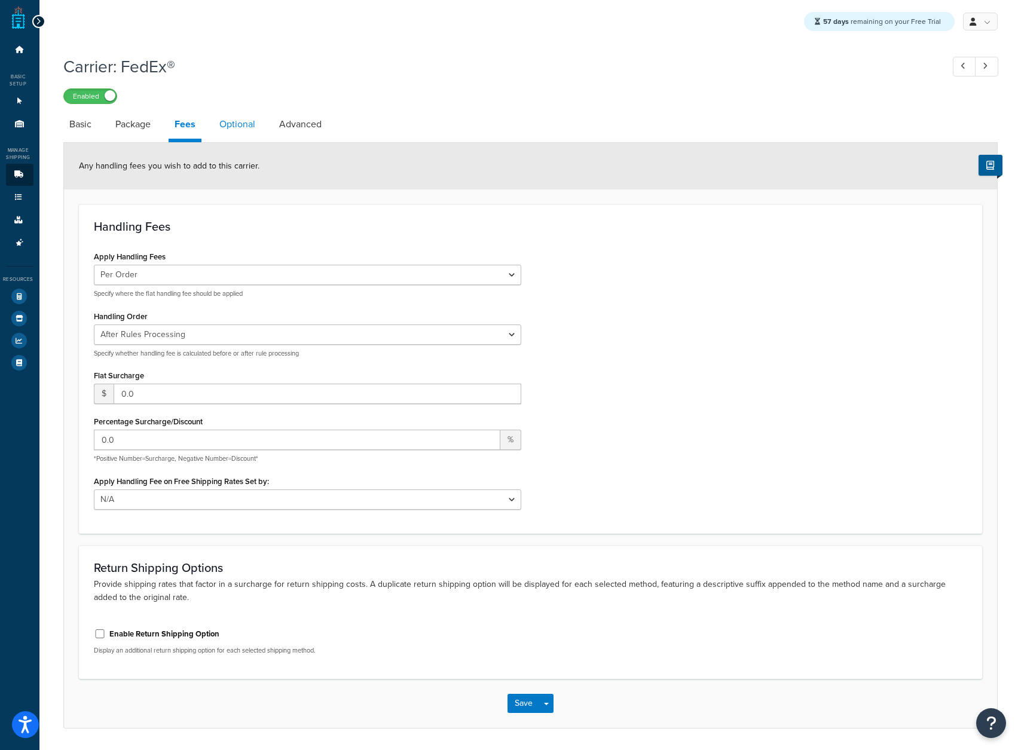
click at [256, 118] on link "Optional" at bounding box center [237, 124] width 48 height 29
select select "business"
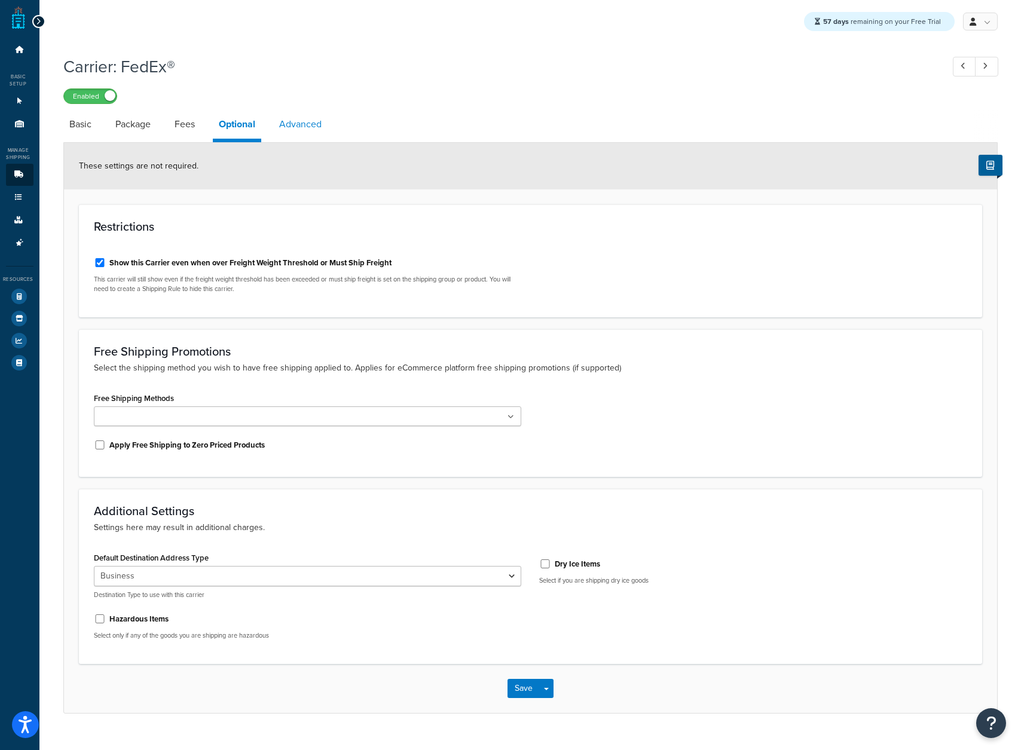
click at [290, 129] on link "Advanced" at bounding box center [300, 124] width 54 height 29
select select "false"
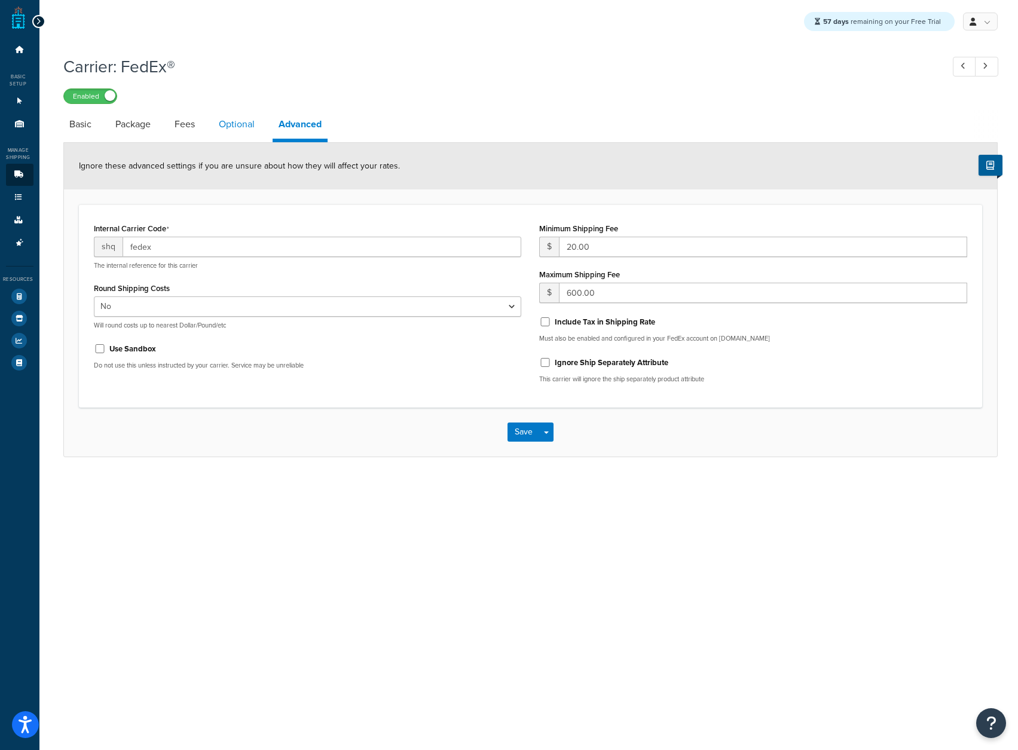
click at [251, 129] on link "Optional" at bounding box center [237, 124] width 48 height 29
select select "business"
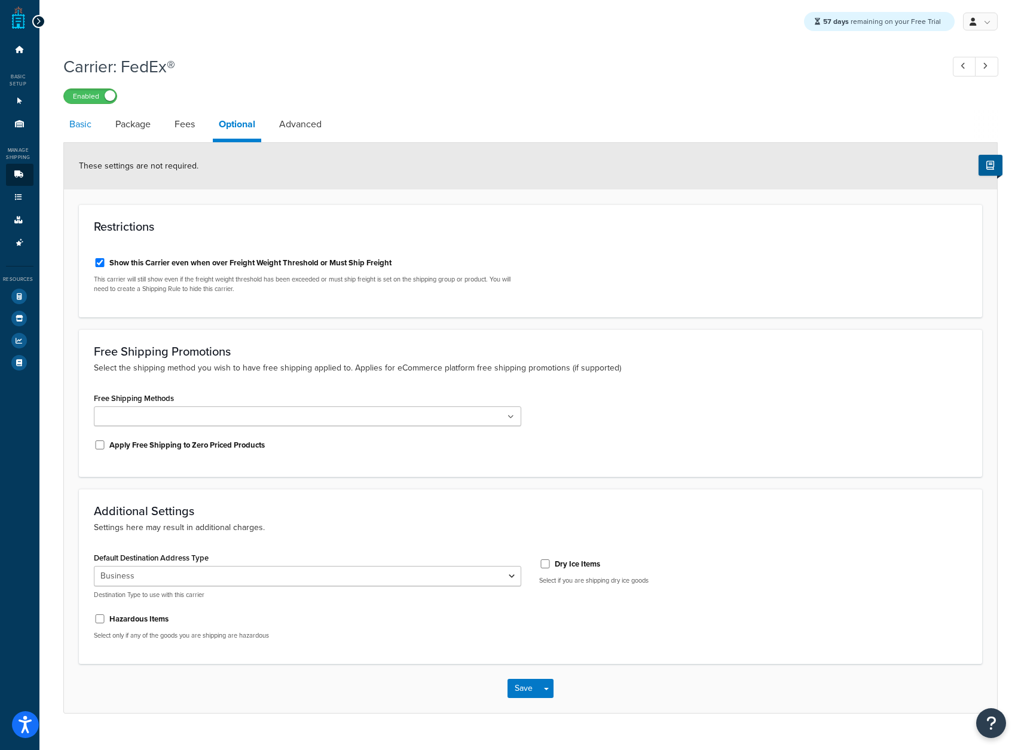
click at [82, 128] on link "Basic" at bounding box center [80, 124] width 34 height 29
select select "fedEx"
select select "REQUEST_COURIER"
select select "YOUR_PACKAGING"
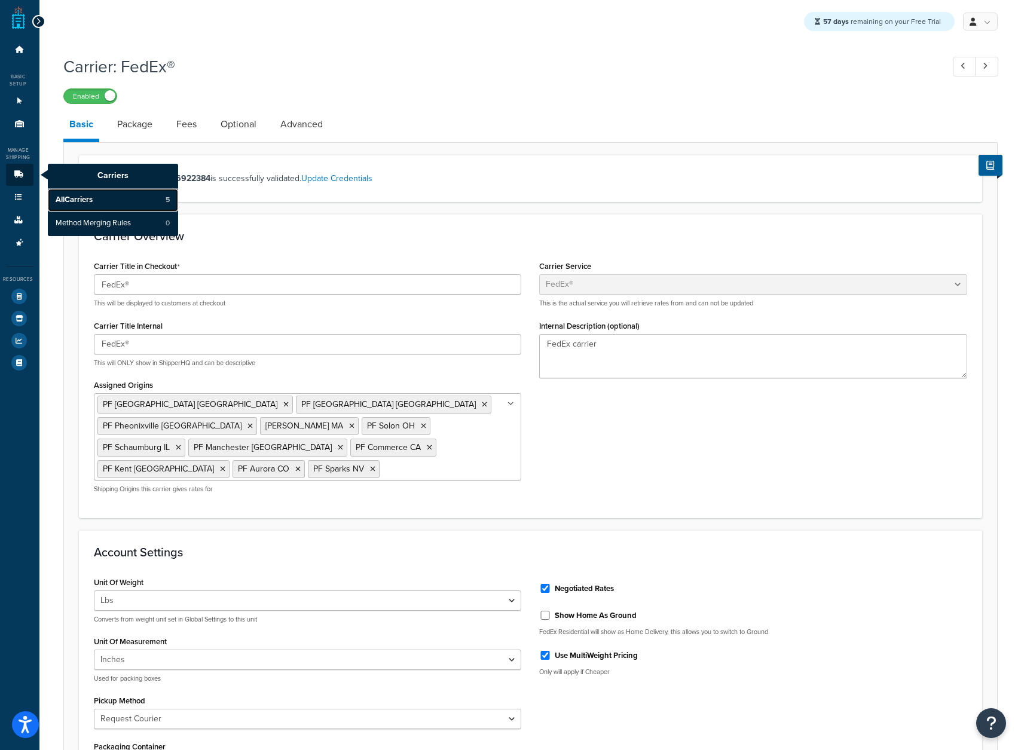
click at [84, 198] on span "All Carriers" at bounding box center [74, 200] width 37 height 11
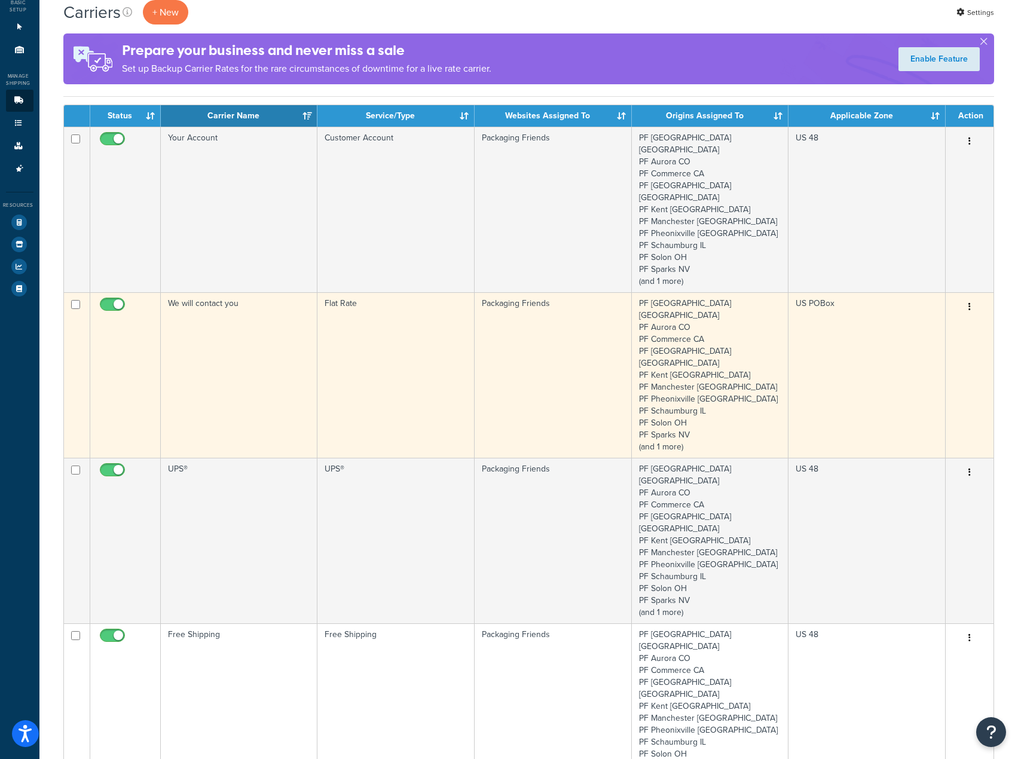
scroll to position [239, 0]
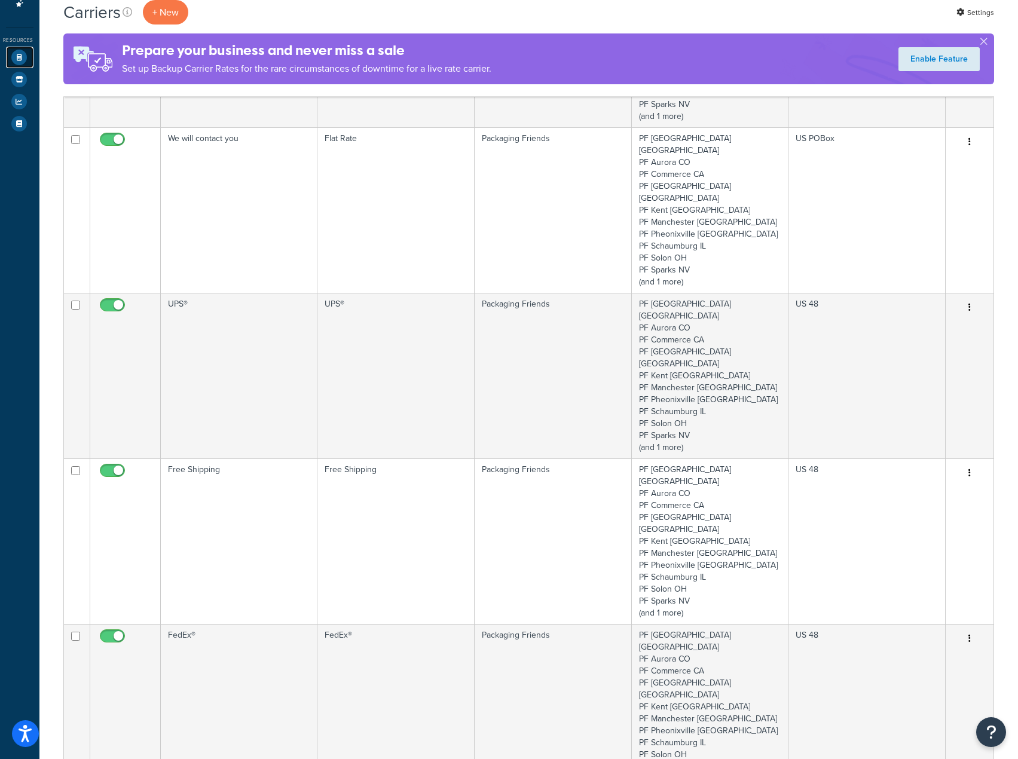
click at [14, 62] on icon at bounding box center [19, 58] width 16 height 16
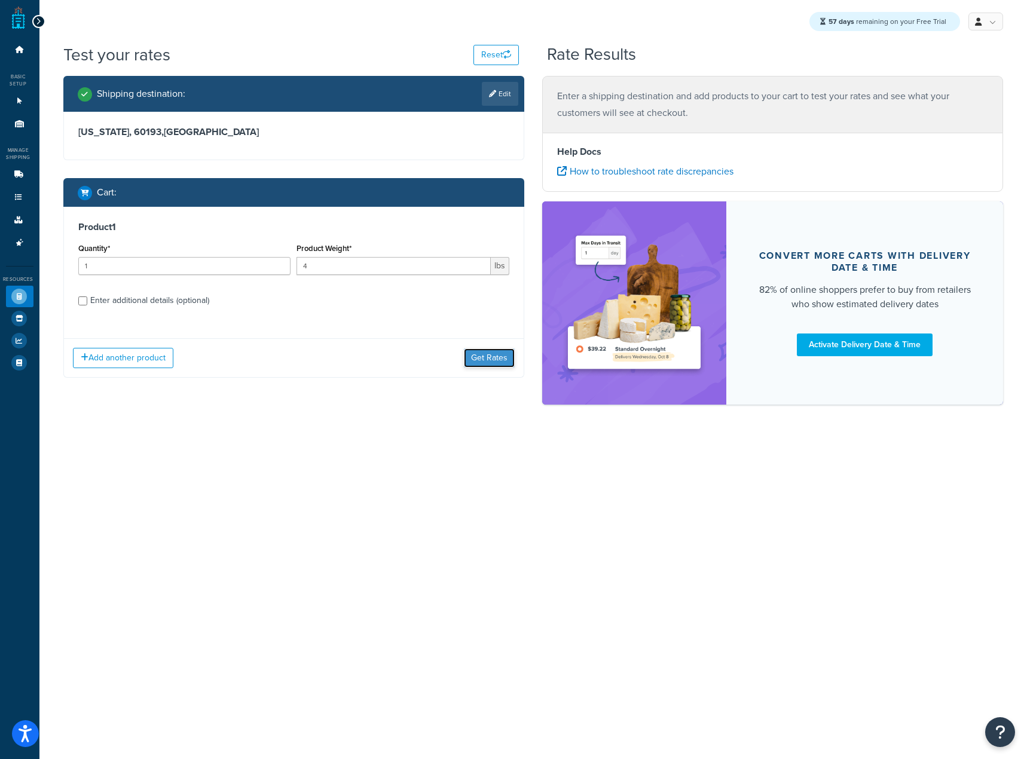
click at [479, 359] on button "Get Rates" at bounding box center [489, 357] width 51 height 19
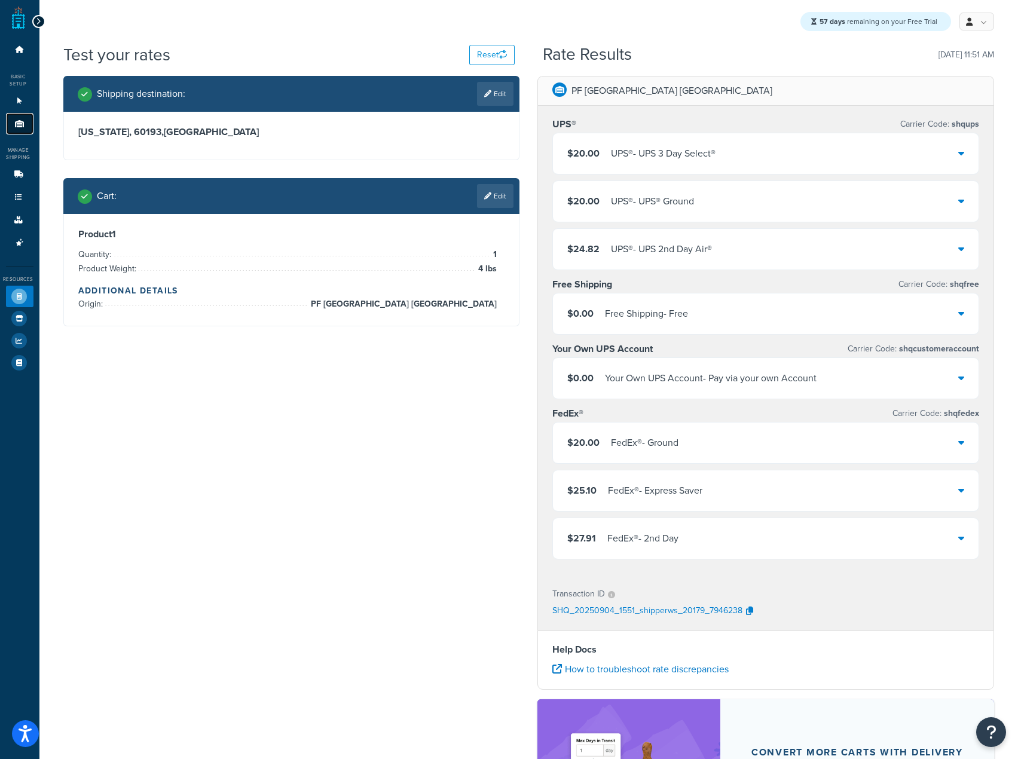
click at [11, 128] on link "Origins 11" at bounding box center [19, 124] width 27 height 22
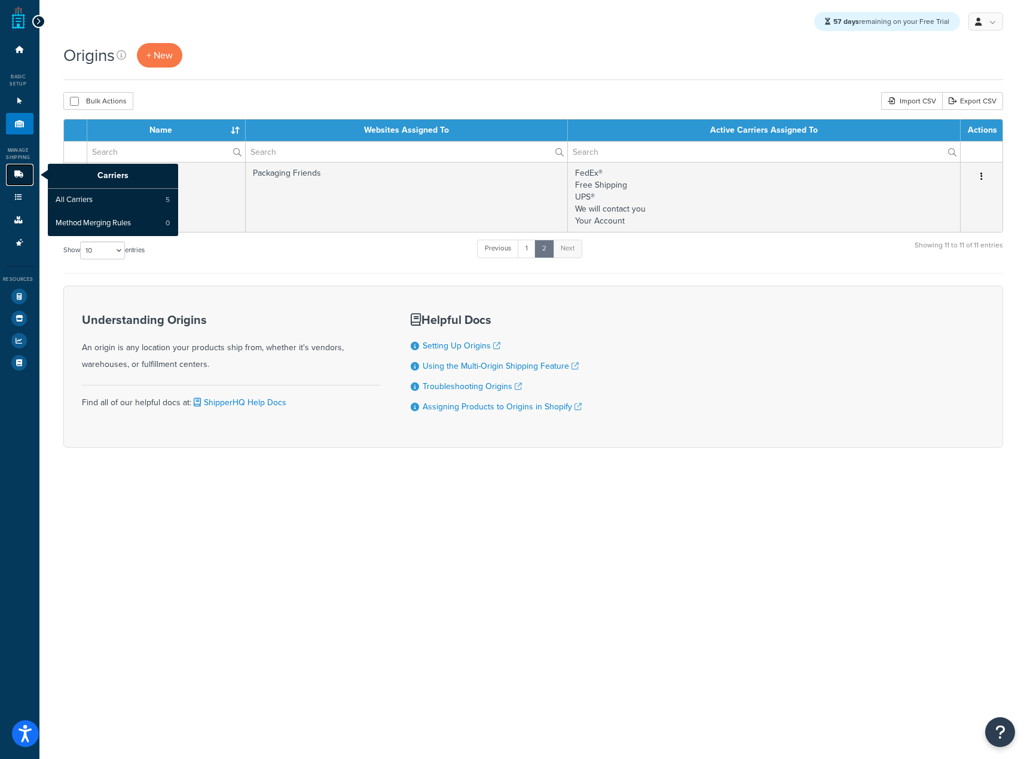
click at [21, 170] on link "Carriers" at bounding box center [19, 175] width 27 height 22
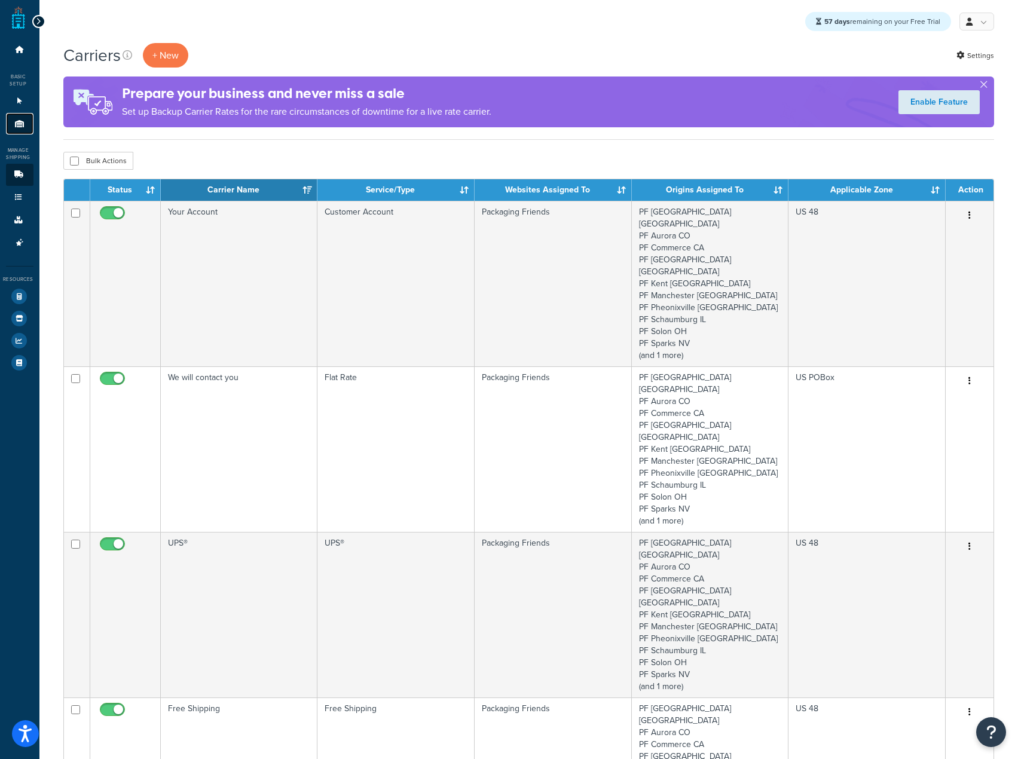
click at [17, 118] on link "Origins 11" at bounding box center [19, 124] width 27 height 22
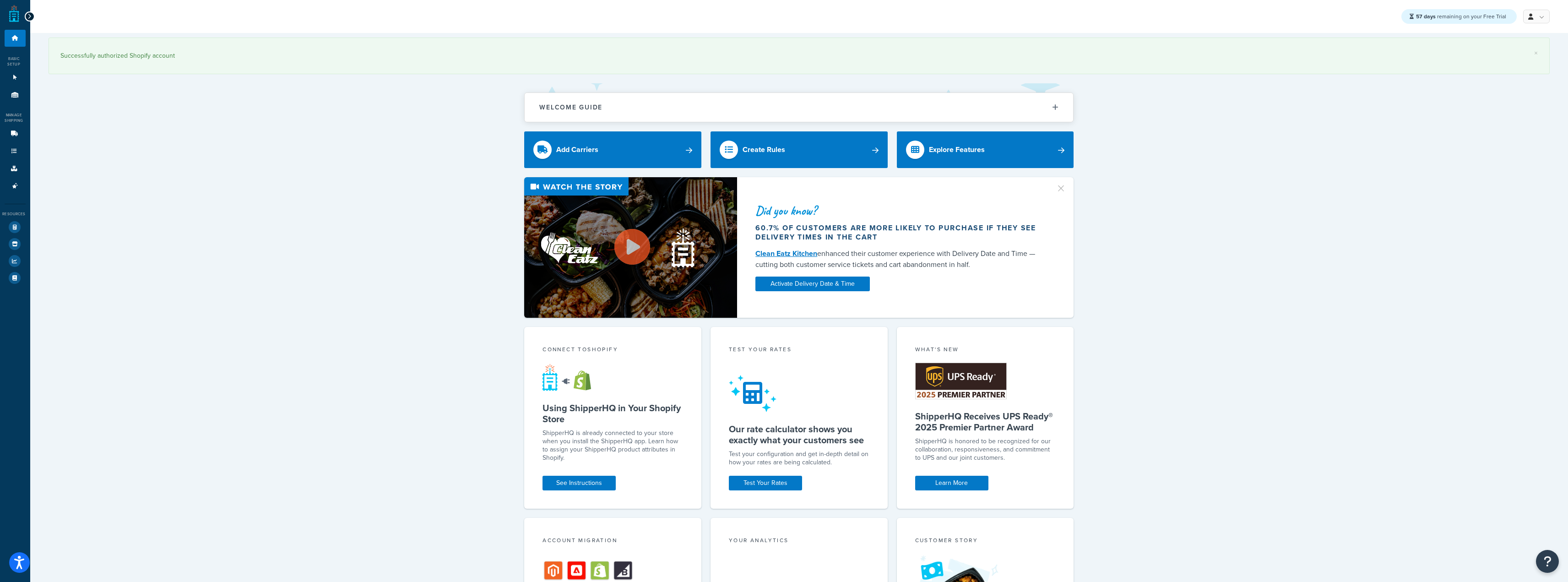
click at [1250, 246] on div "Did you know? 60.7% of customers are more likely to purchase if they see delive…" at bounding box center [799, 247] width 1501 height 140
click at [8, 95] on link "Origins 11" at bounding box center [15, 95] width 21 height 17
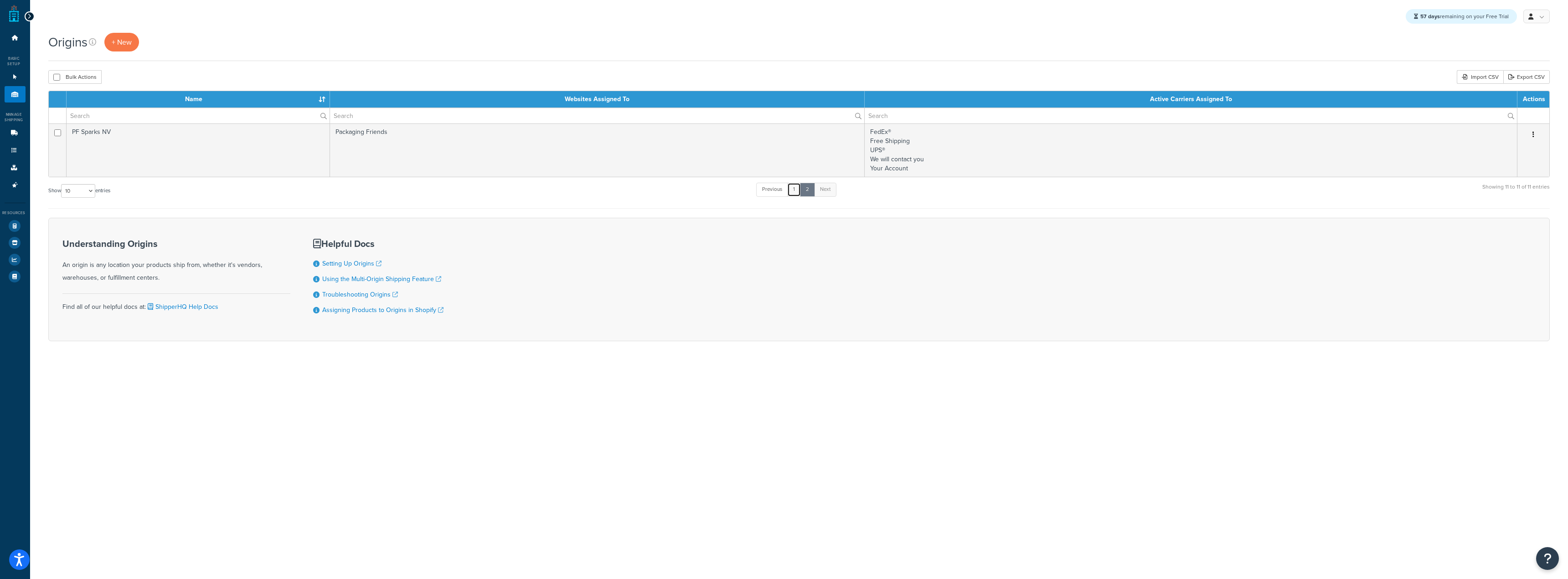
click at [794, 193] on link "1" at bounding box center [794, 190] width 14 height 14
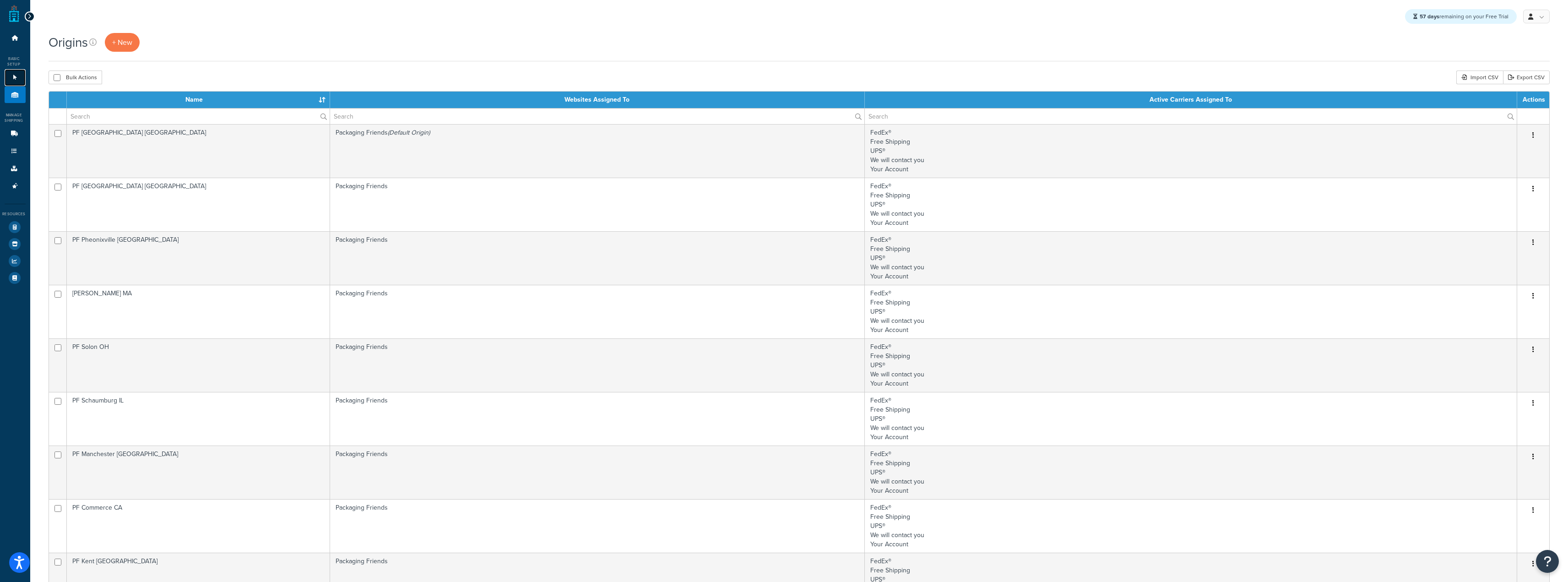
click at [19, 81] on link "Websites 1" at bounding box center [15, 77] width 21 height 17
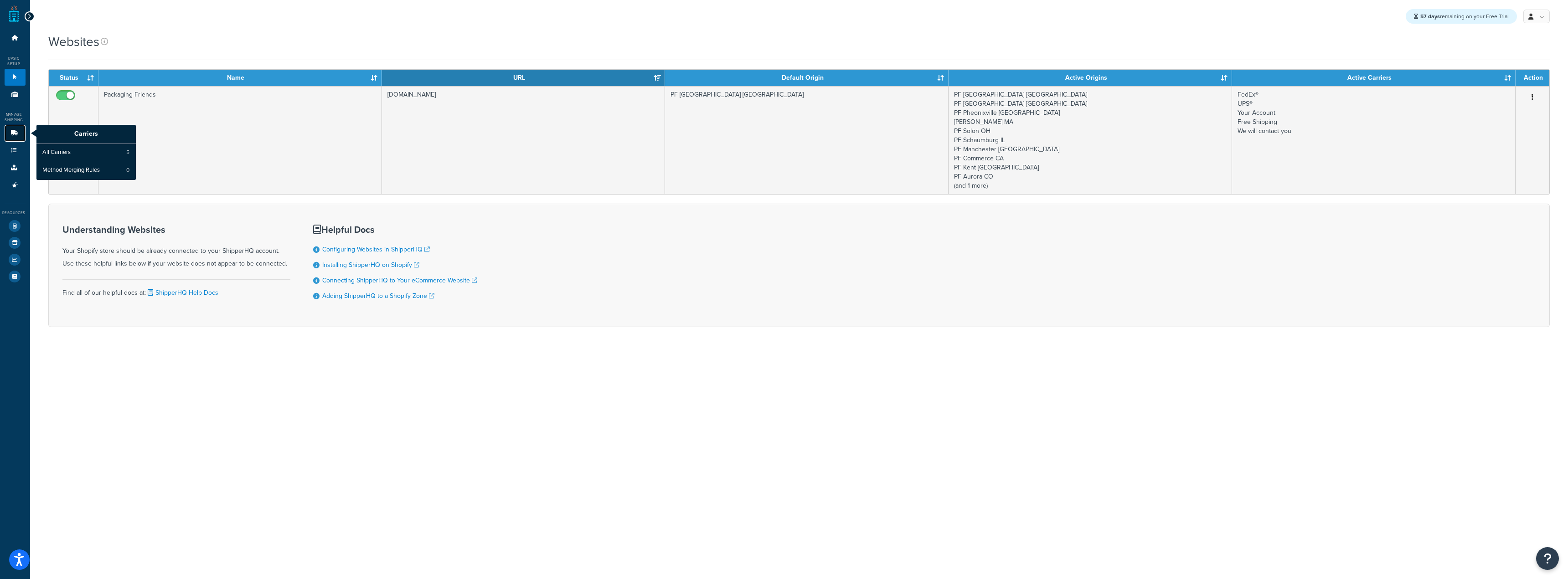
click at [11, 130] on icon at bounding box center [14, 133] width 9 height 5
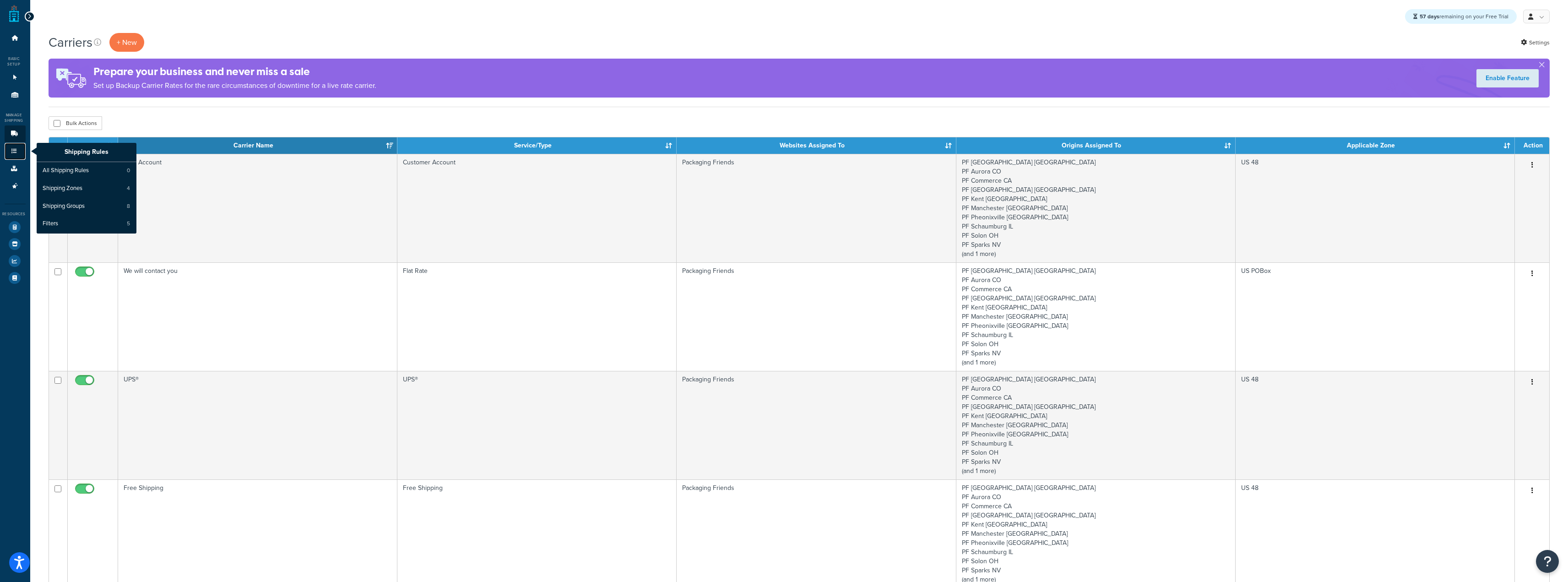
click at [8, 152] on link "Shipping Rules" at bounding box center [15, 151] width 21 height 17
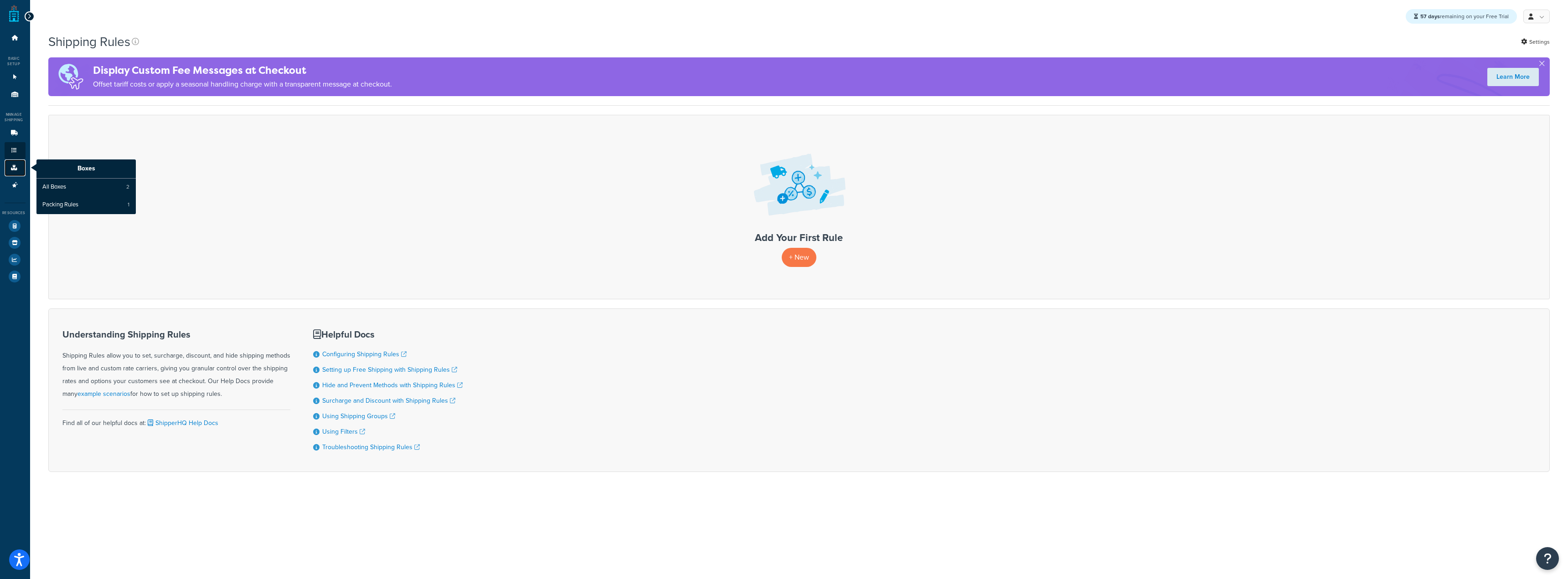
click at [10, 169] on icon at bounding box center [14, 167] width 9 height 5
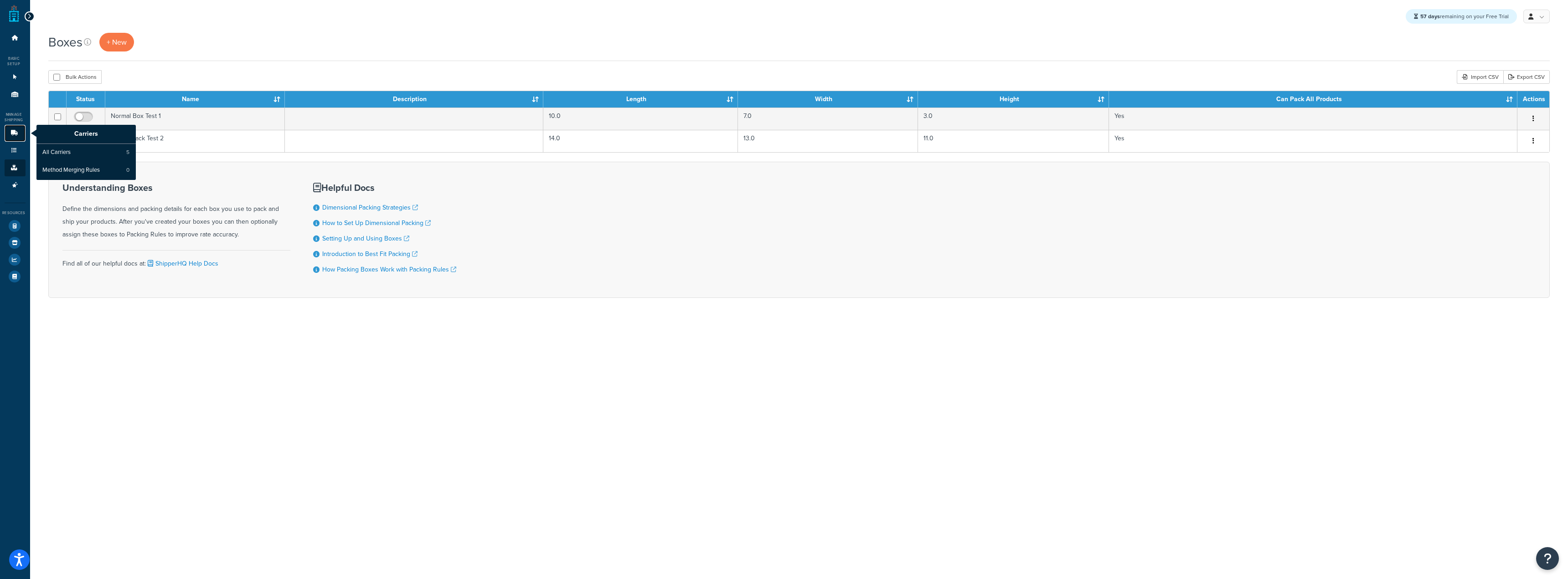
click at [10, 131] on icon at bounding box center [14, 133] width 9 height 5
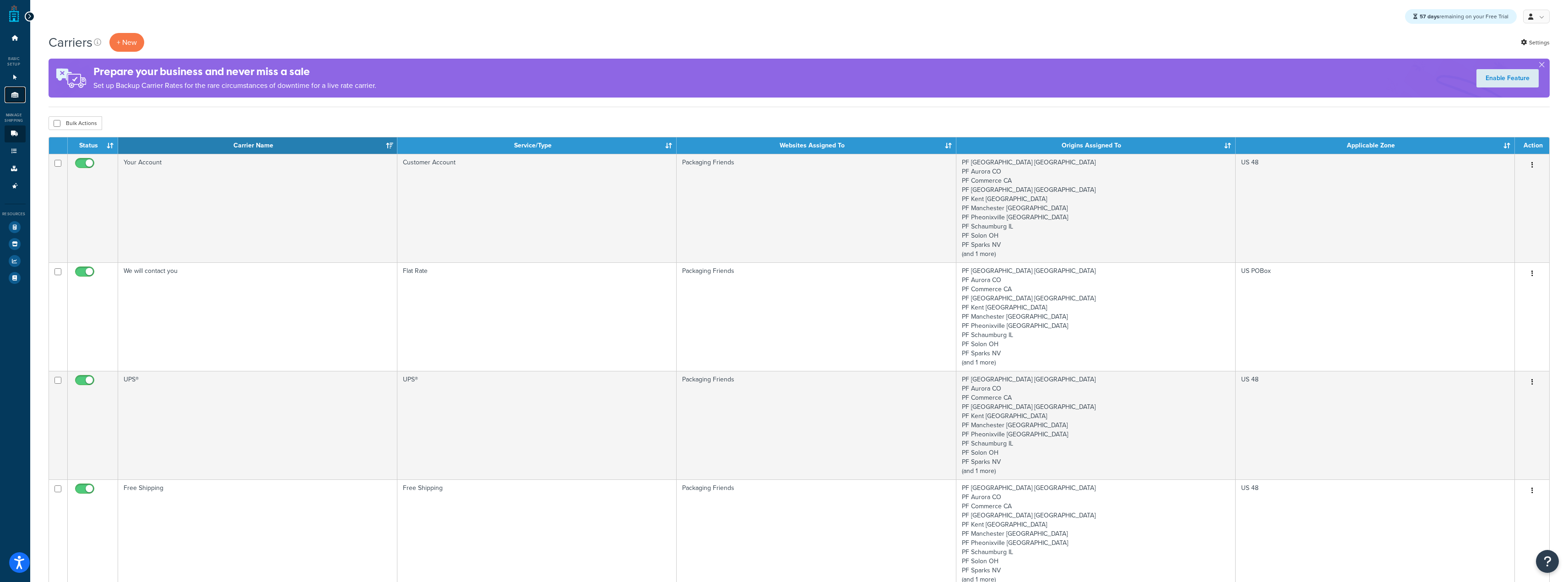
click at [18, 97] on icon at bounding box center [15, 94] width 9 height 5
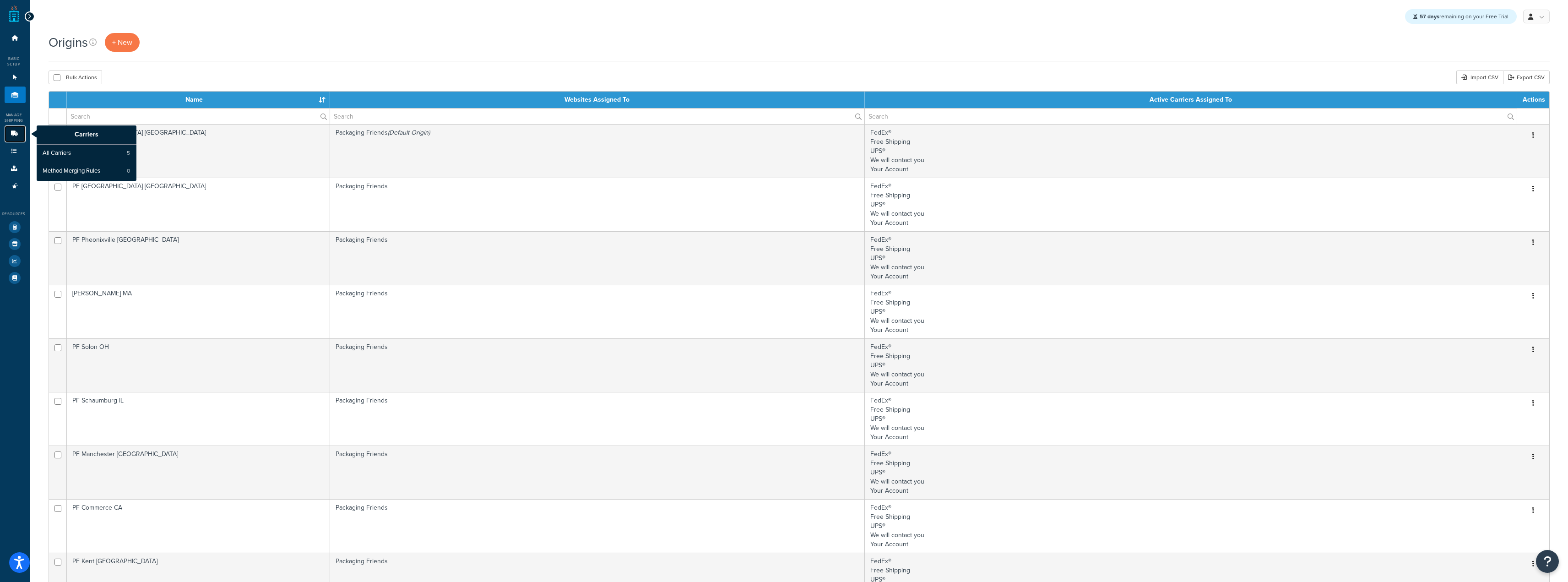
click at [8, 140] on link "Carriers" at bounding box center [15, 134] width 21 height 17
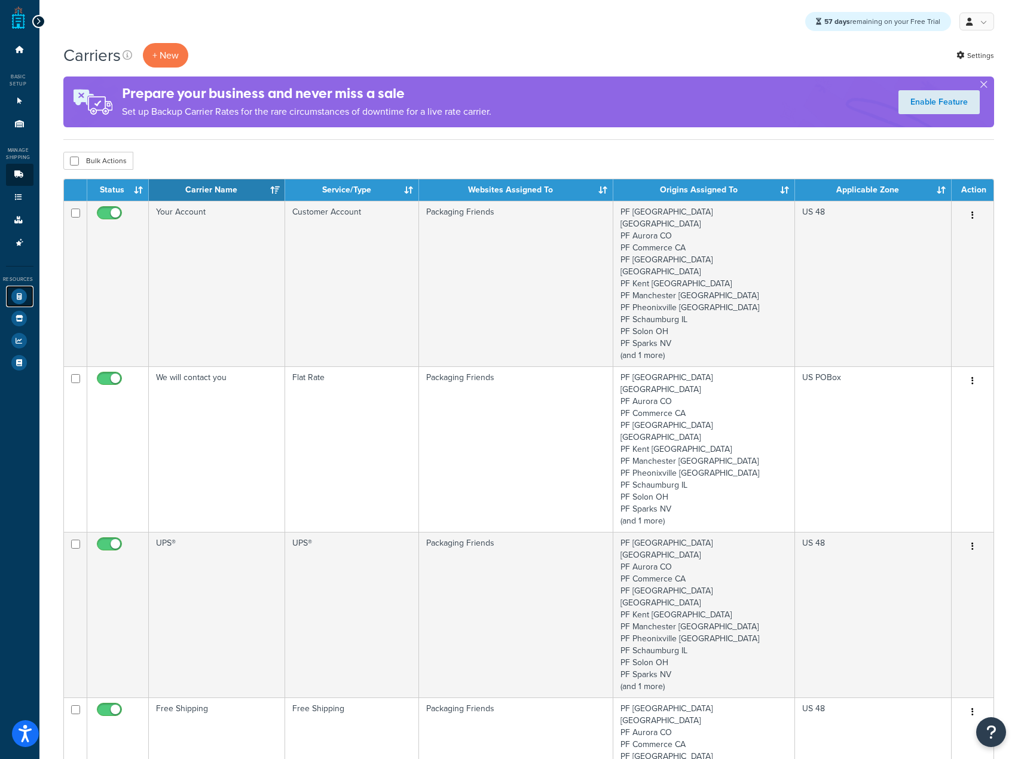
click at [21, 291] on icon at bounding box center [19, 297] width 16 height 16
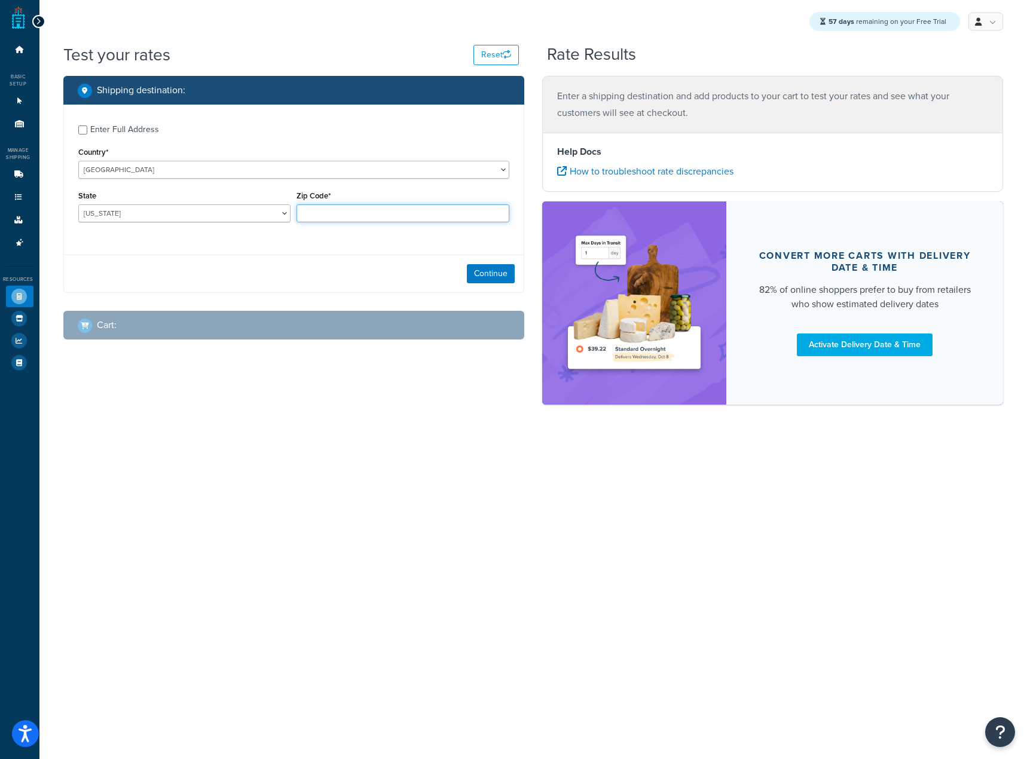
click at [346, 218] on input "Zip Code*" at bounding box center [402, 213] width 213 height 18
type input "60193"
select select "IL"
click at [419, 322] on div "Cart :" at bounding box center [298, 325] width 440 height 17
click at [486, 275] on button "Continue" at bounding box center [491, 273] width 48 height 19
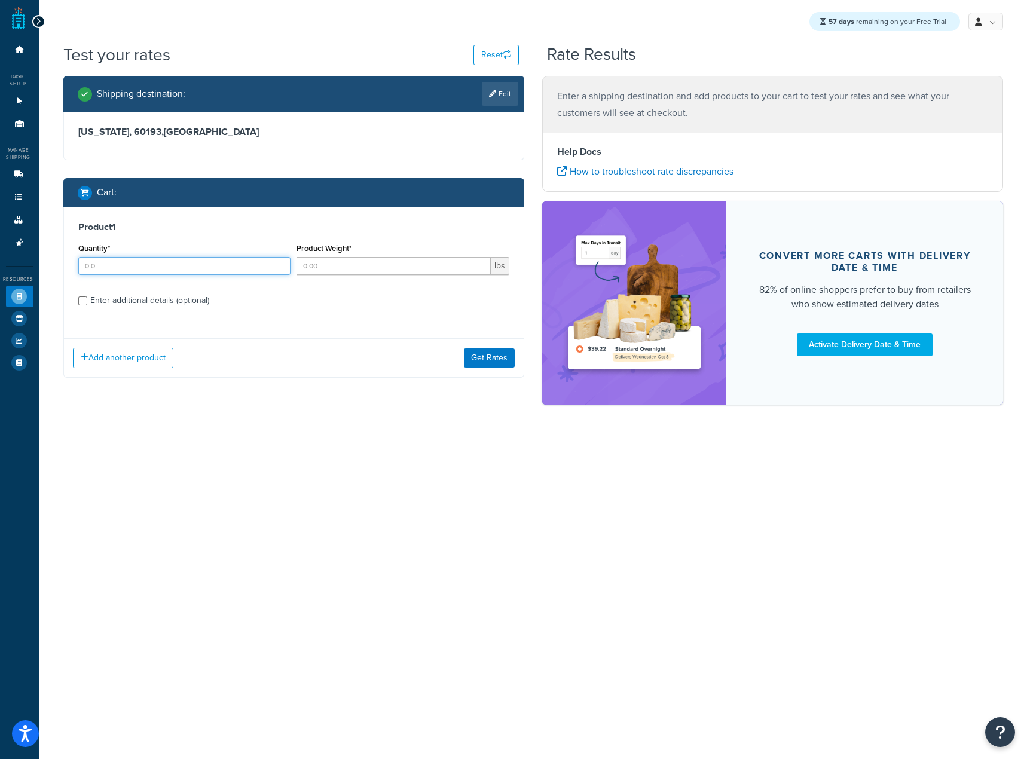
click at [225, 272] on input "Quantity*" at bounding box center [184, 266] width 213 height 18
type input "0"
click at [311, 260] on input "Product Weight*" at bounding box center [393, 266] width 194 height 18
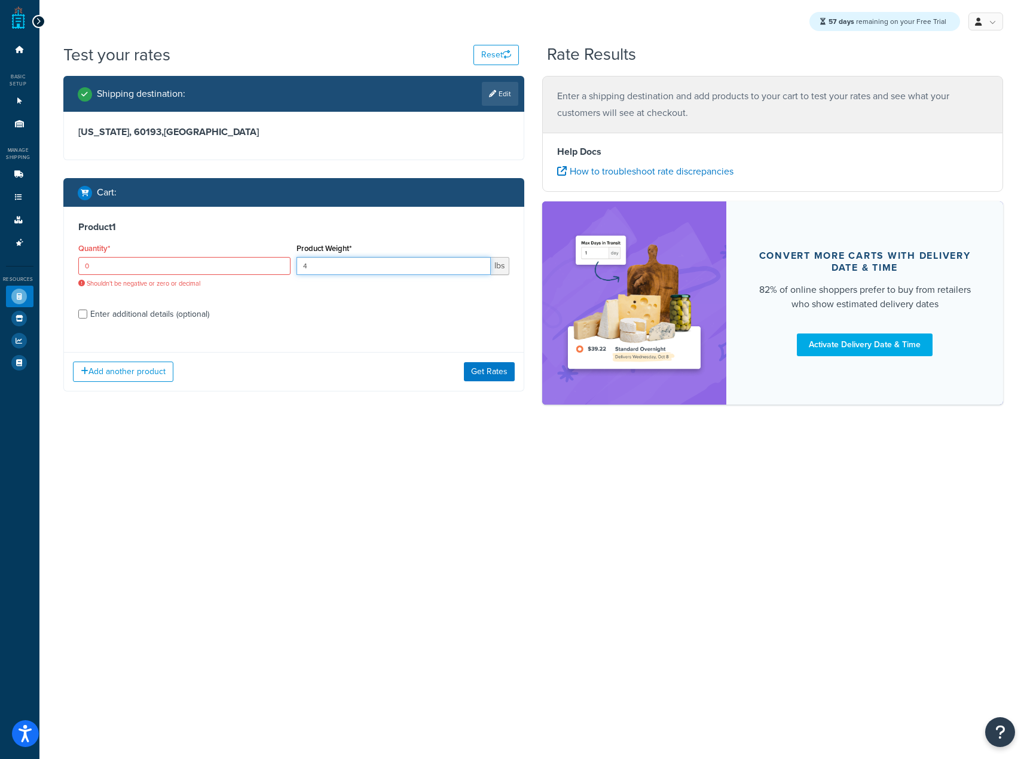
type input "4"
drag, startPoint x: 206, startPoint y: 269, endPoint x: 22, endPoint y: 254, distance: 184.6
click at [30, 257] on div "Dashboard Basic Setup Websites 1 Origins 11 Manage Shipping Carriers Carriers A…" at bounding box center [513, 379] width 1027 height 759
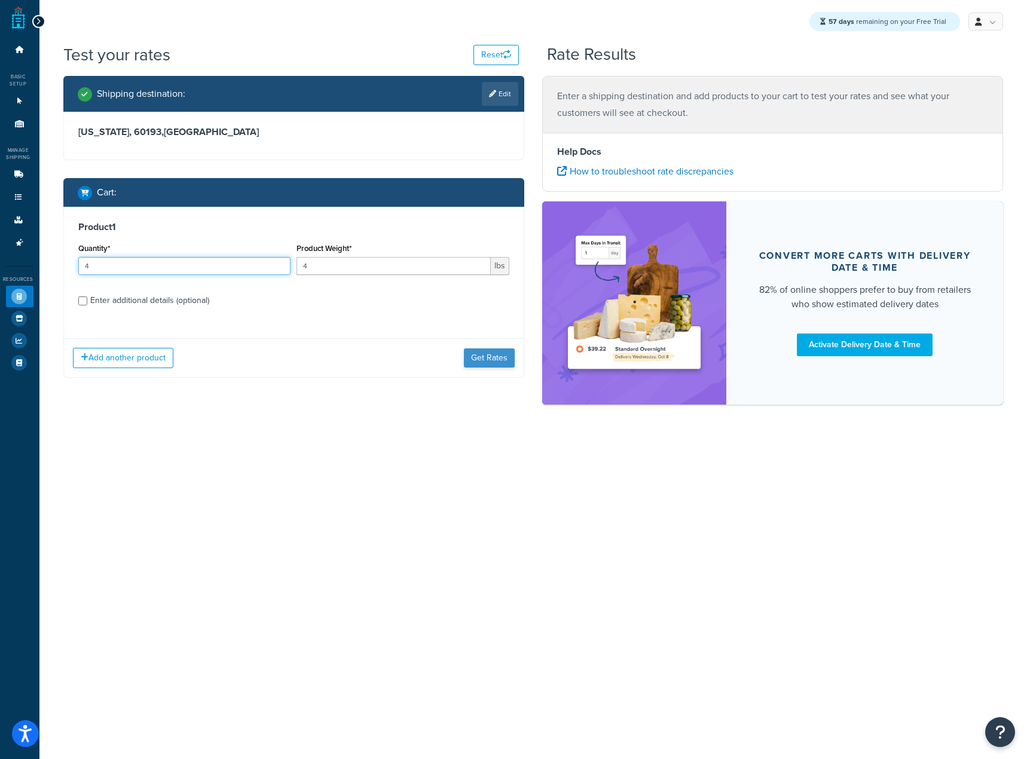
type input "4"
click at [495, 357] on button "Get Rates" at bounding box center [489, 357] width 51 height 19
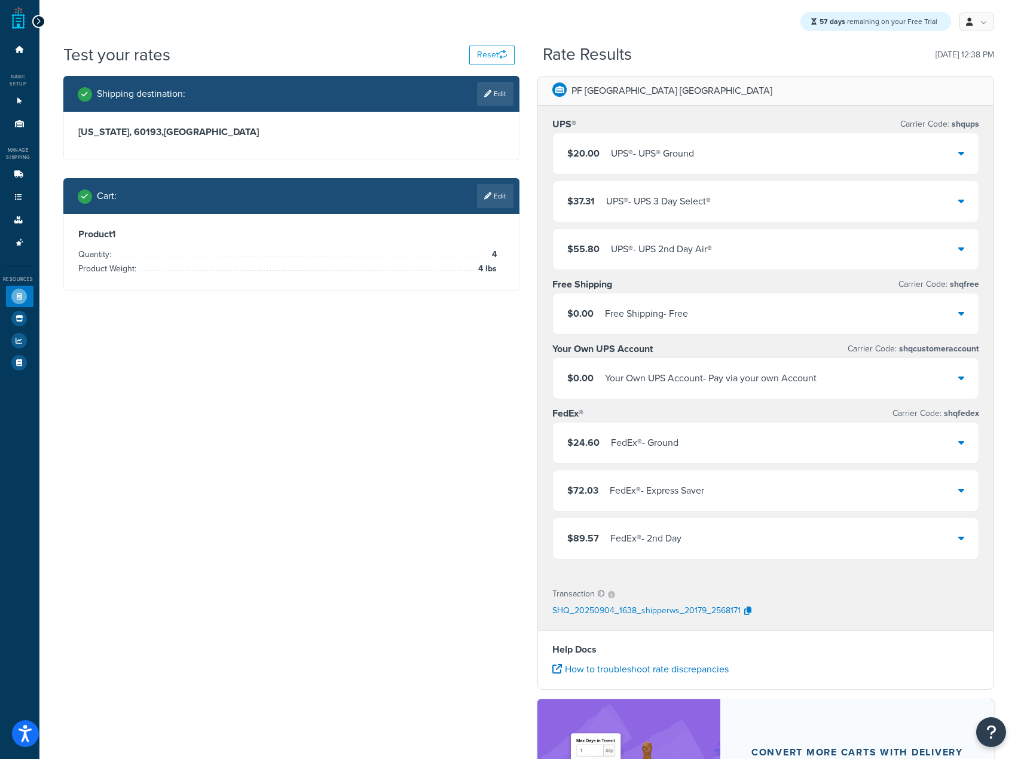
click at [687, 461] on div "$24.60 FedEx® - Ground" at bounding box center [765, 442] width 425 height 41
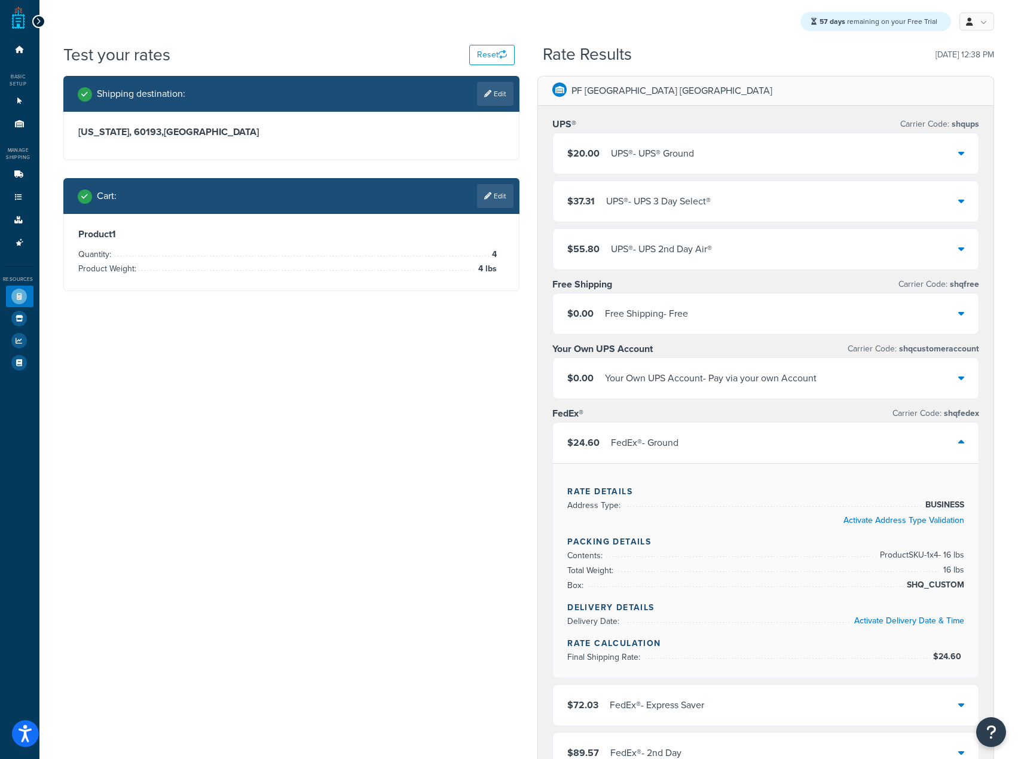
click at [687, 459] on div "$24.60 FedEx® - Ground" at bounding box center [765, 442] width 425 height 41
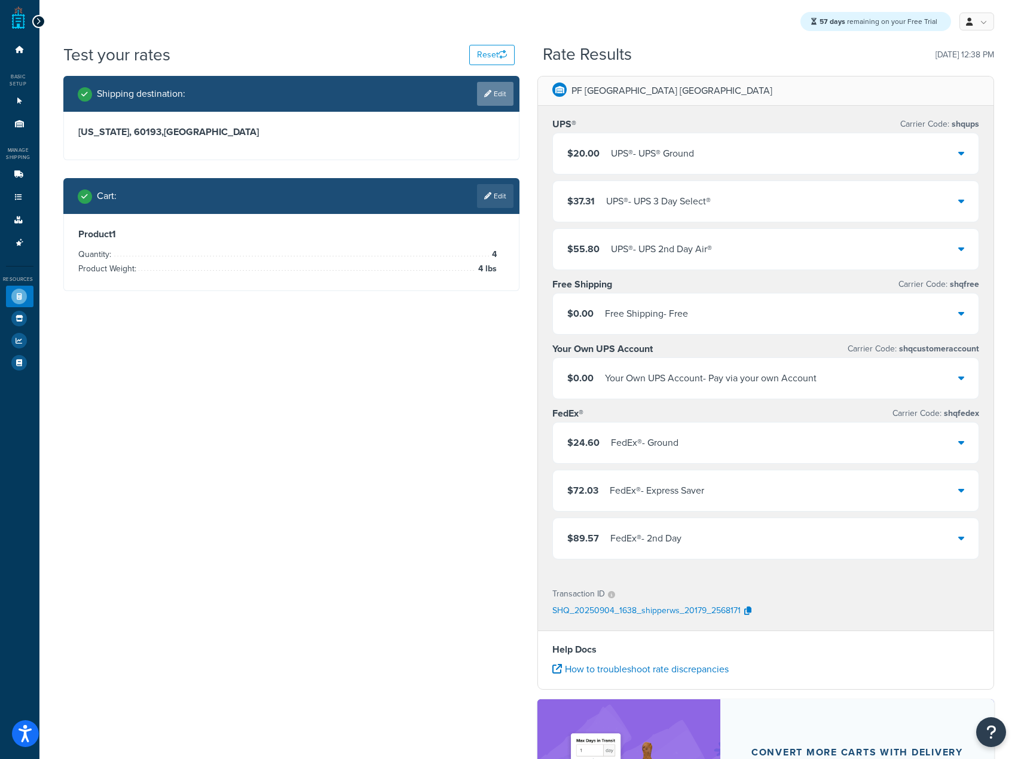
click at [493, 89] on link "Edit" at bounding box center [495, 94] width 36 height 24
select select "IL"
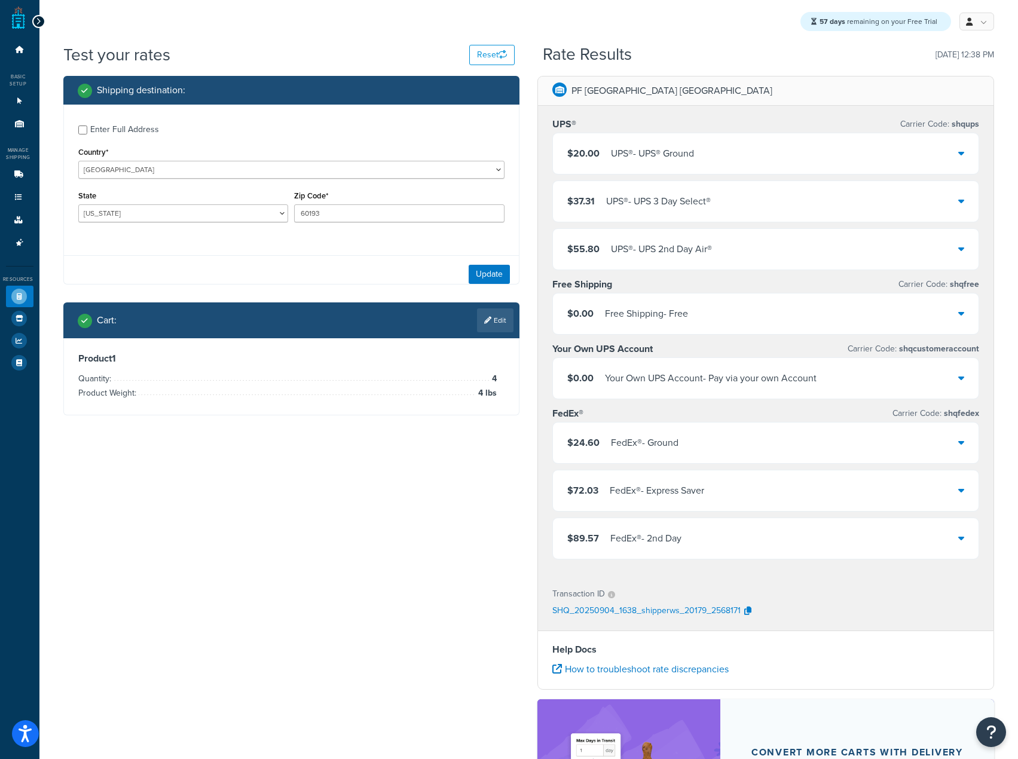
click at [493, 89] on div "Shipping destination :" at bounding box center [296, 90] width 436 height 17
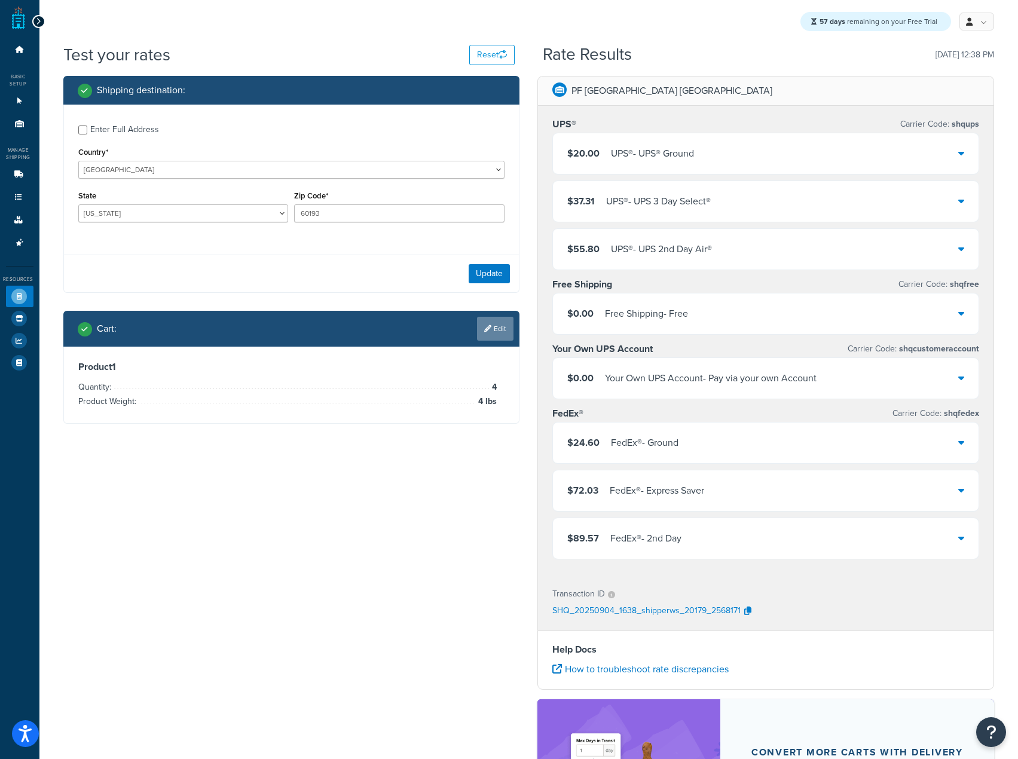
click at [499, 334] on link "Edit" at bounding box center [495, 329] width 36 height 24
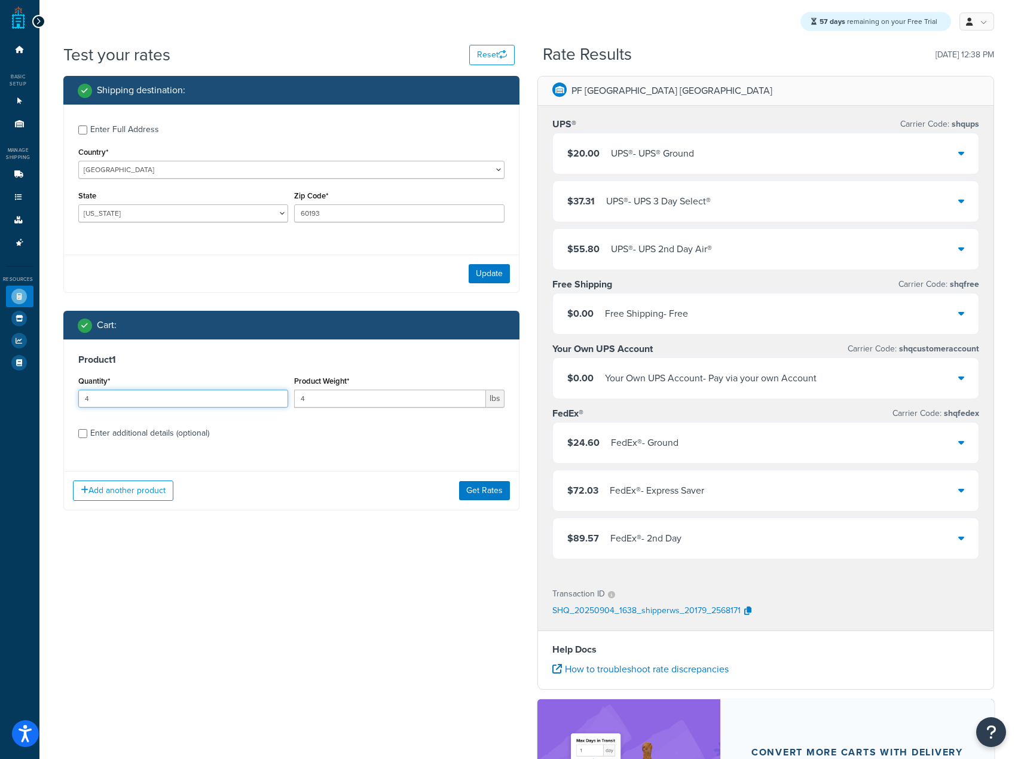
drag, startPoint x: 213, startPoint y: 395, endPoint x: 5, endPoint y: 396, distance: 207.9
click at [59, 391] on div "Shipping destination : Enter Full Address Country* United States United Kingdom…" at bounding box center [291, 302] width 474 height 452
type input "10"
click at [466, 492] on button "Get Rates" at bounding box center [484, 490] width 51 height 19
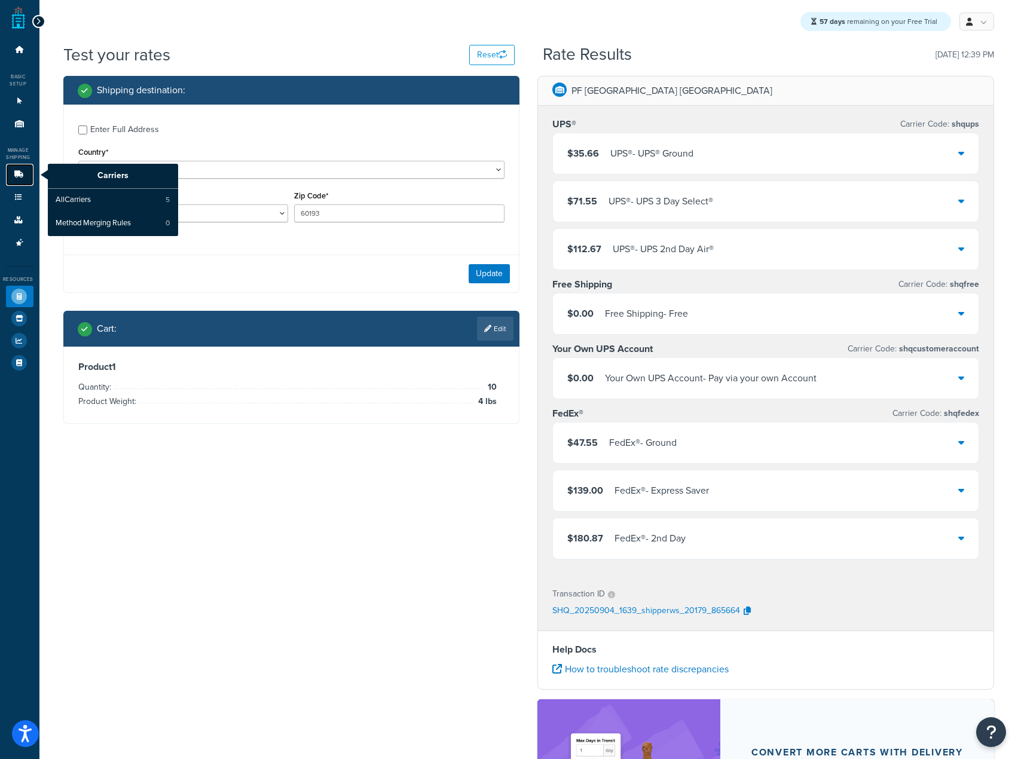
click at [22, 173] on icon at bounding box center [19, 174] width 12 height 7
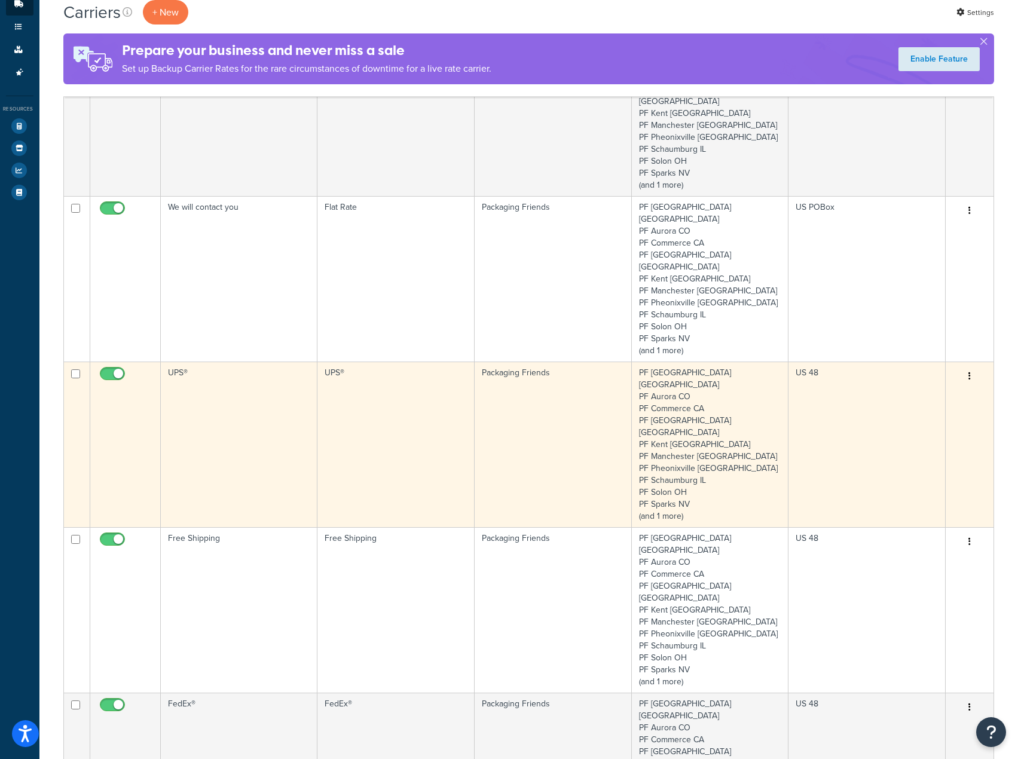
scroll to position [239, 0]
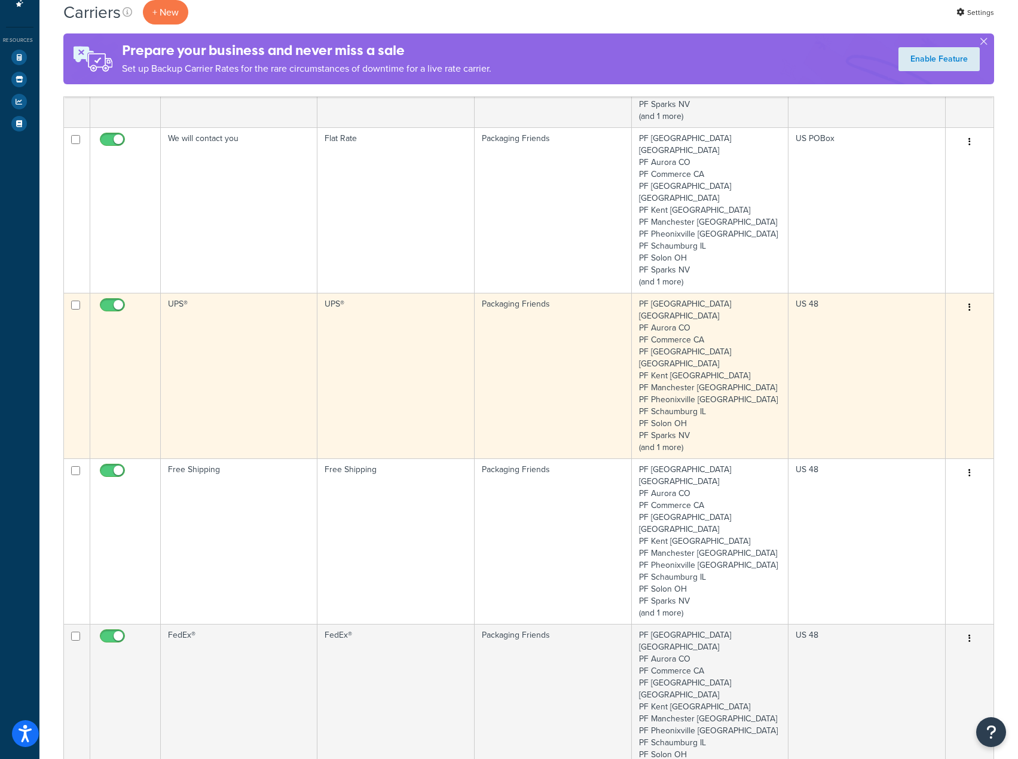
click at [208, 333] on td "UPS®" at bounding box center [239, 376] width 157 height 166
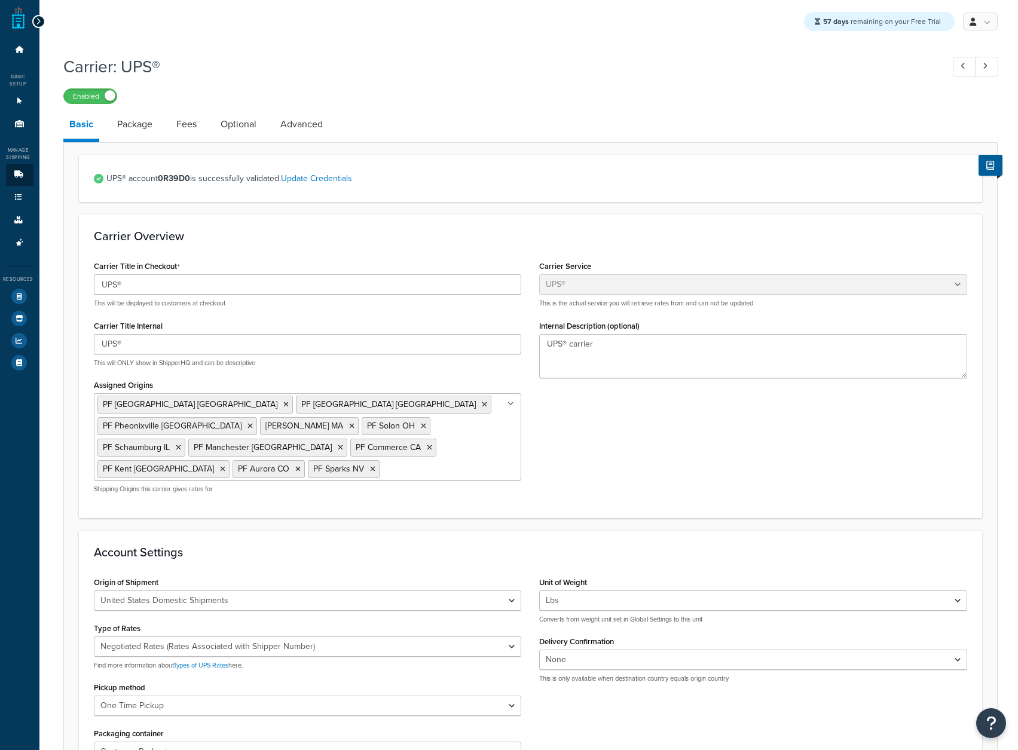
select select "ups"
select select "06"
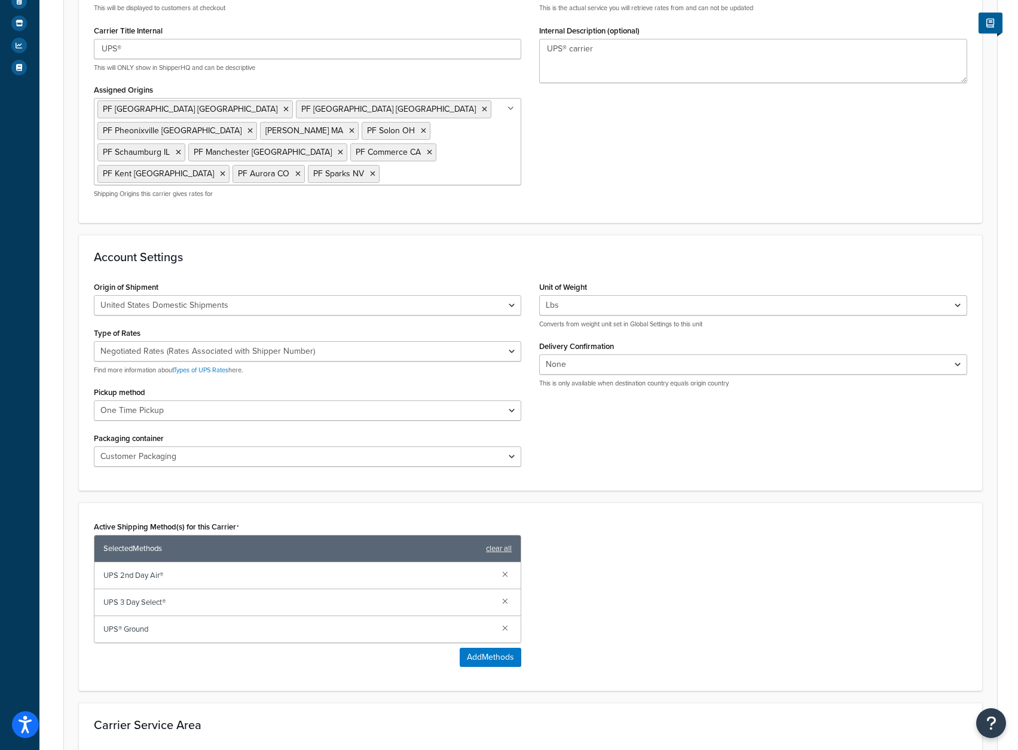
scroll to position [359, 0]
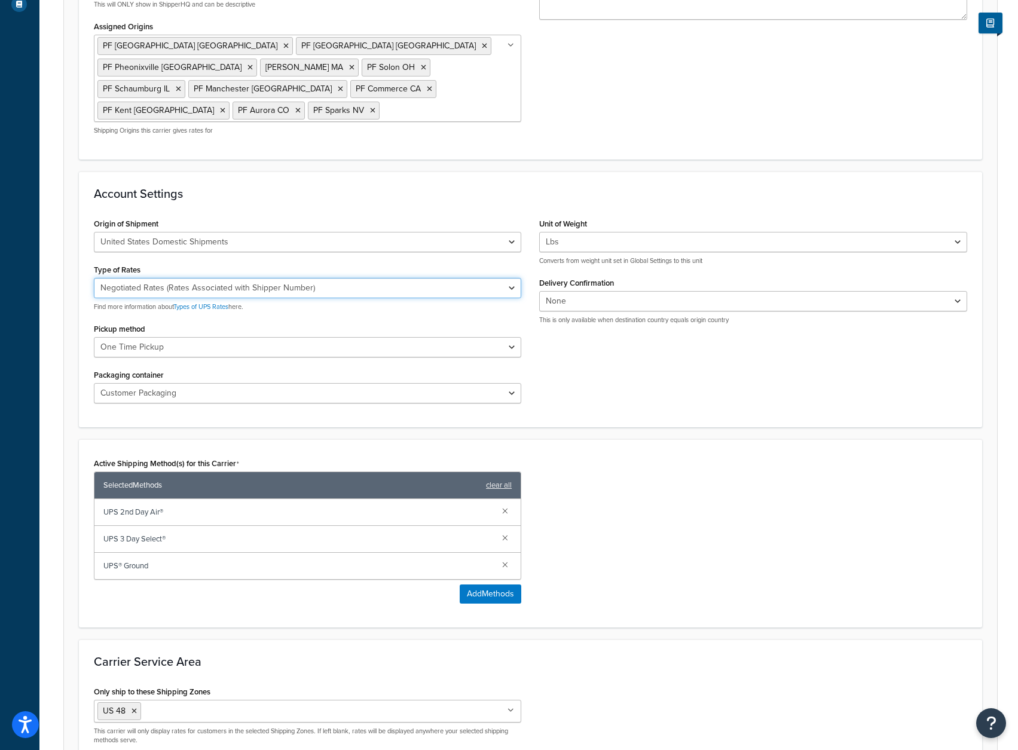
click at [309, 278] on select "Negotiated Rates (Rates Associated with Shipper Number) Daily Rates Retail Rate…" at bounding box center [308, 288] width 428 height 20
select select "53"
click at [94, 278] on select "Negotiated Rates (Rates Associated with Shipper Number) Daily Rates Retail Rate…" at bounding box center [308, 288] width 428 height 20
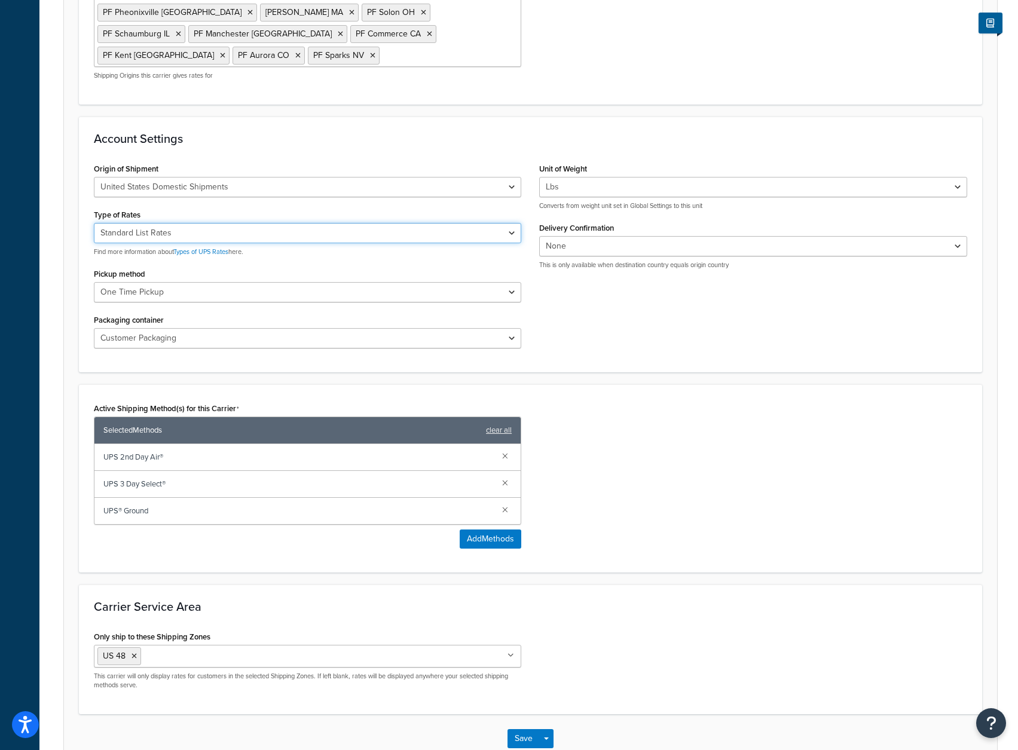
scroll to position [467, 0]
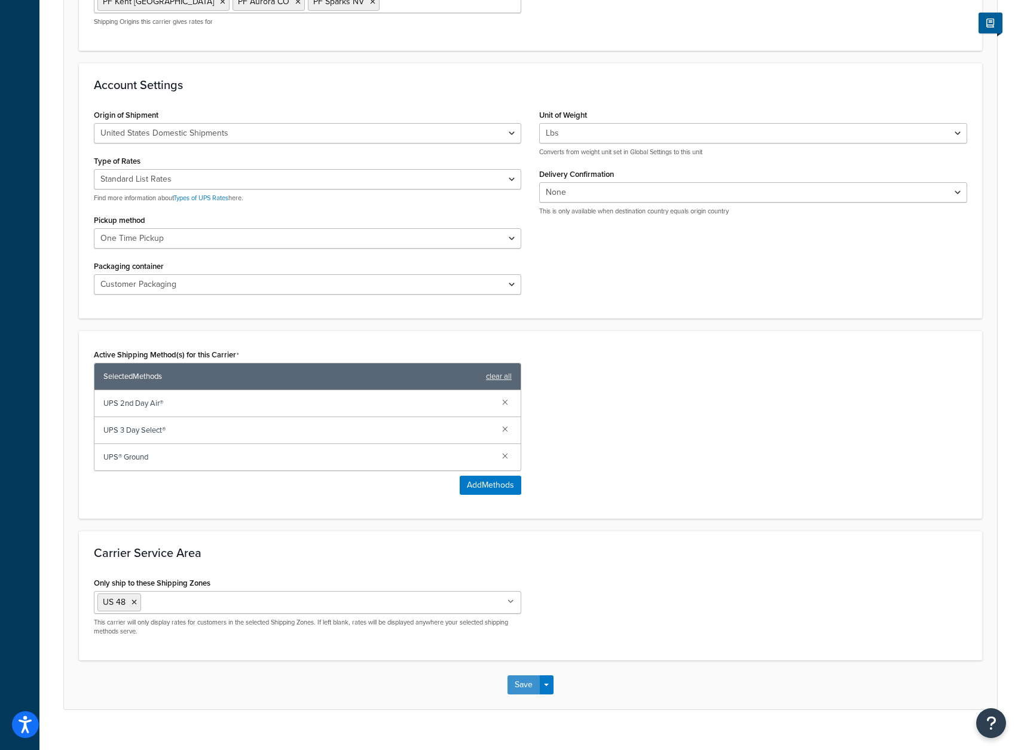
click at [520, 675] on button "Save" at bounding box center [523, 684] width 32 height 19
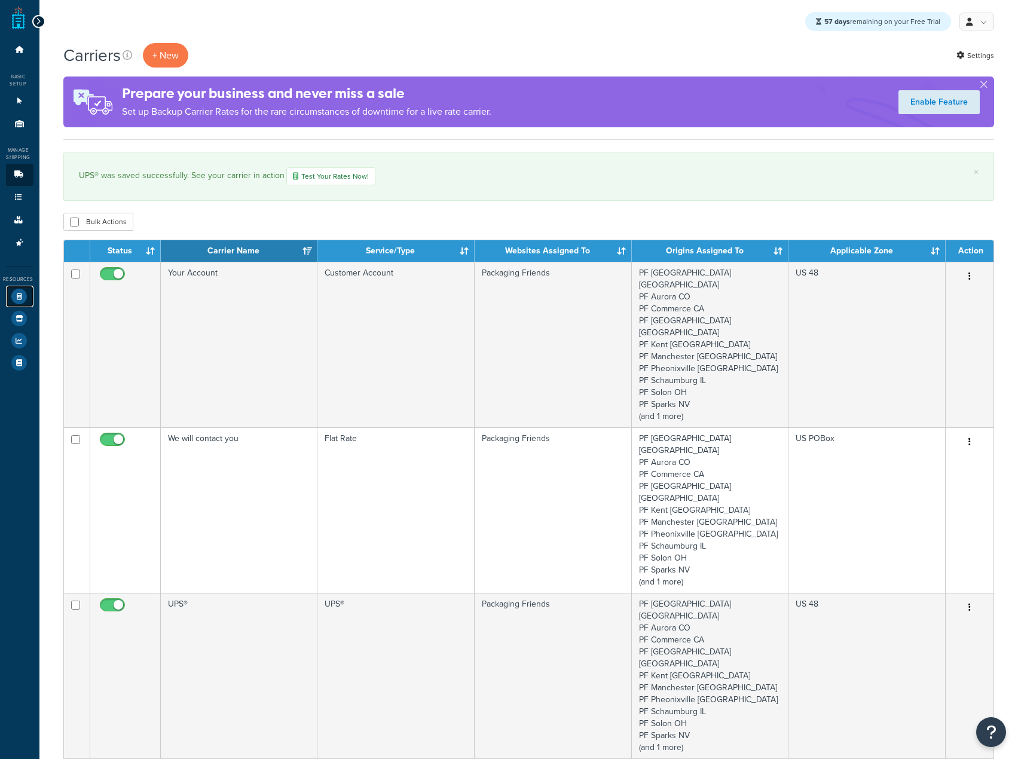
click at [19, 293] on icon at bounding box center [19, 297] width 16 height 16
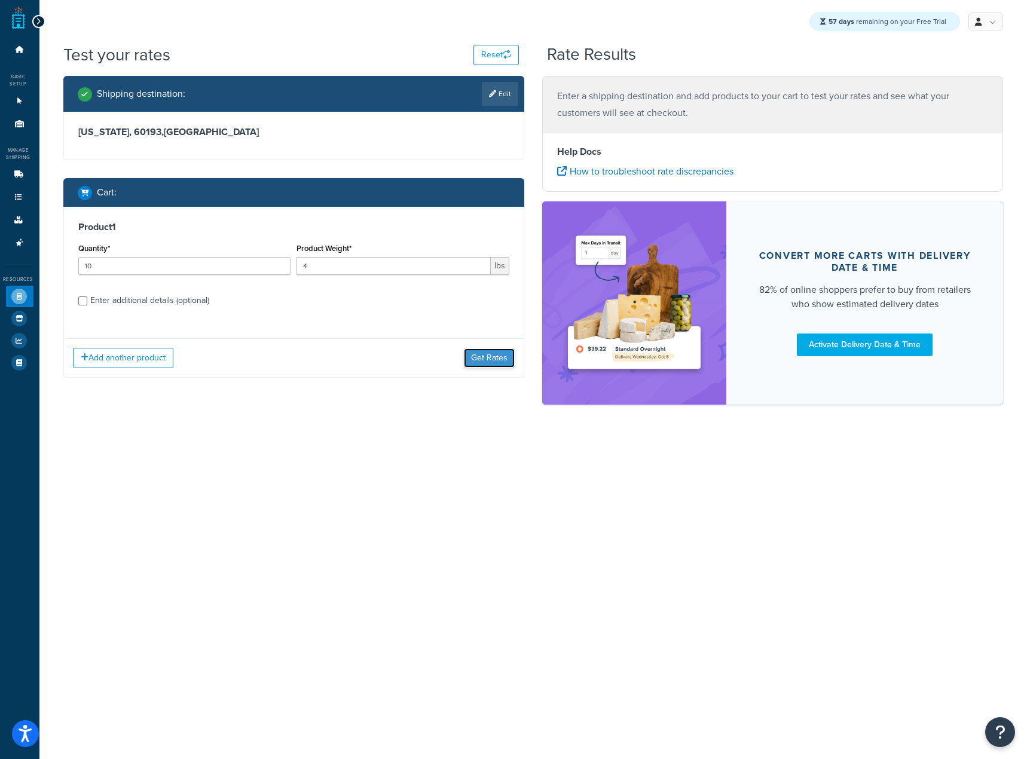
click at [491, 356] on button "Get Rates" at bounding box center [489, 357] width 51 height 19
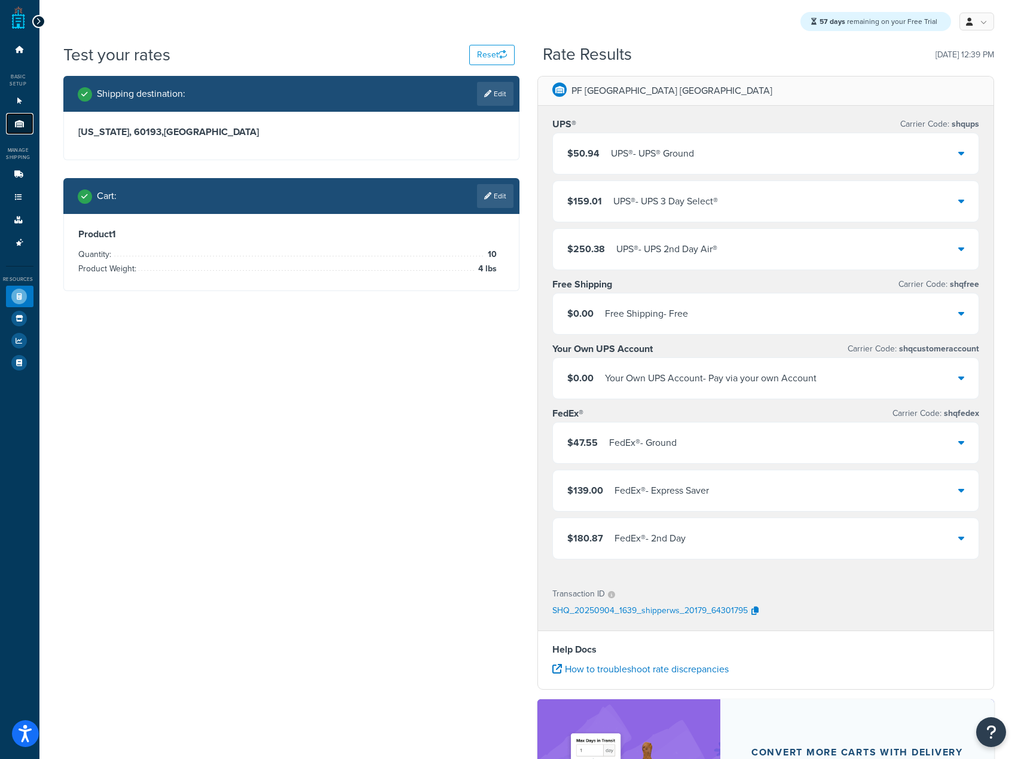
click at [21, 119] on link "Origins 11" at bounding box center [19, 124] width 27 height 22
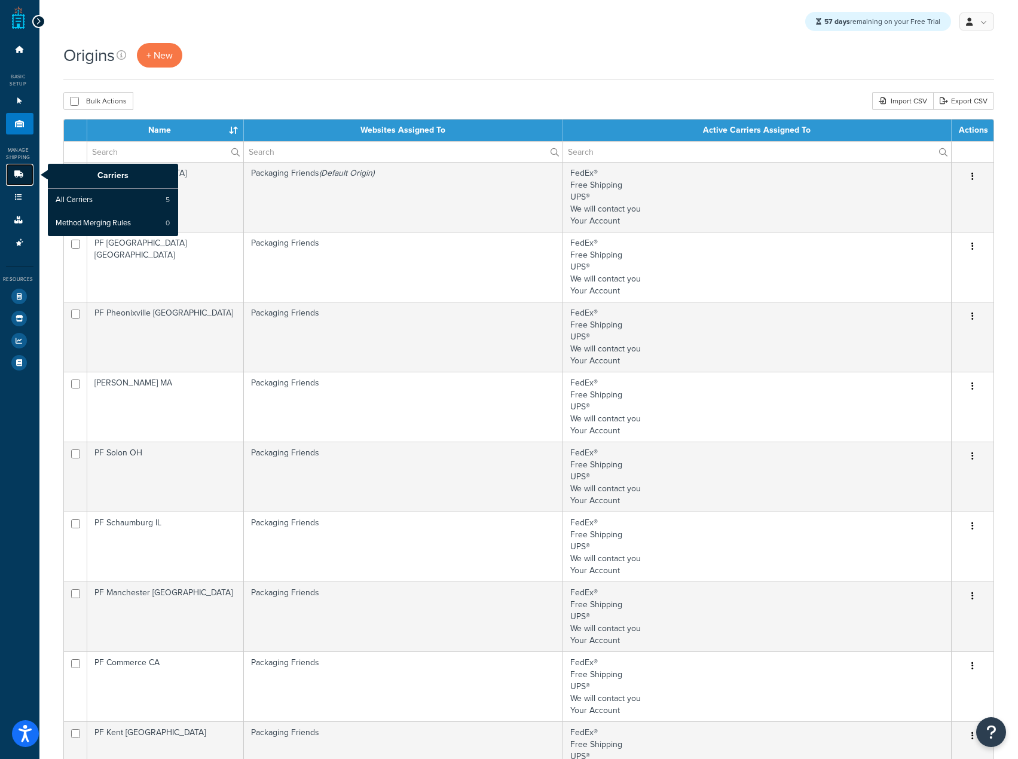
click at [10, 178] on link "Carriers" at bounding box center [19, 175] width 27 height 22
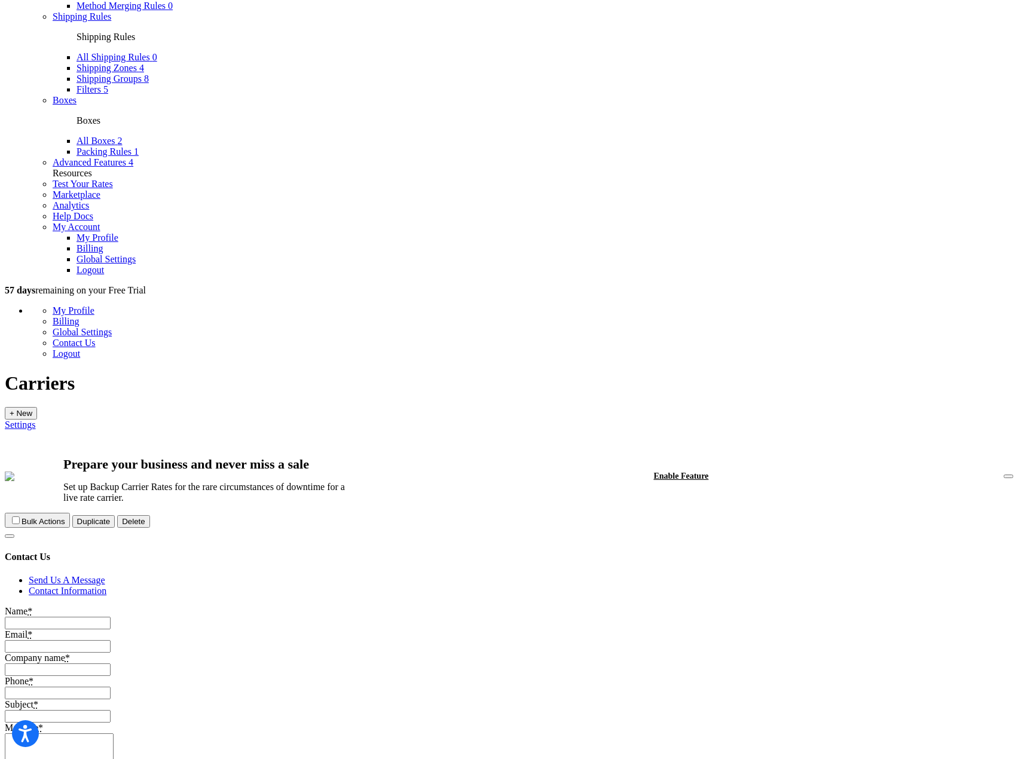
scroll to position [299, 0]
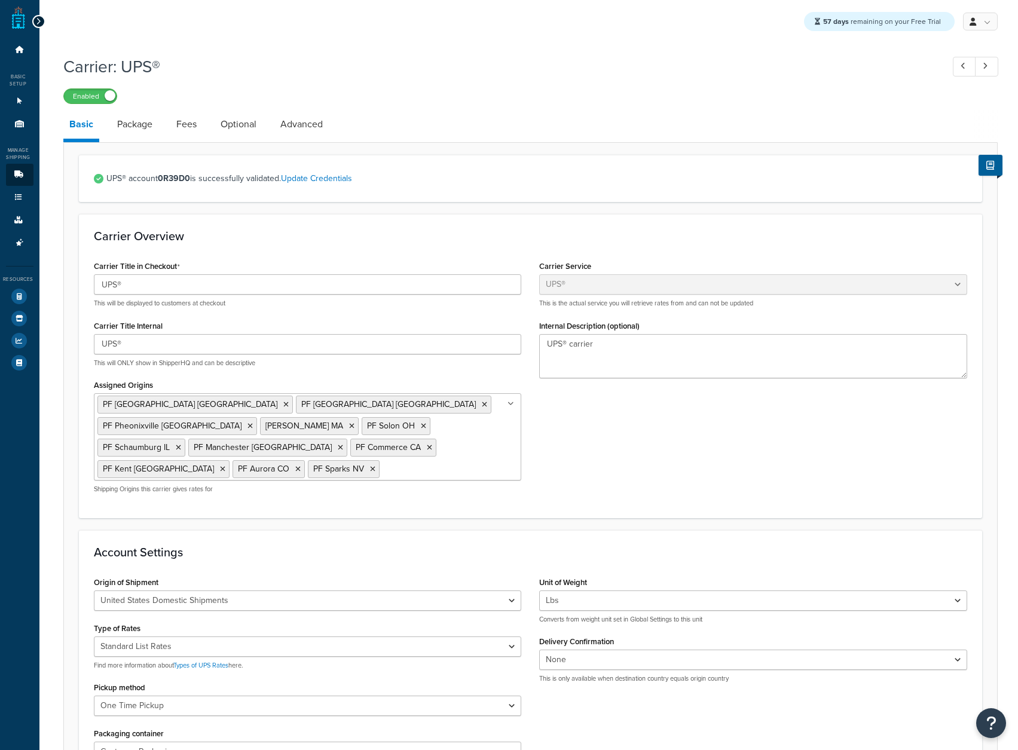
select select "ups"
select select "53"
select select "06"
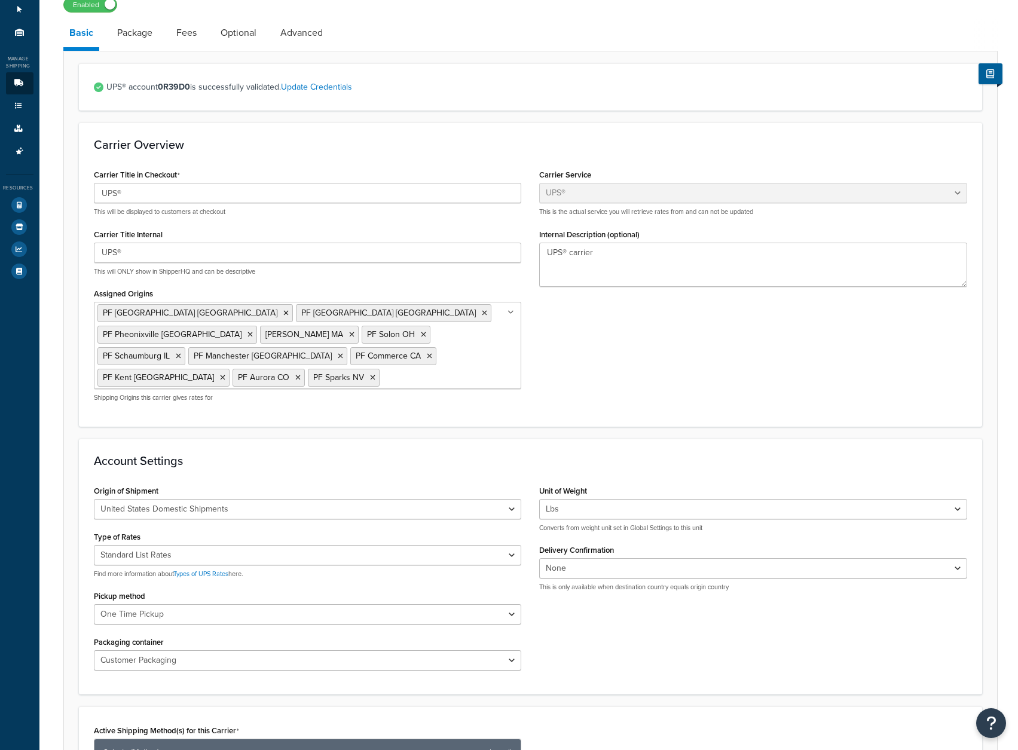
scroll to position [299, 0]
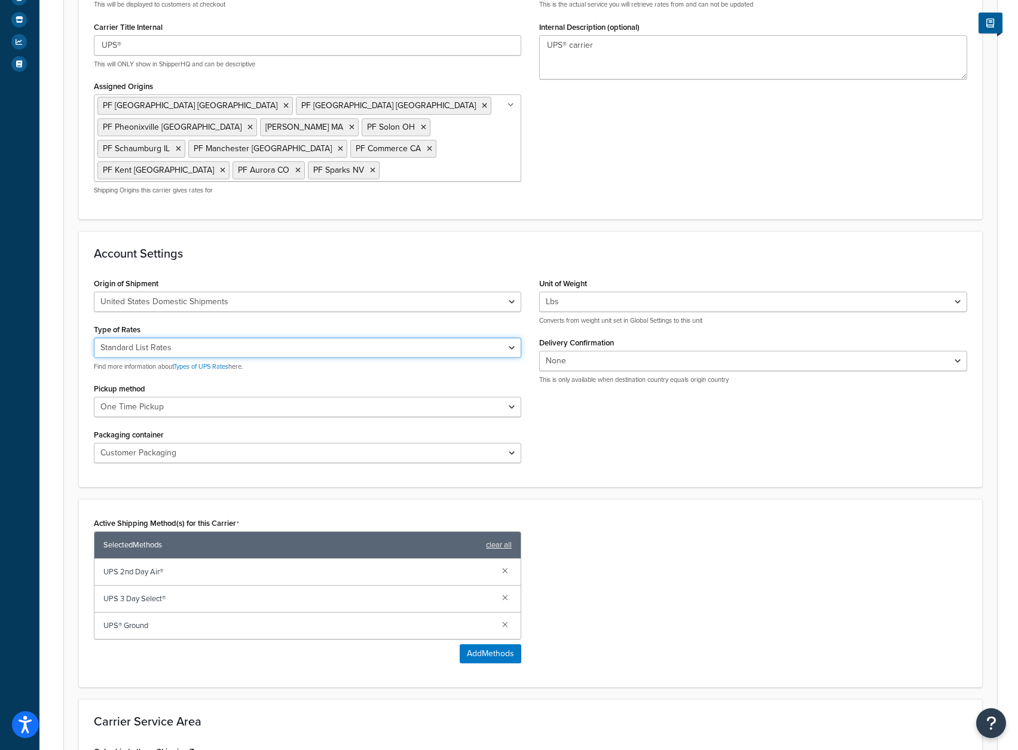
click at [282, 338] on select "Negotiated Rates (Rates Associated with Shipper Number) Daily Rates Retail Rate…" at bounding box center [308, 348] width 428 height 20
select select "01"
click at [94, 338] on select "Negotiated Rates (Rates Associated with Shipper Number) Daily Rates Retail Rate…" at bounding box center [308, 348] width 428 height 20
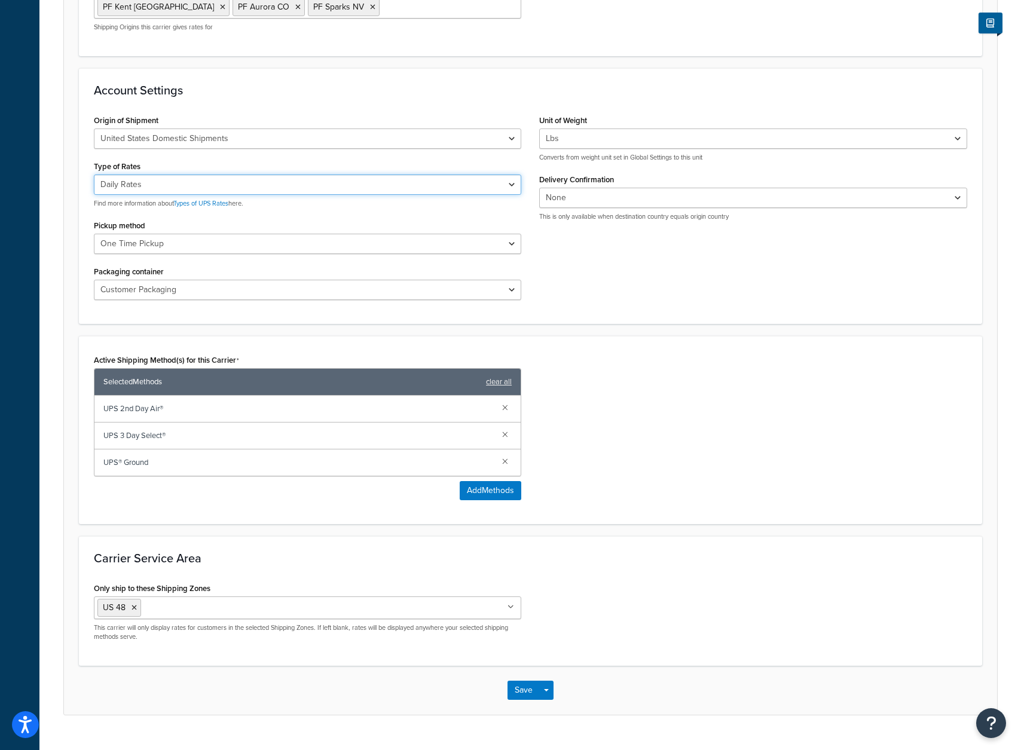
scroll to position [467, 0]
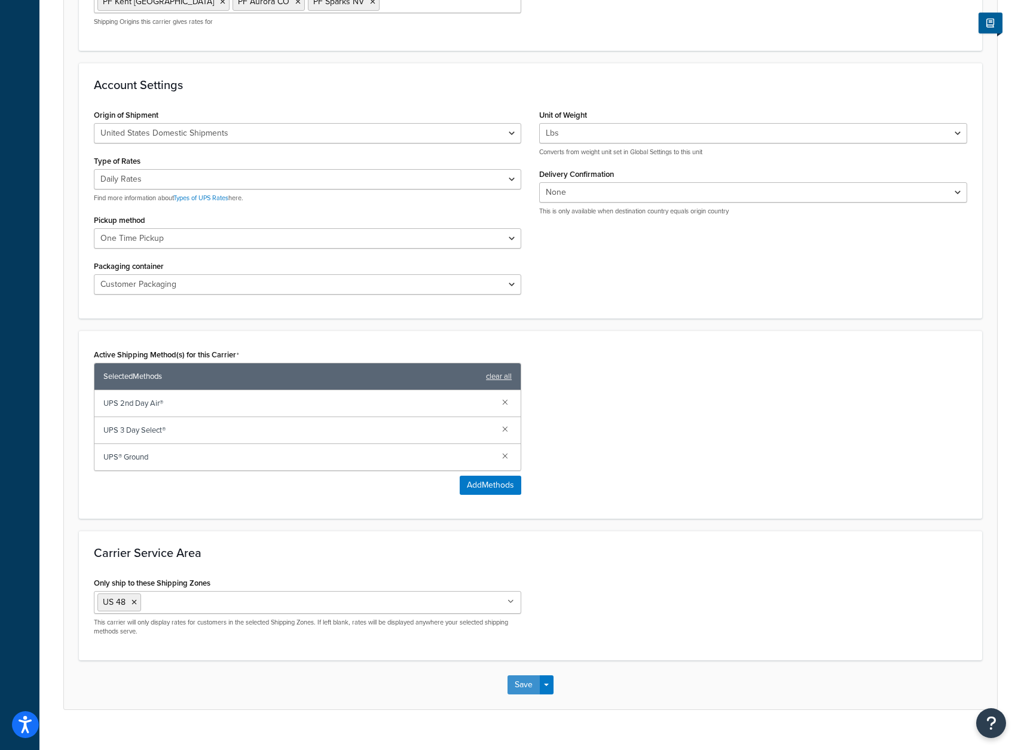
click at [517, 675] on button "Save" at bounding box center [523, 684] width 32 height 19
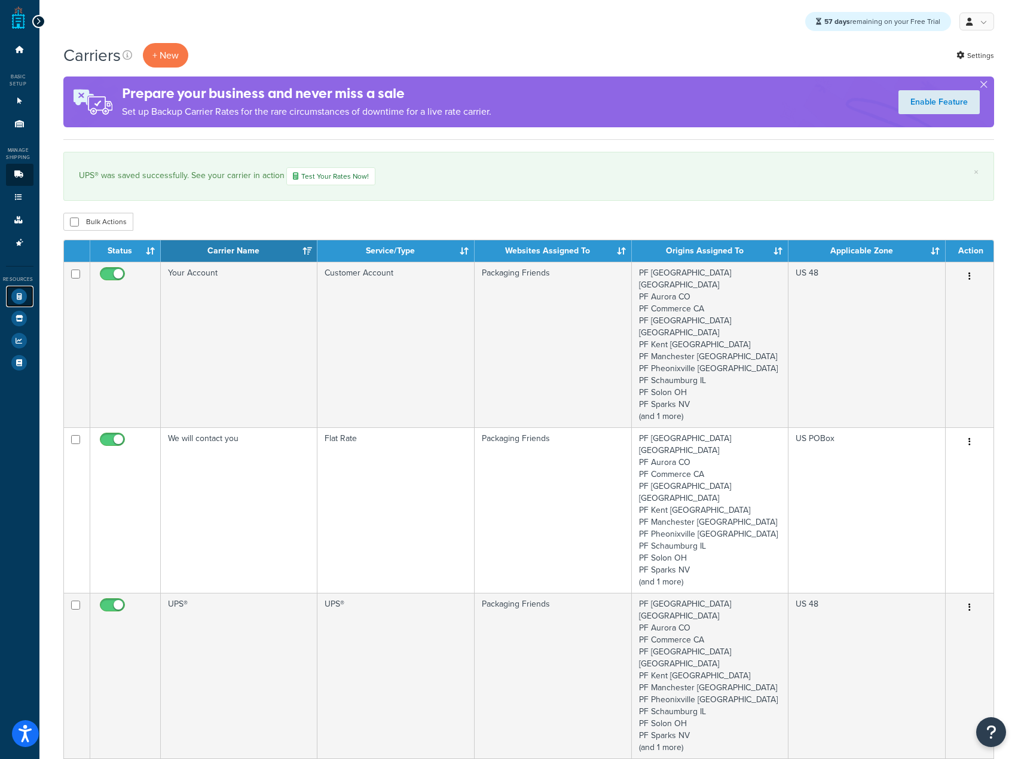
click at [20, 299] on icon at bounding box center [19, 297] width 16 height 16
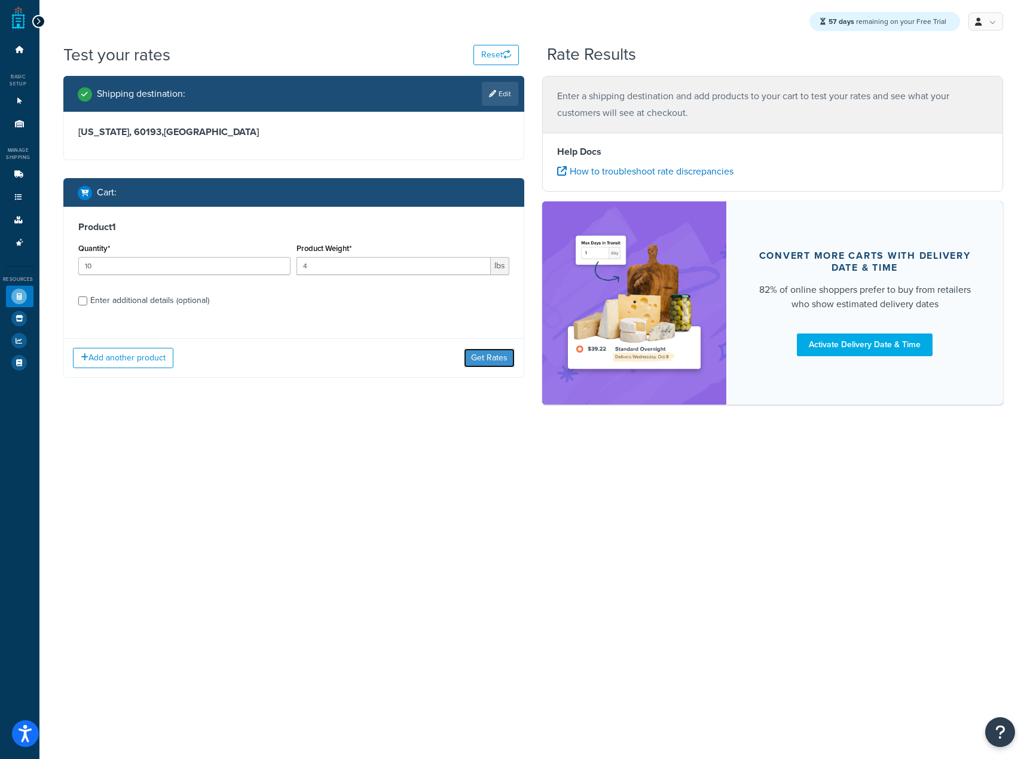
click at [488, 365] on button "Get Rates" at bounding box center [489, 357] width 51 height 19
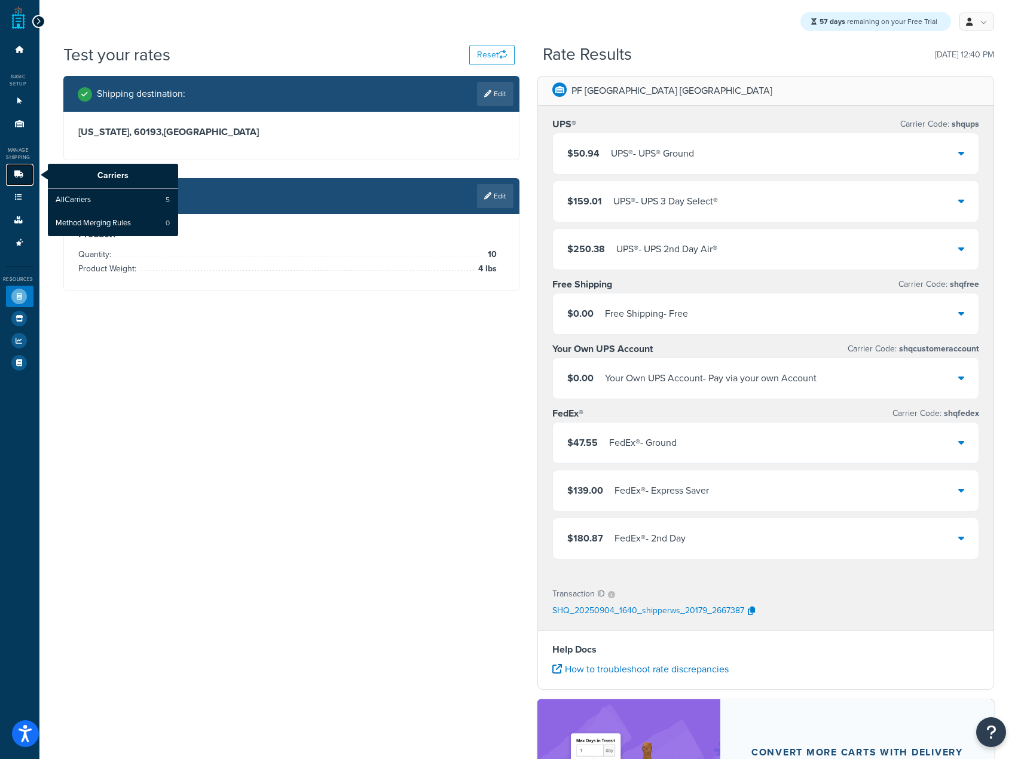
click at [26, 181] on link "Carriers" at bounding box center [19, 175] width 27 height 22
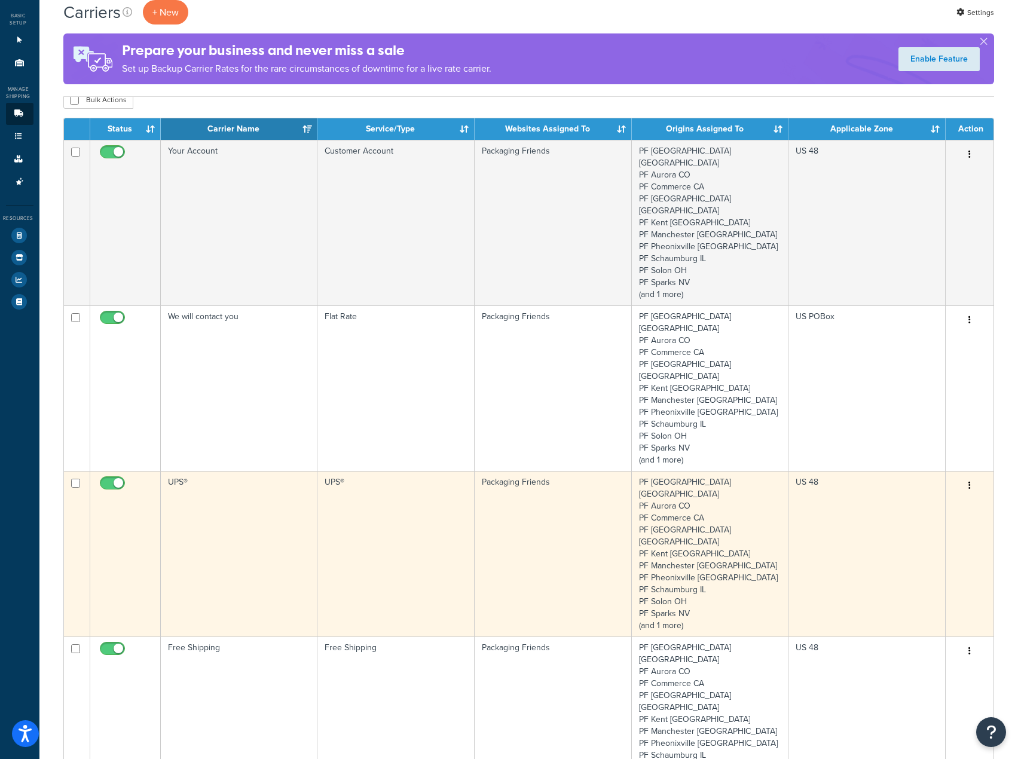
scroll to position [120, 0]
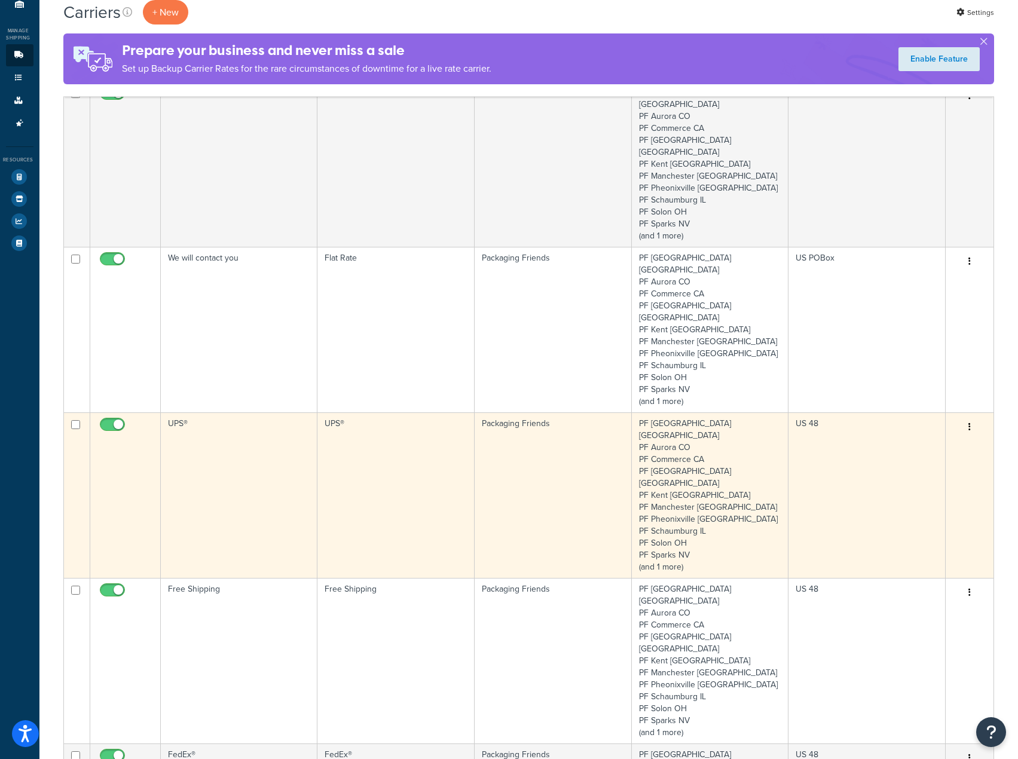
click at [213, 416] on td "UPS®" at bounding box center [239, 495] width 157 height 166
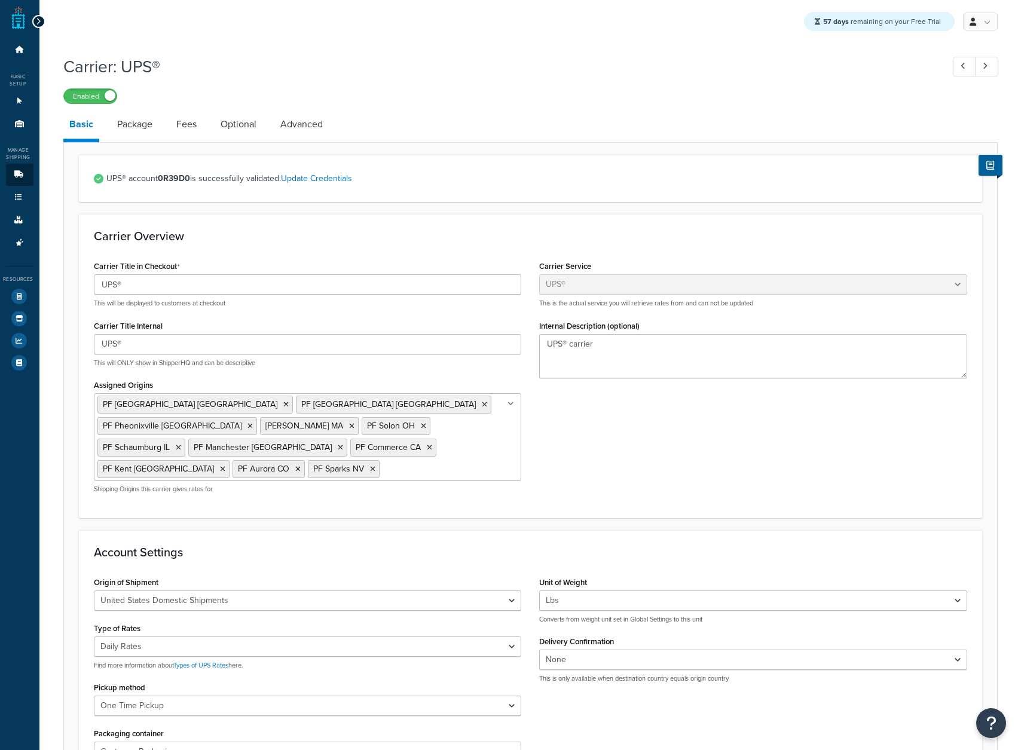
select select "ups"
select select "01"
select select "06"
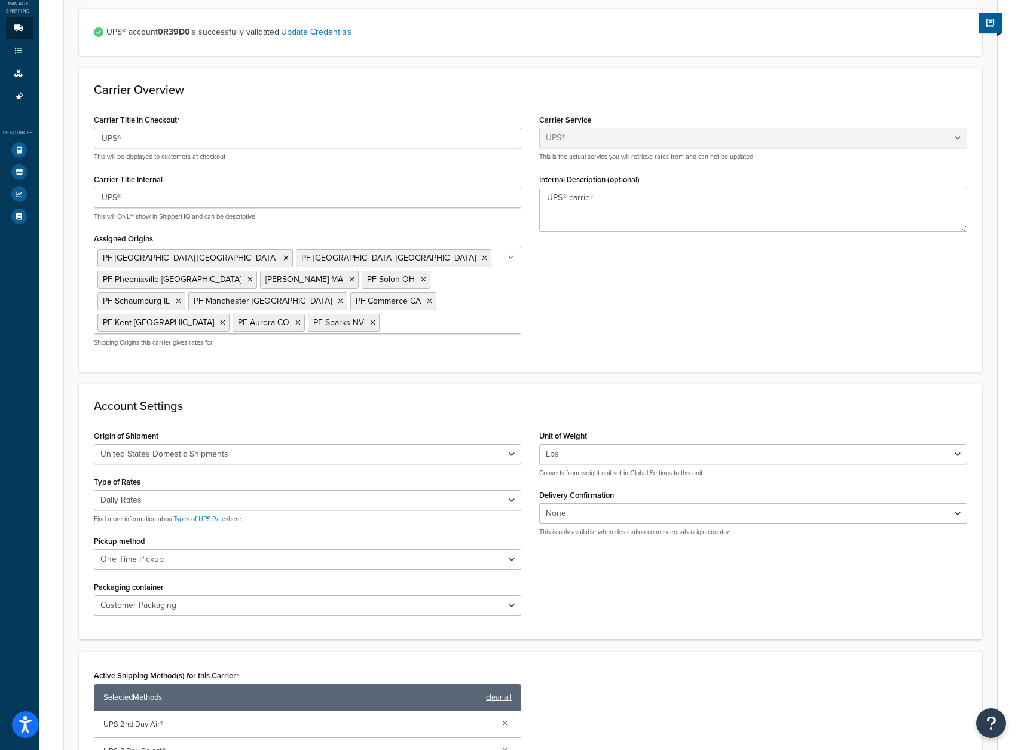
scroll to position [299, 0]
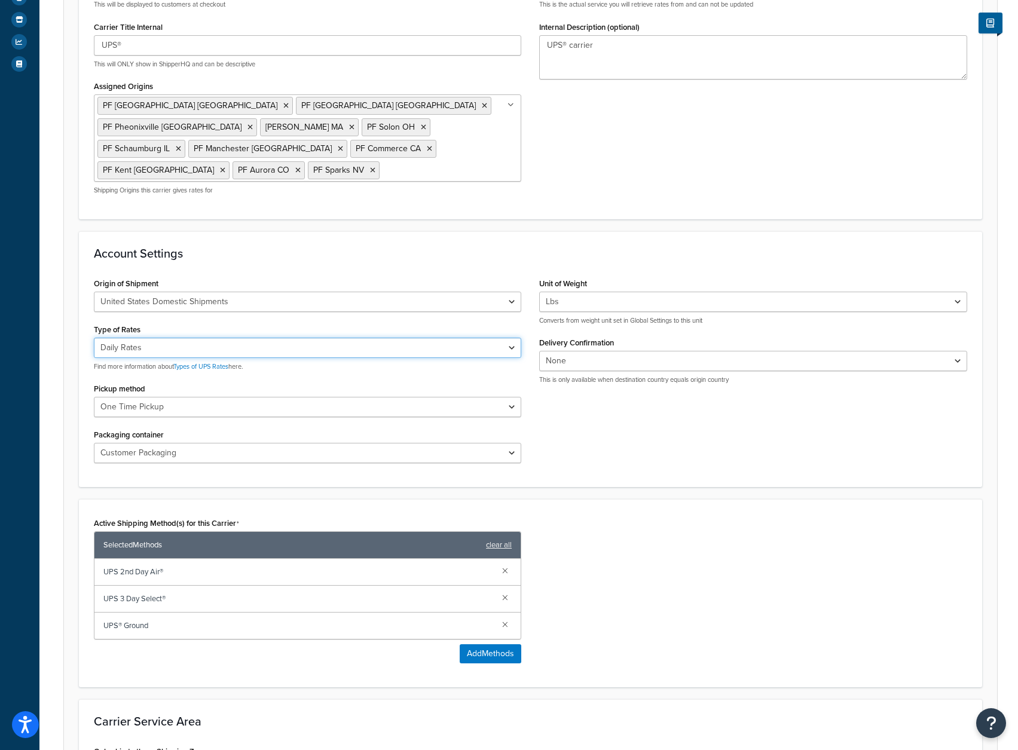
click at [231, 338] on select "Negotiated Rates (Rates Associated with Shipper Number) Daily Rates Retail Rate…" at bounding box center [308, 348] width 428 height 20
select select "04"
click at [94, 338] on select "Negotiated Rates (Rates Associated with Shipper Number) Daily Rates Retail Rate…" at bounding box center [308, 348] width 428 height 20
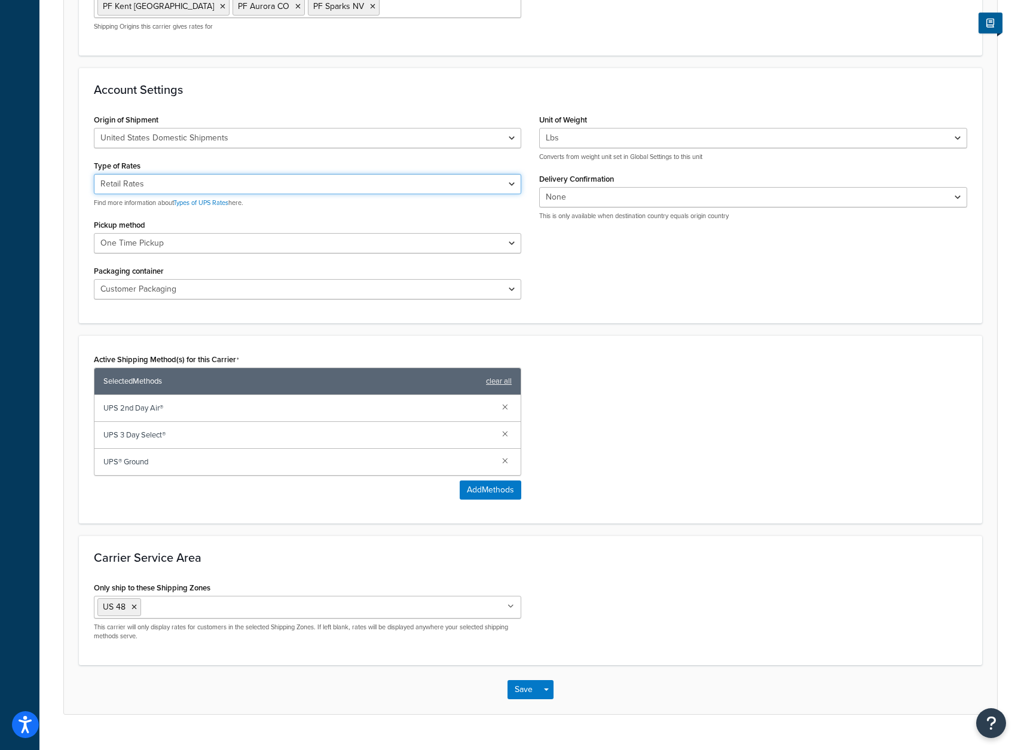
scroll to position [467, 0]
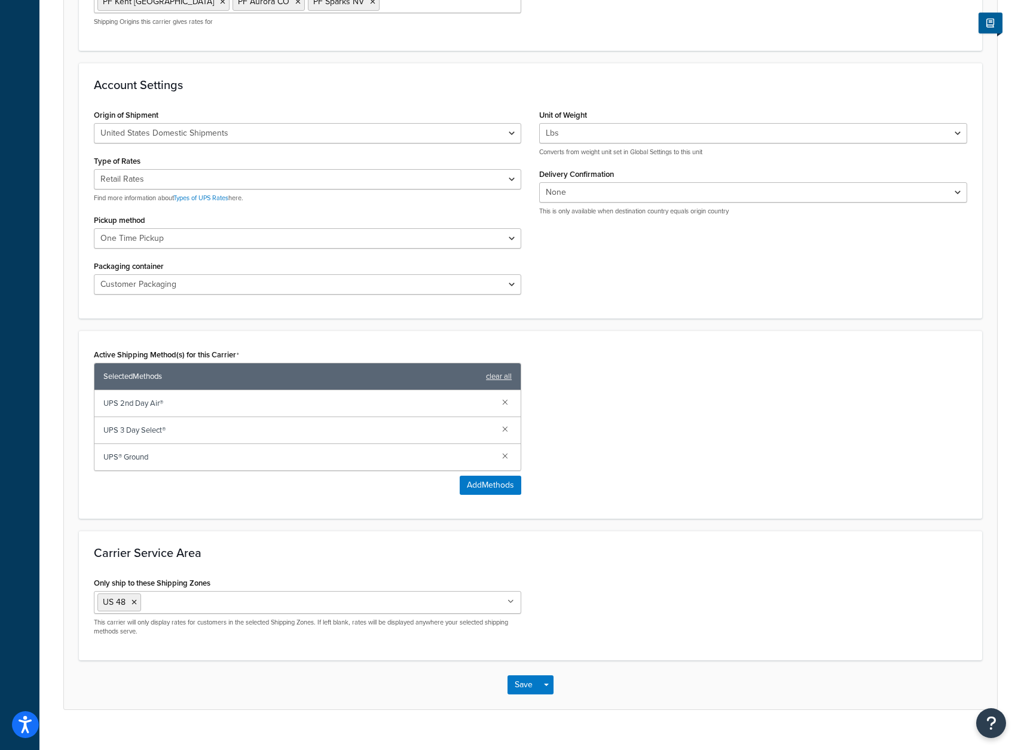
click at [507, 660] on div "Save Save Dropdown Save and Edit" at bounding box center [530, 684] width 933 height 49
click at [519, 675] on button "Save" at bounding box center [523, 684] width 32 height 19
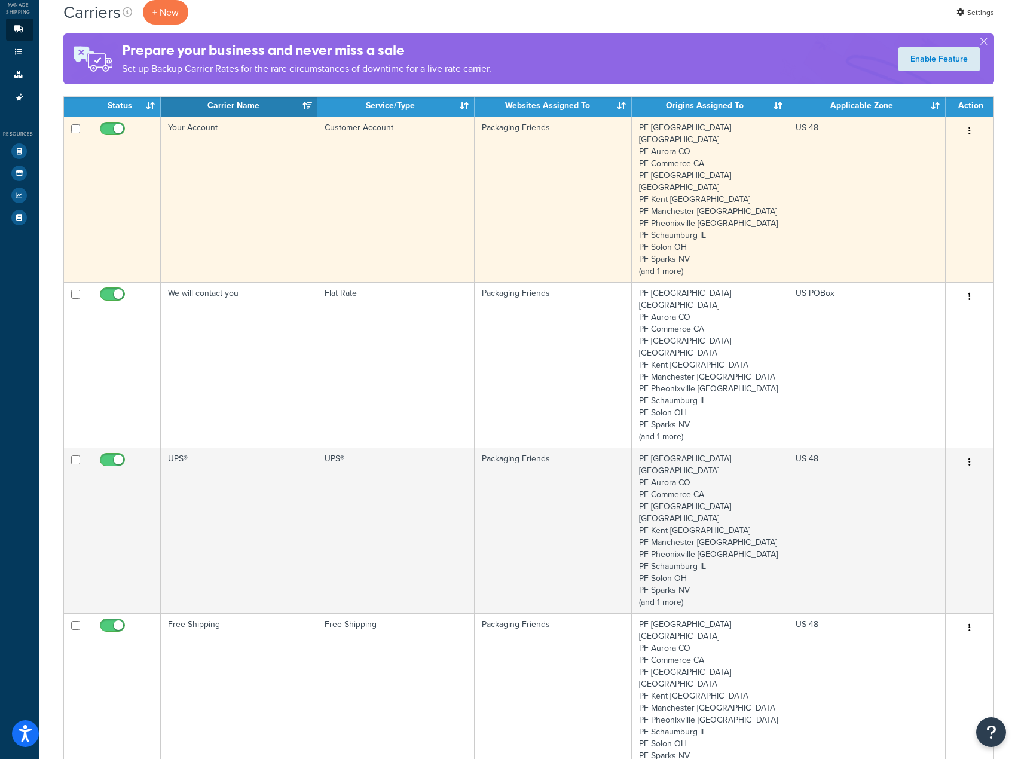
scroll to position [179, 0]
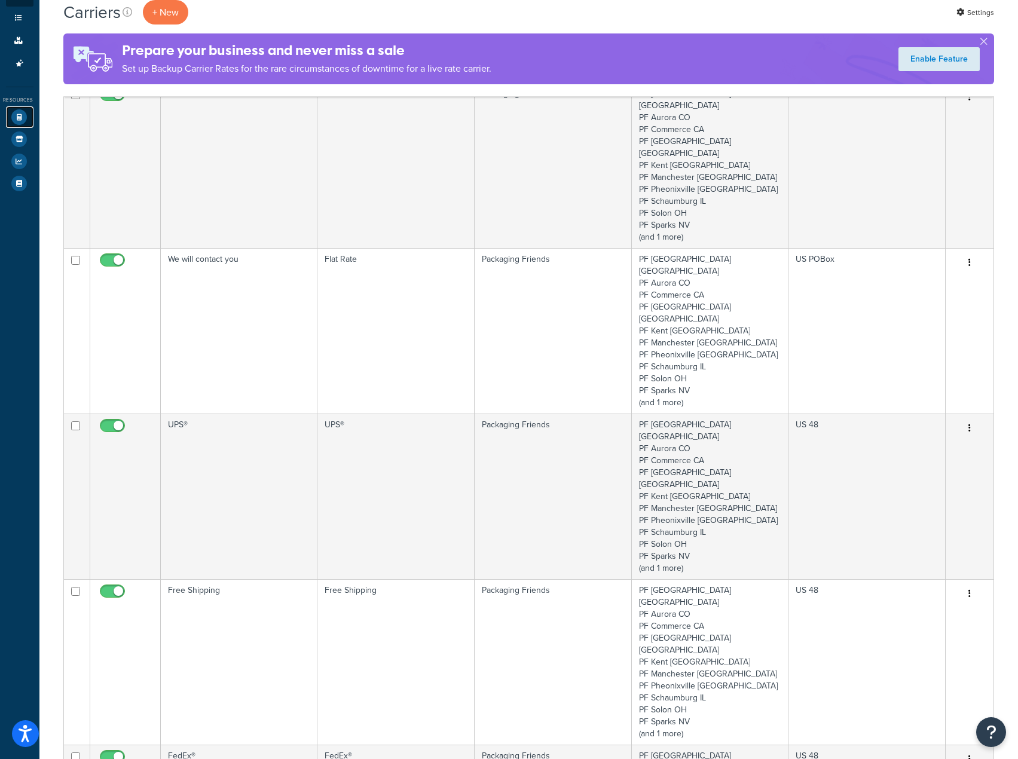
click at [14, 115] on icon at bounding box center [19, 117] width 16 height 16
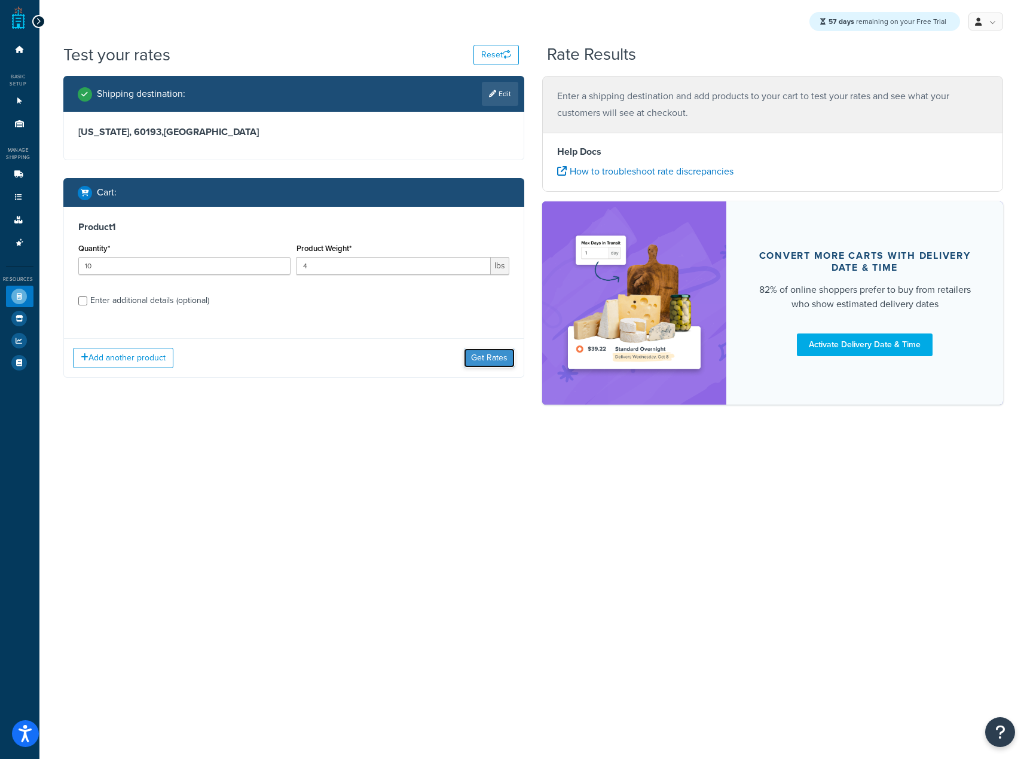
click at [483, 356] on button "Get Rates" at bounding box center [489, 357] width 51 height 19
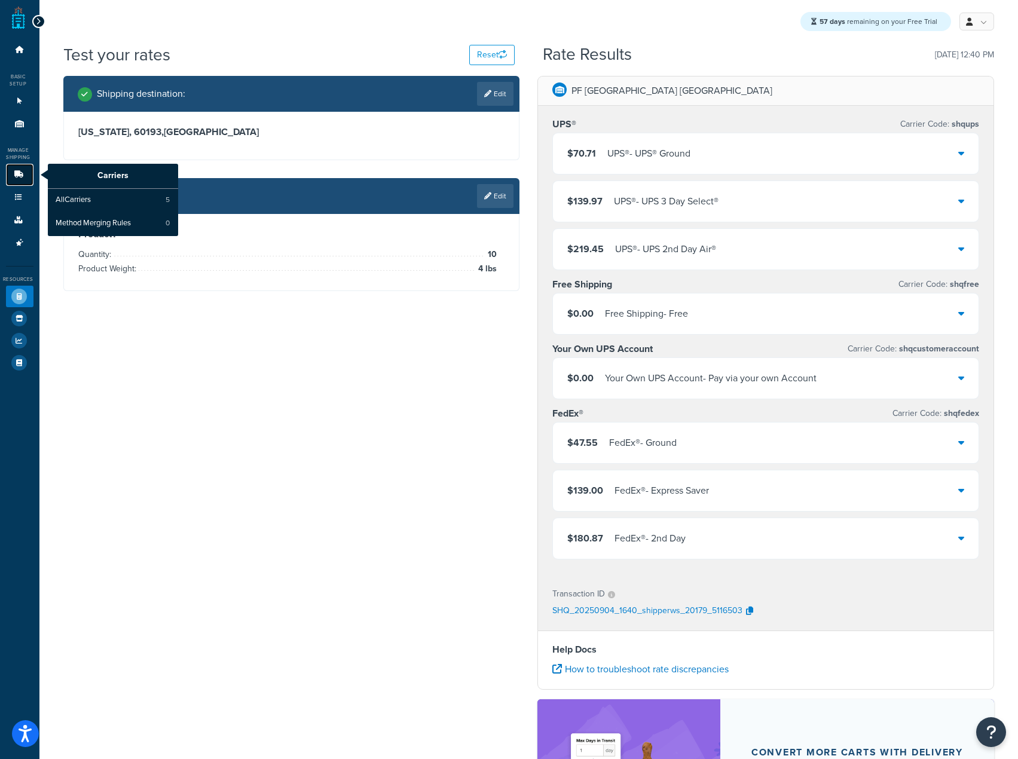
click at [13, 174] on icon at bounding box center [19, 174] width 12 height 7
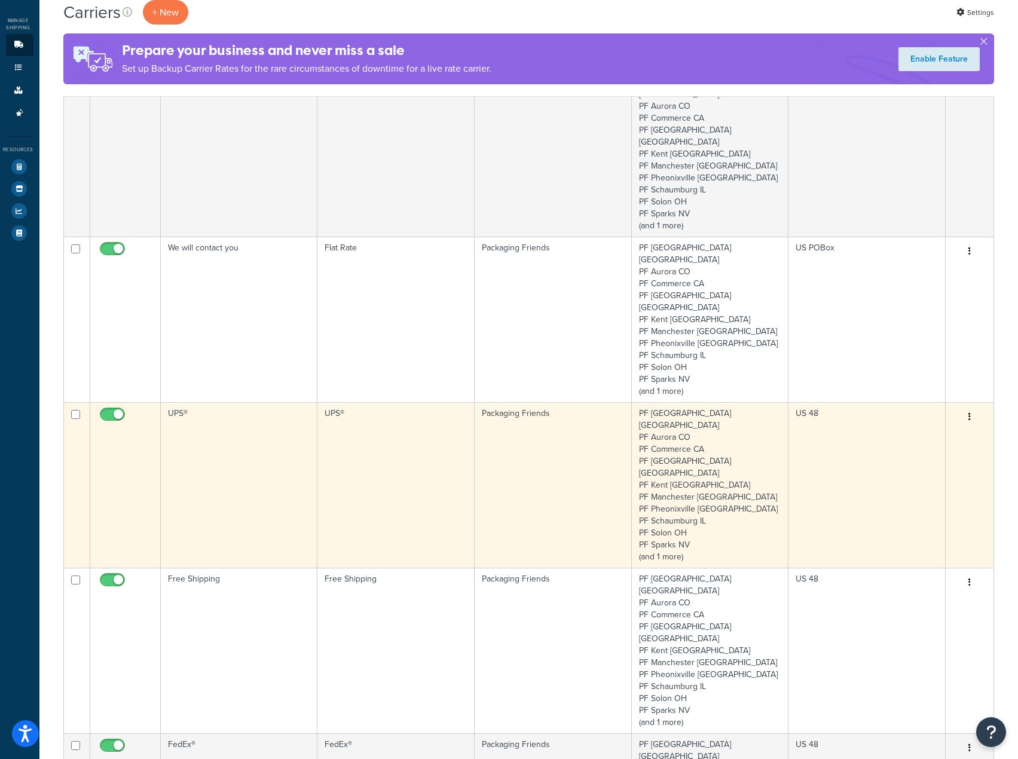
scroll to position [179, 0]
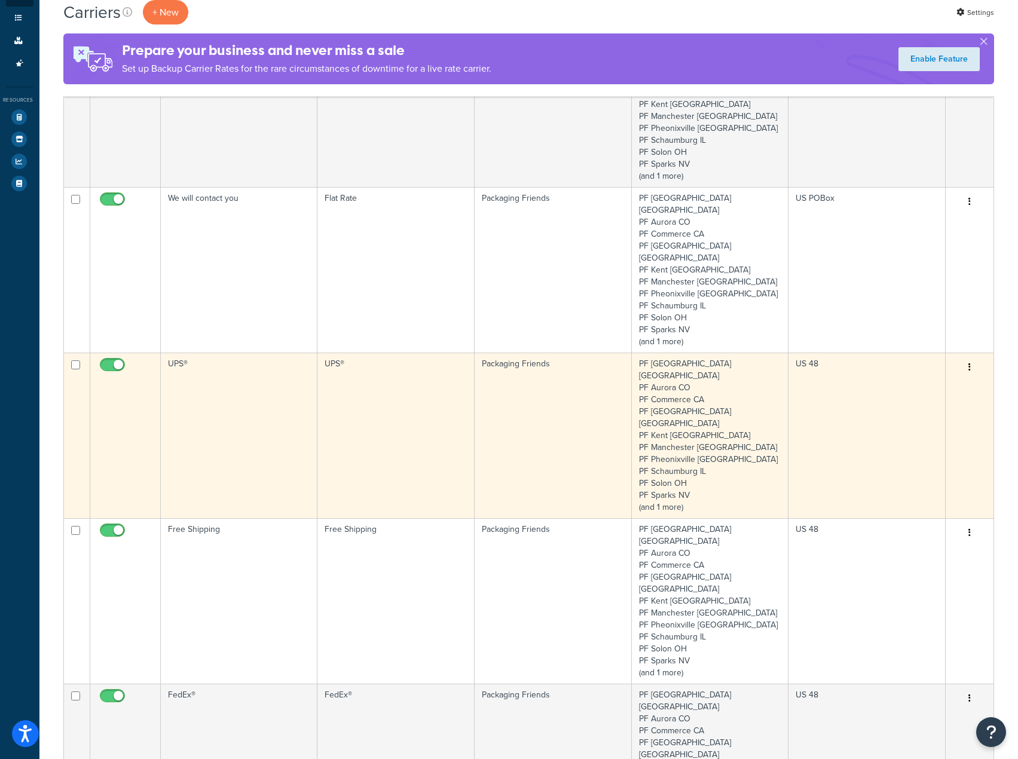
click at [235, 353] on td "UPS®" at bounding box center [239, 436] width 157 height 166
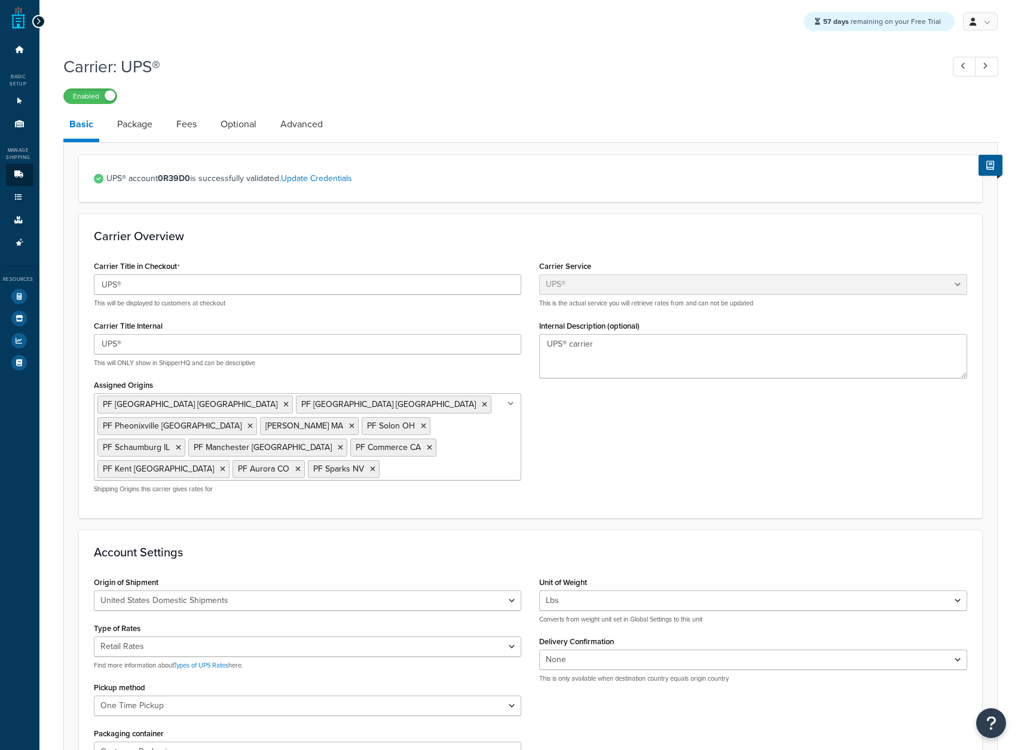
select select "ups"
select select "04"
select select "06"
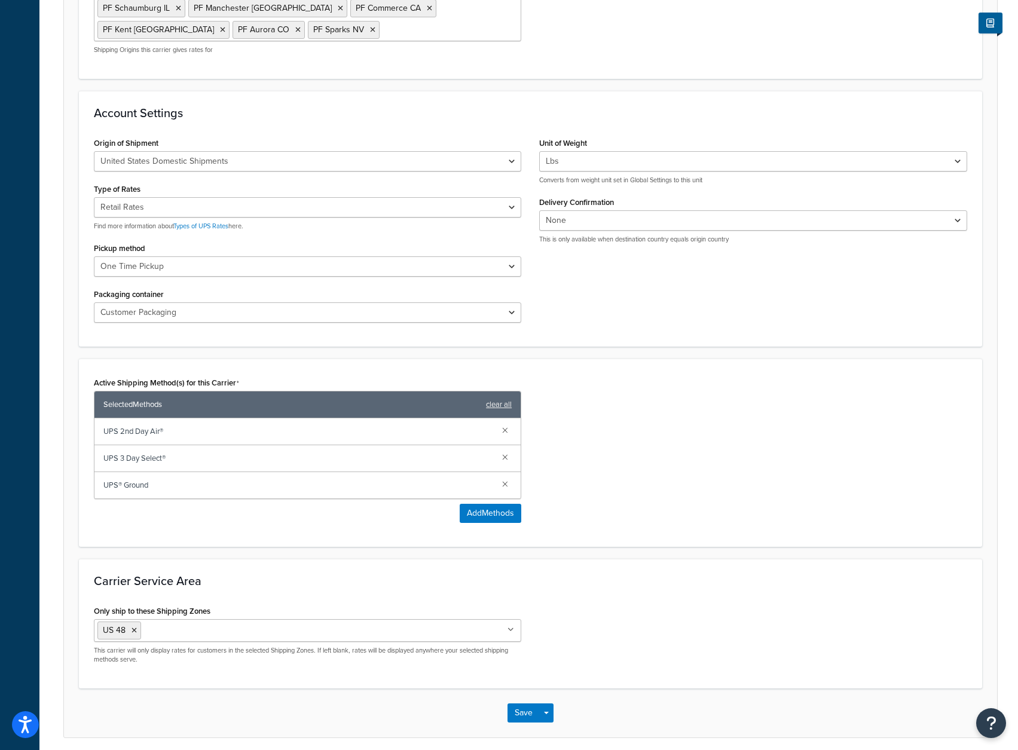
scroll to position [467, 0]
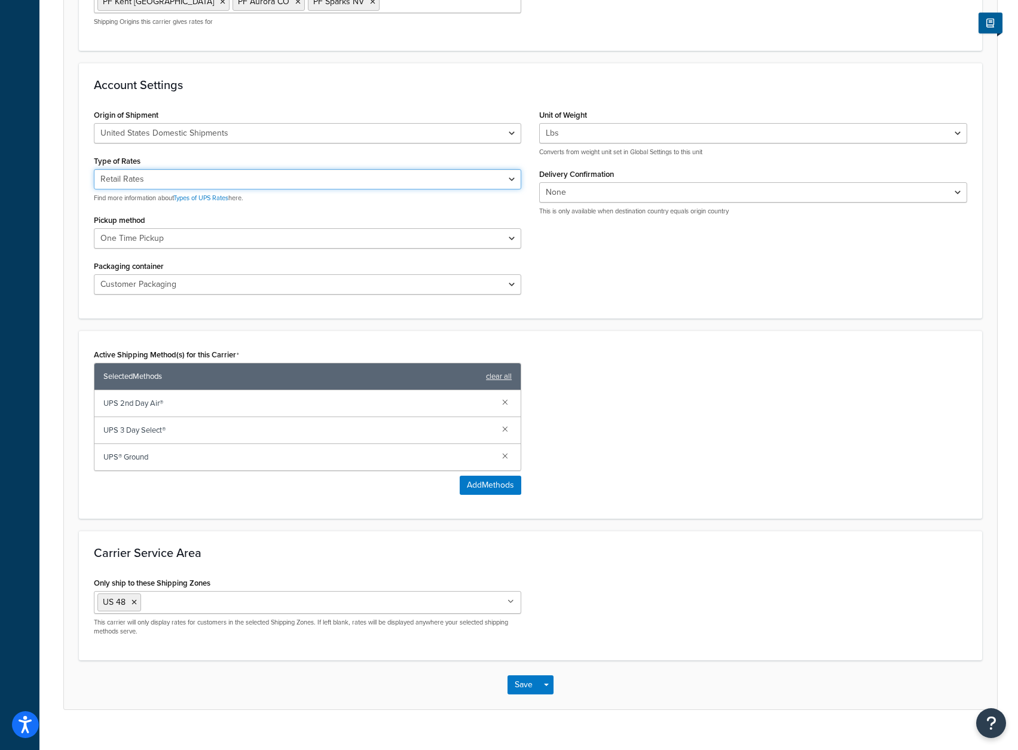
click at [303, 169] on select "Negotiated Rates (Rates Associated with Shipper Number) Daily Rates Retail Rate…" at bounding box center [308, 179] width 428 height 20
click at [94, 169] on select "Negotiated Rates (Rates Associated with Shipper Number) Daily Rates Retail Rate…" at bounding box center [308, 179] width 428 height 20
click at [252, 169] on select "Negotiated Rates (Rates Associated with Shipper Number) Daily Rates Retail Rate…" at bounding box center [308, 179] width 428 height 20
select select "00"
click at [94, 169] on select "Negotiated Rates (Rates Associated with Shipper Number) Daily Rates Retail Rate…" at bounding box center [308, 179] width 428 height 20
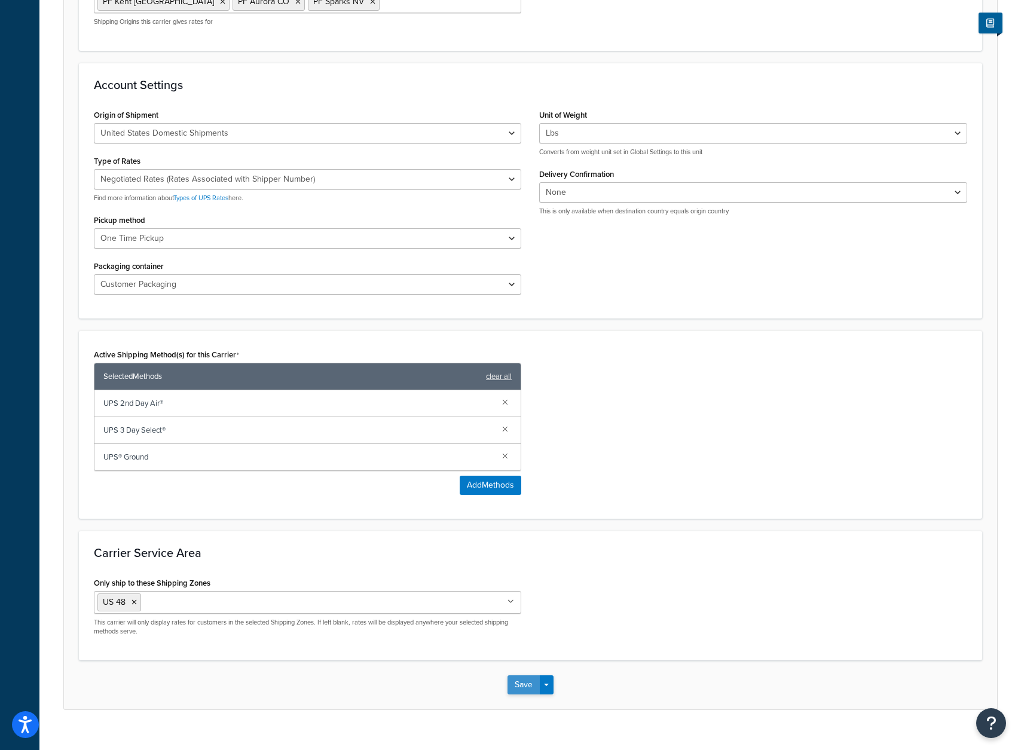
click at [520, 675] on button "Save" at bounding box center [523, 684] width 32 height 19
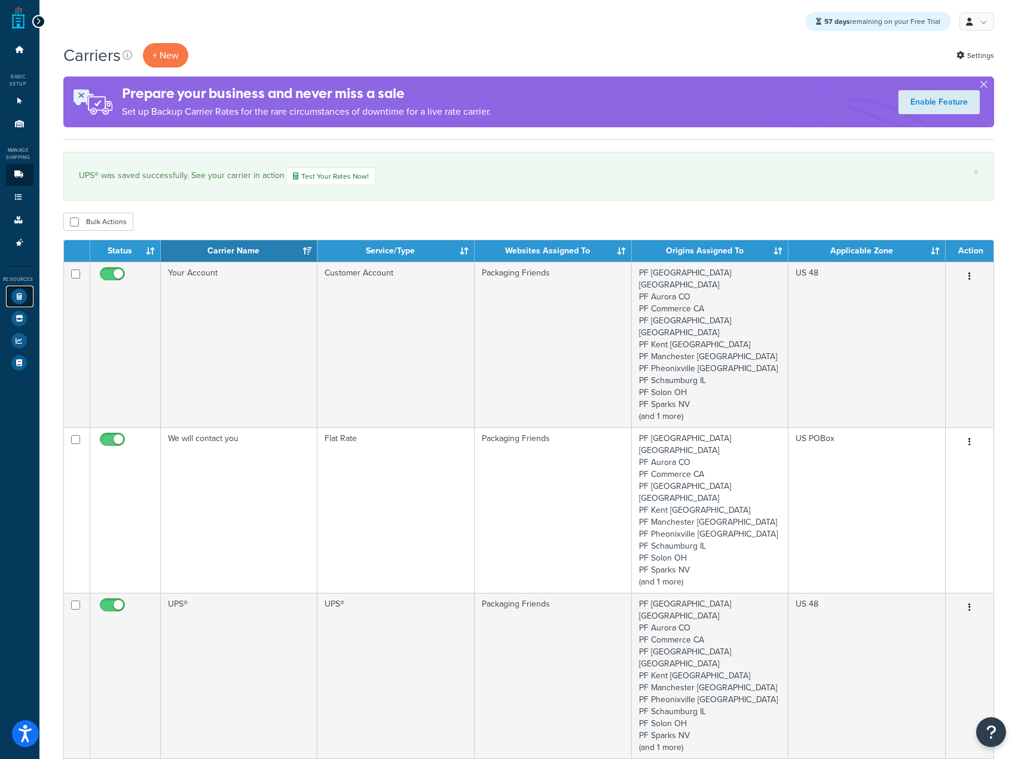
click at [20, 298] on icon at bounding box center [19, 297] width 16 height 16
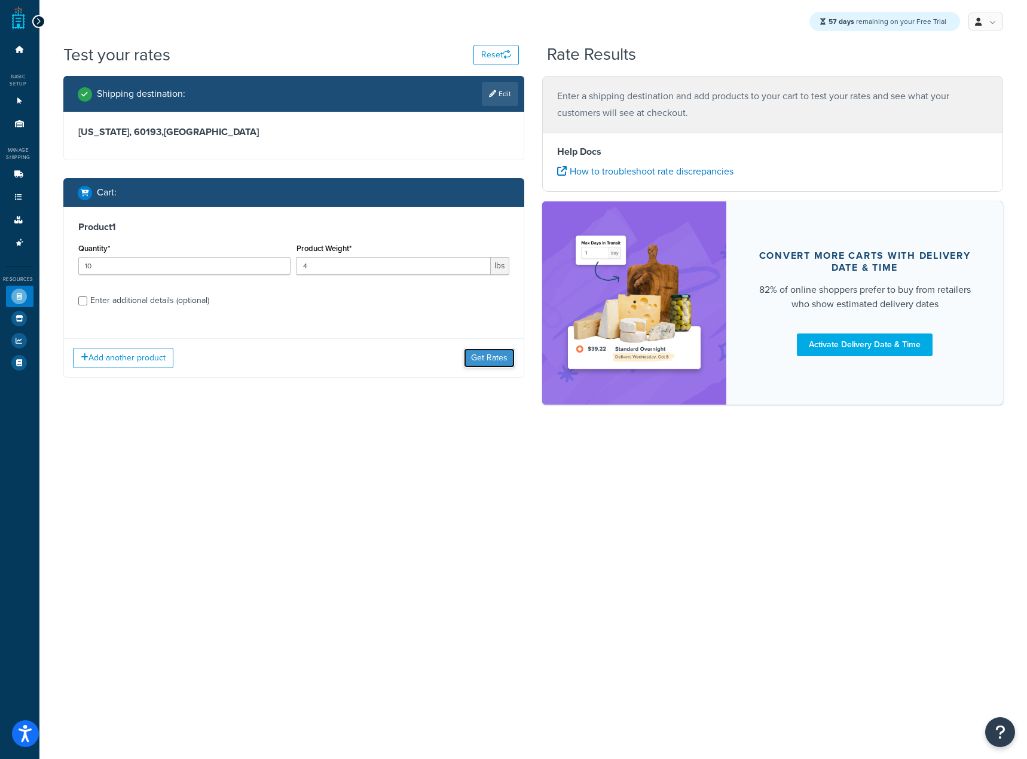
click at [486, 362] on button "Get Rates" at bounding box center [489, 357] width 51 height 19
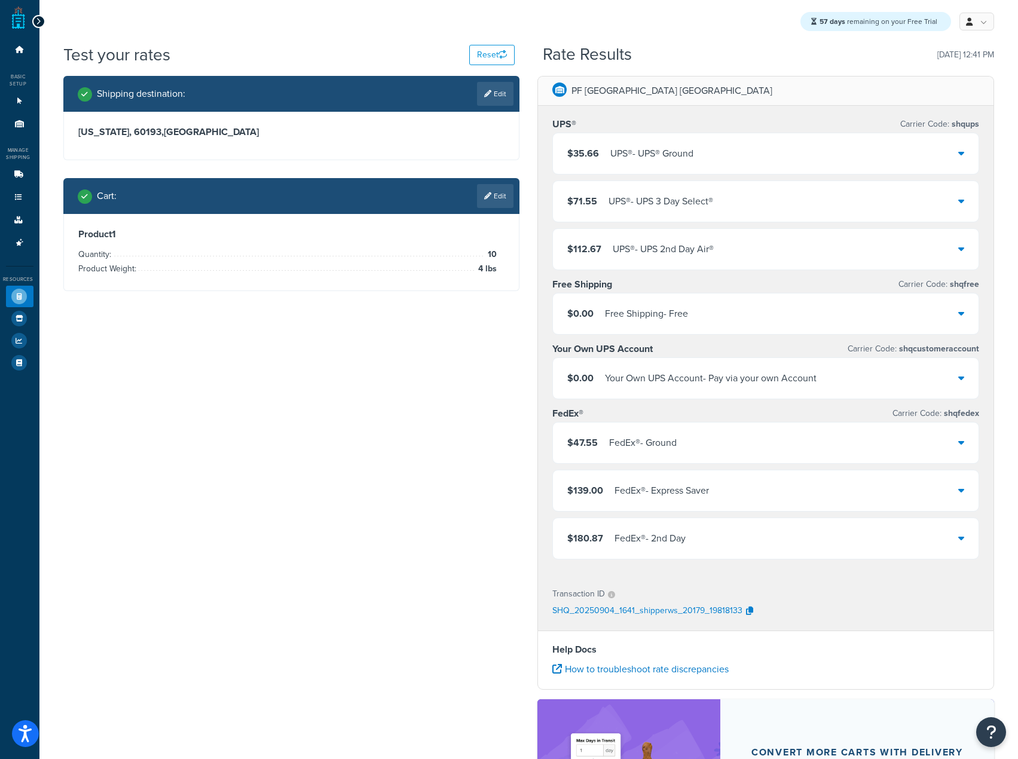
click at [648, 154] on div "UPS® - UPS® Ground" at bounding box center [651, 153] width 83 height 17
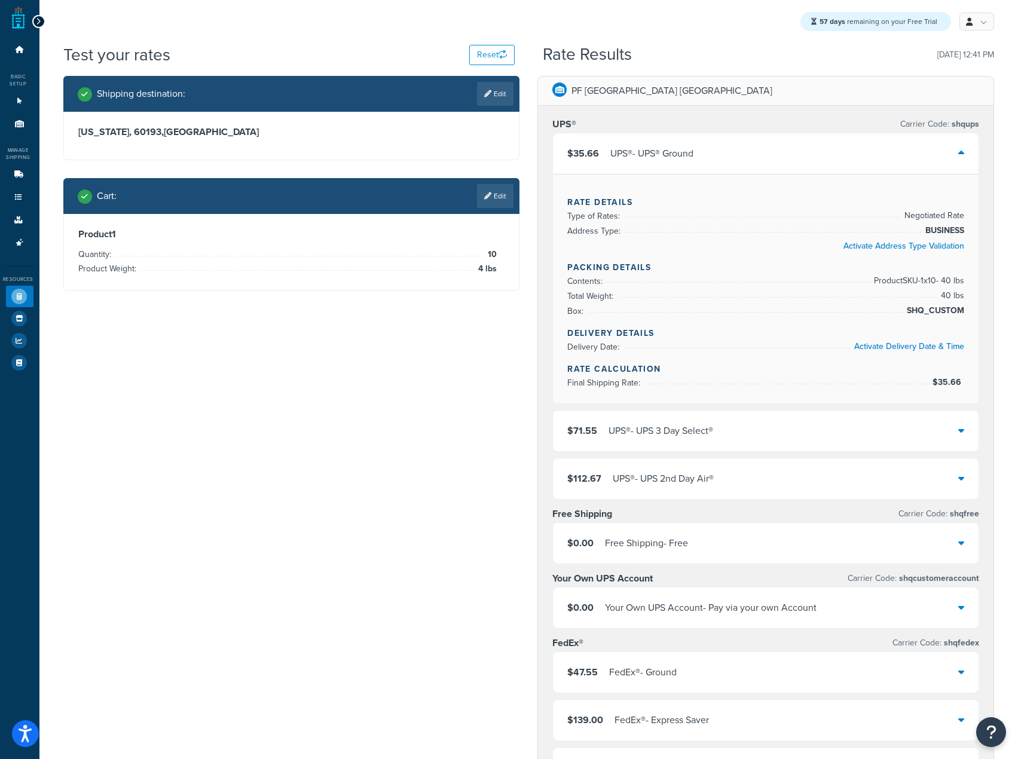
click at [449, 197] on div "Cart : Edit" at bounding box center [296, 196] width 436 height 24
